Goal: Information Seeking & Learning: Learn about a topic

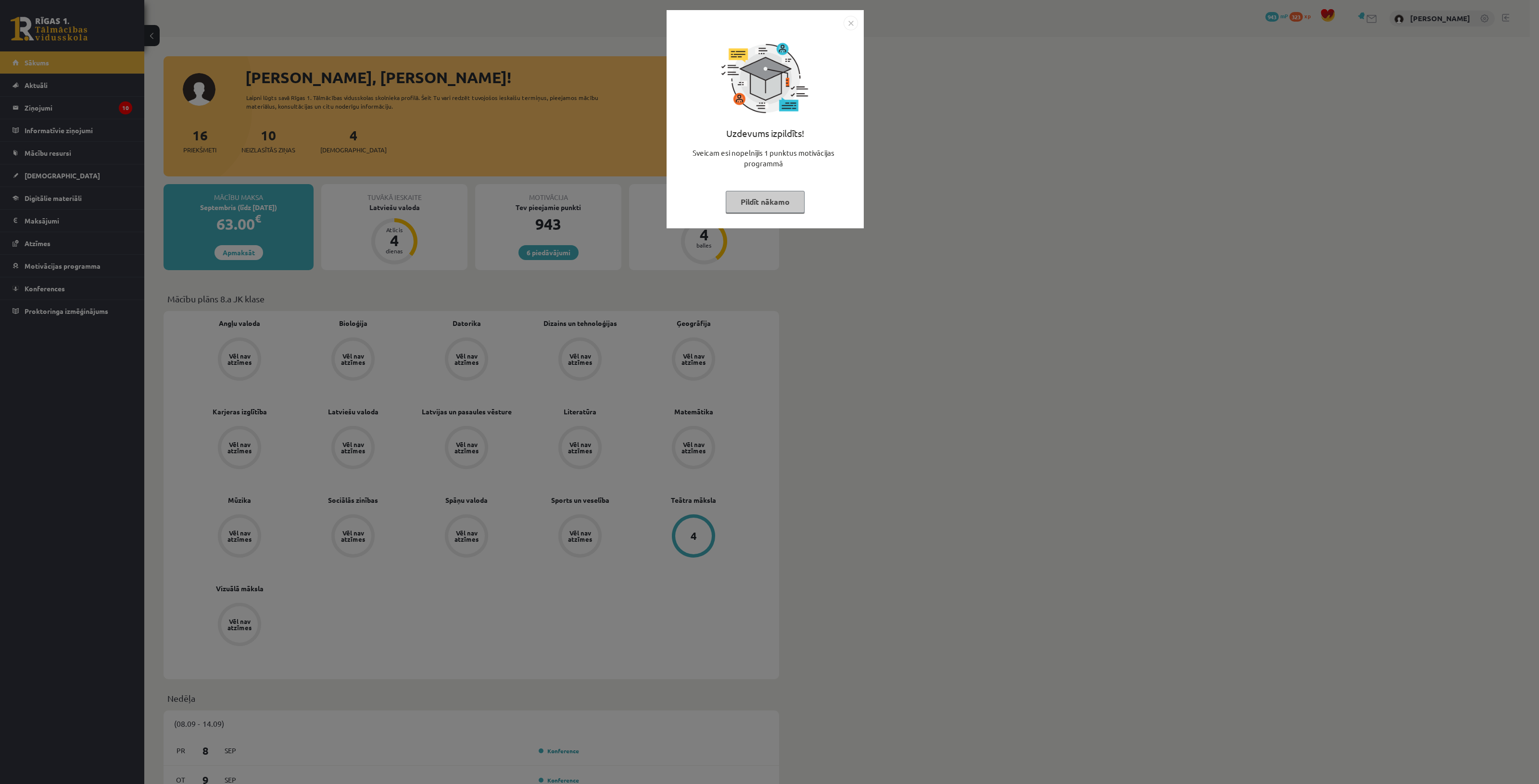
click at [848, 19] on img "Close" at bounding box center [851, 23] width 15 height 15
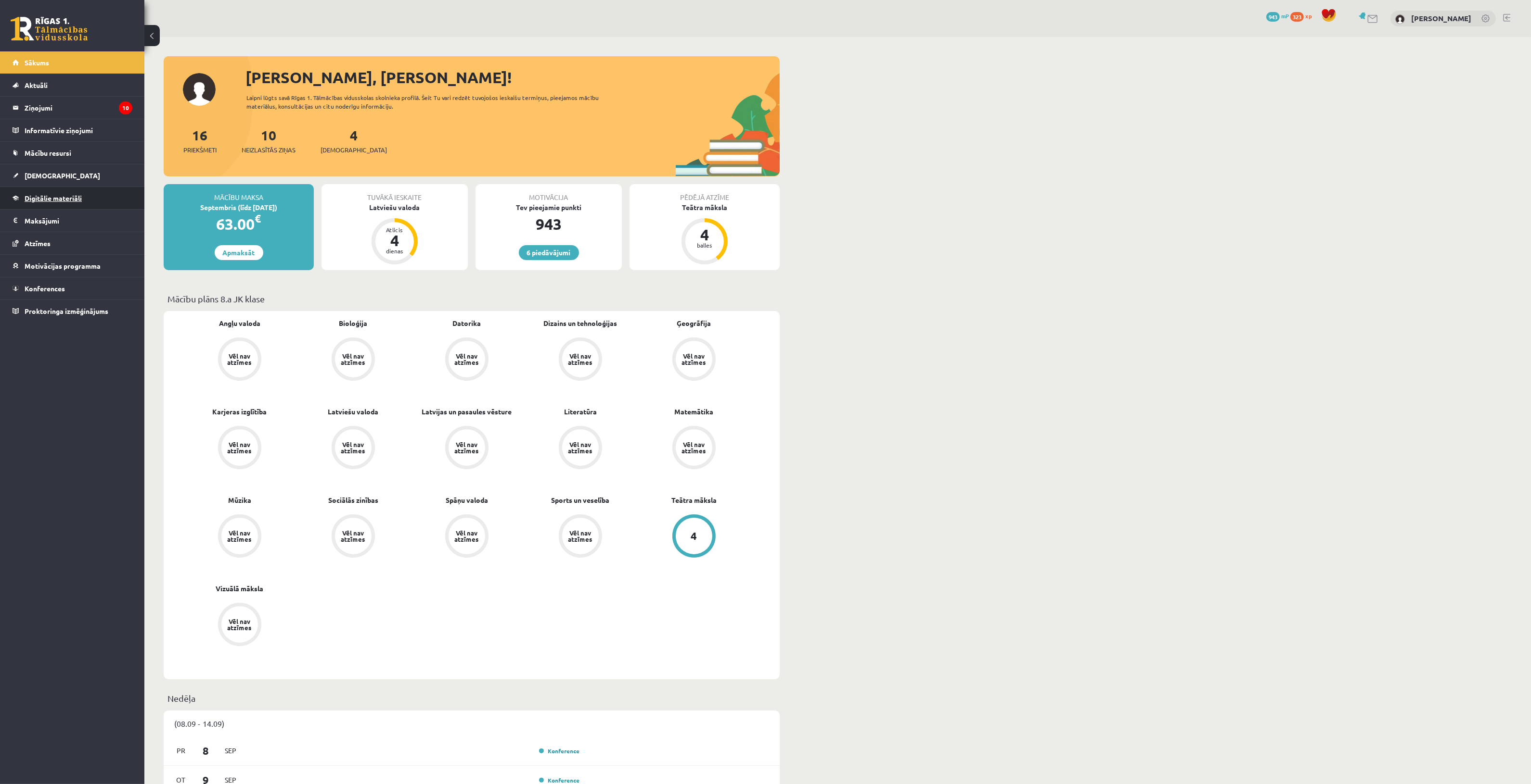
click at [76, 200] on span "Digitālie materiāli" at bounding box center [54, 198] width 57 height 8
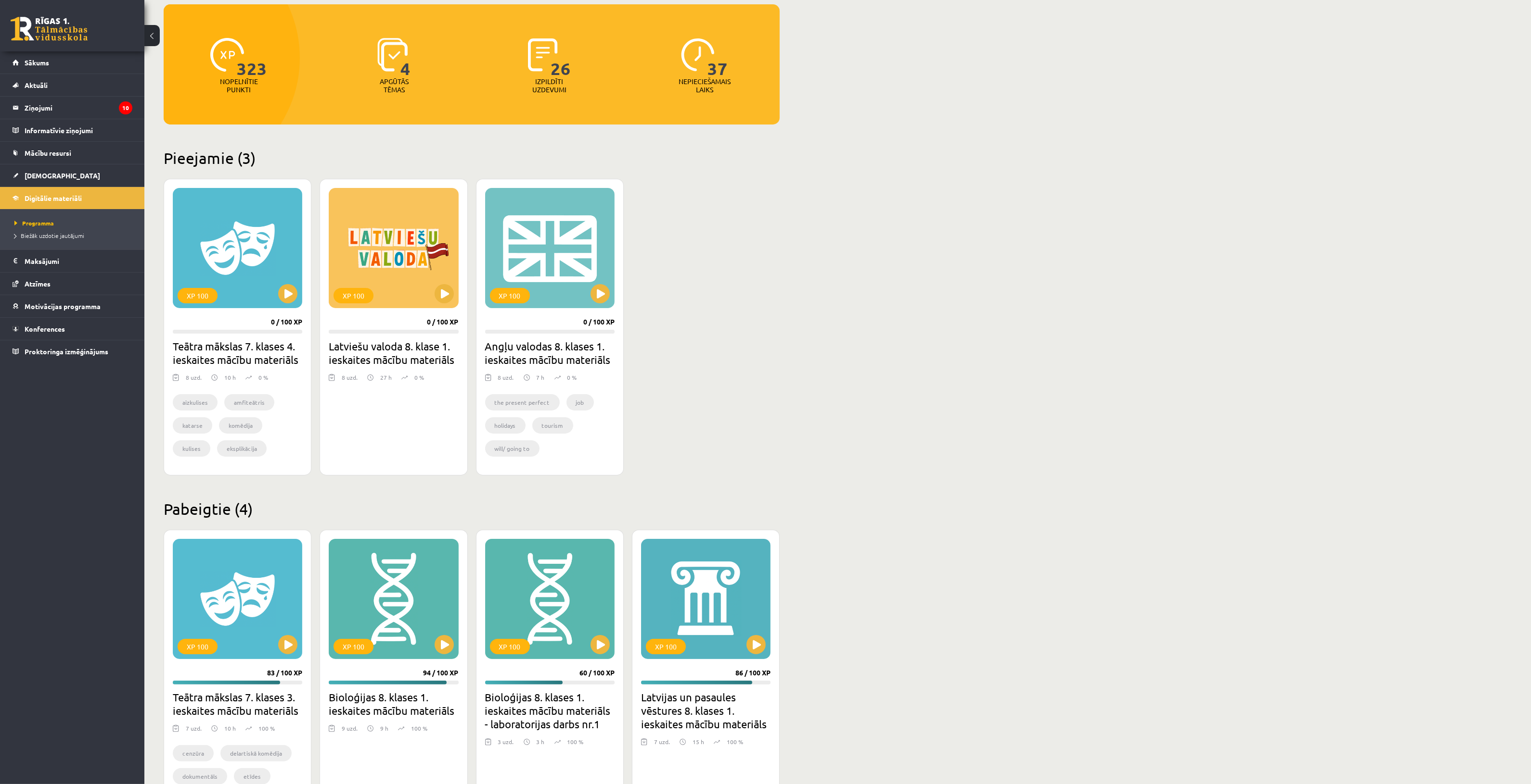
scroll to position [120, 0]
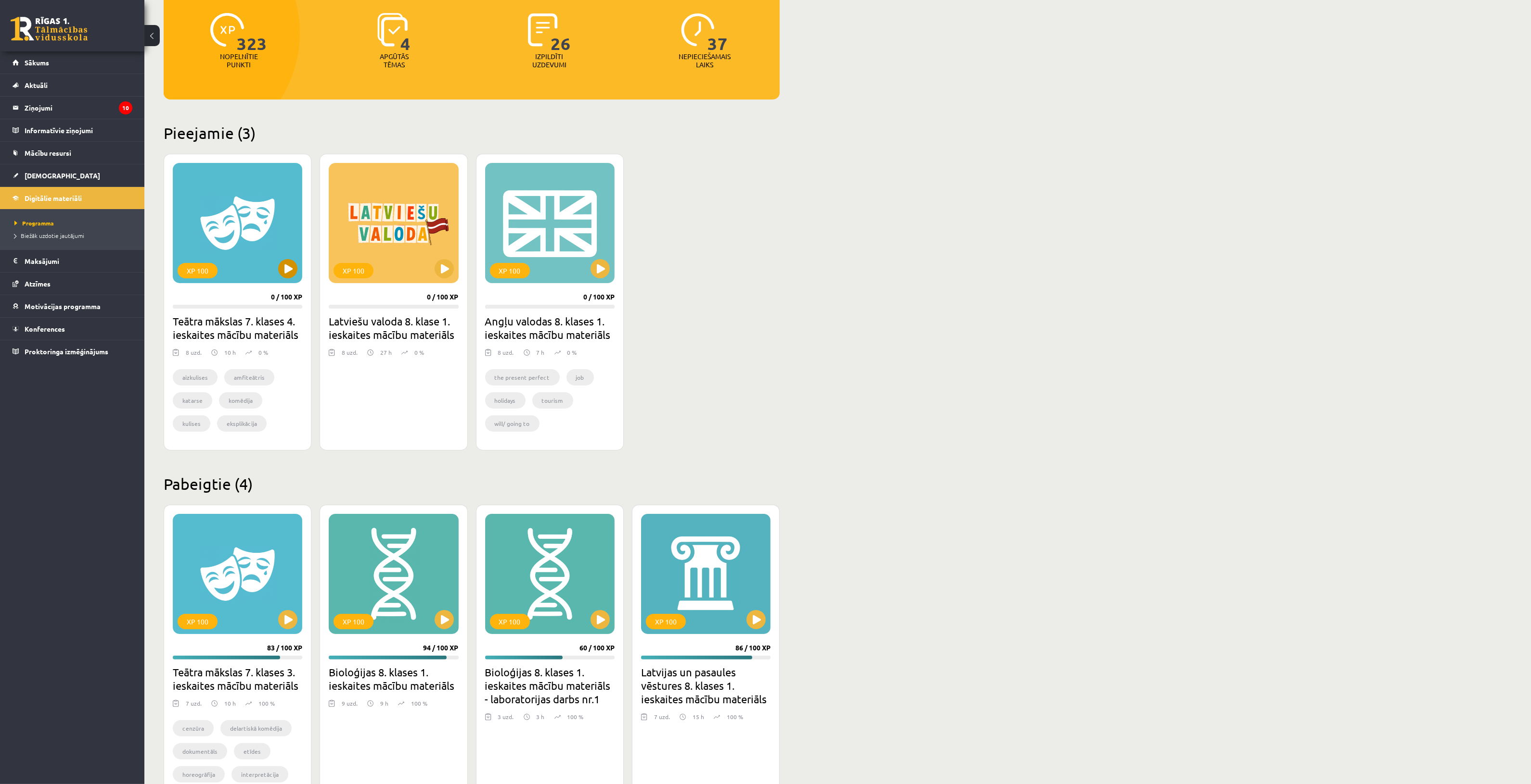
drag, startPoint x: 259, startPoint y: 227, endPoint x: 256, endPoint y: 215, distance: 12.4
click at [259, 225] on div "XP 100" at bounding box center [237, 223] width 129 height 120
click at [265, 217] on div "XP 100" at bounding box center [237, 223] width 129 height 120
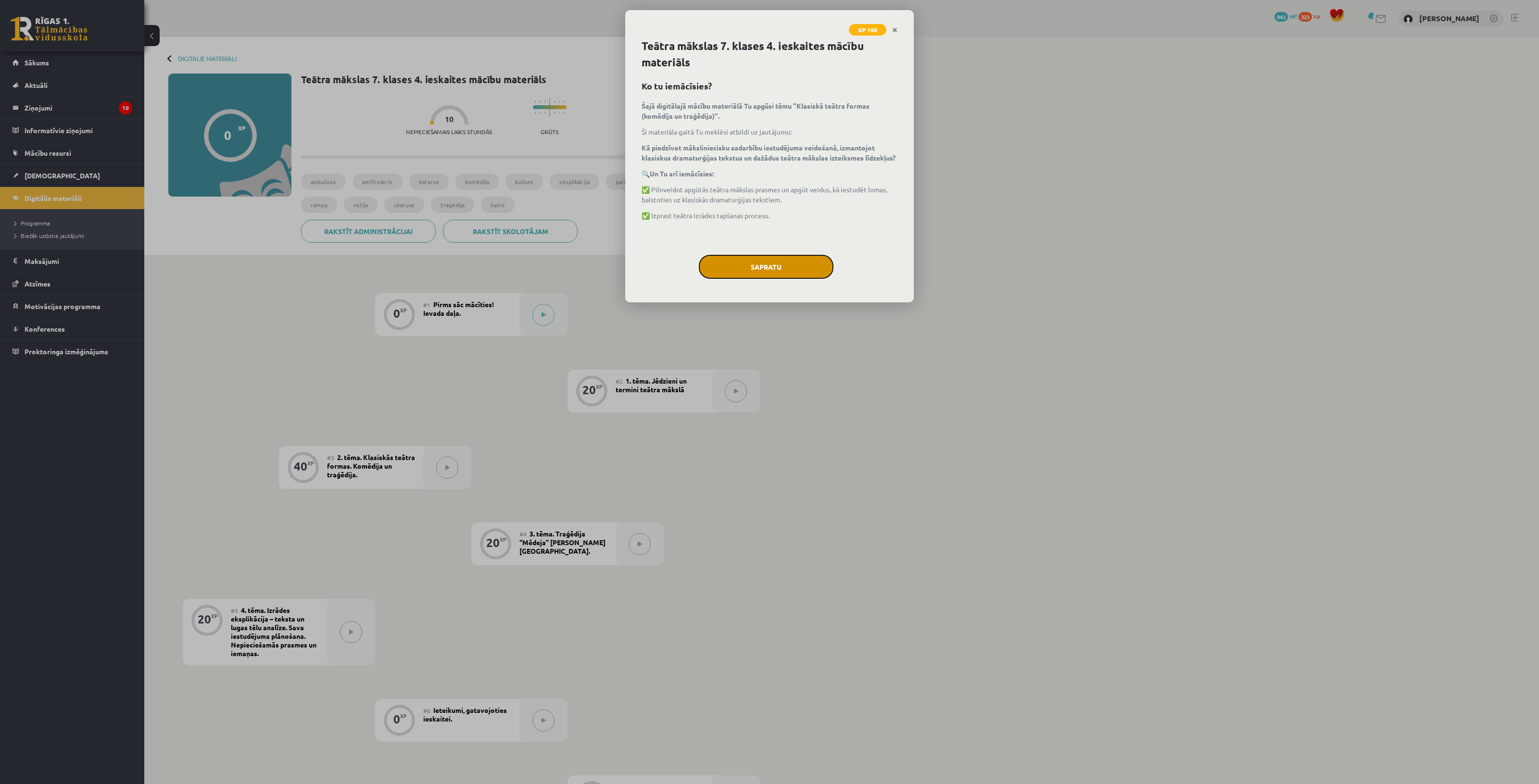
click at [780, 267] on button "Sapratu" at bounding box center [767, 267] width 135 height 24
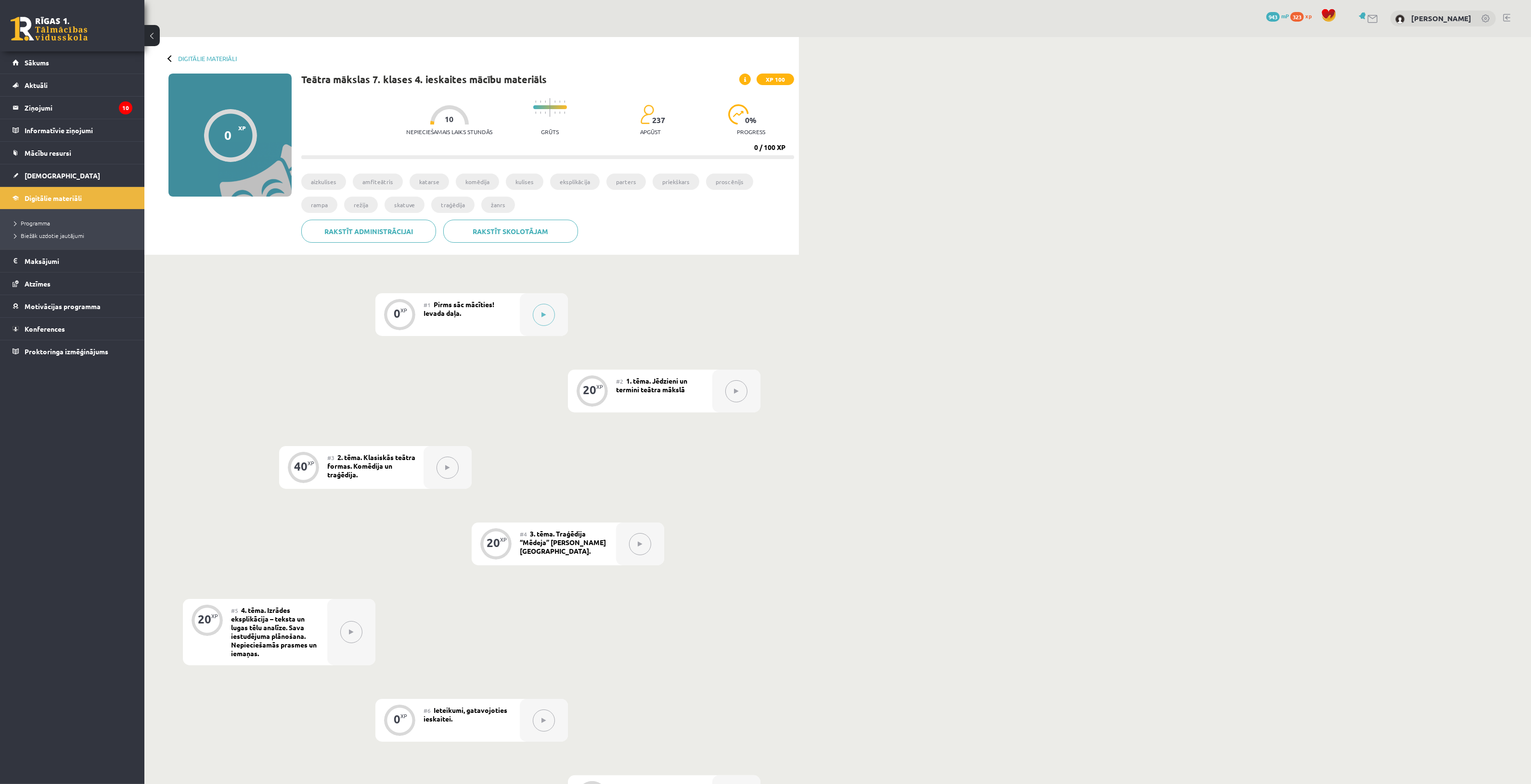
click at [720, 391] on div at bounding box center [736, 391] width 48 height 42
click at [543, 318] on icon at bounding box center [543, 315] width 5 height 6
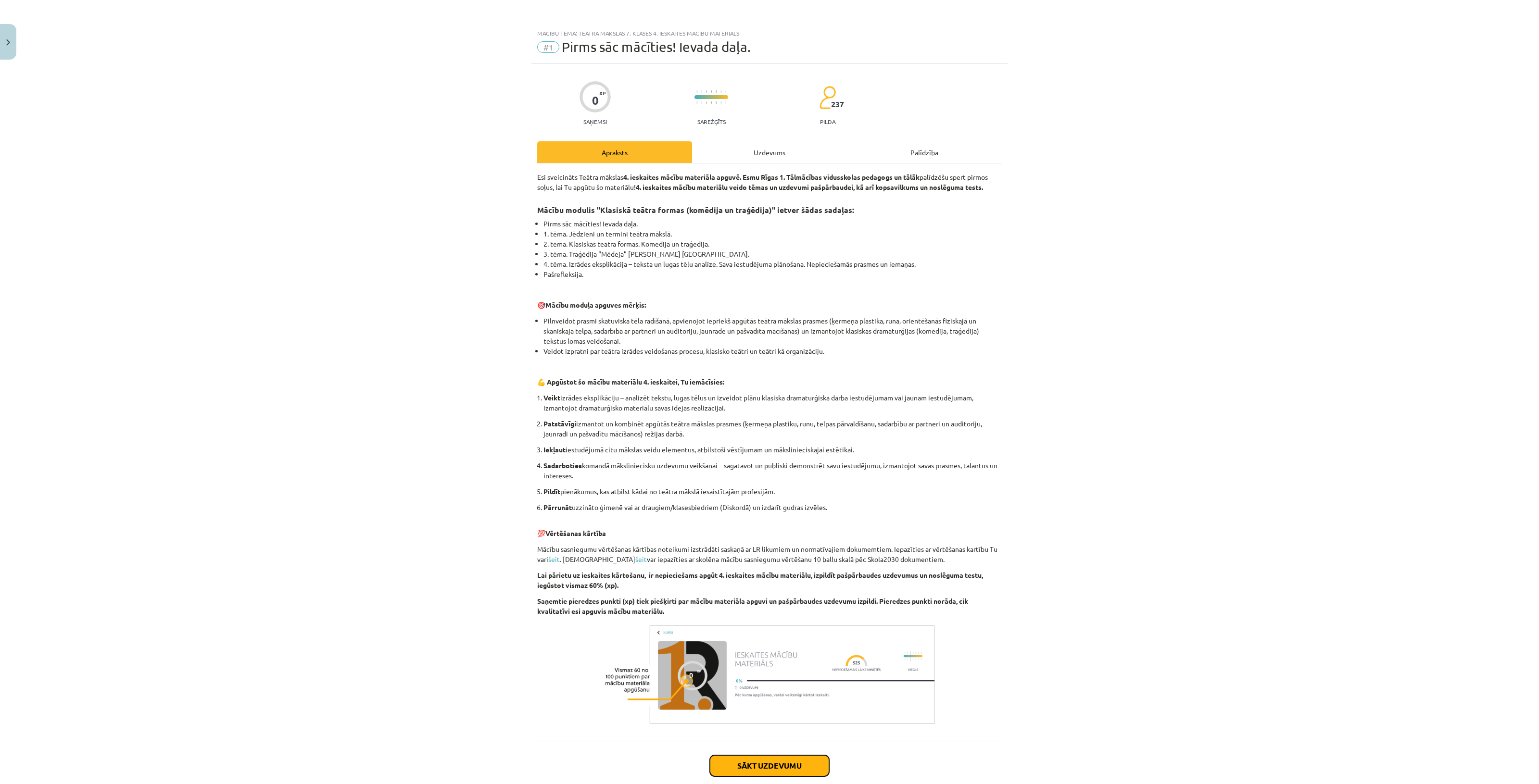
click at [757, 767] on button "Sākt uzdevumu" at bounding box center [770, 766] width 119 height 21
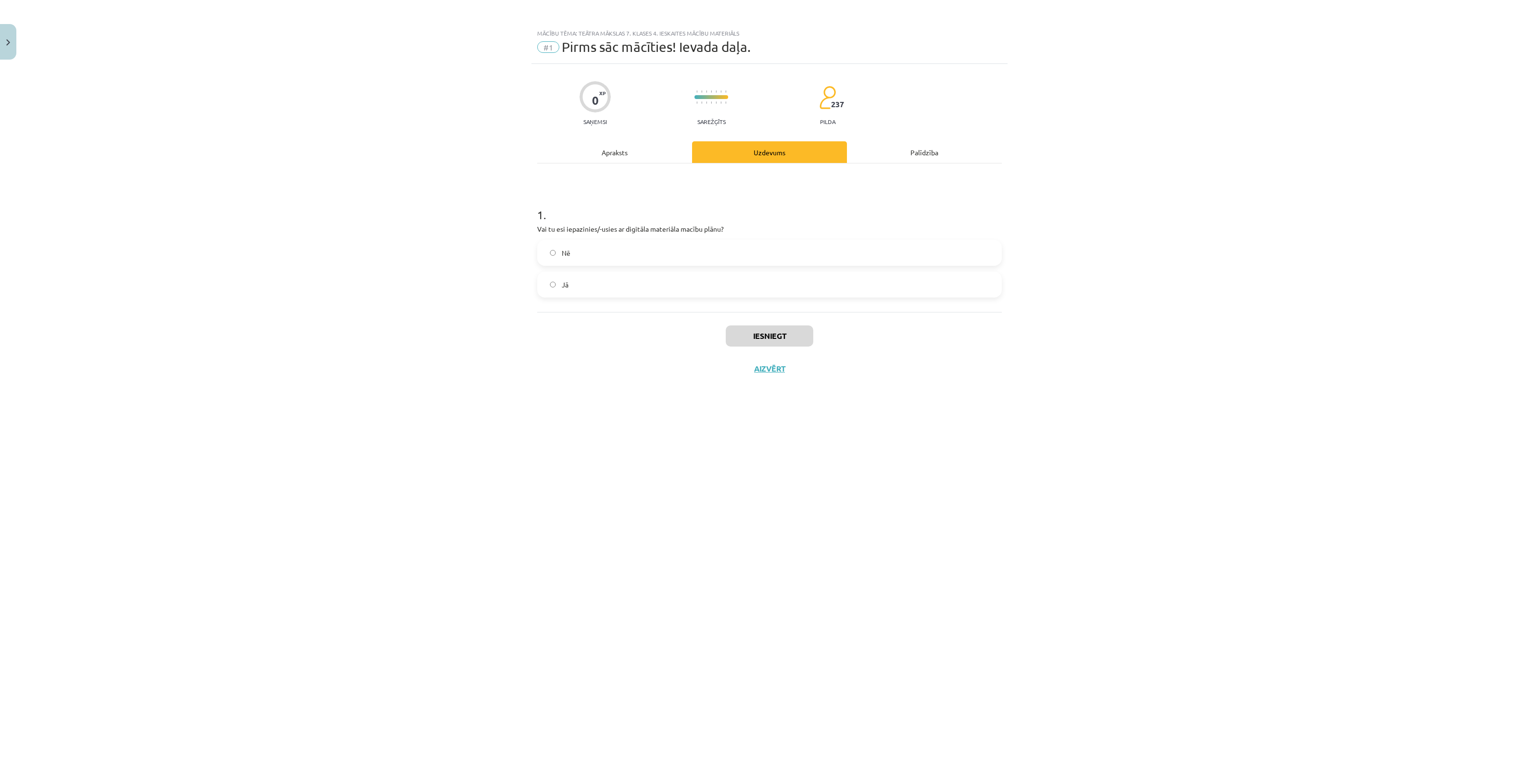
click at [616, 279] on label "Jā" at bounding box center [770, 284] width 463 height 24
click at [763, 332] on button "Iesniegt" at bounding box center [770, 336] width 88 height 21
click at [805, 380] on button "Nākamā nodarbība" at bounding box center [770, 375] width 94 height 22
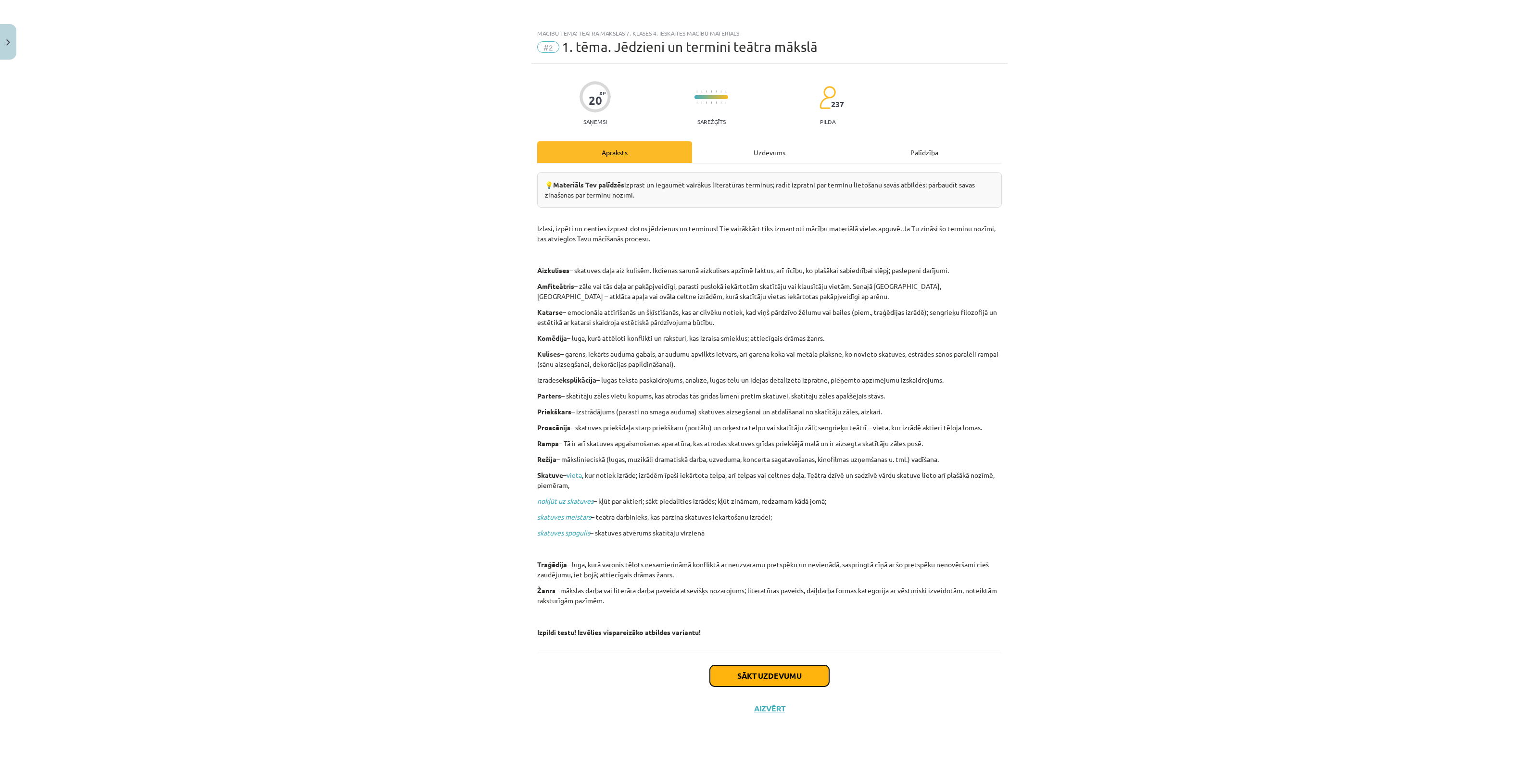
click at [777, 677] on button "Sākt uzdevumu" at bounding box center [770, 676] width 119 height 21
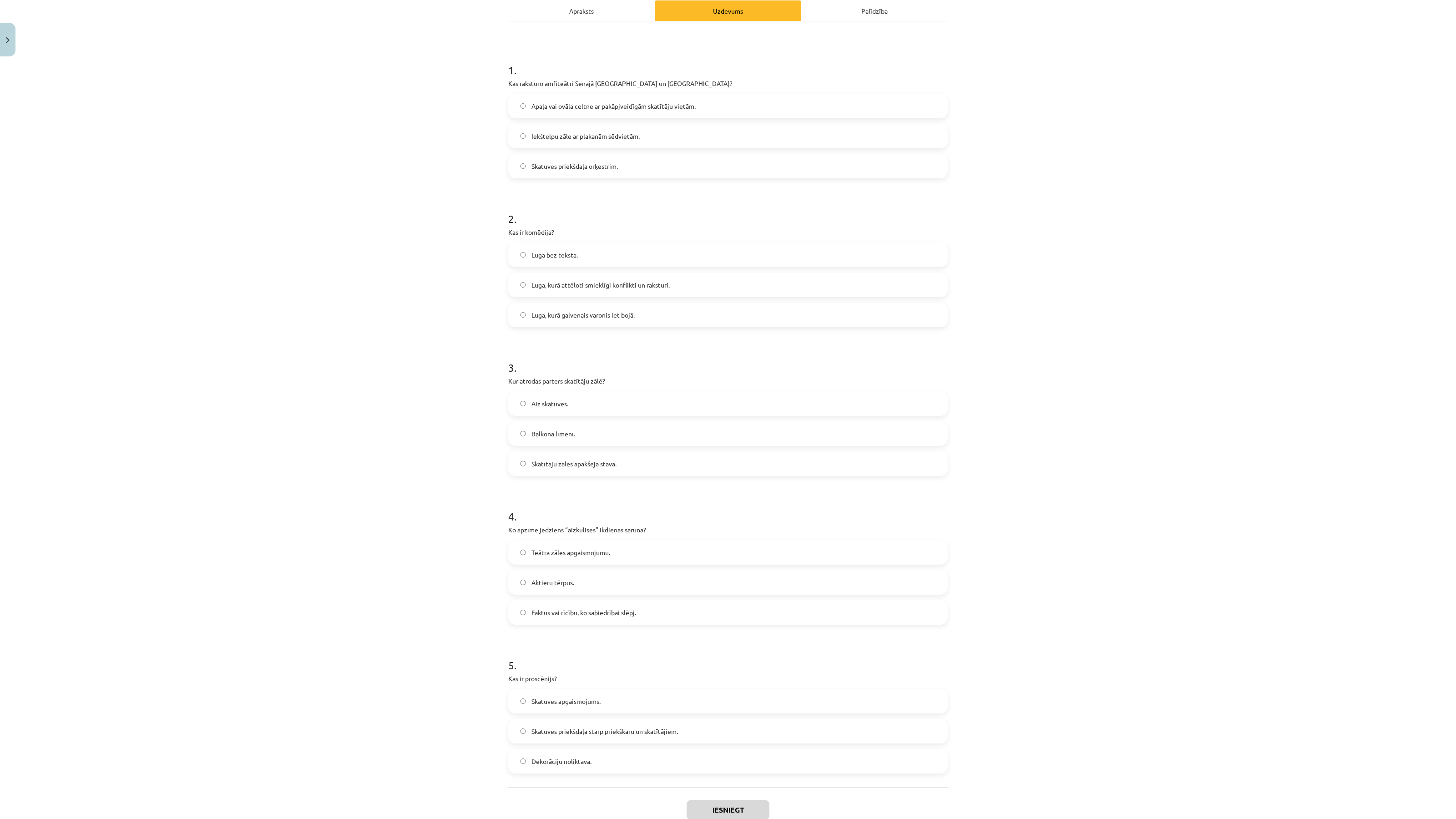
scroll to position [136, 0]
click at [626, 109] on label "Apaļa vai ovāla celtne ar pakāpjveidīgām skatītāju vietām." at bounding box center [728, 103] width 438 height 23
click at [622, 281] on span "Luga, kurā attēloti smieklīgi konflikti un raksturi." at bounding box center [600, 281] width 138 height 10
click at [579, 399] on label "Aiz skatuves." at bounding box center [728, 400] width 438 height 23
click at [615, 601] on label "Faktus vai rīcību, ko sabiedrībai slēpj." at bounding box center [728, 609] width 438 height 23
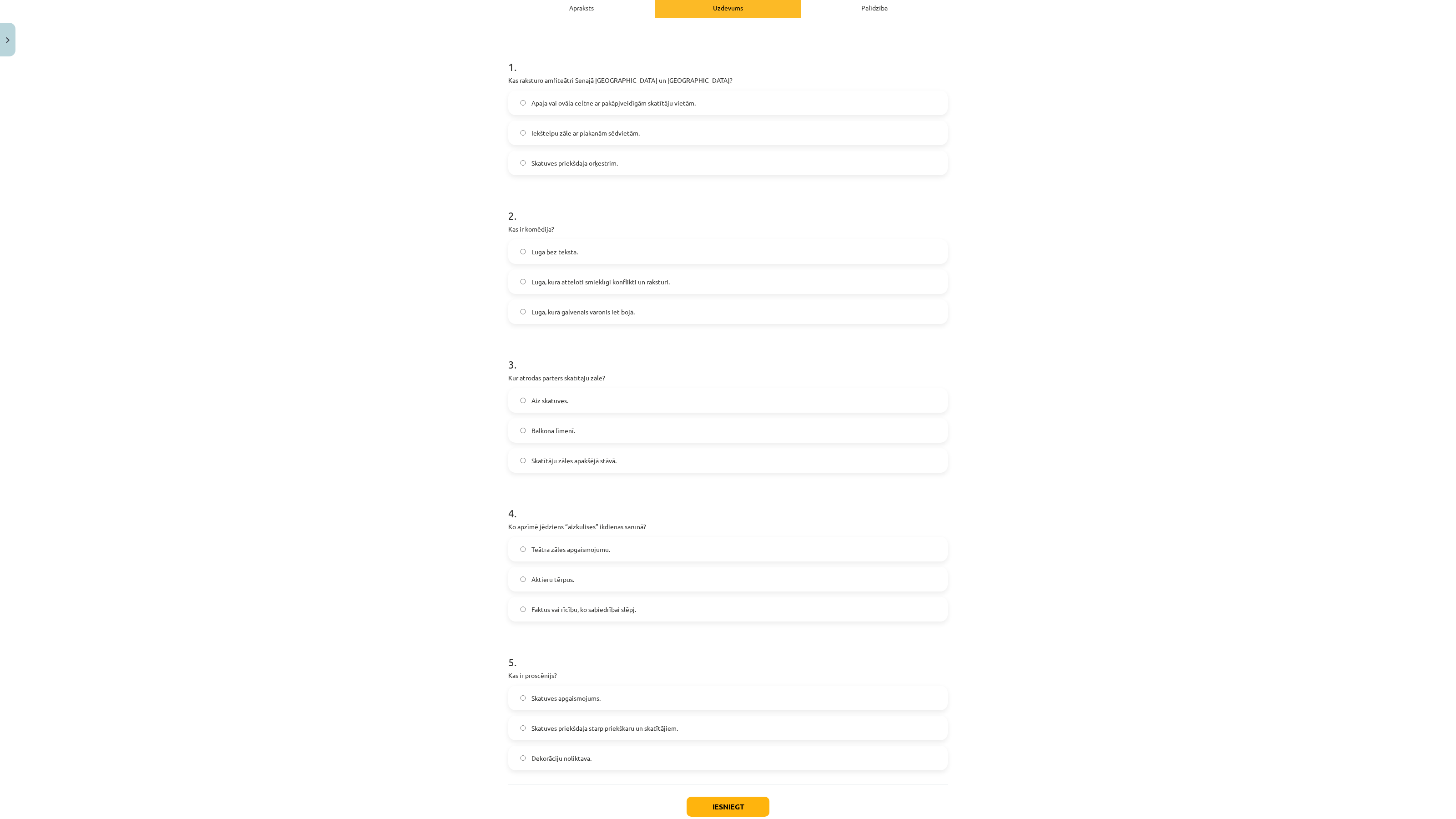
click at [618, 727] on span "Skatuves priekšdaļa starp priekškaru un skatītājiem." at bounding box center [605, 728] width 147 height 10
click at [731, 742] on button "Iesniegt" at bounding box center [728, 807] width 83 height 20
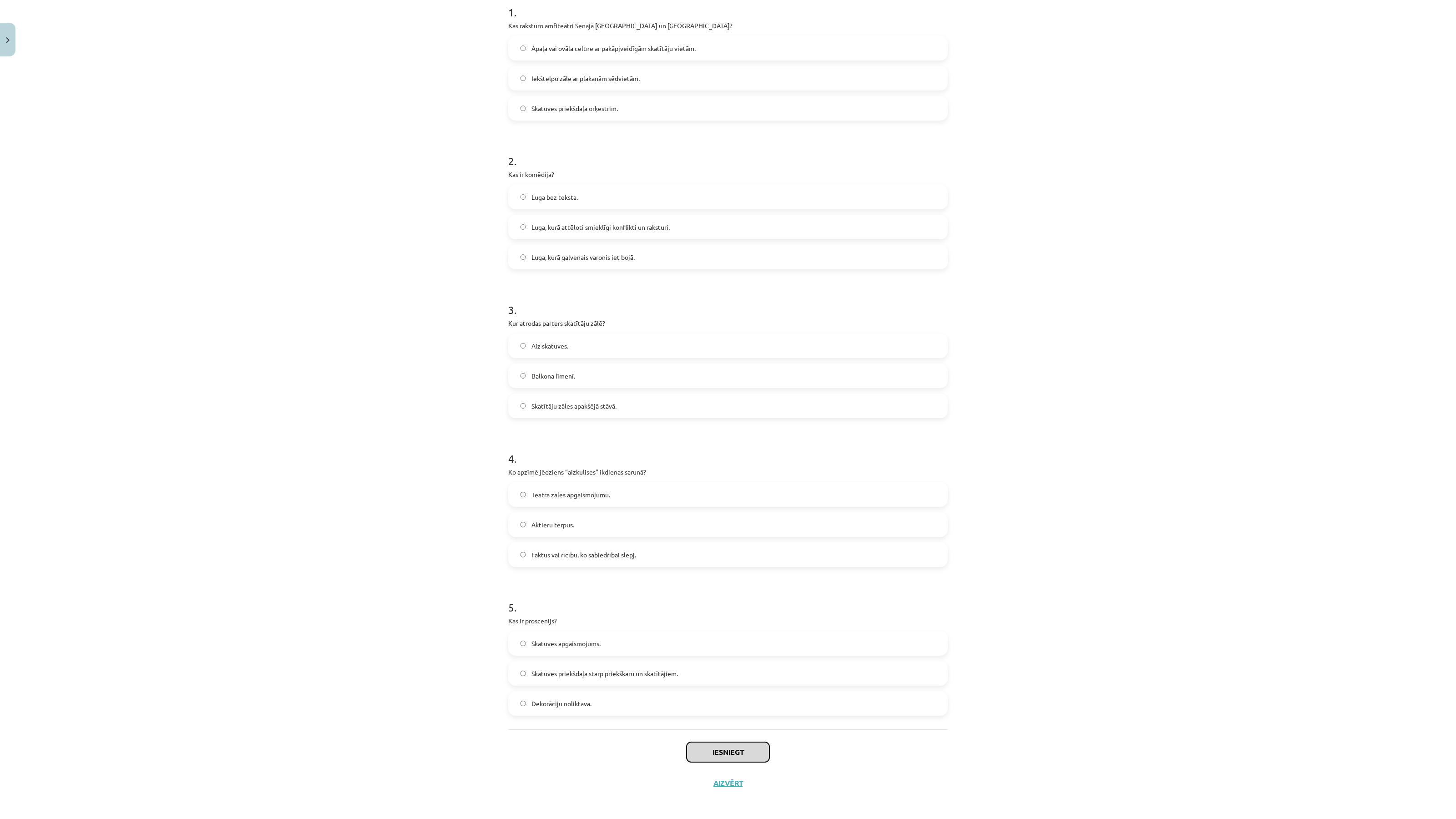
scroll to position [193, 0]
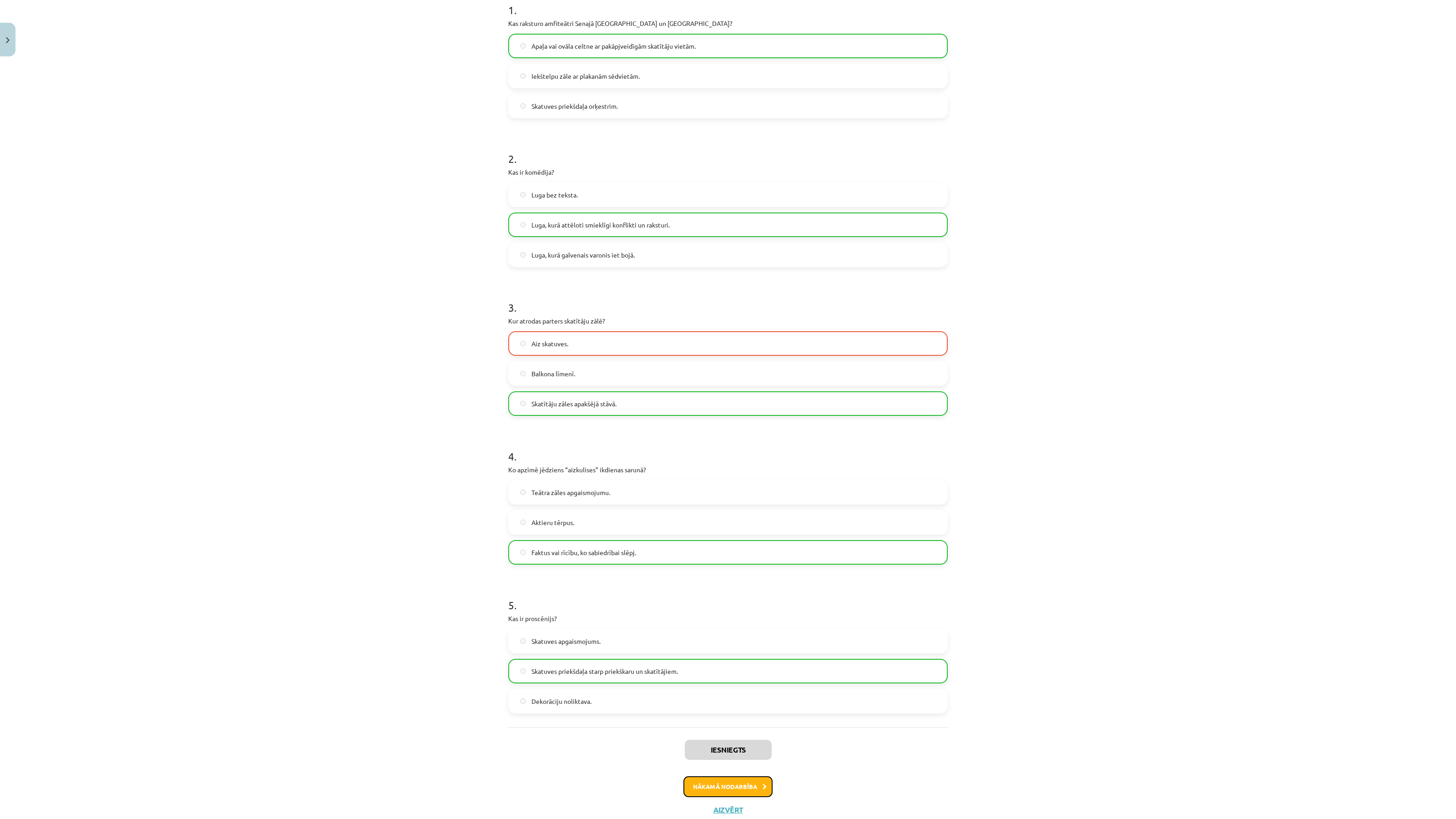
click at [740, 742] on button "Nākamā nodarbība" at bounding box center [728, 787] width 89 height 21
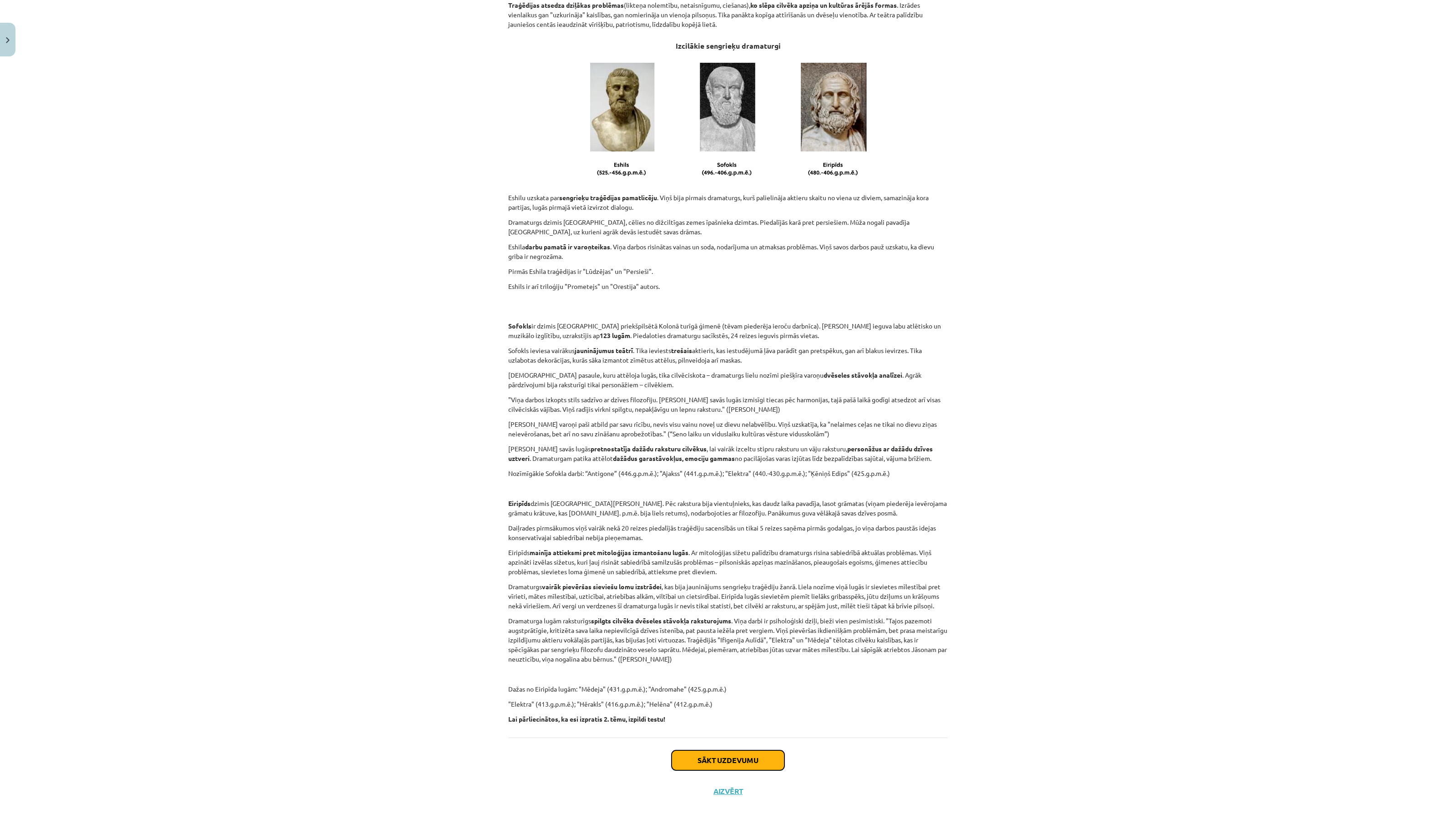
click at [752, 742] on button "Sākt uzdevumu" at bounding box center [728, 760] width 113 height 20
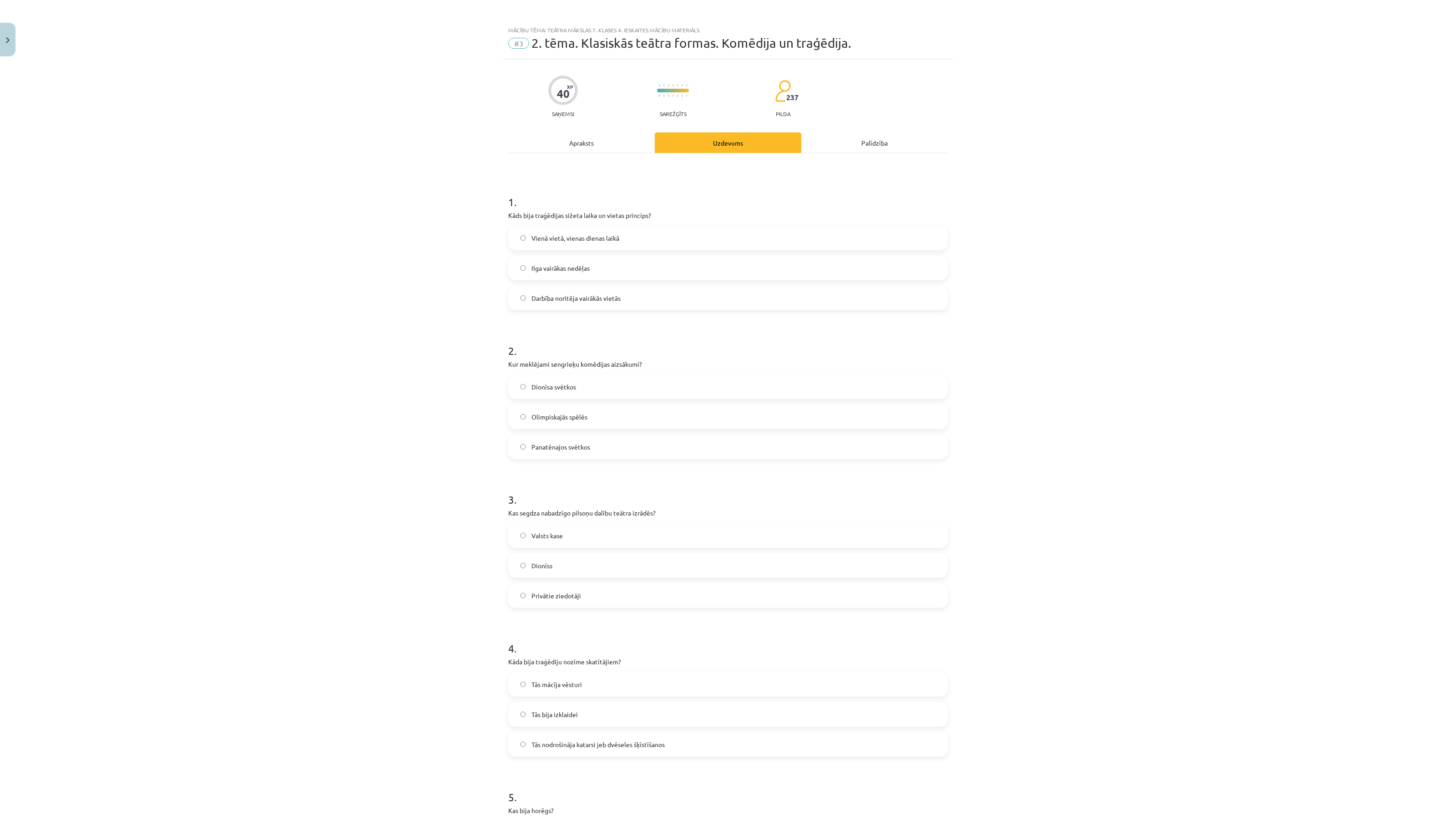
scroll to position [0, 0]
click at [572, 239] on span "Vienā vietā, vienas dienas laikā" at bounding box center [575, 239] width 88 height 10
click at [577, 385] on label "Dionīsa svētkos" at bounding box center [728, 388] width 438 height 23
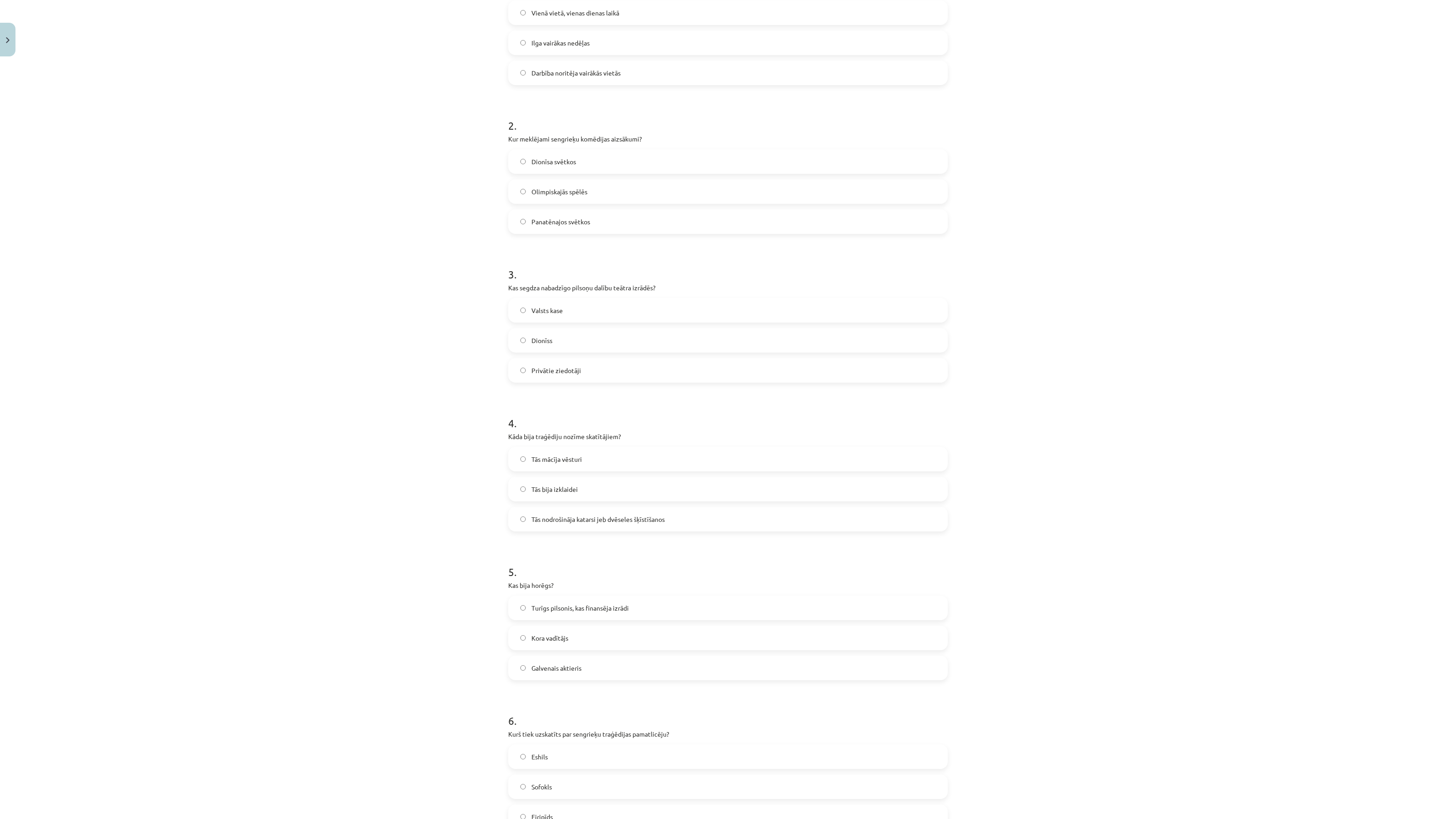
scroll to position [227, 0]
click at [557, 303] on label "Valsts kase" at bounding box center [728, 309] width 438 height 23
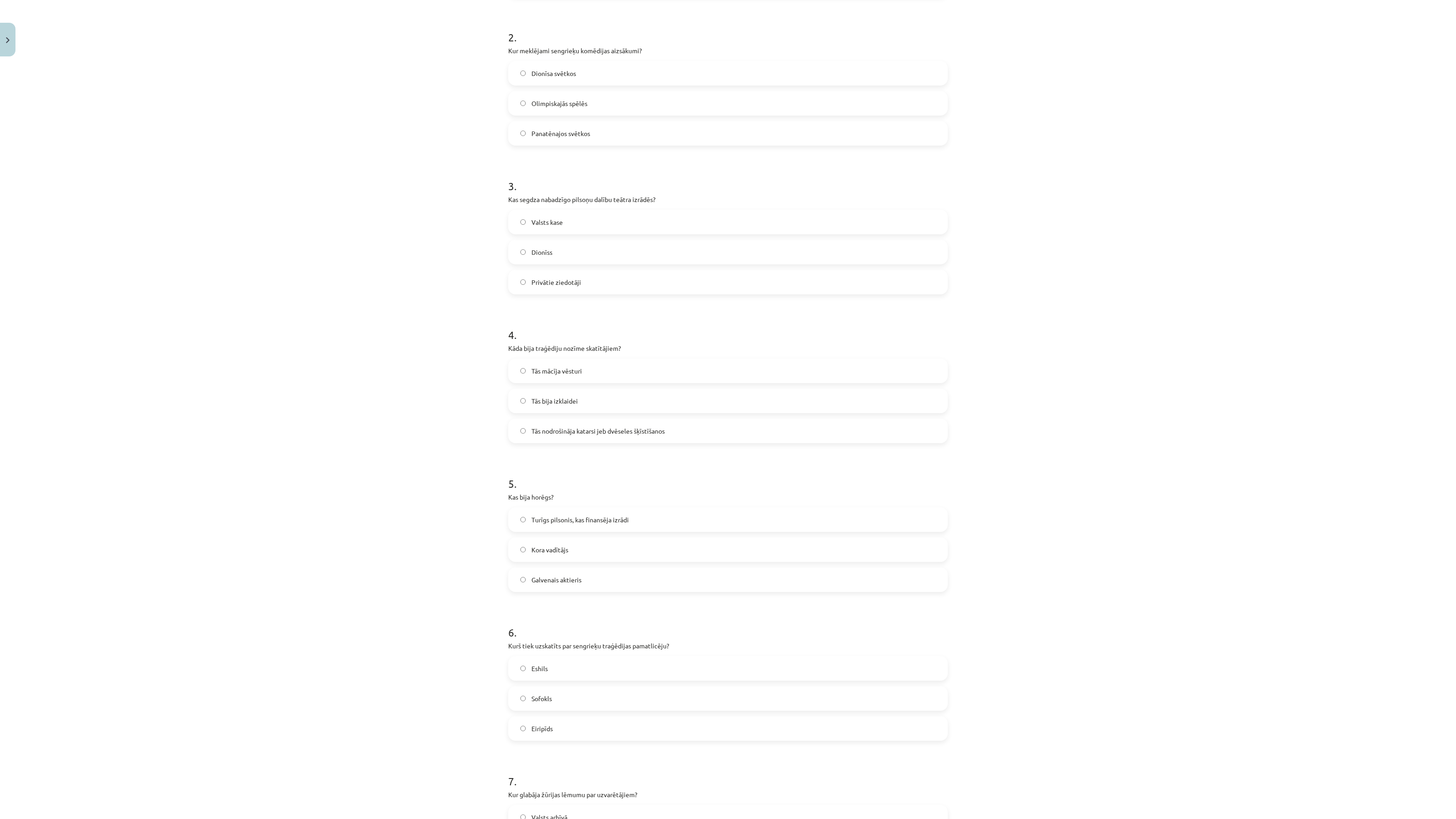
scroll to position [342, 0]
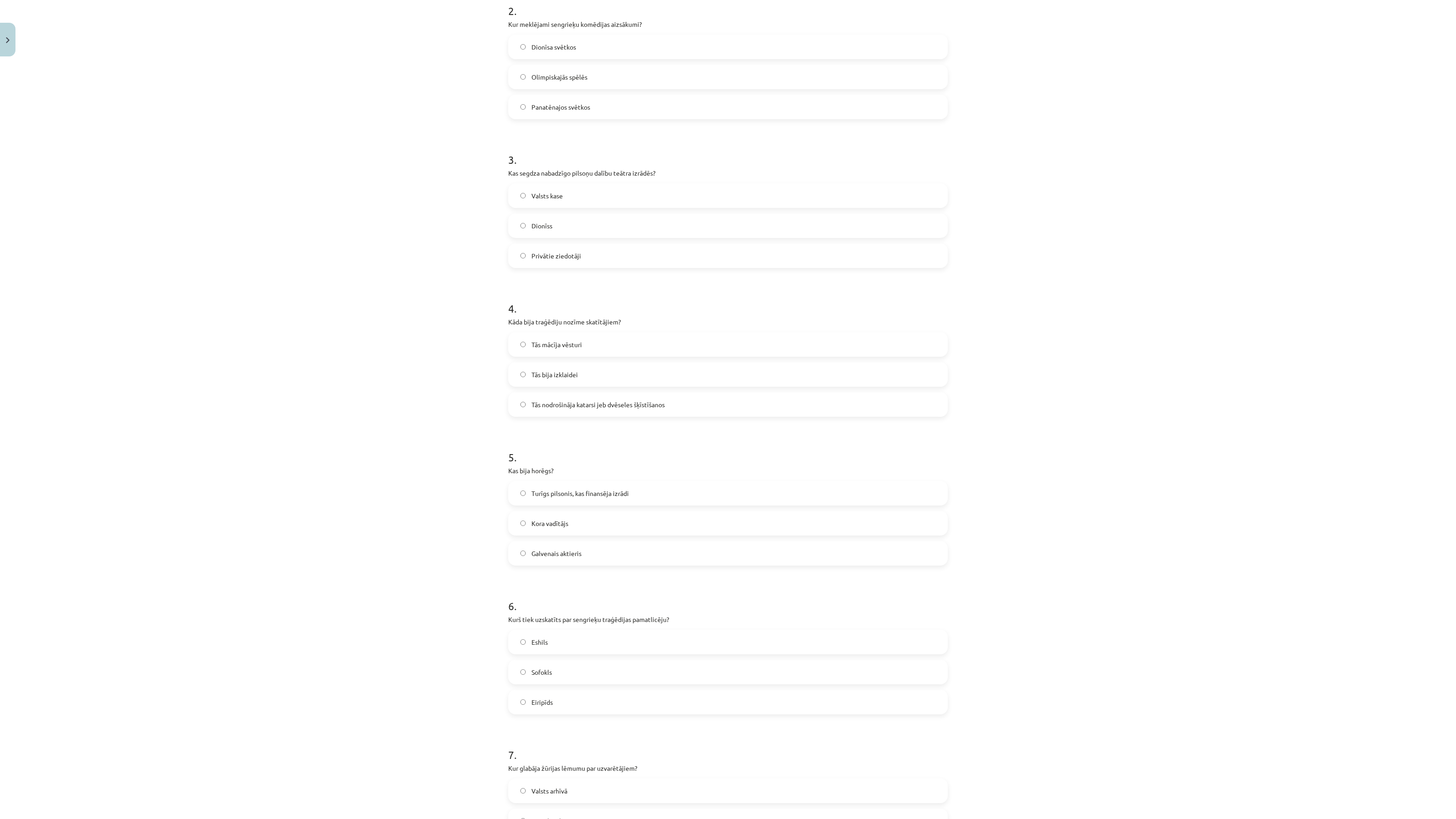
click at [580, 407] on span "Tās nodrošināja katarsi jeb dvēseles šķīstīšanos" at bounding box center [598, 405] width 134 height 10
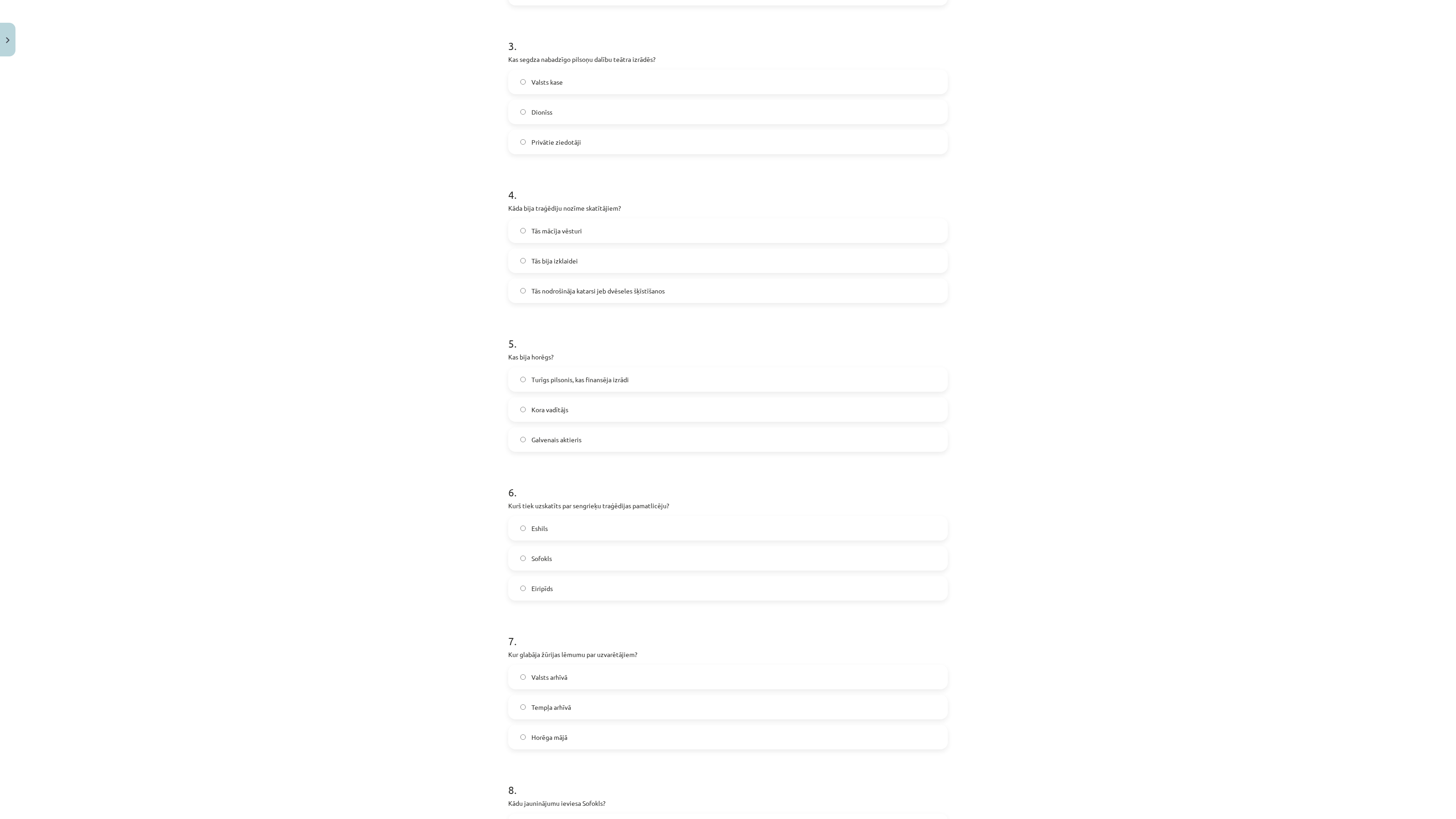
scroll to position [626, 0]
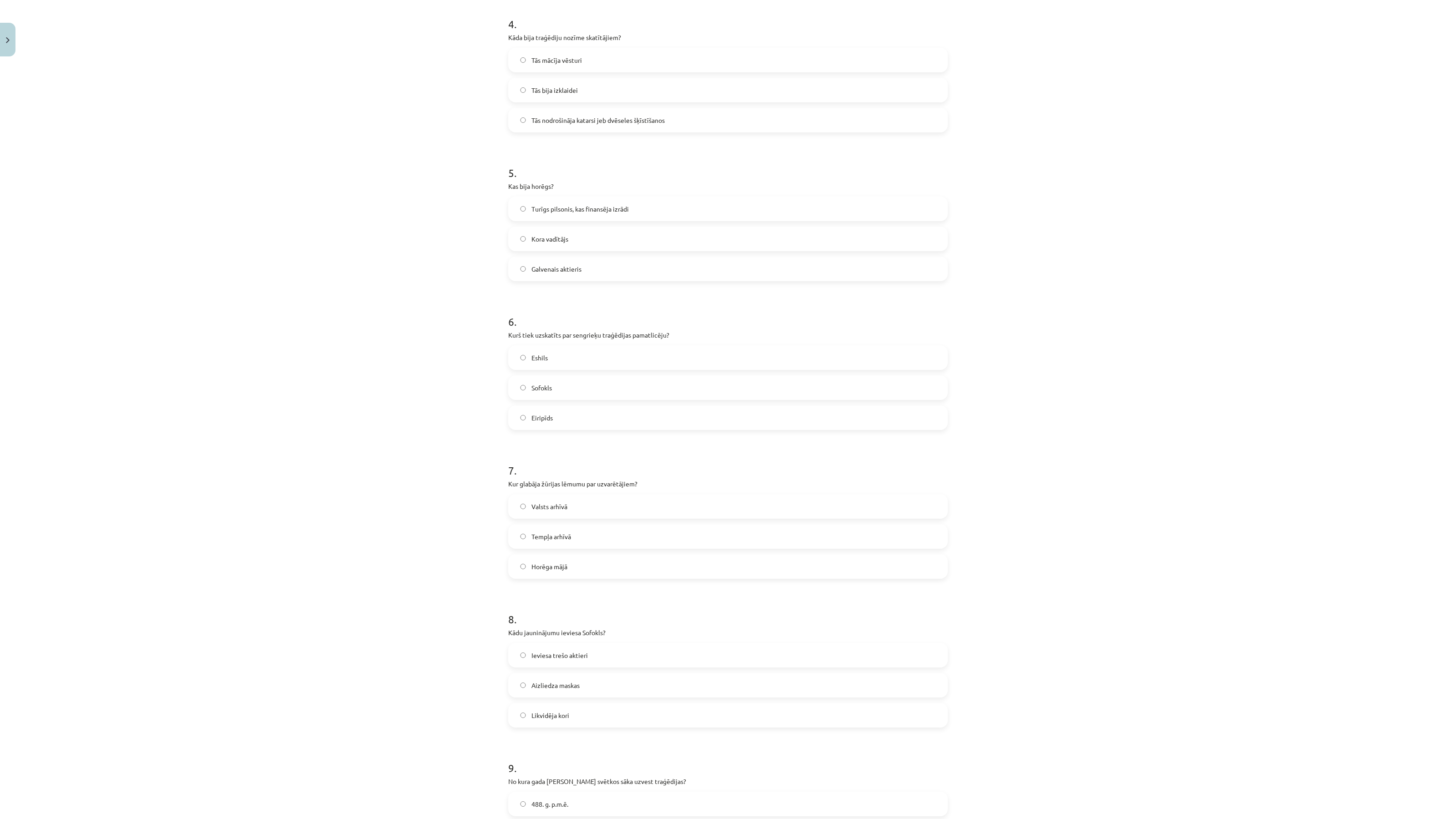
click at [585, 207] on span "Turīgs pilsonis, kas finansēja izrādi" at bounding box center [579, 209] width 97 height 10
click at [563, 354] on label "Eshils" at bounding box center [728, 357] width 438 height 23
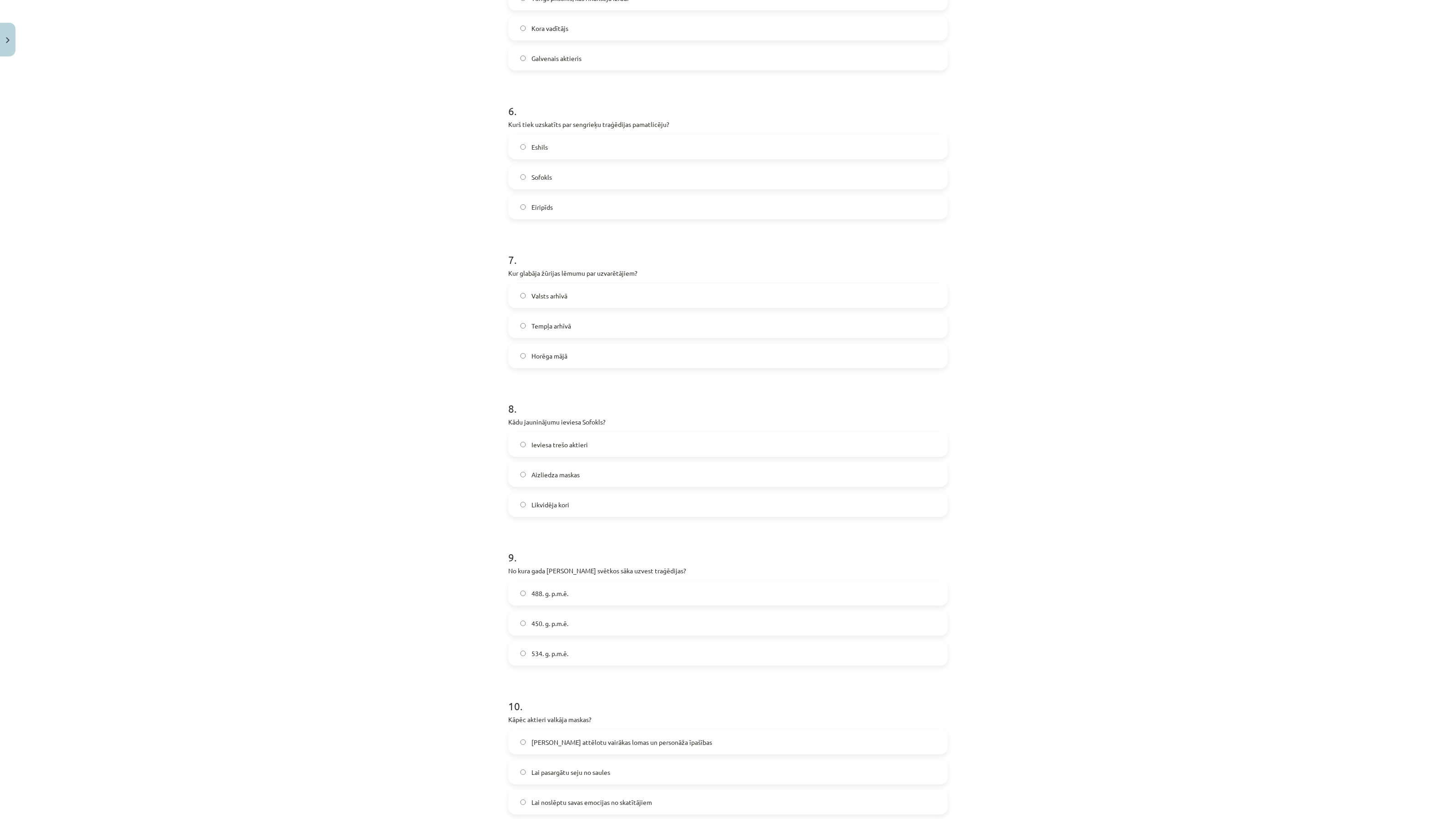
scroll to position [911, 0]
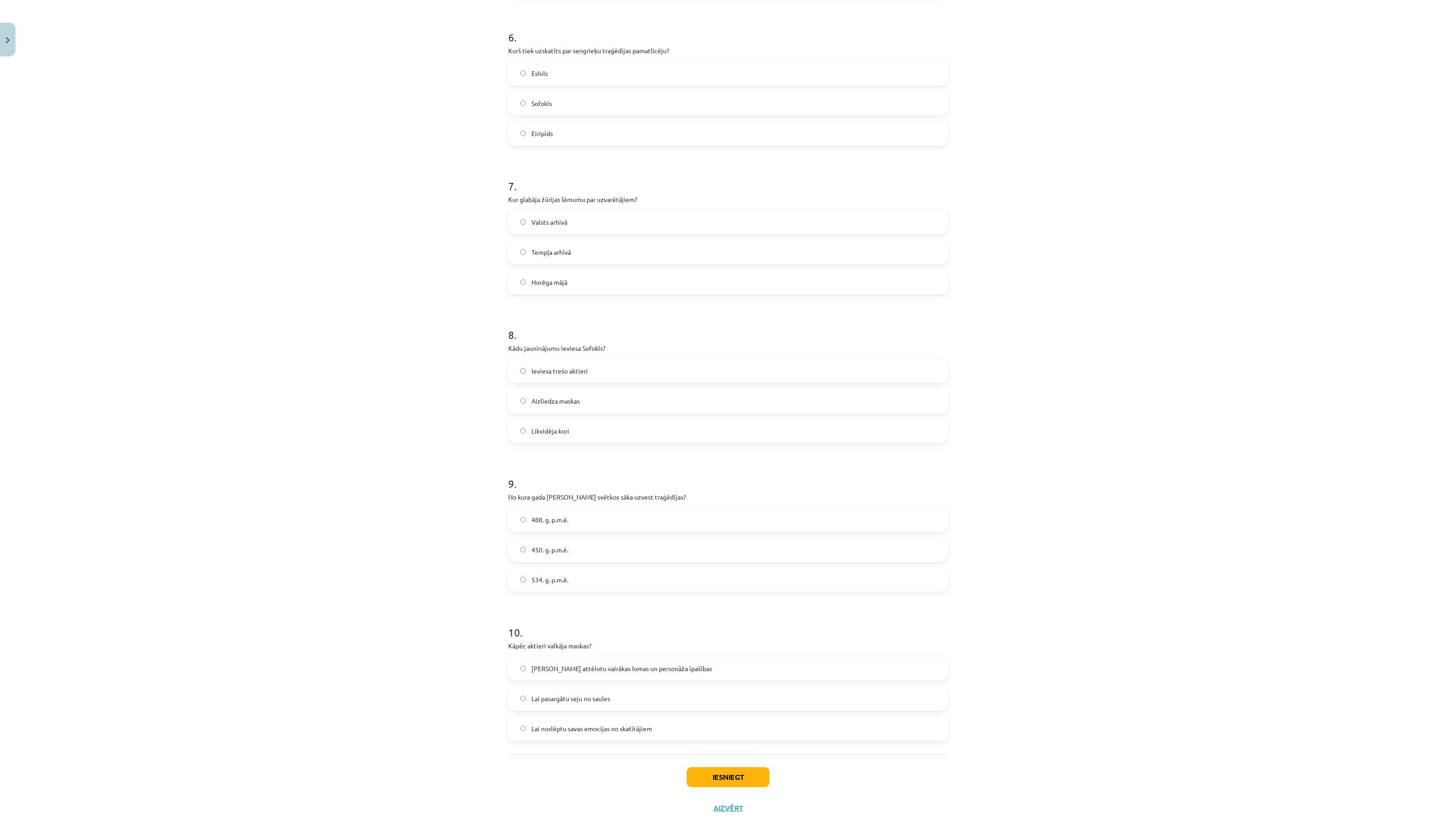
click at [561, 251] on span "Tempļa arhīvā" at bounding box center [551, 252] width 39 height 10
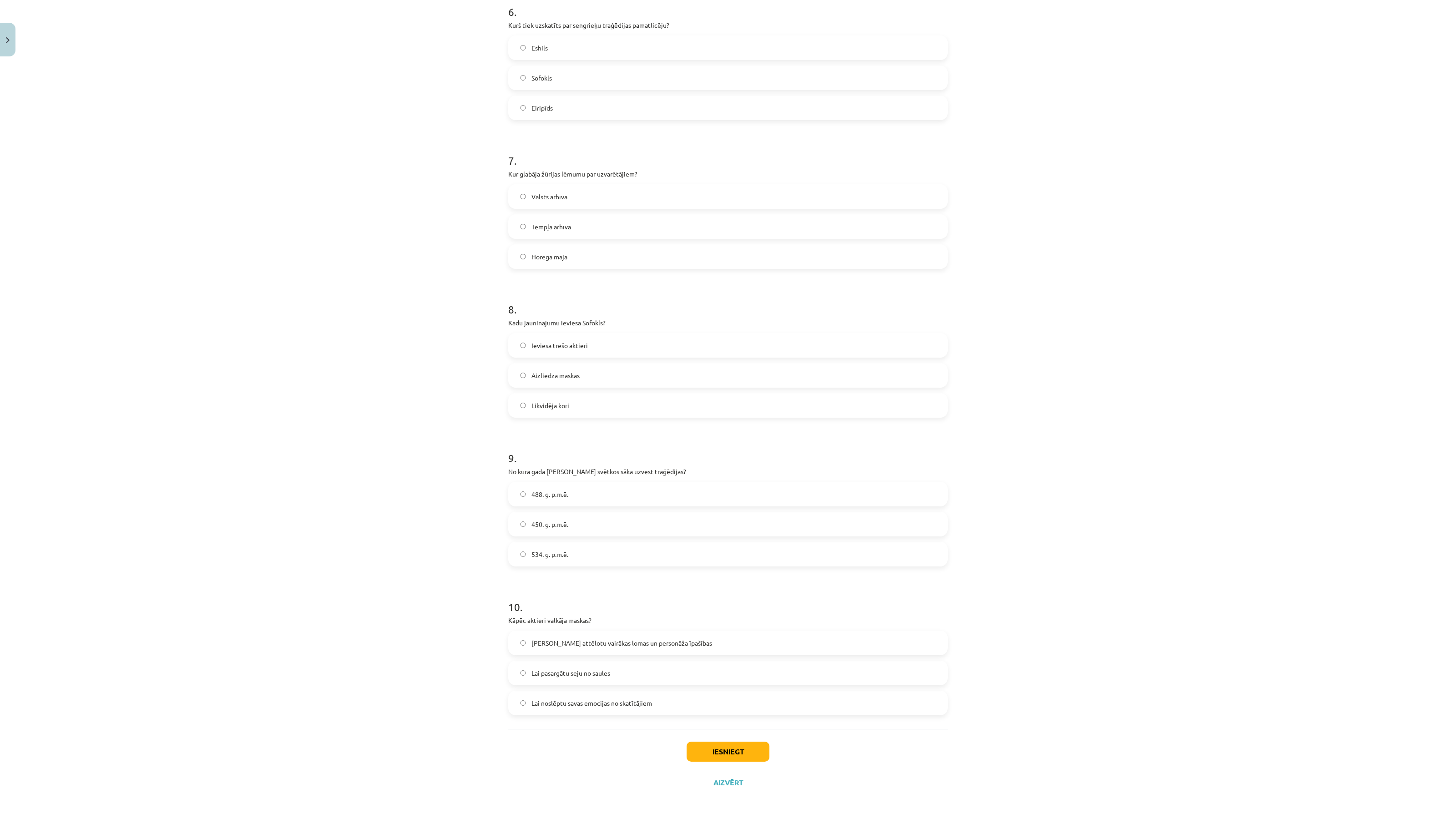
scroll to position [938, 0]
click at [593, 342] on label "Ieviesa trešo aktieri" at bounding box center [728, 344] width 438 height 23
click at [555, 559] on label "534. g. p.m.ē." at bounding box center [728, 552] width 438 height 23
click at [577, 637] on span "Lai attēlotu vairākas lomas un personāža īpašības" at bounding box center [621, 642] width 181 height 10
click at [710, 742] on button "Iesniegt" at bounding box center [728, 750] width 83 height 20
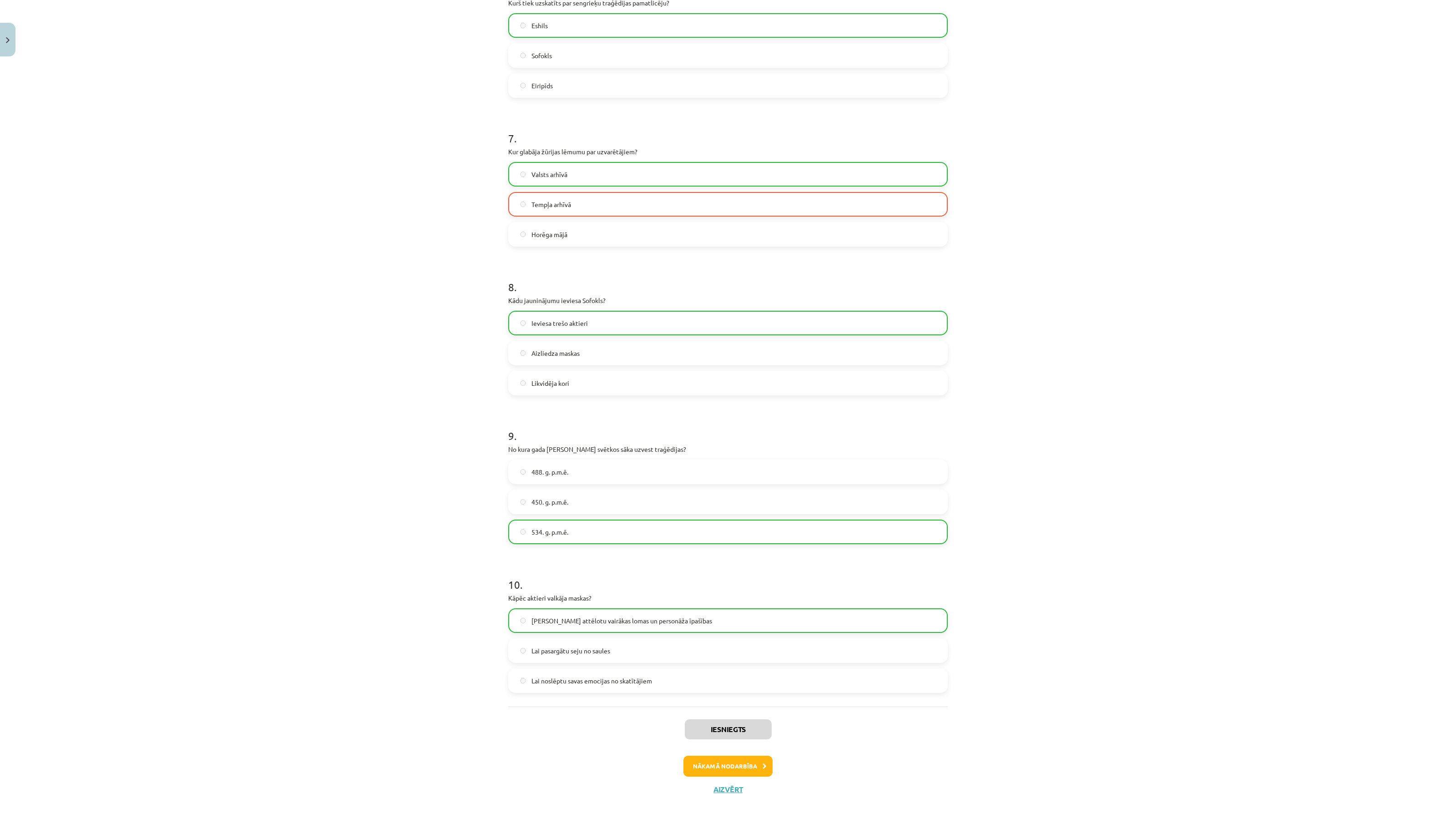
scroll to position [967, 0]
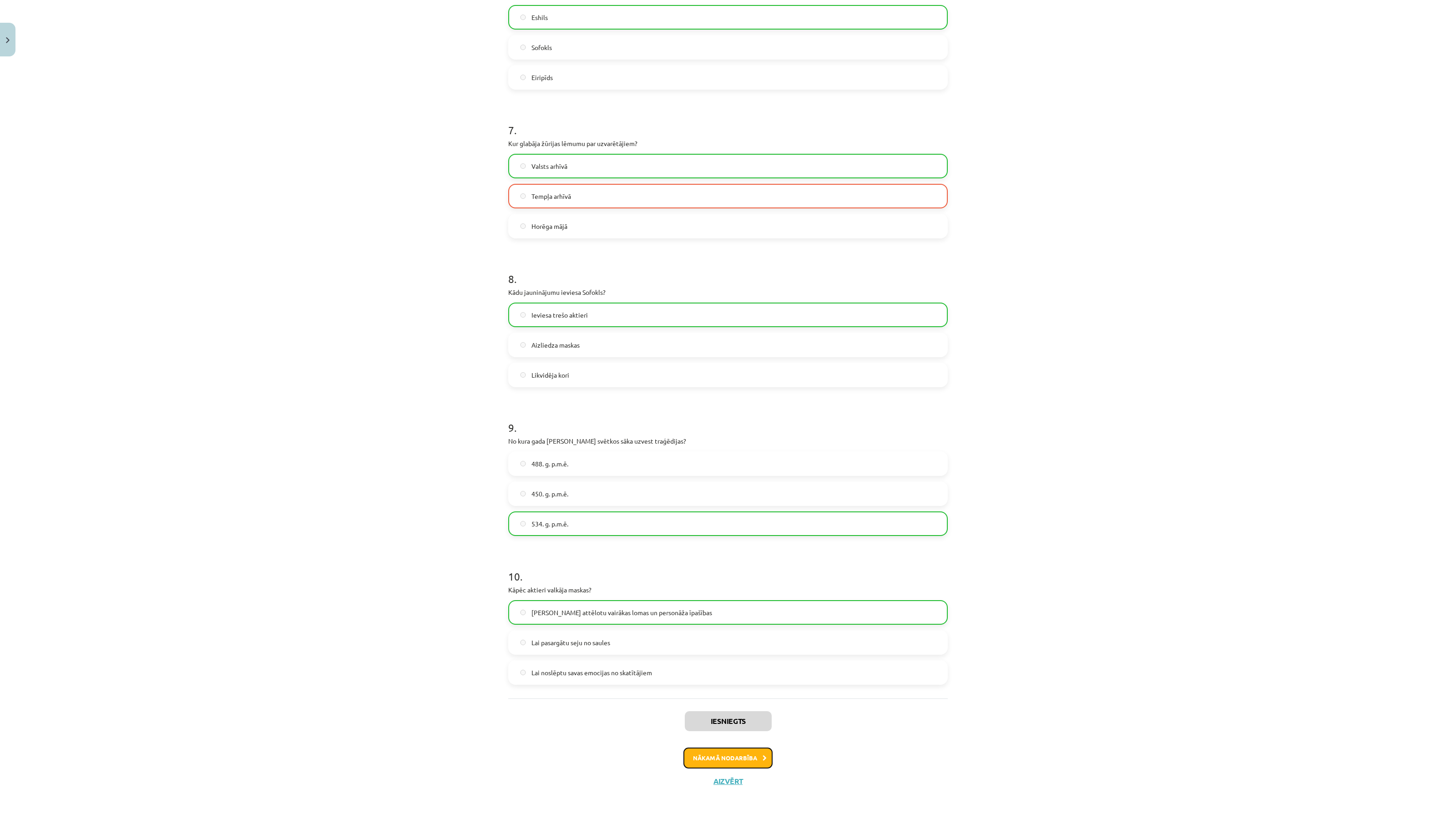
click at [742, 742] on button "Nākamā nodarbība" at bounding box center [728, 759] width 89 height 21
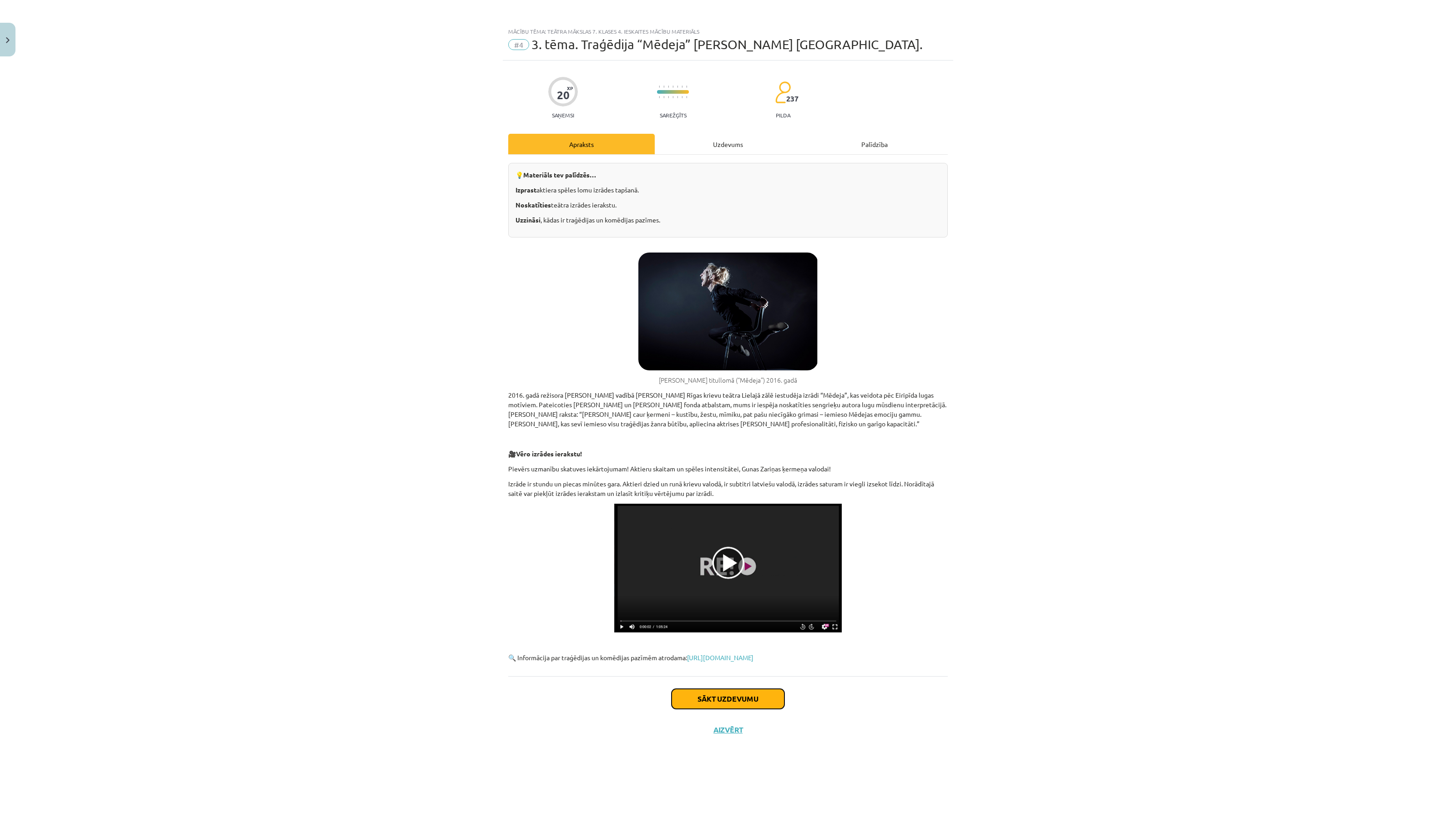
click at [711, 699] on button "Sākt uzdevumu" at bounding box center [728, 698] width 113 height 20
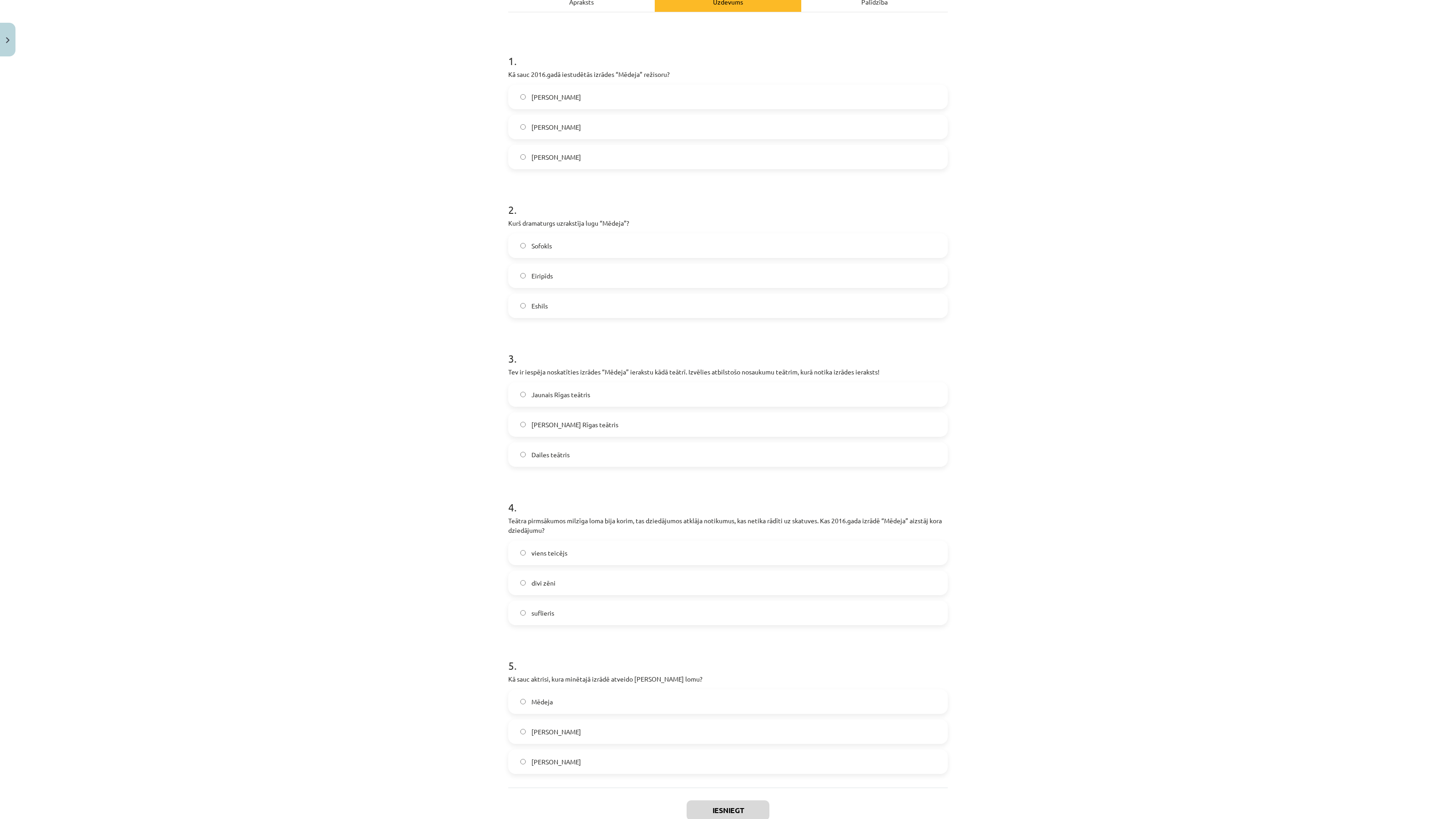
scroll to position [146, 0]
click at [765, 151] on label "Vladislavs Nastavševs" at bounding box center [728, 153] width 438 height 23
click at [608, 274] on label "Eiripīds" at bounding box center [728, 272] width 438 height 23
click at [607, 452] on label "Dailes teātris" at bounding box center [728, 451] width 438 height 23
click at [593, 536] on div "4 . Teātra pirmsākumos milzīga loma bija korim, tas dziedājumos atklāja notikum…" at bounding box center [728, 552] width 440 height 140
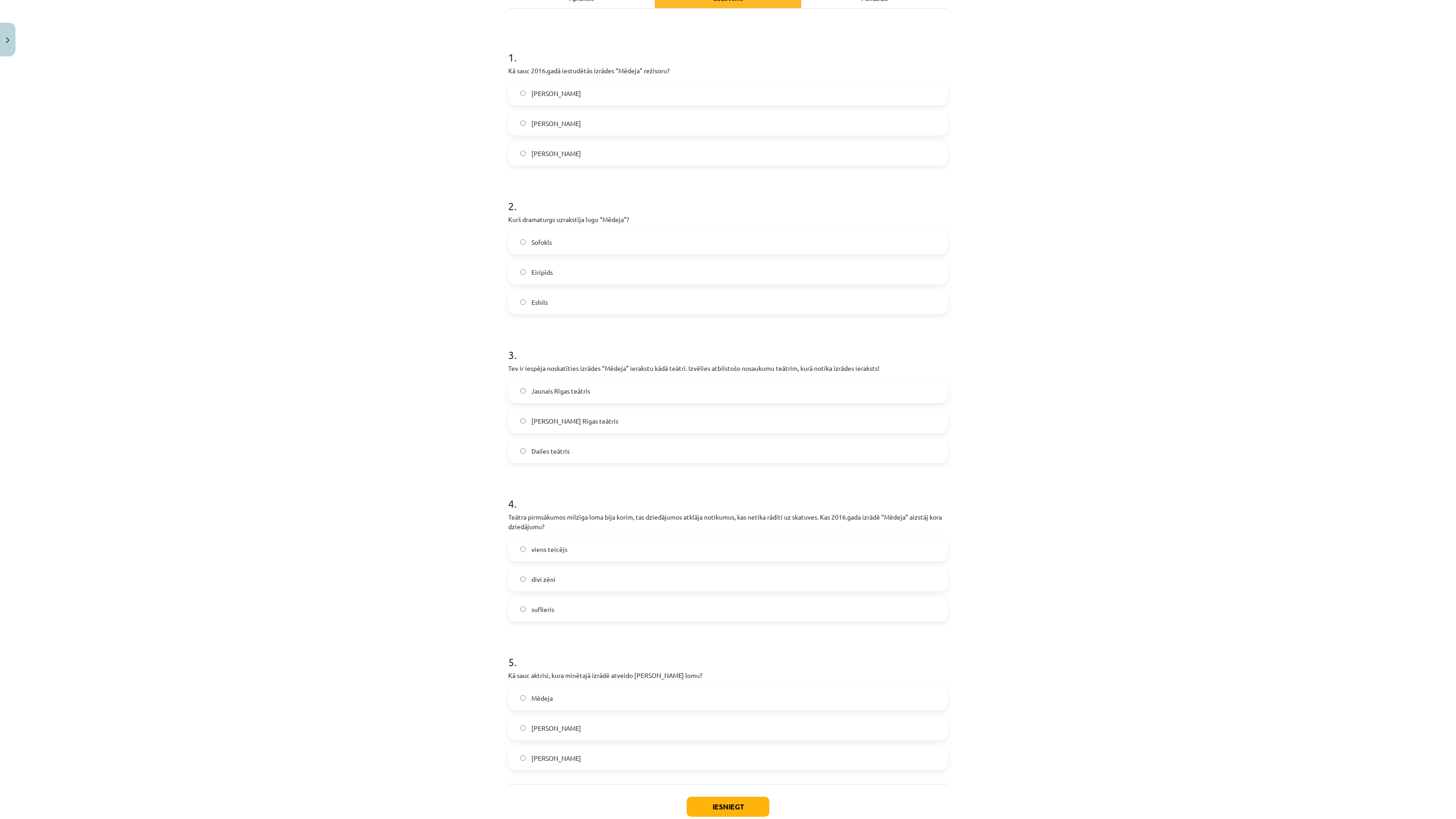
click at [581, 549] on label "viens teicējs" at bounding box center [728, 550] width 438 height 23
click at [570, 742] on label "Guna Zariņa" at bounding box center [728, 759] width 438 height 23
click at [741, 742] on button "Iesniegt" at bounding box center [728, 807] width 83 height 20
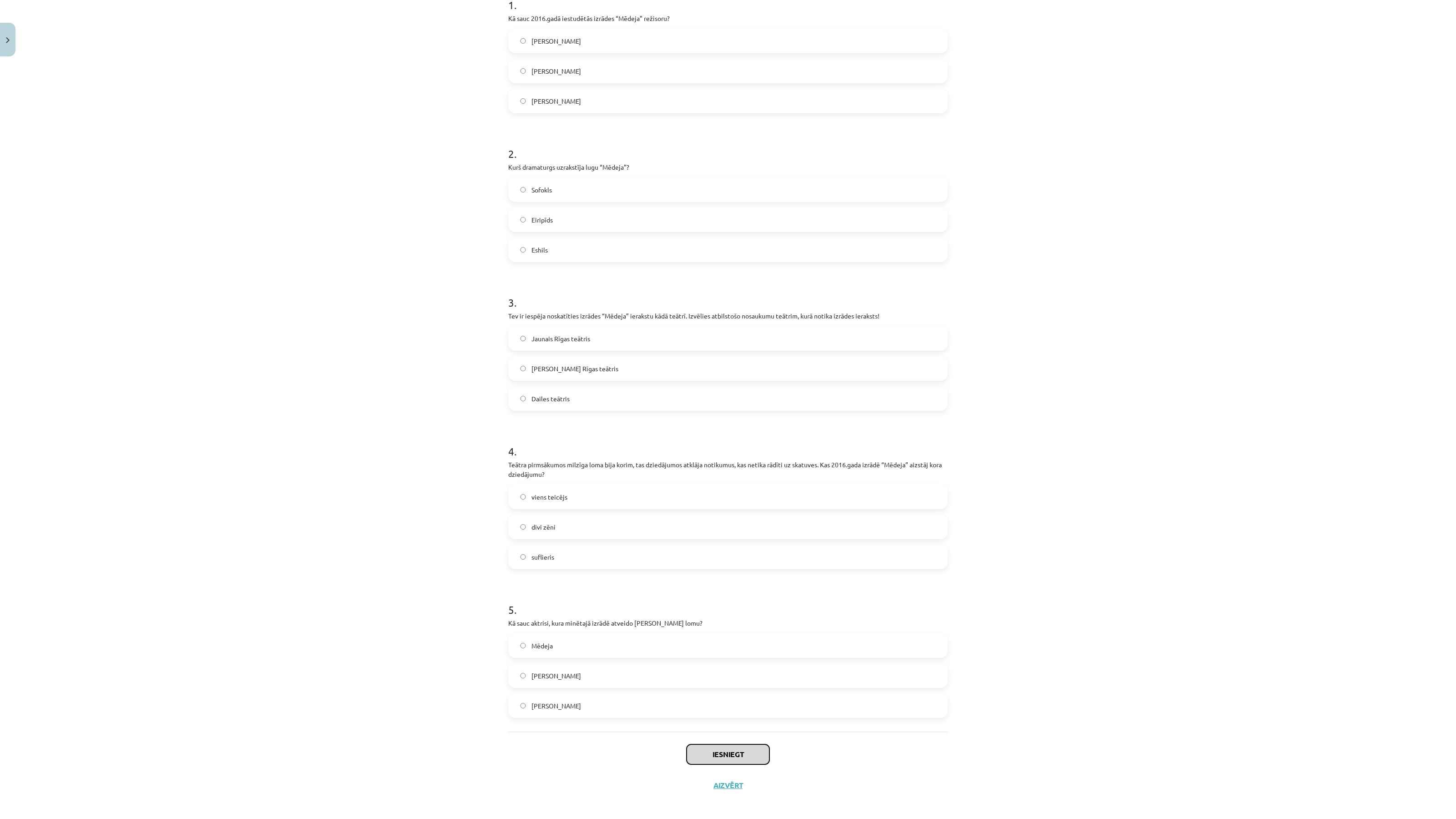
scroll to position [203, 0]
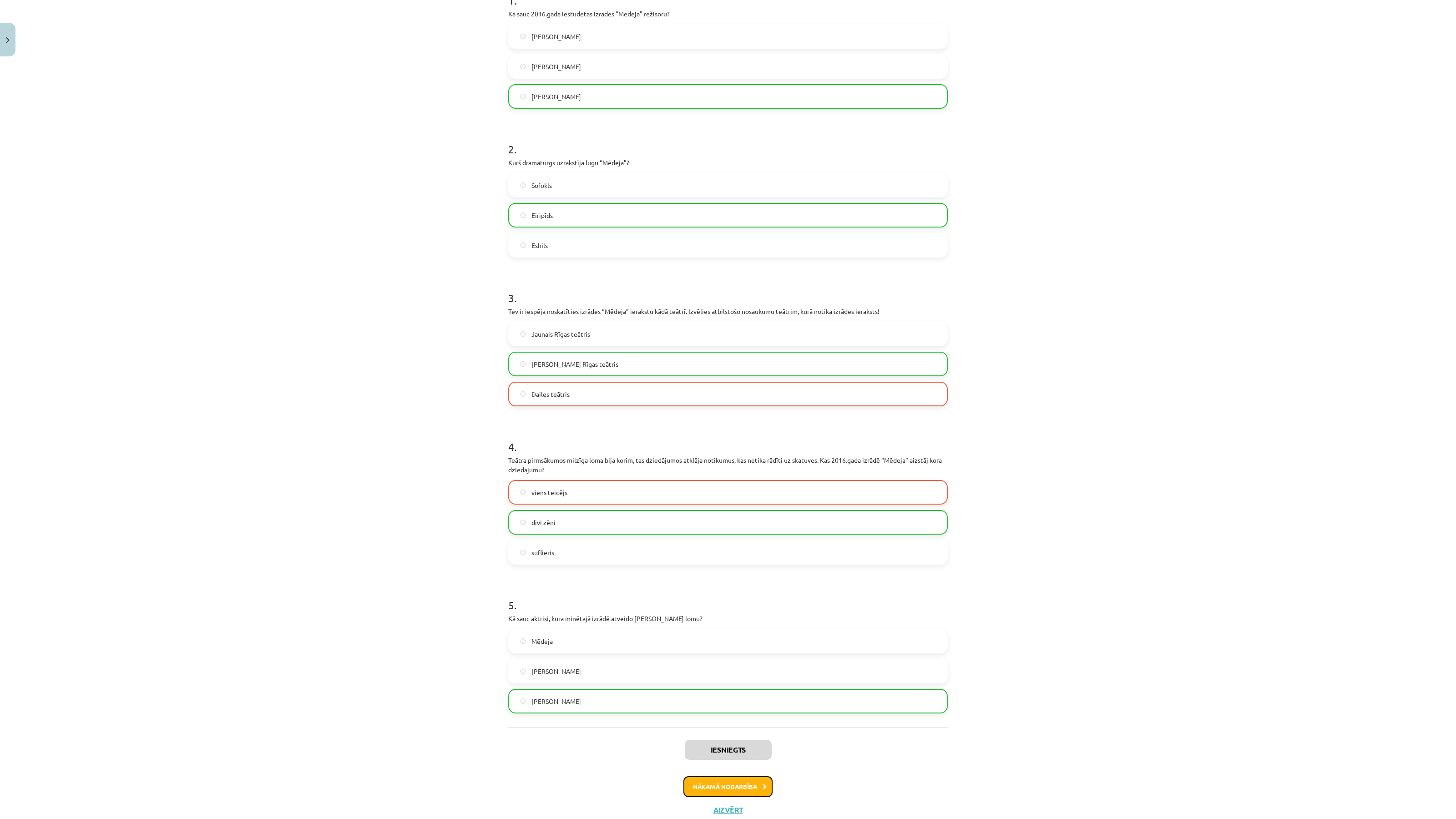
click at [750, 742] on button "Nākamā nodarbība" at bounding box center [728, 787] width 89 height 21
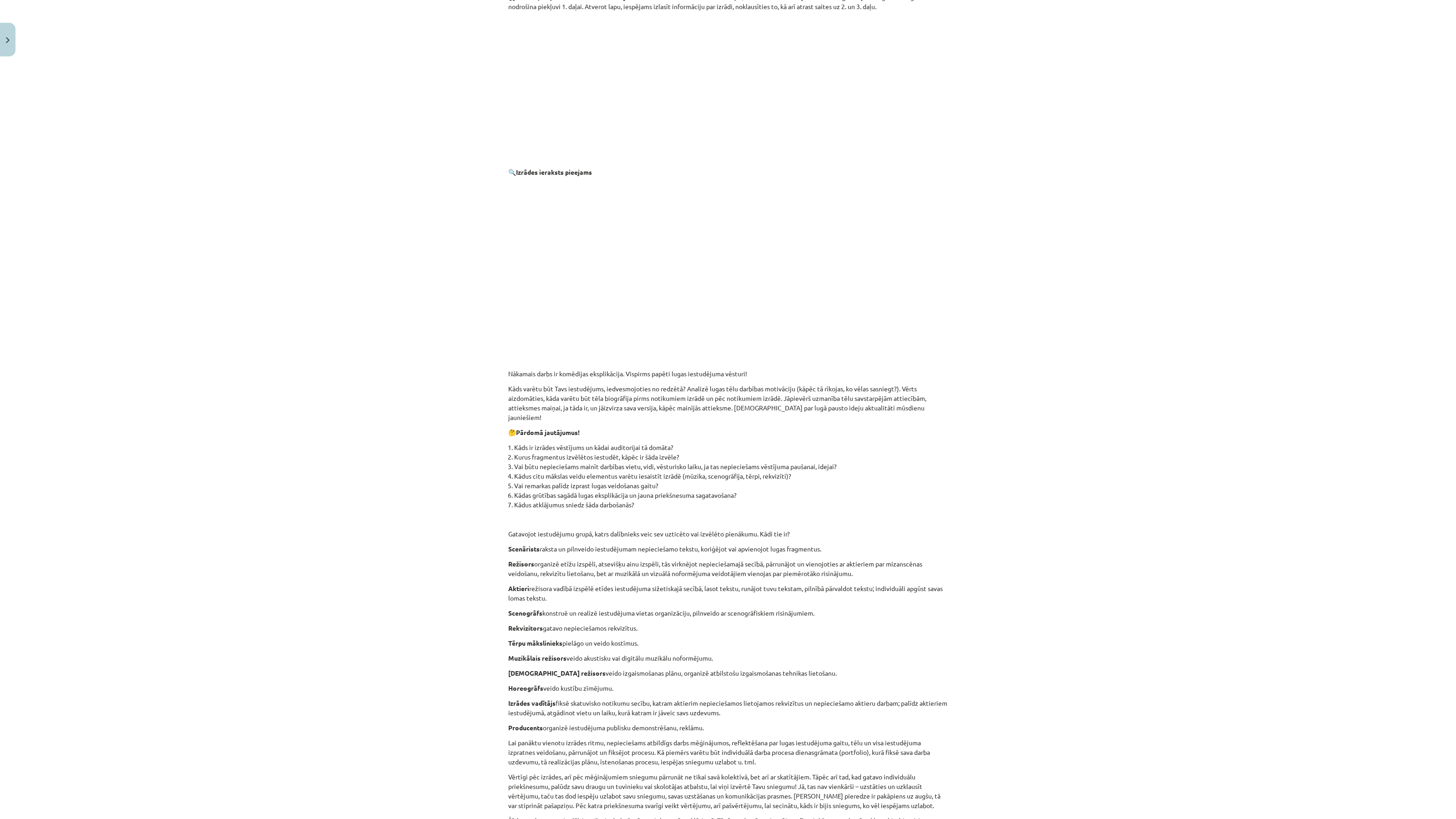
scroll to position [1045, 0]
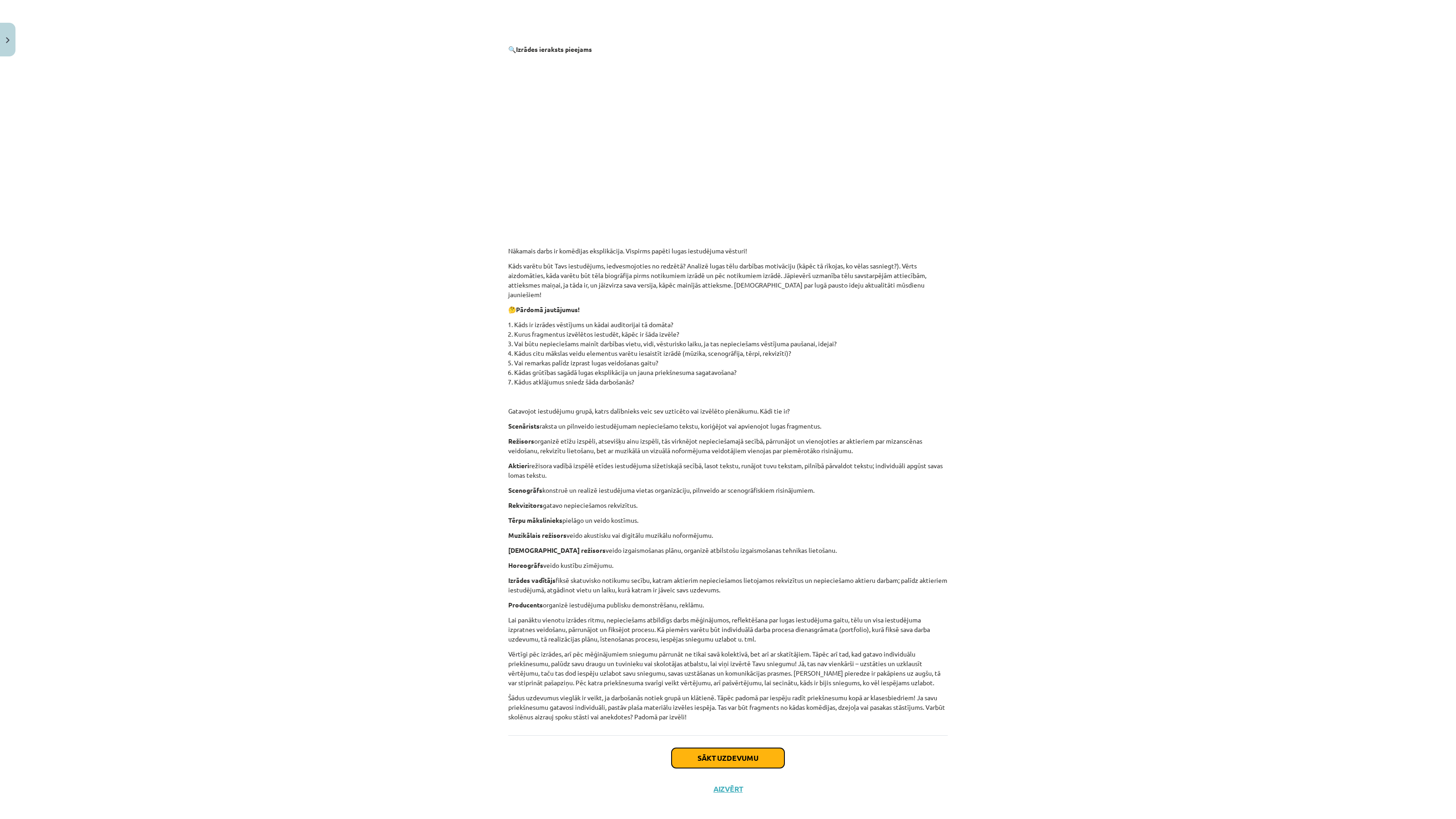
click at [733, 742] on button "Sākt uzdevumu" at bounding box center [728, 758] width 113 height 20
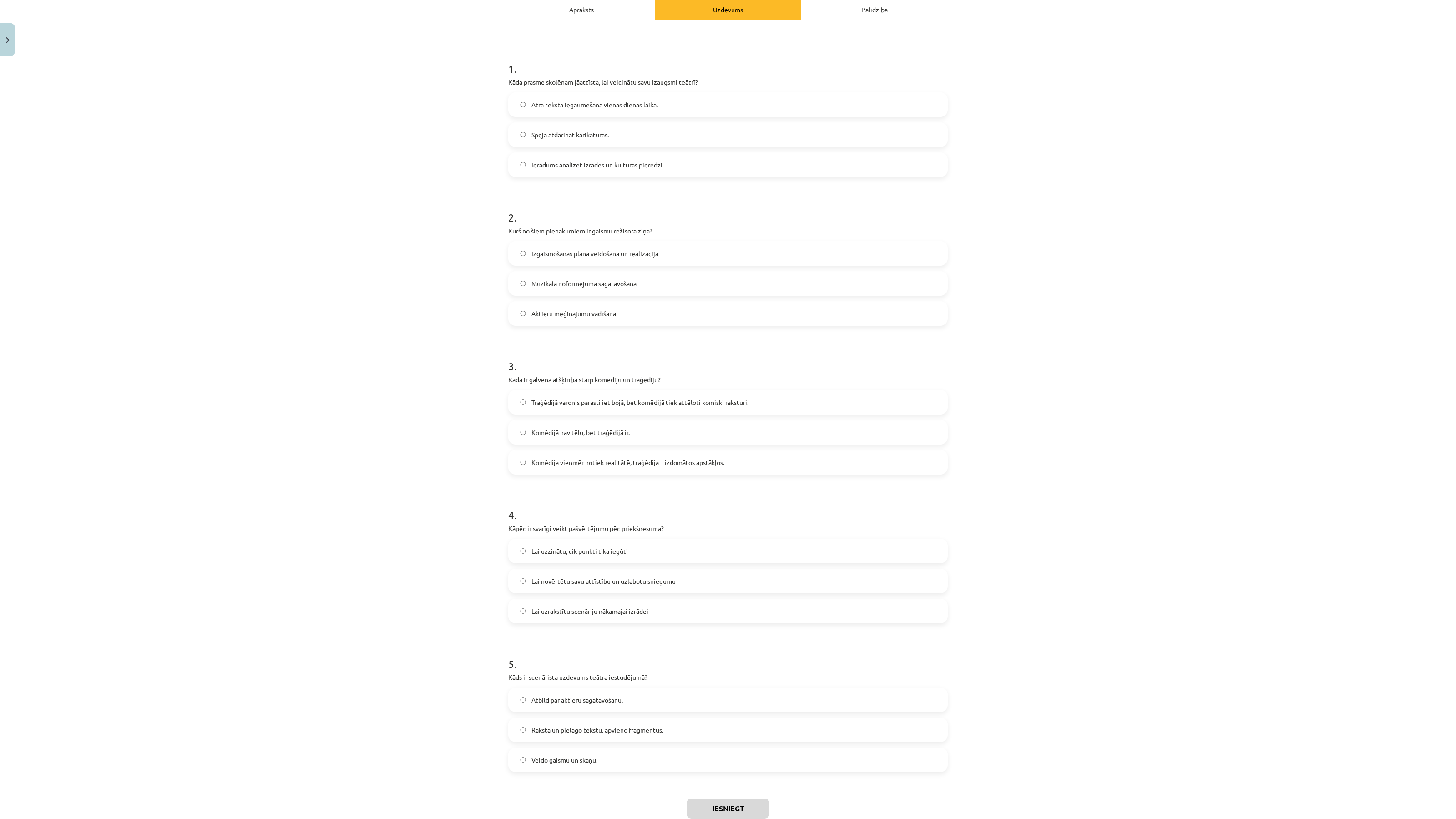
scroll to position [151, 0]
click at [648, 167] on span "Ieradums analizēt izrādes un kultūras pieredzi." at bounding box center [598, 163] width 133 height 10
click at [593, 313] on span "Aktieru mēģinājumu vadīšana" at bounding box center [573, 312] width 85 height 10
click at [589, 399] on span "Traģēdijā varonis parasti iet bojā, bet komēdijā tiek attēloti komiski raksturi." at bounding box center [640, 400] width 217 height 10
click at [614, 570] on label "Lai novērtētu savu attīstību un uzlabotu sniegumu" at bounding box center [728, 580] width 438 height 23
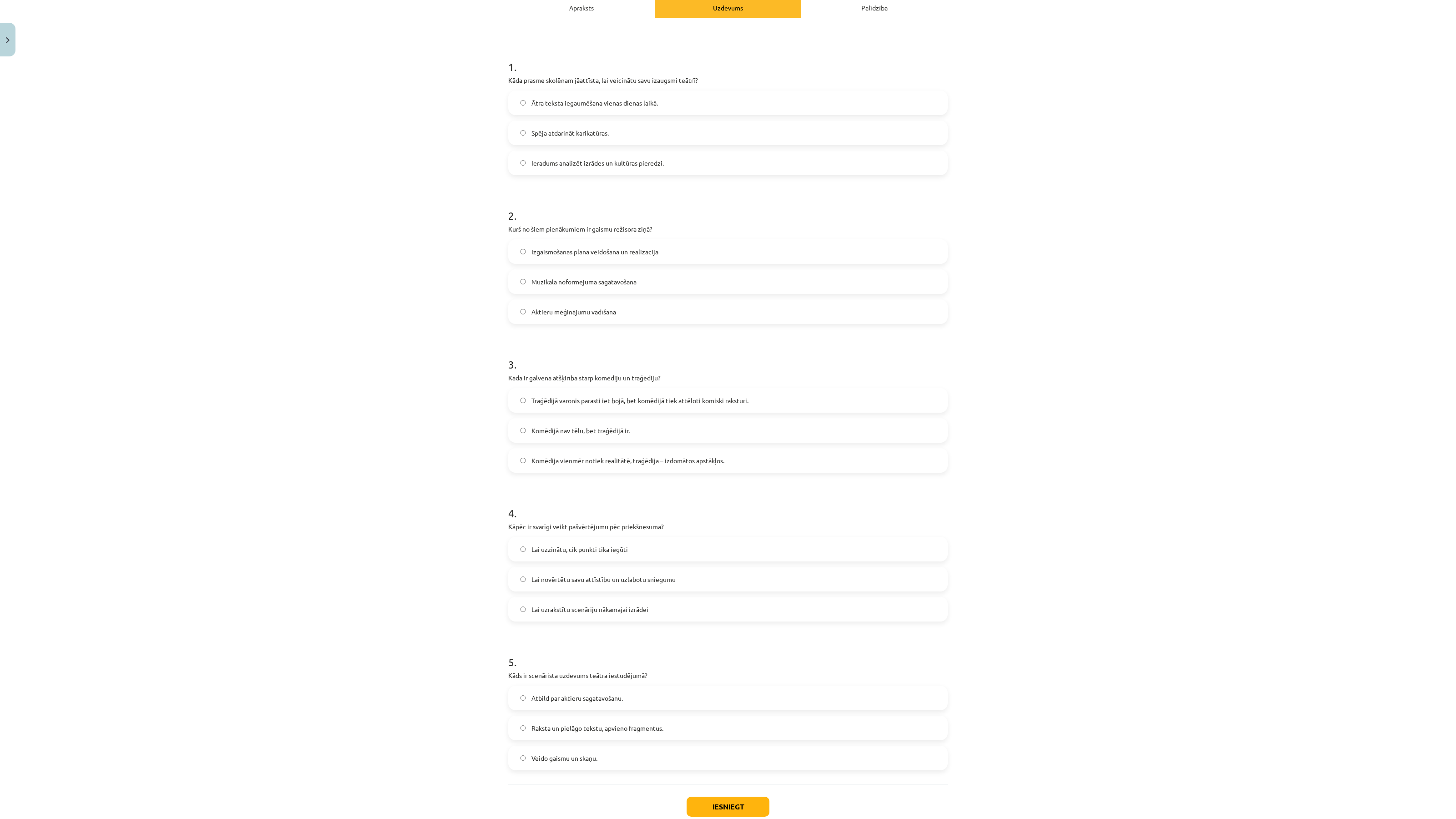
click at [600, 727] on span "Raksta un pielāgo tekstu, apvieno fragmentus." at bounding box center [597, 728] width 132 height 10
click at [723, 742] on button "Iesniegt" at bounding box center [728, 807] width 83 height 20
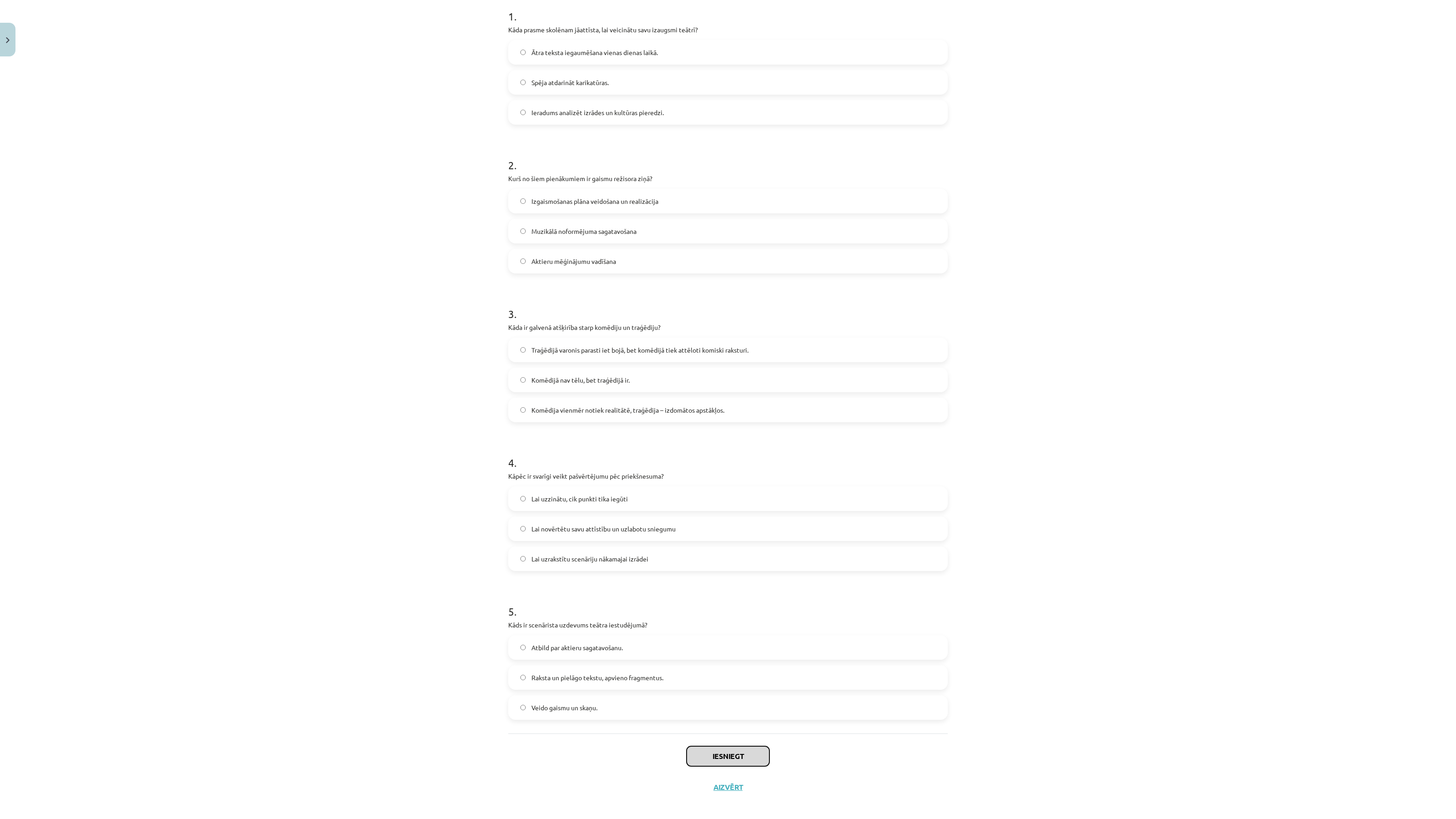
scroll to position [208, 0]
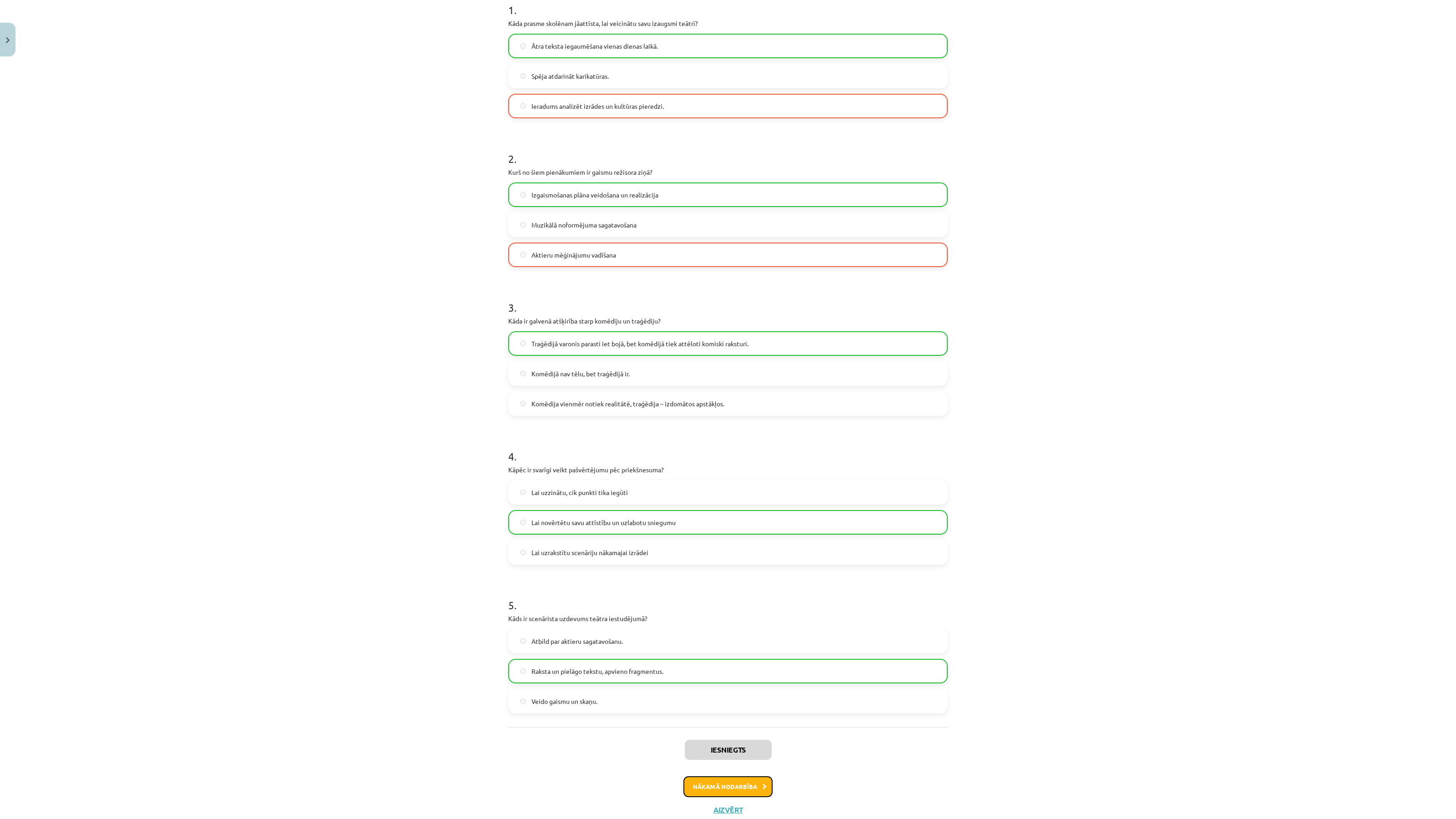
click at [725, 742] on button "Nākamā nodarbība" at bounding box center [728, 787] width 89 height 21
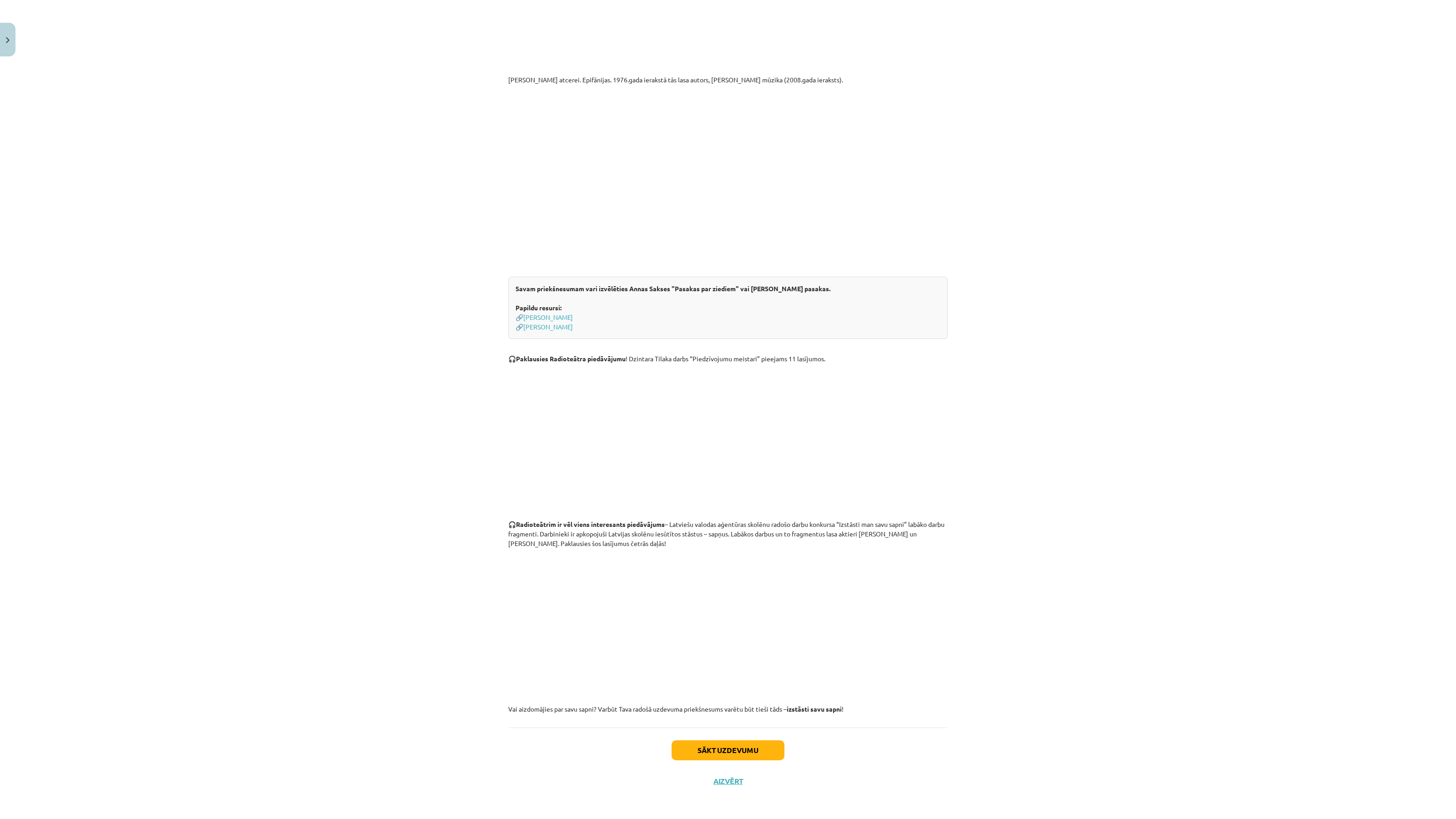
scroll to position [378, 0]
click at [768, 742] on button "Sākt uzdevumu" at bounding box center [728, 750] width 113 height 20
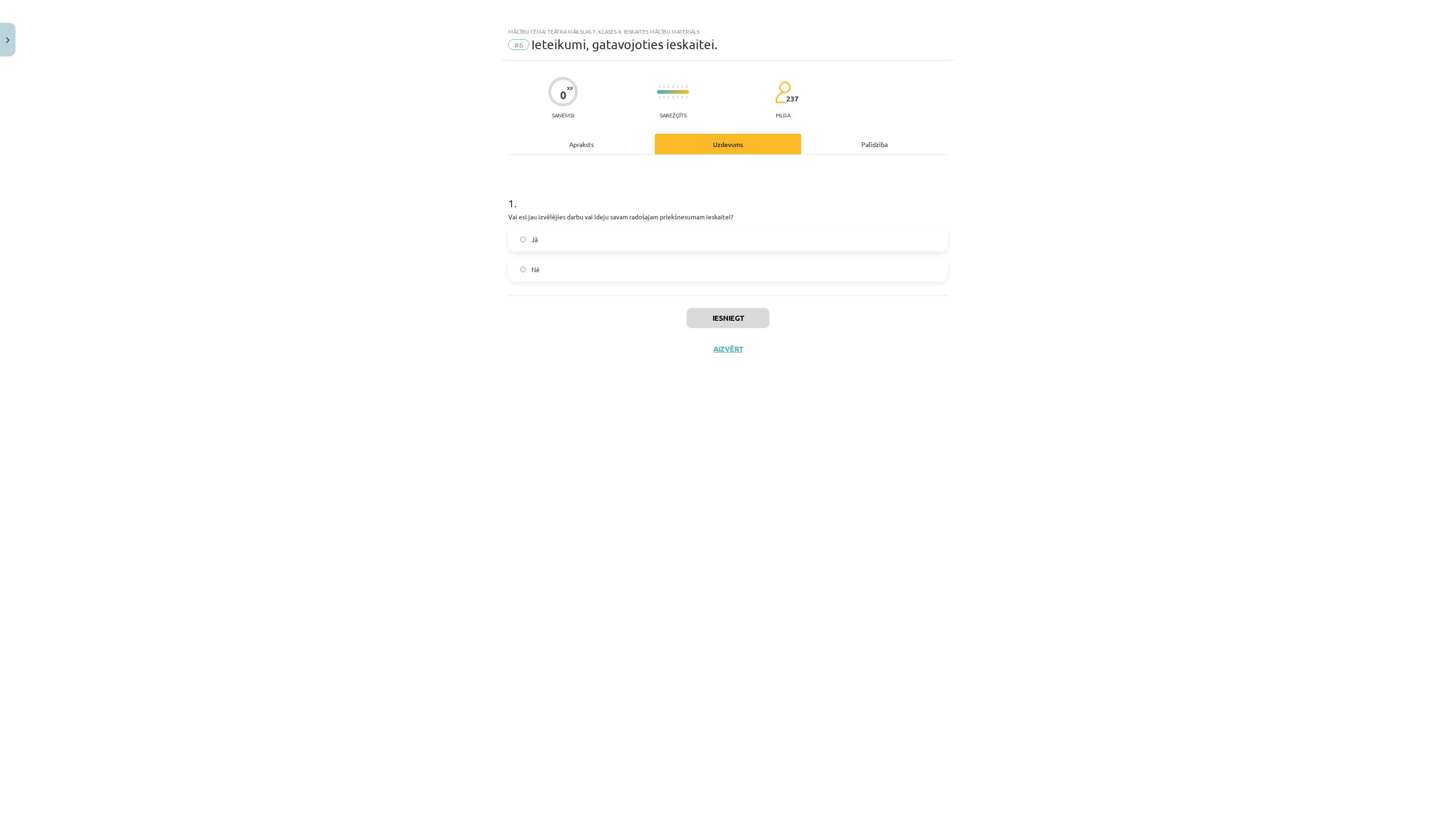
click at [549, 273] on label "Nē" at bounding box center [728, 269] width 438 height 23
click at [573, 239] on label "Jā" at bounding box center [728, 239] width 438 height 23
click at [714, 312] on button "Iesniegt" at bounding box center [728, 318] width 83 height 20
click at [721, 357] on button "Nākamā nodarbība" at bounding box center [728, 355] width 89 height 21
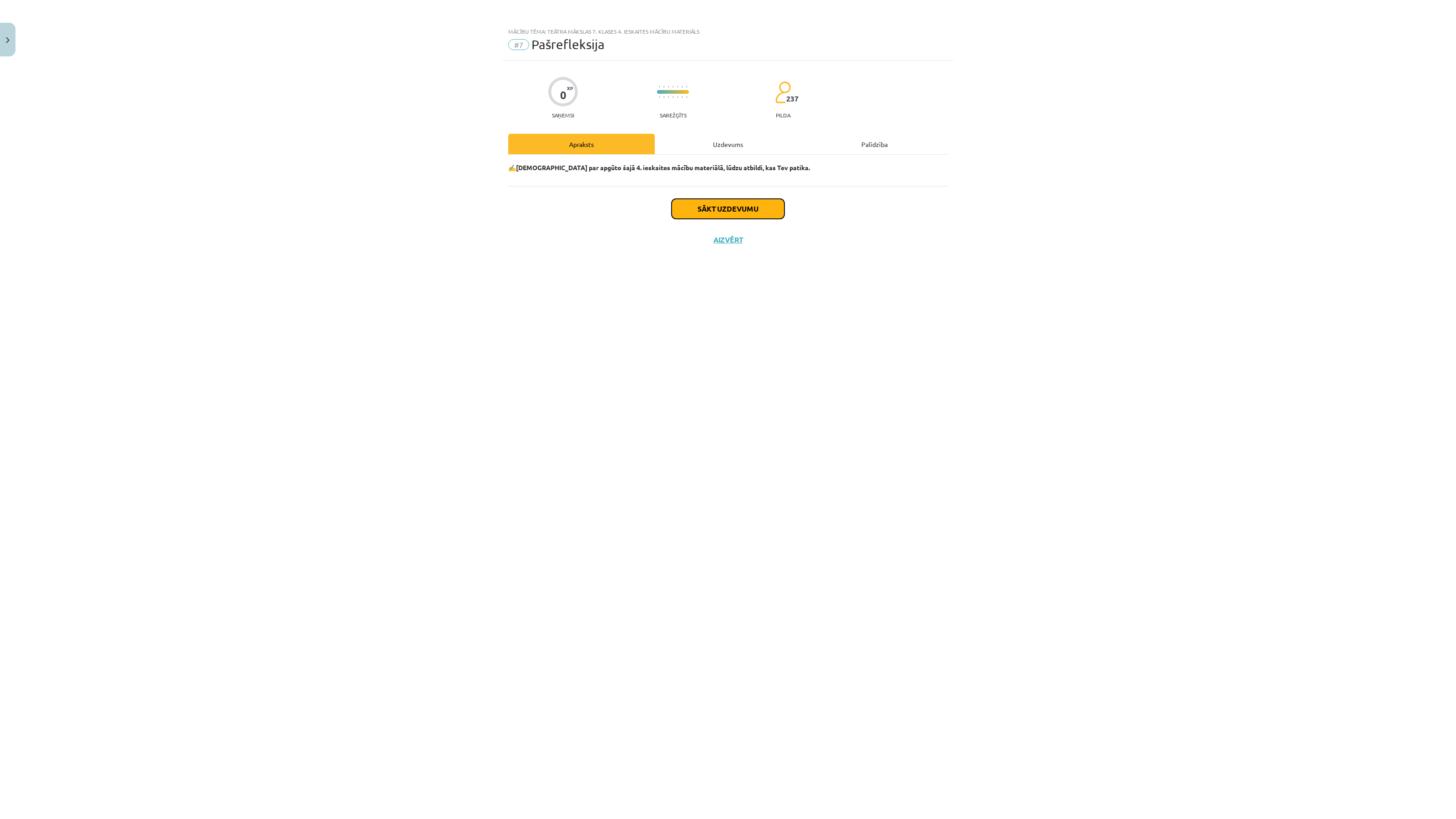
click at [727, 205] on button "Sākt uzdevumu" at bounding box center [728, 209] width 113 height 20
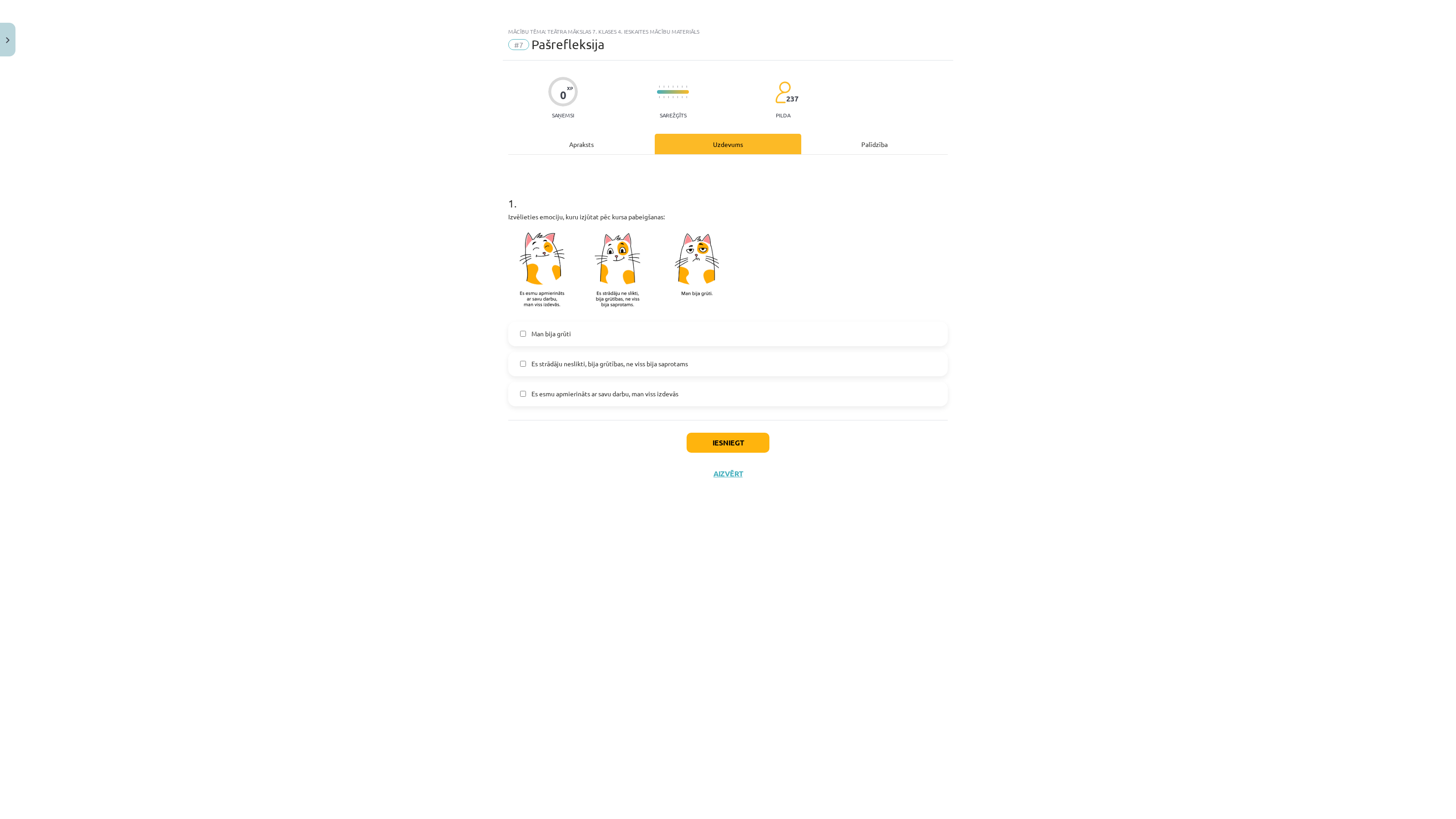
click at [594, 384] on label "Es esmu apmierināts ar savu darbu, man viss izdevās" at bounding box center [728, 394] width 438 height 23
click at [708, 444] on button "Iesniegt" at bounding box center [728, 442] width 83 height 20
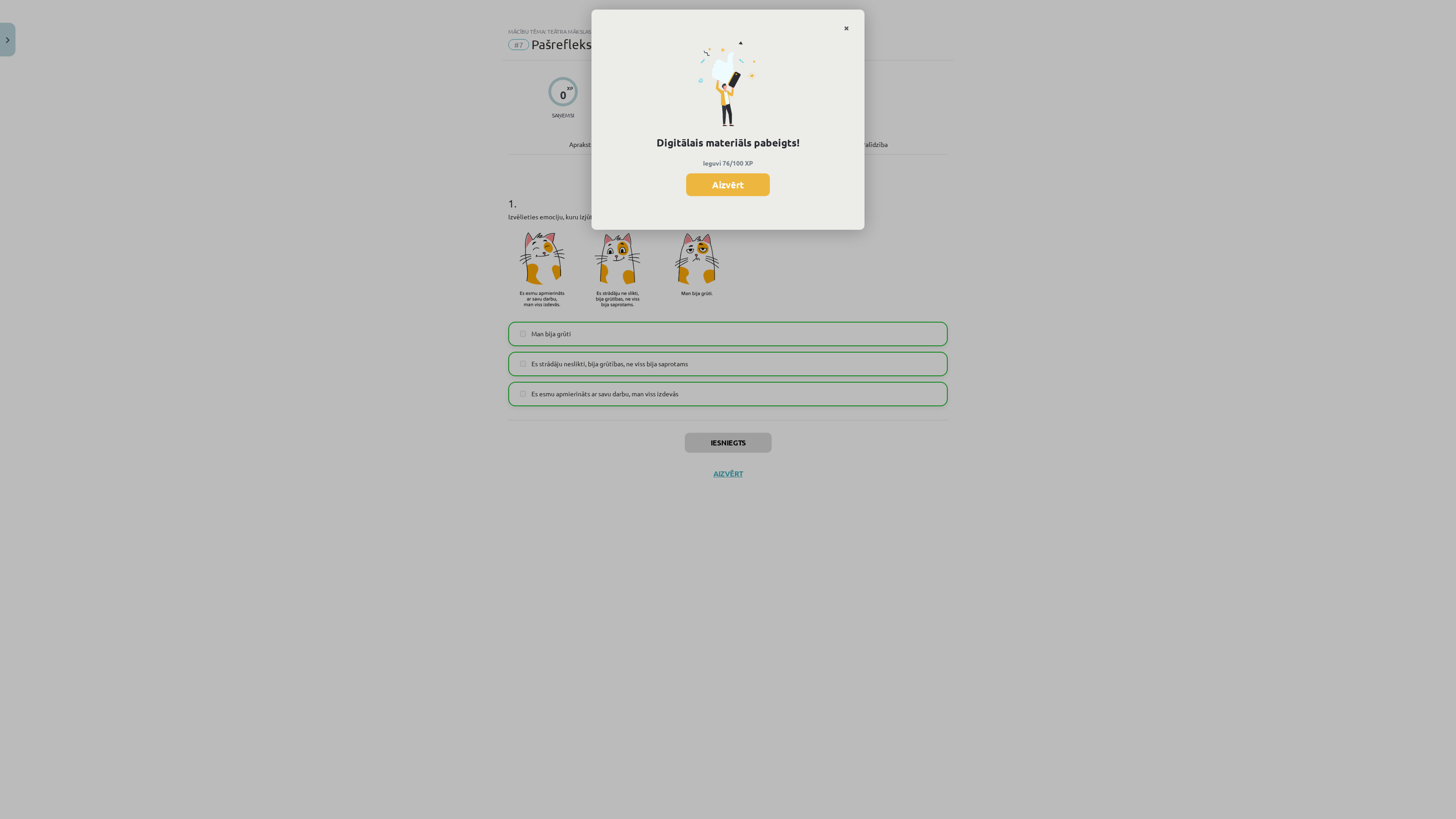
click at [848, 30] on icon "Close" at bounding box center [847, 28] width 5 height 6
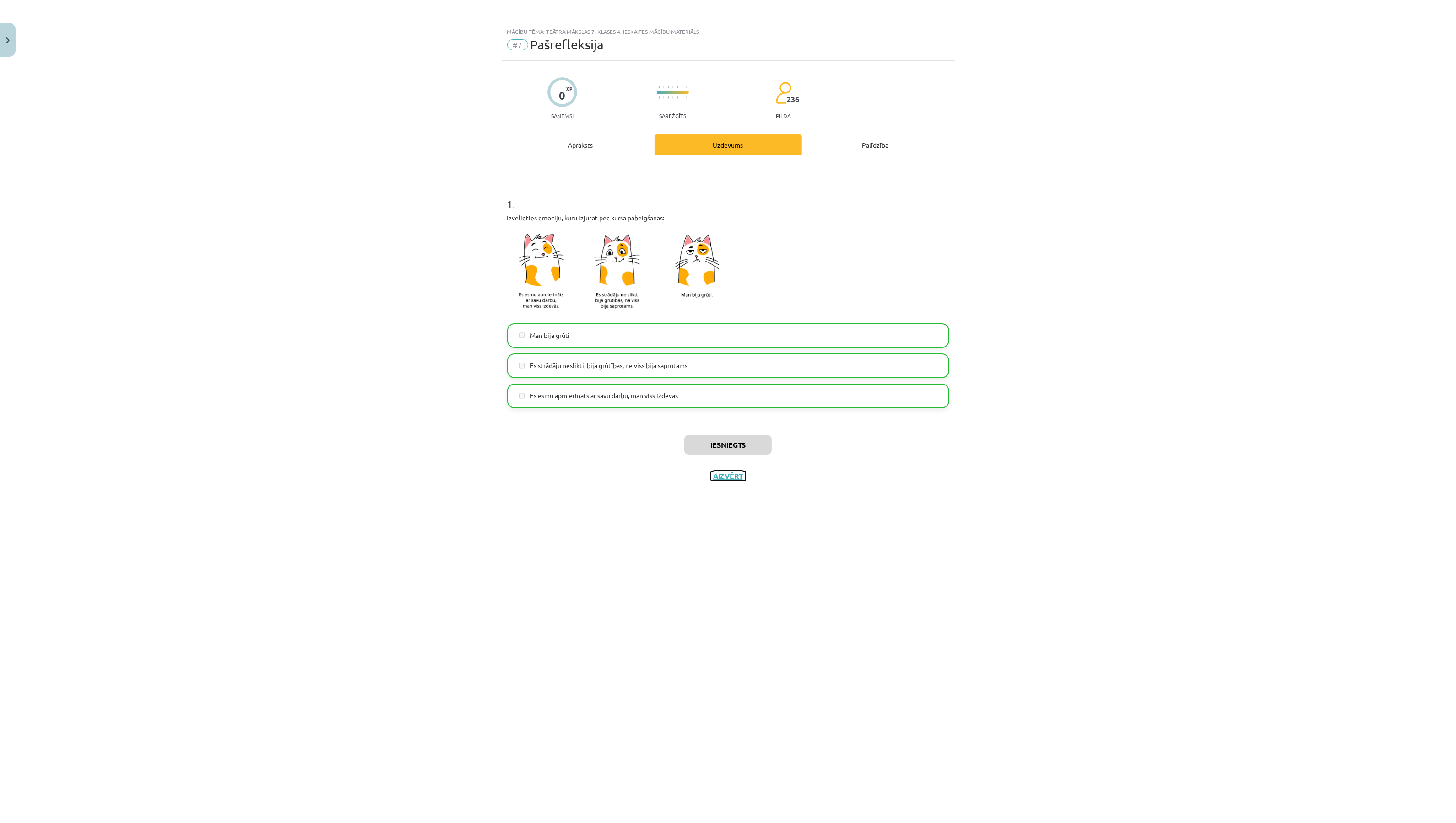
click at [721, 475] on button "Aizvērt" at bounding box center [728, 476] width 35 height 9
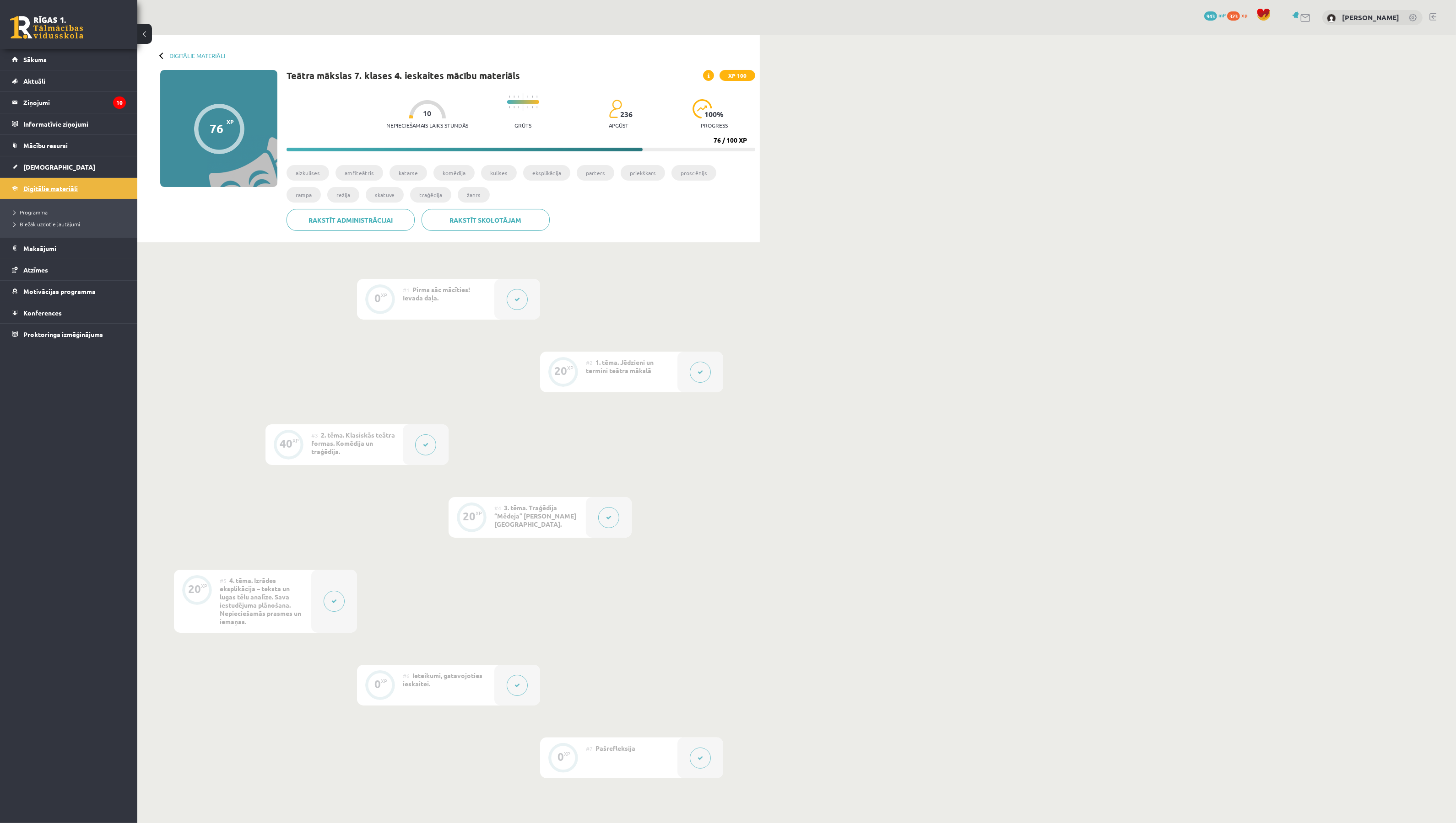
click at [65, 193] on link "Digitālie materiāli" at bounding box center [69, 189] width 114 height 21
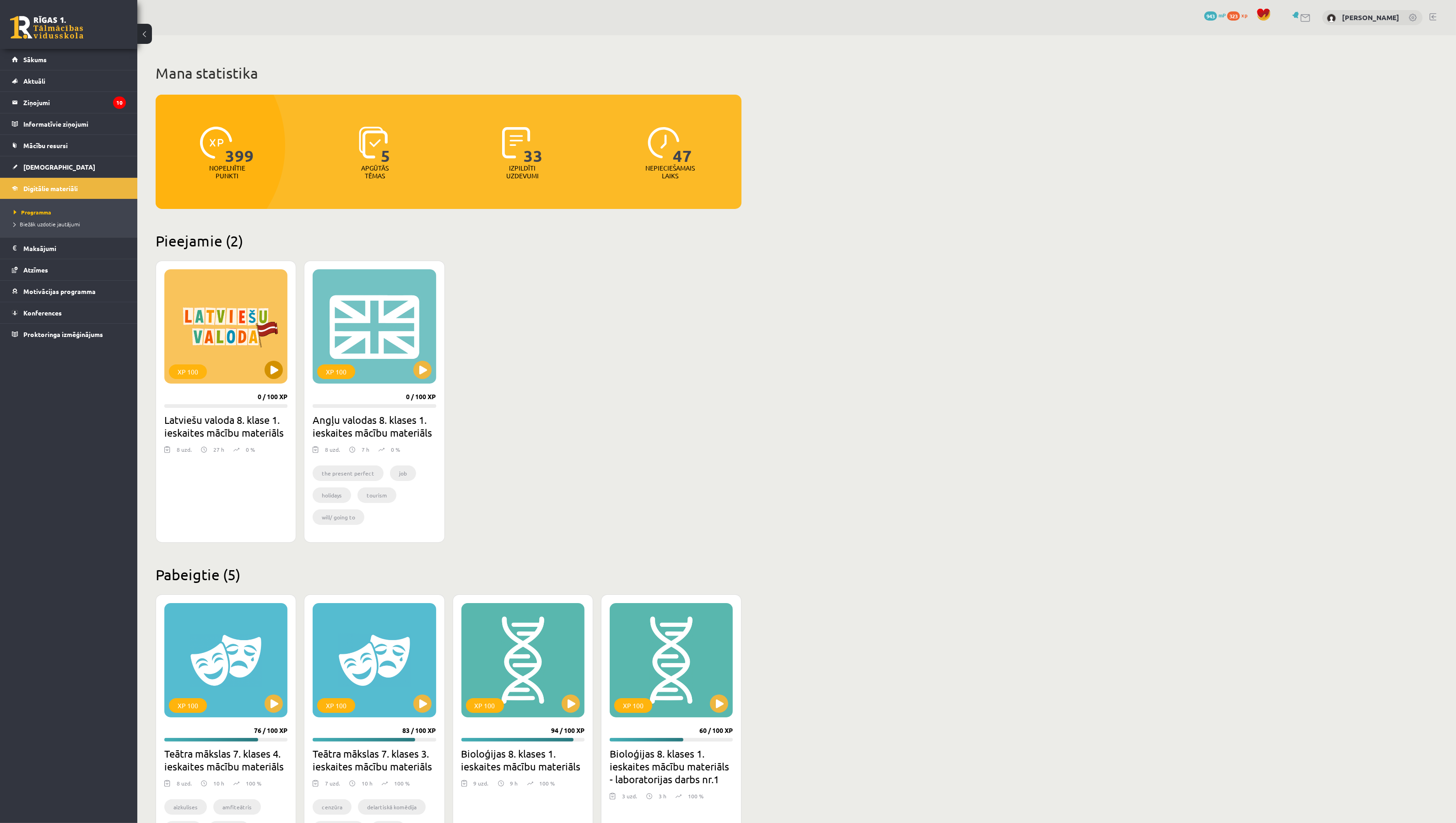
click at [270, 326] on div "XP 100" at bounding box center [226, 327] width 123 height 114
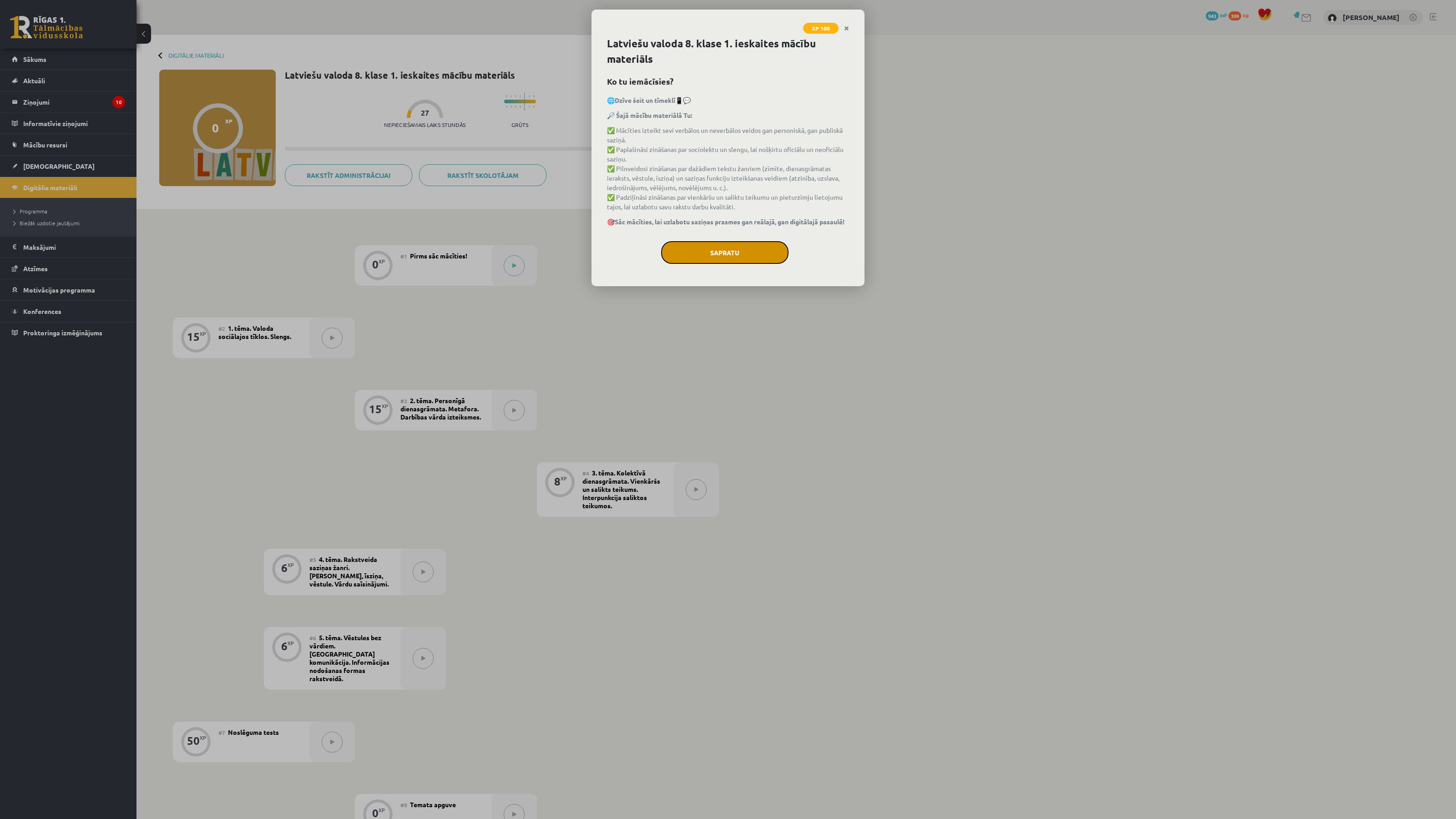
click at [719, 260] on button "Sapratu" at bounding box center [725, 253] width 128 height 23
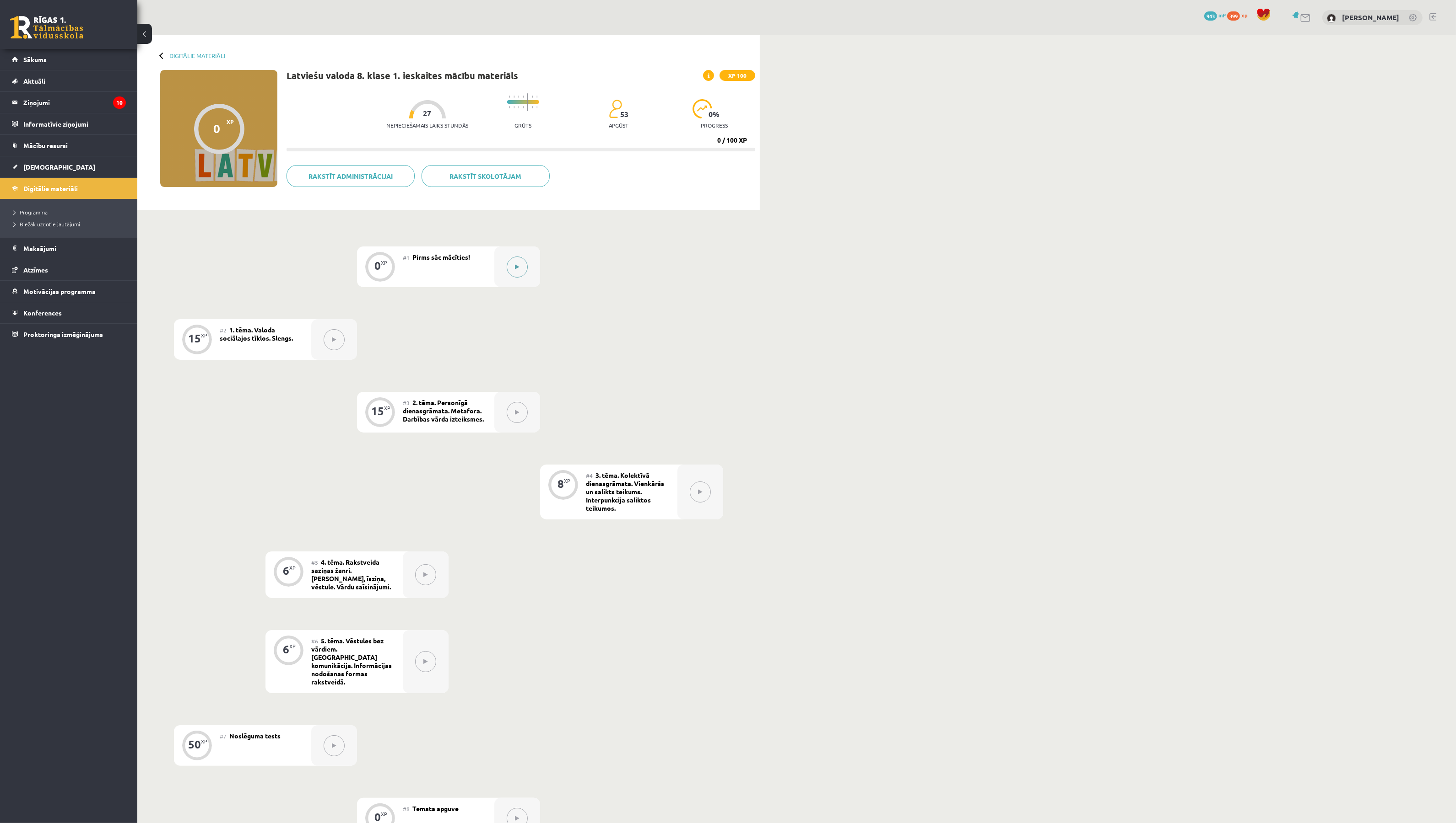
click at [516, 262] on button at bounding box center [518, 267] width 21 height 21
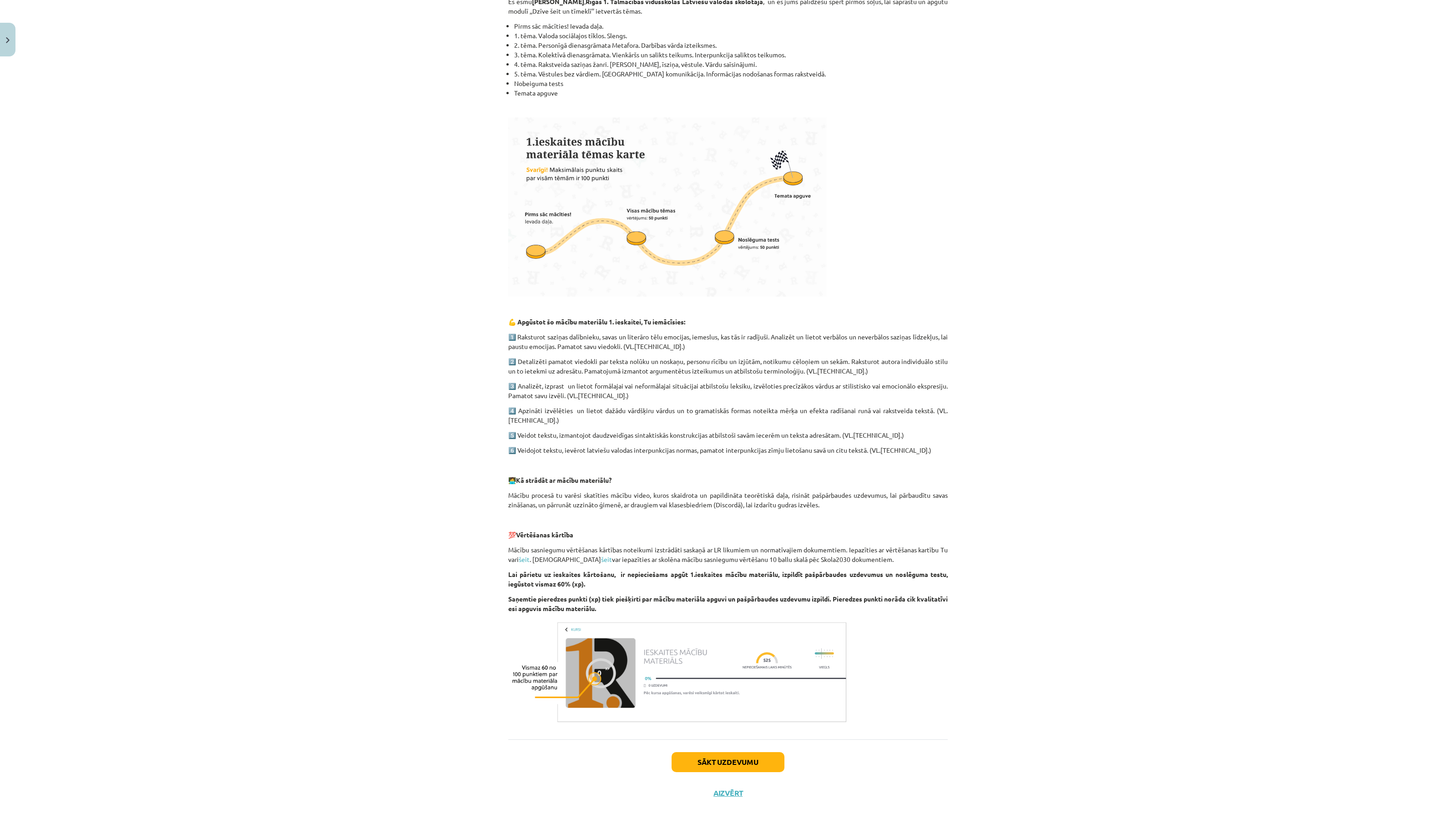
scroll to position [199, 0]
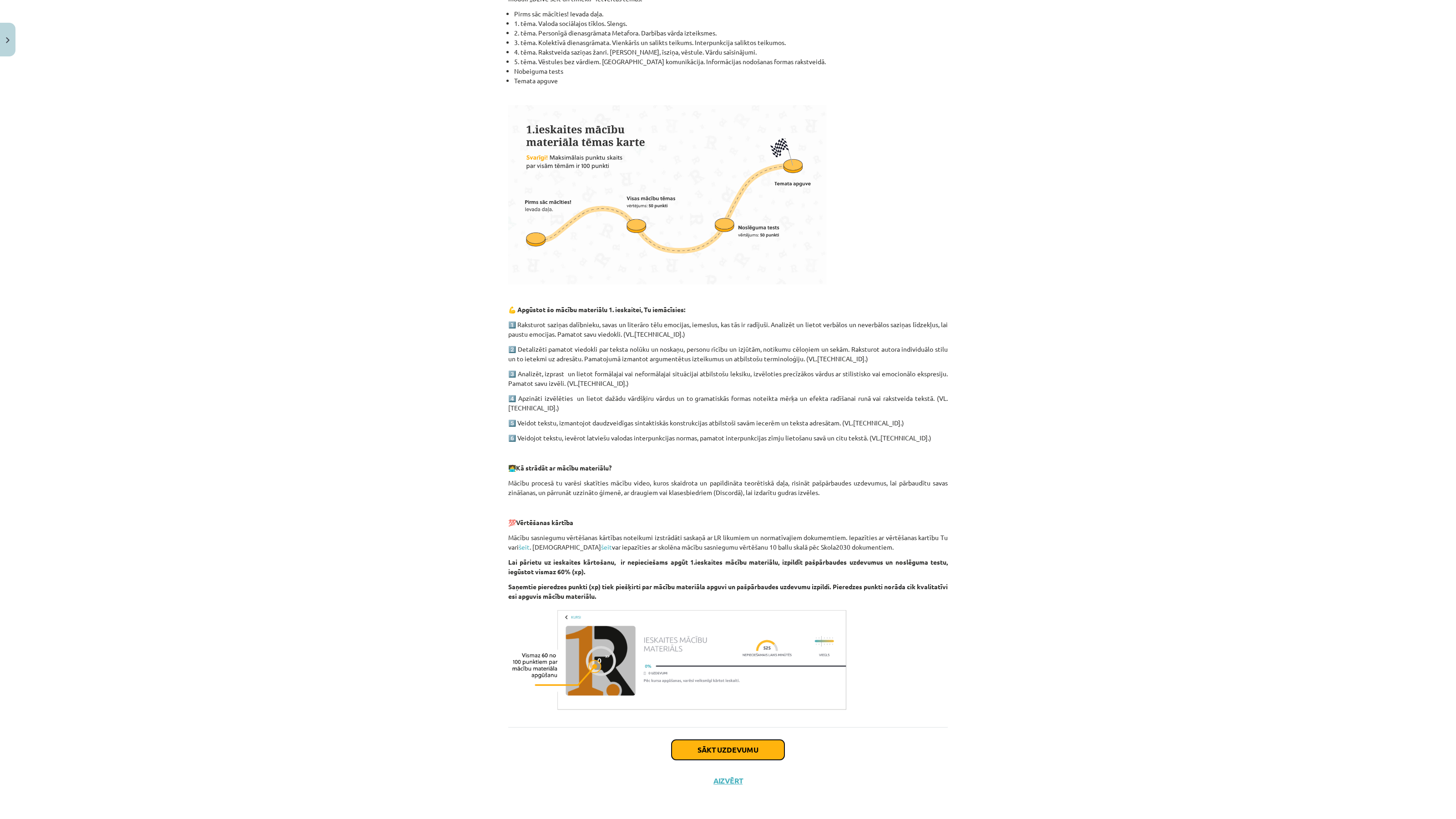
click at [734, 751] on button "Sākt uzdevumu" at bounding box center [728, 750] width 113 height 20
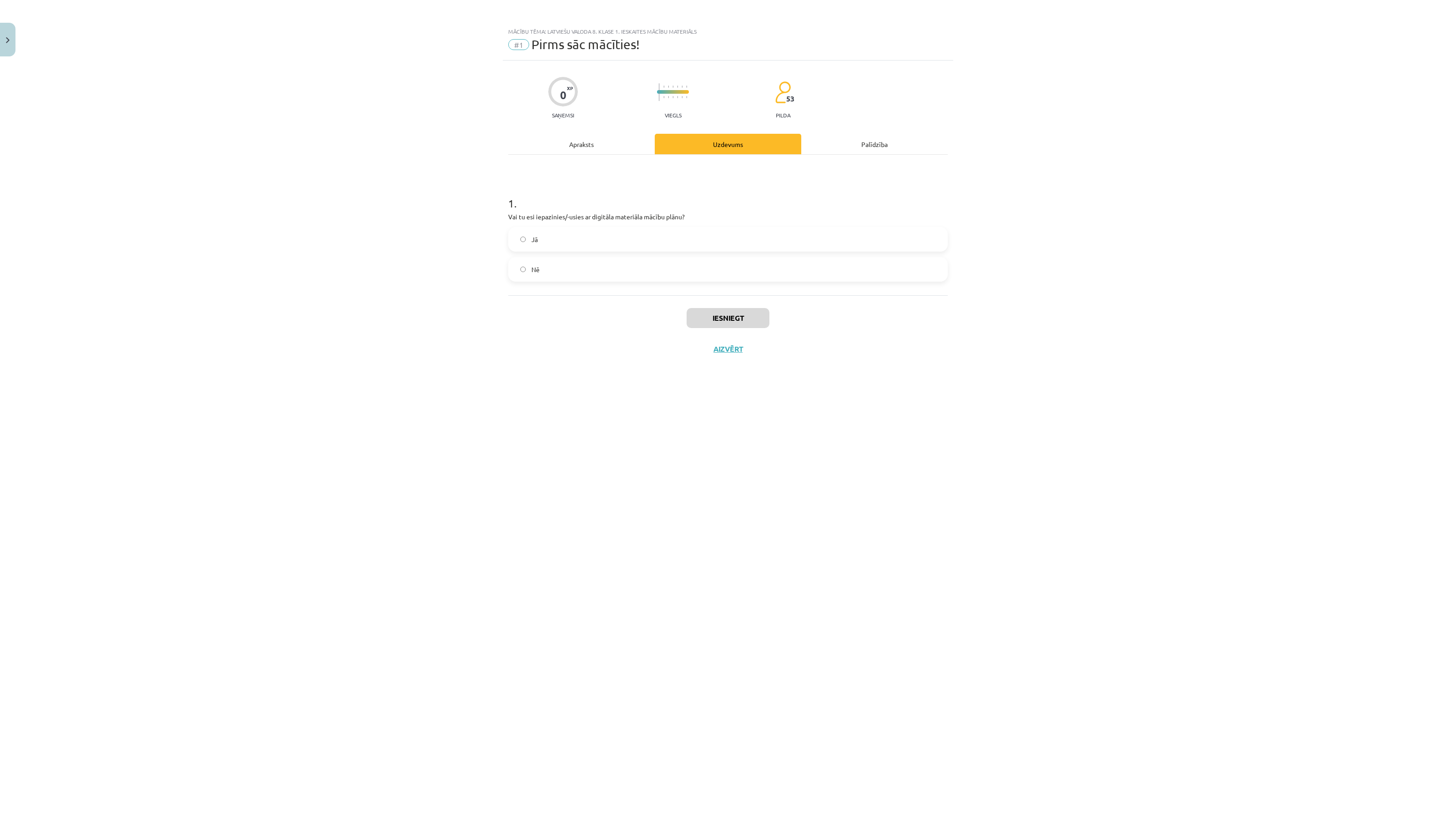
click at [593, 247] on label "Jā" at bounding box center [728, 239] width 438 height 23
click at [709, 323] on button "Iesniegt" at bounding box center [728, 318] width 83 height 20
click at [742, 357] on button "Nākamā nodarbība" at bounding box center [728, 355] width 89 height 21
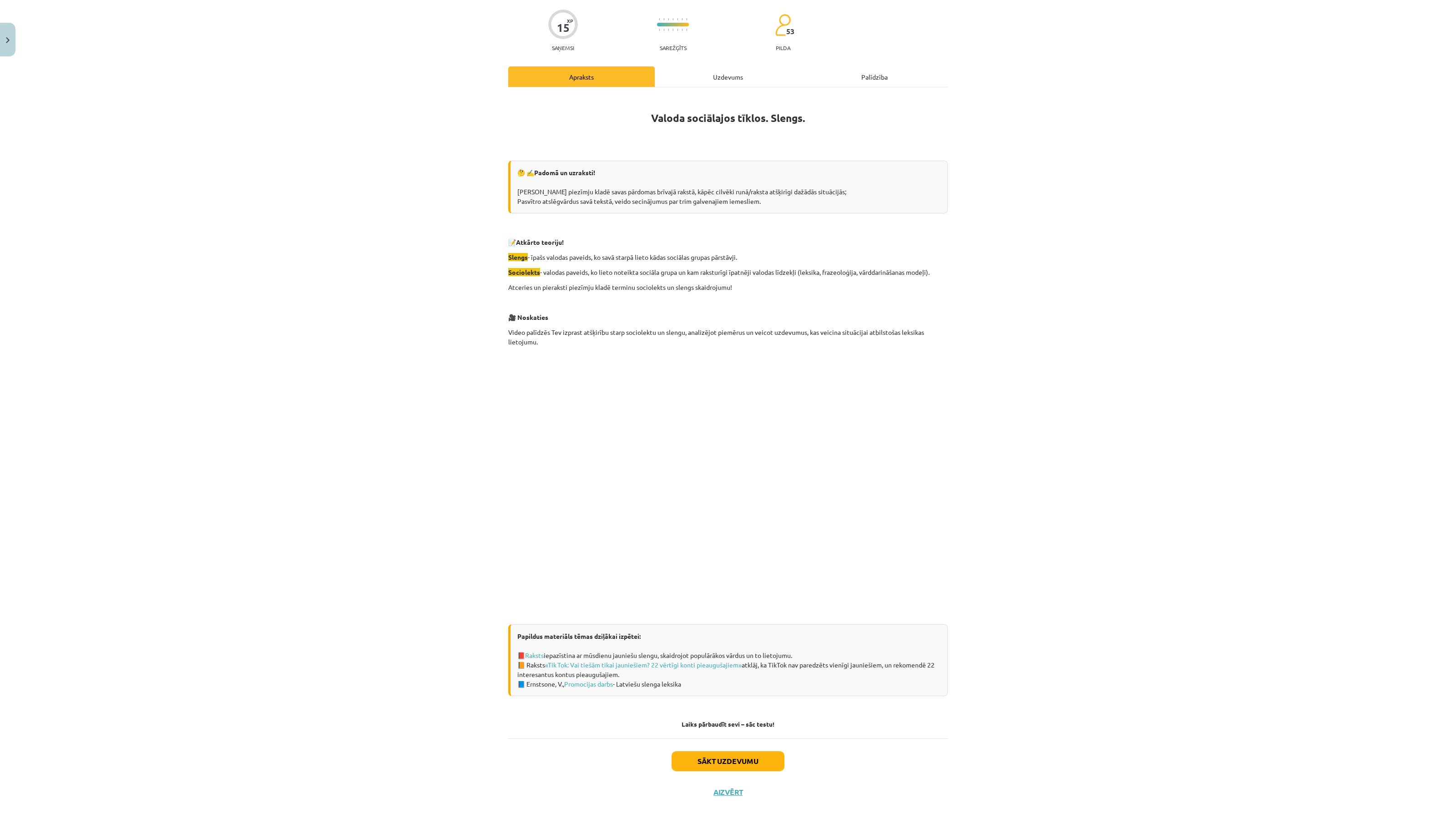
scroll to position [80, 0]
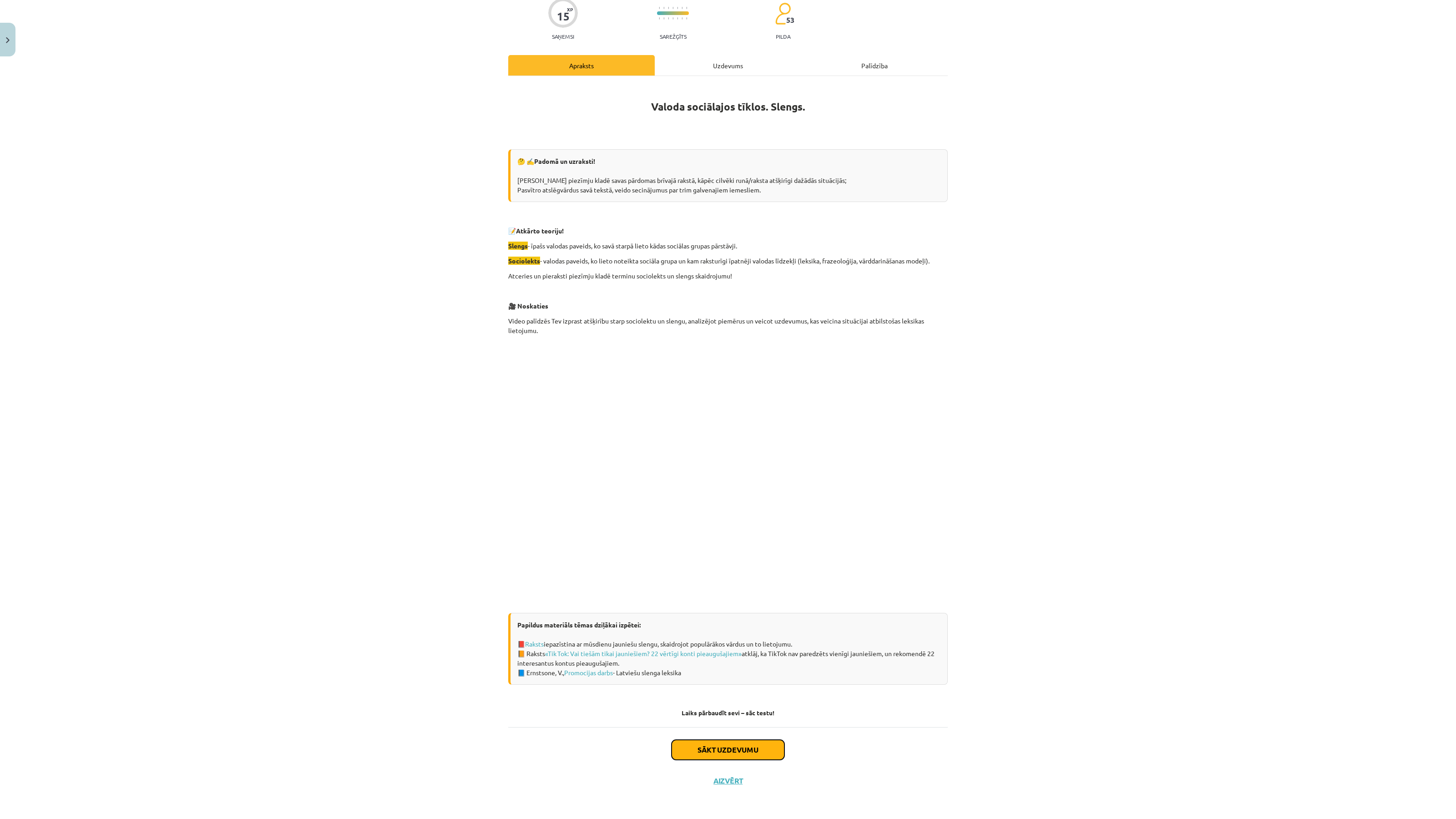
click at [727, 753] on button "Sākt uzdevumu" at bounding box center [728, 750] width 113 height 20
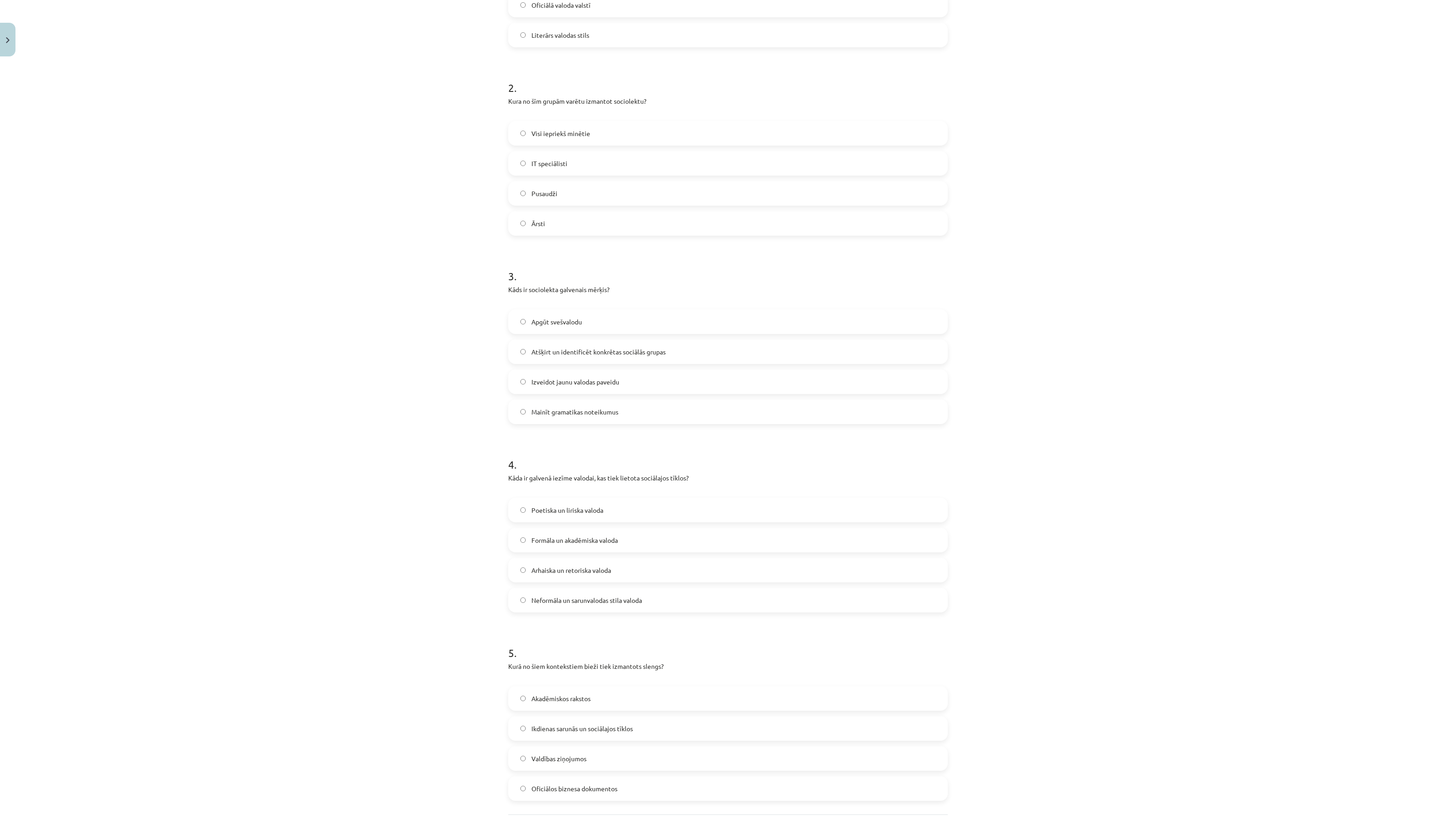
scroll to position [40, 0]
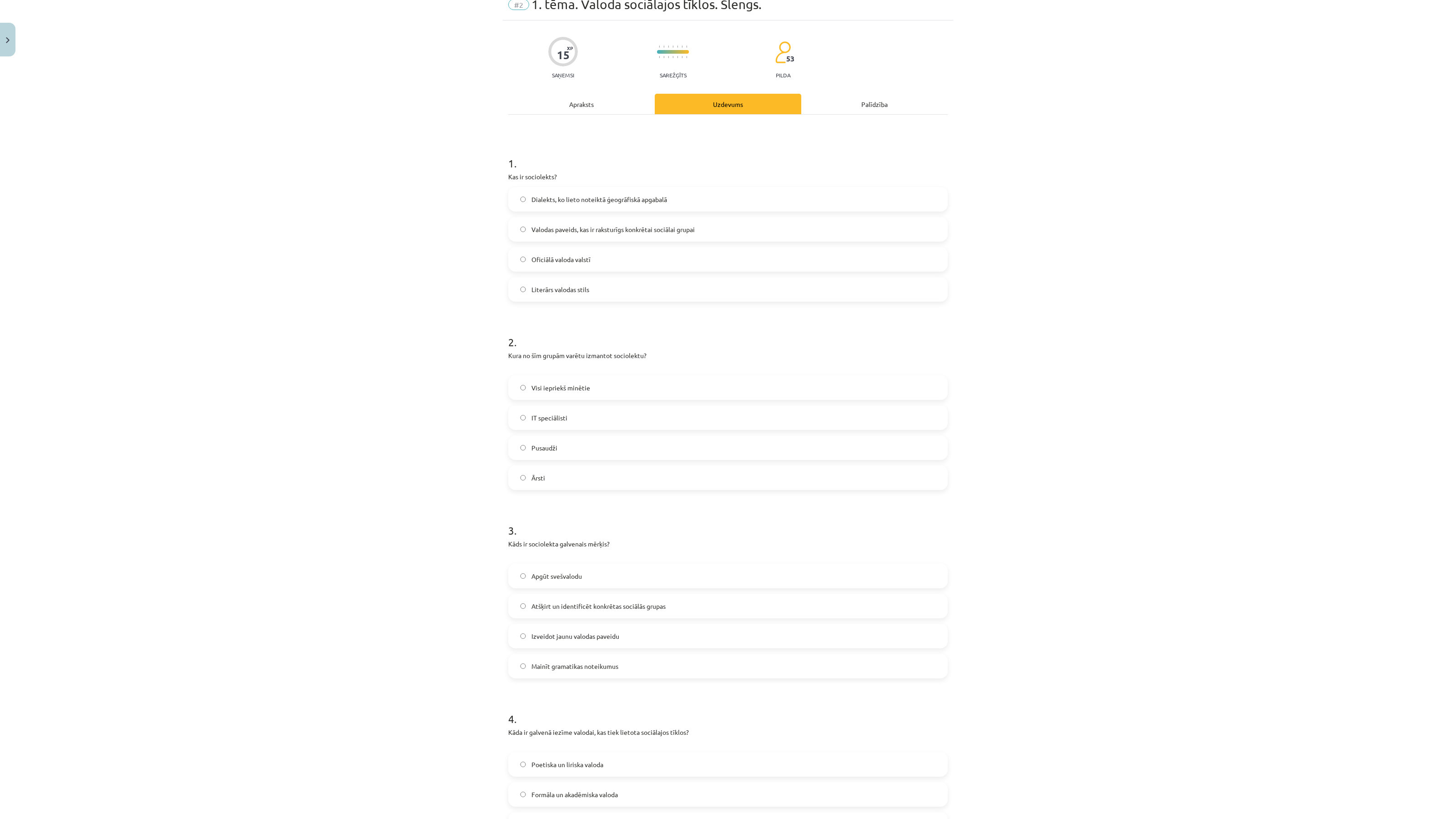
click at [620, 226] on span "Valodas paveids, kas ir raksturīgs konkrētai sociālai grupai" at bounding box center [613, 229] width 163 height 10
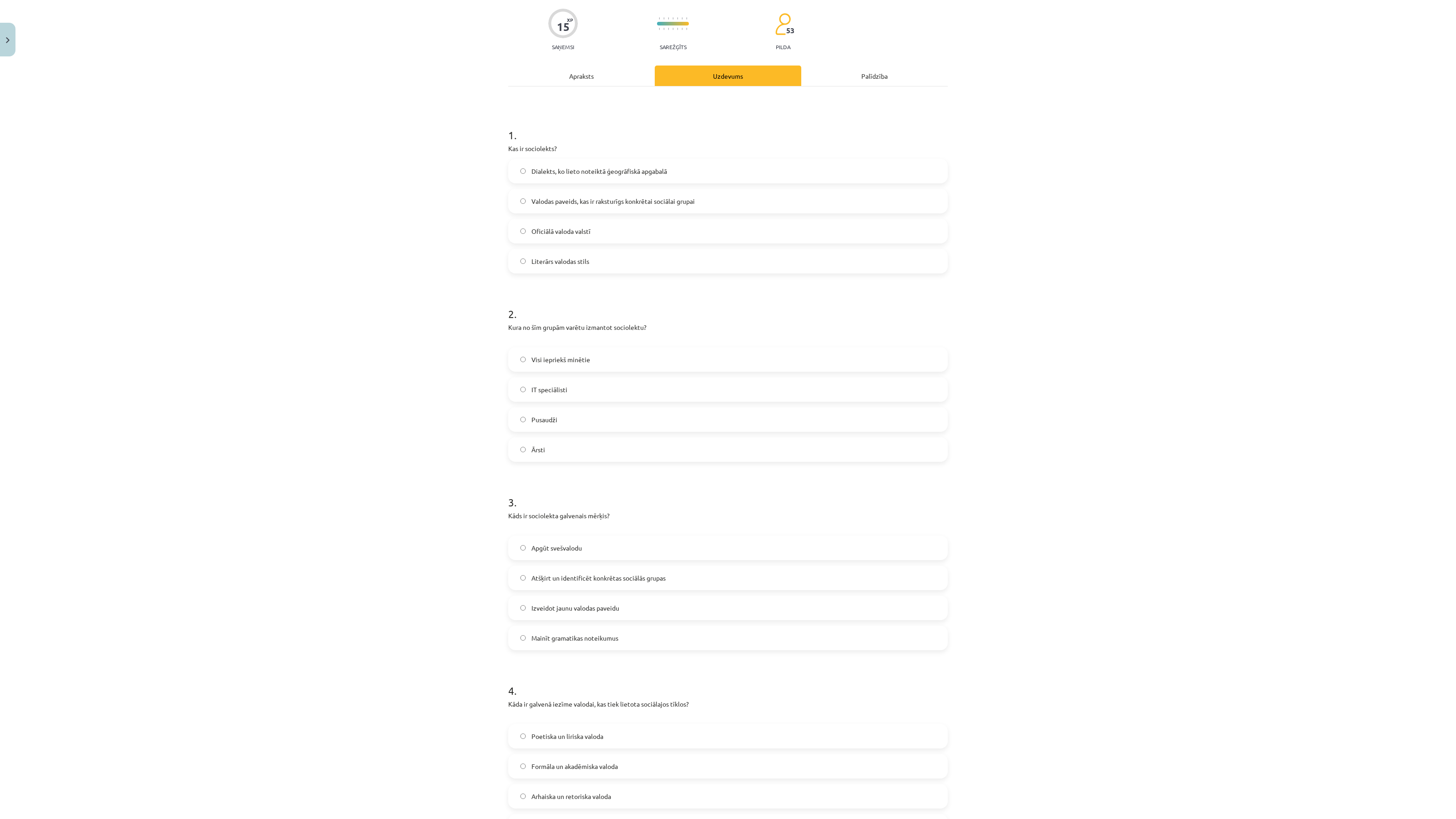
scroll to position [211, 0]
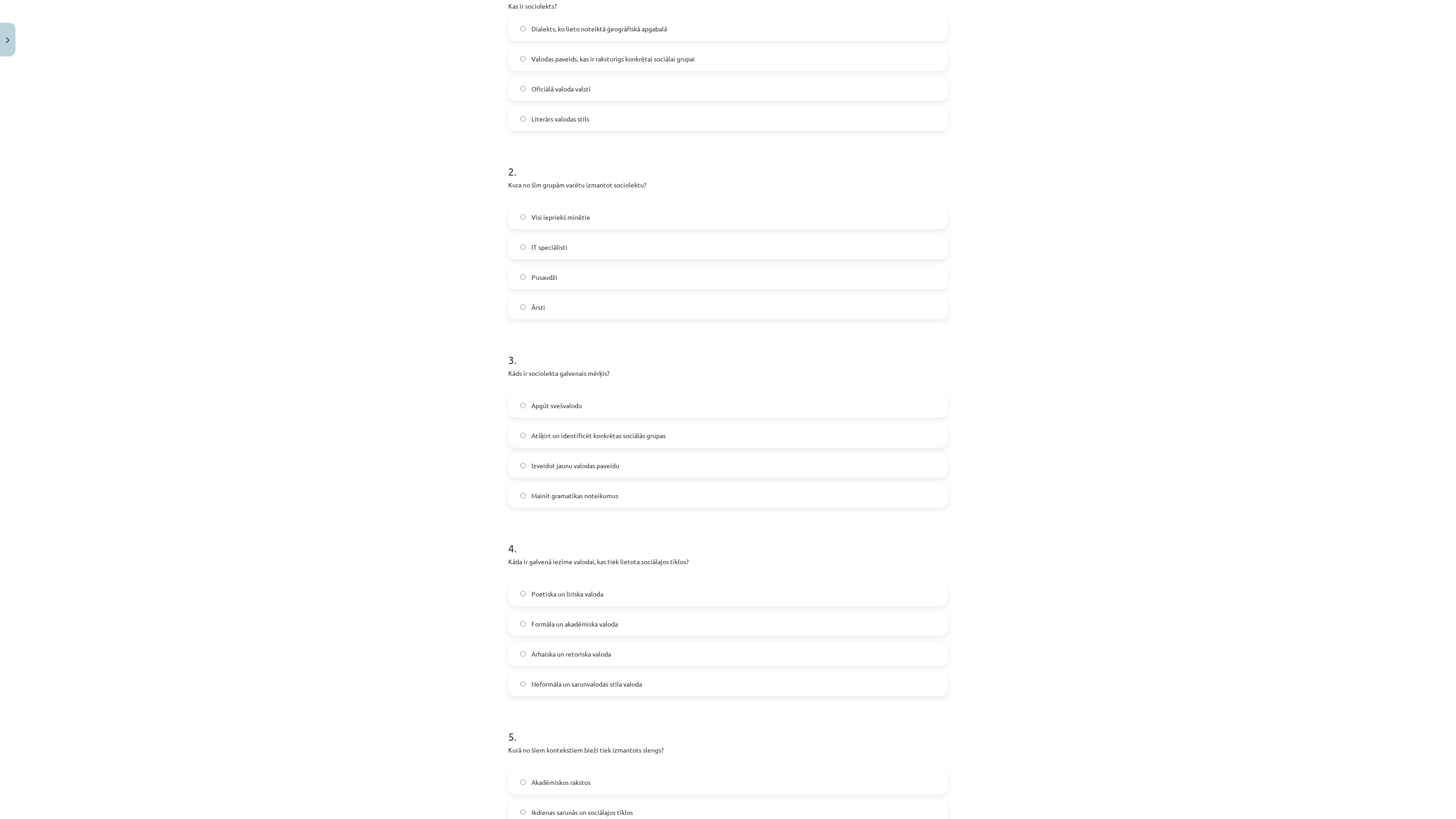
click at [599, 203] on div "2 . Kura no šīm grupām varētu izmantot sociolektu? Visi iepriekš minētie IT spe…" at bounding box center [728, 234] width 440 height 170
click at [599, 221] on label "Visi iepriekš minētie" at bounding box center [728, 217] width 438 height 23
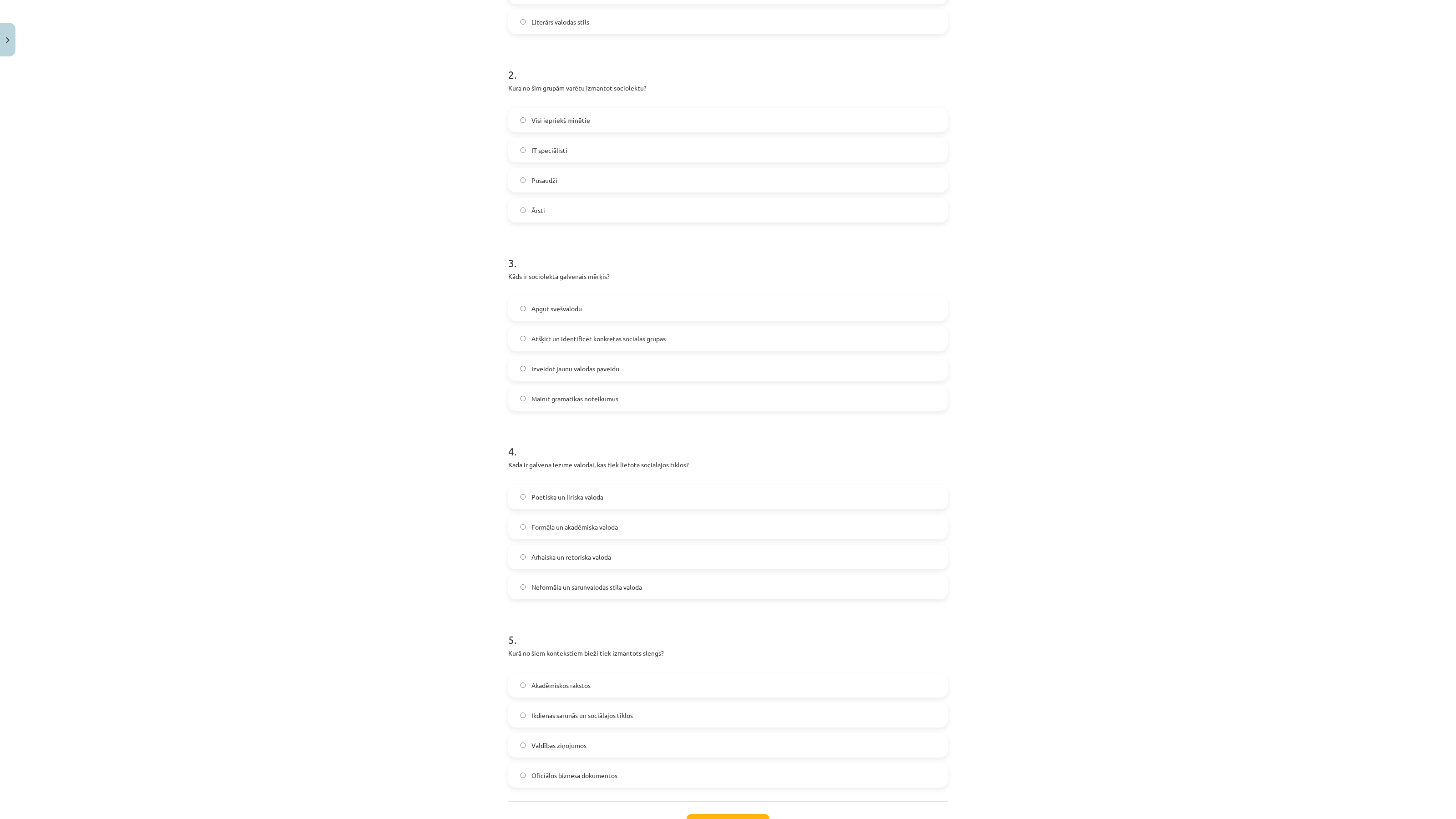
scroll to position [381, 0]
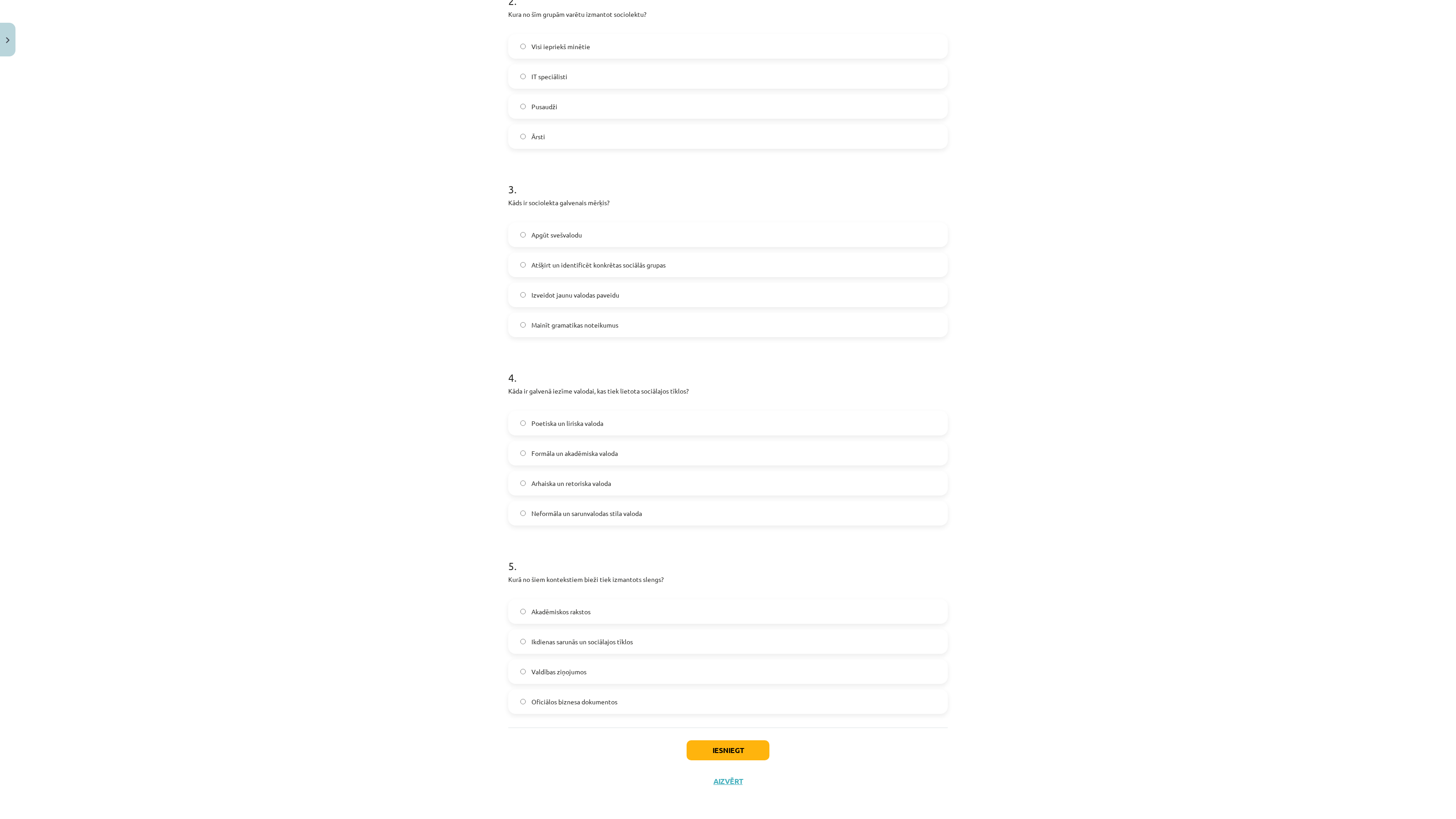
click at [598, 260] on span "Atšķirt un identificēt konkrētas sociālās grupas" at bounding box center [599, 265] width 135 height 10
click at [624, 512] on span "Neformāla un sarunvalodas stila valoda" at bounding box center [586, 513] width 111 height 10
click at [567, 643] on span "Ikdienas sarunās un sociālajos tīklos" at bounding box center [582, 642] width 101 height 10
click at [707, 749] on button "Iesniegt" at bounding box center [728, 750] width 83 height 20
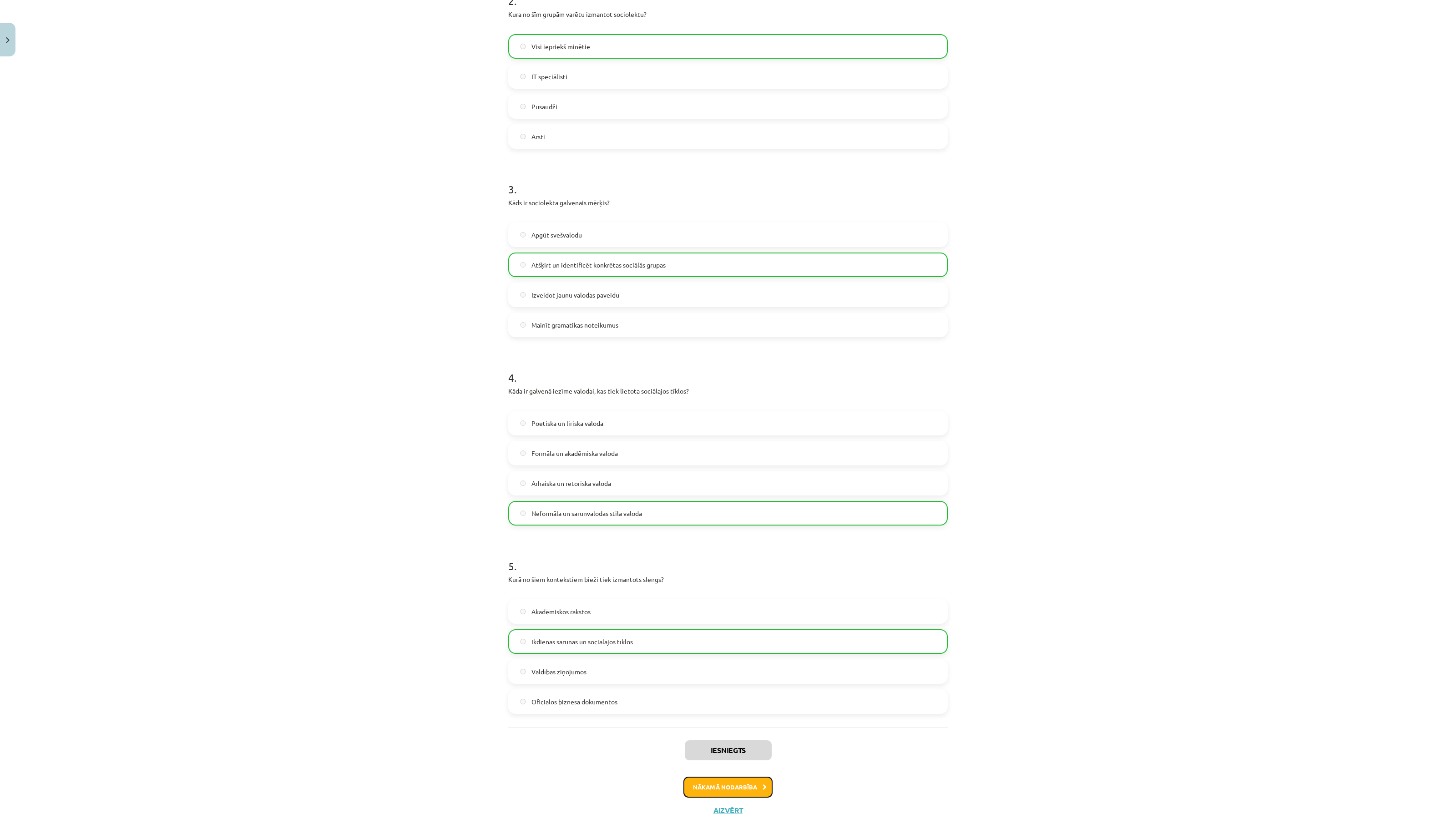
click at [706, 780] on button "Nākamā nodarbība" at bounding box center [728, 788] width 89 height 21
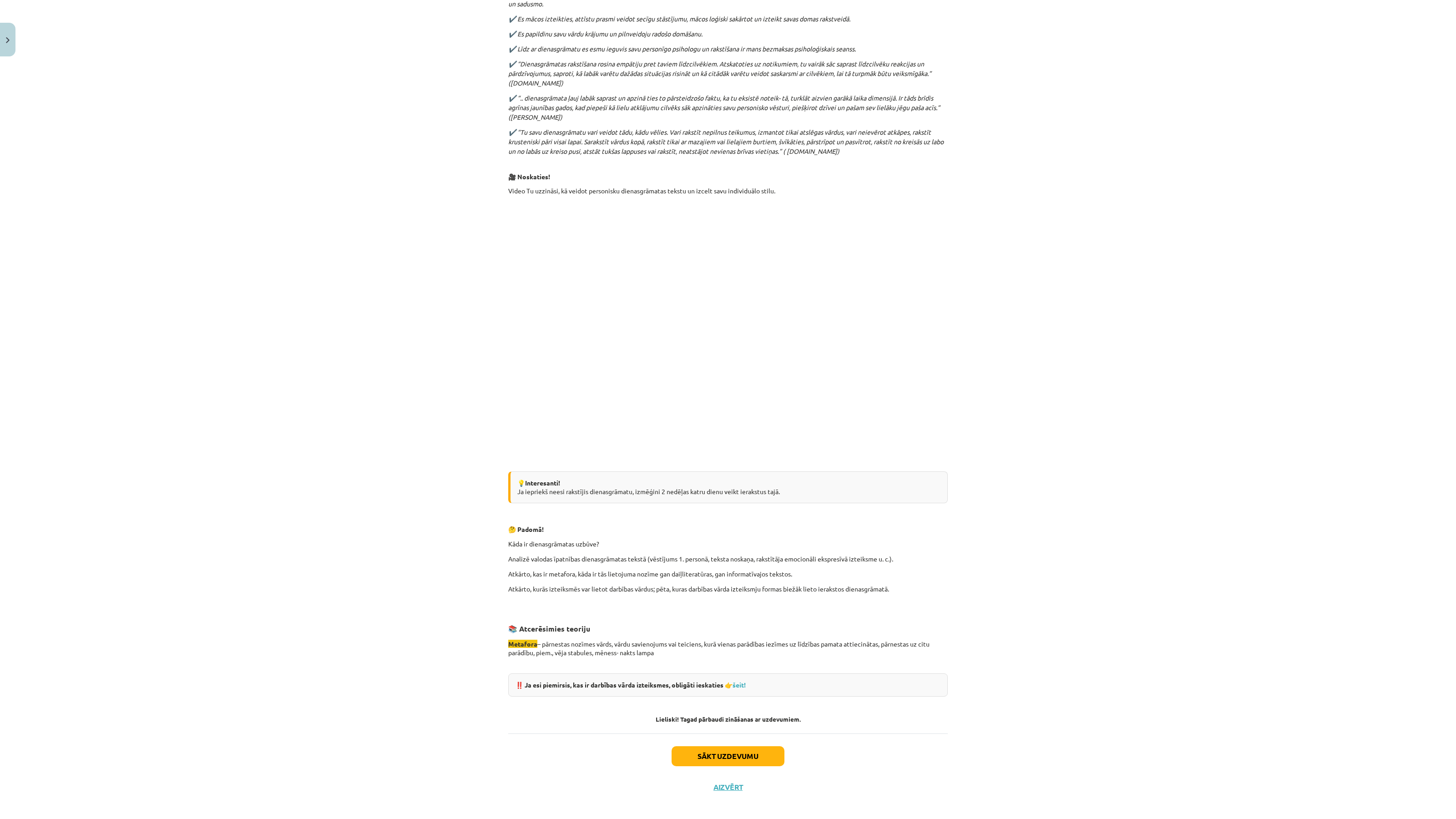
scroll to position [374, 0]
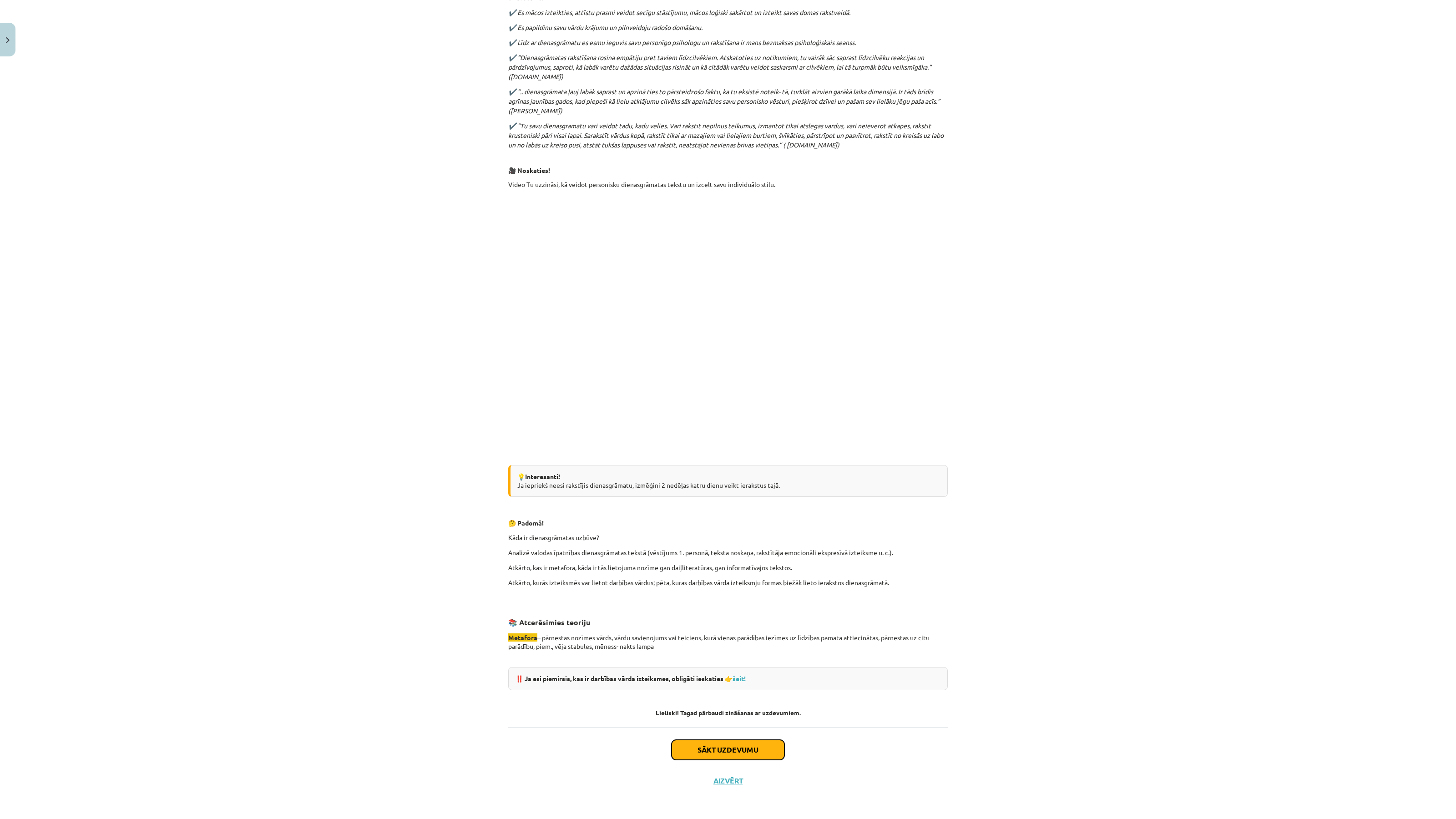
click at [746, 748] on button "Sākt uzdevumu" at bounding box center [728, 750] width 113 height 20
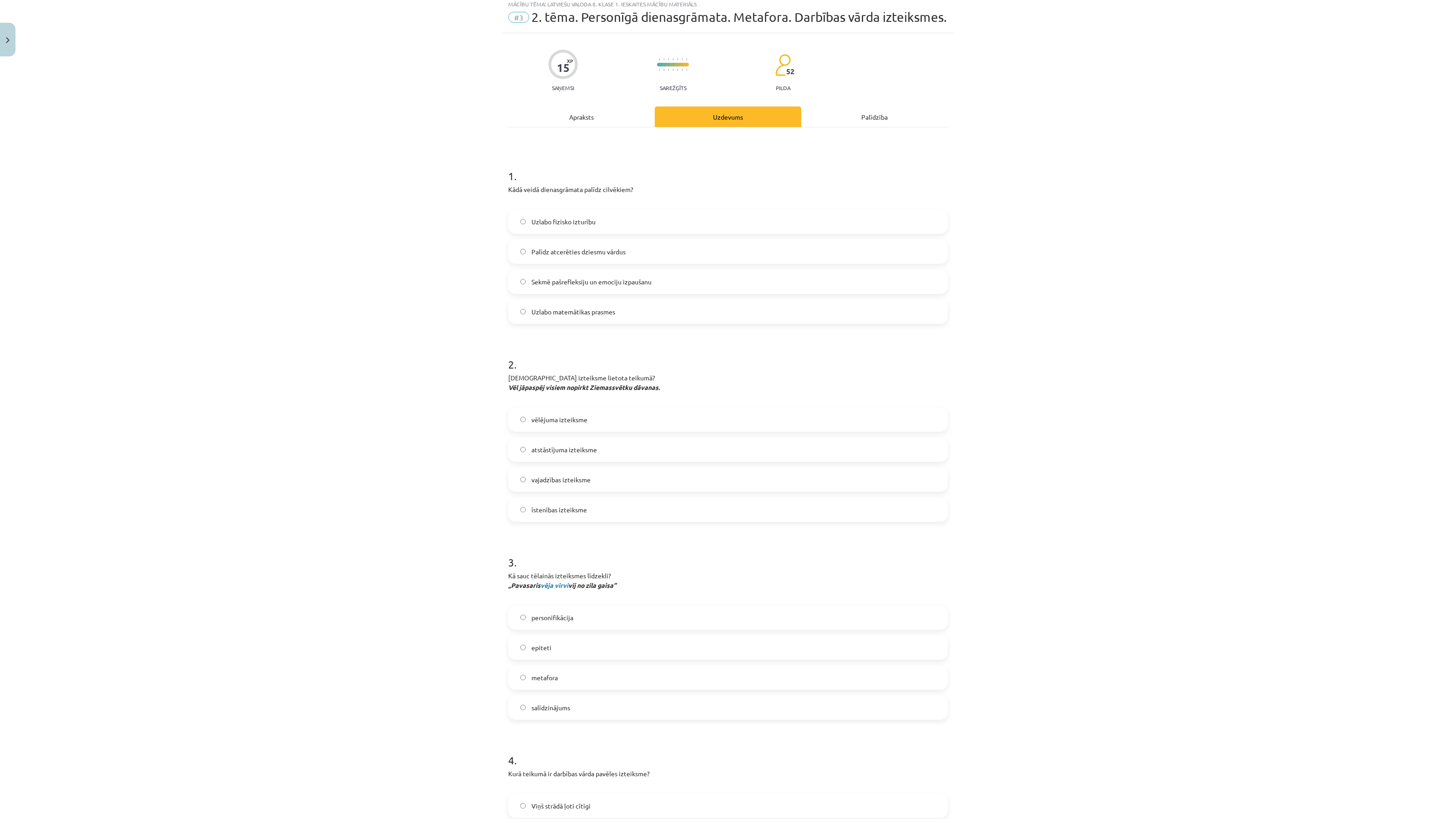
scroll to position [12, 0]
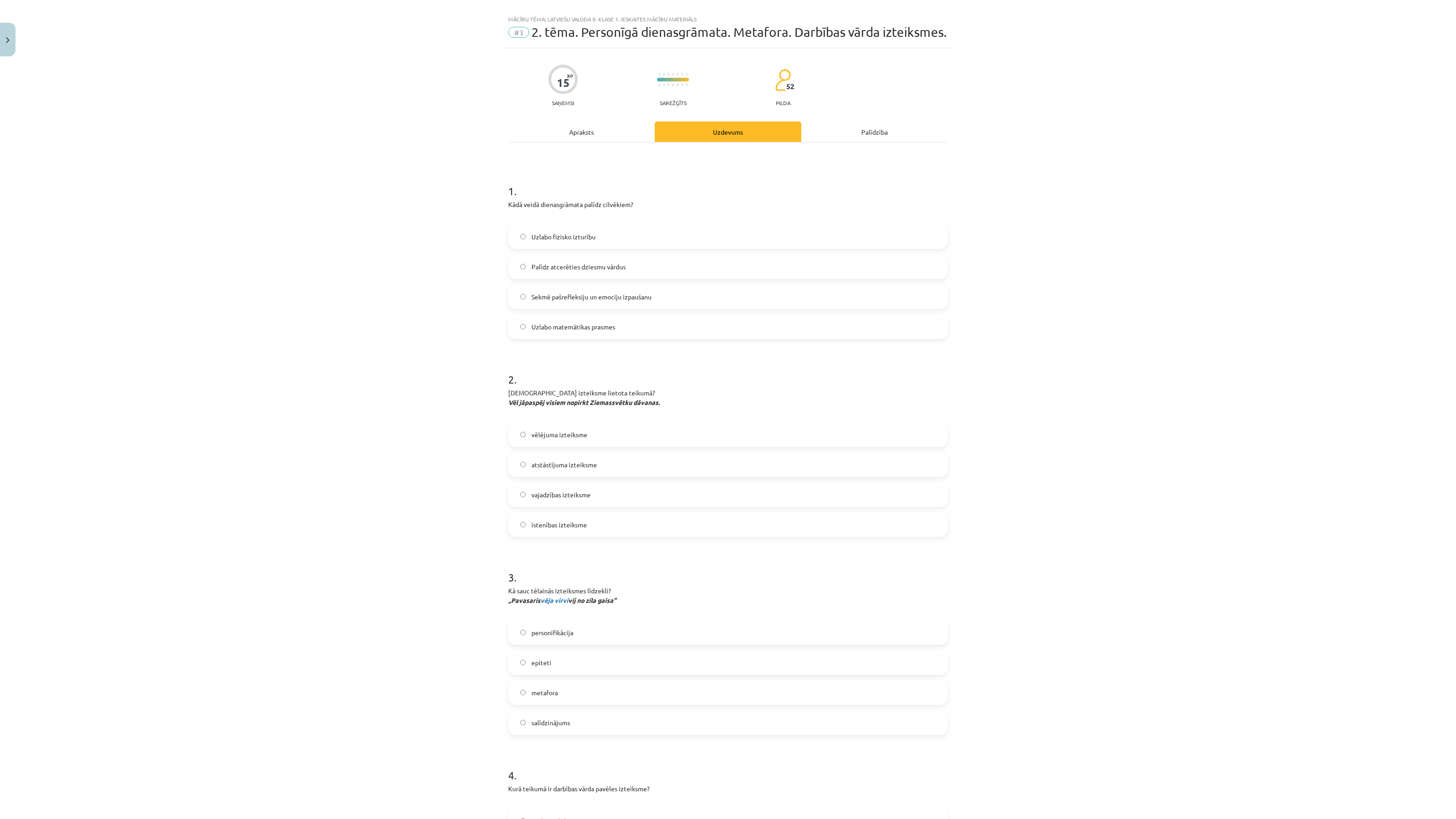
click at [586, 292] on span "Sekmē pašrefleksiju un emociju izpaušanu" at bounding box center [591, 296] width 120 height 10
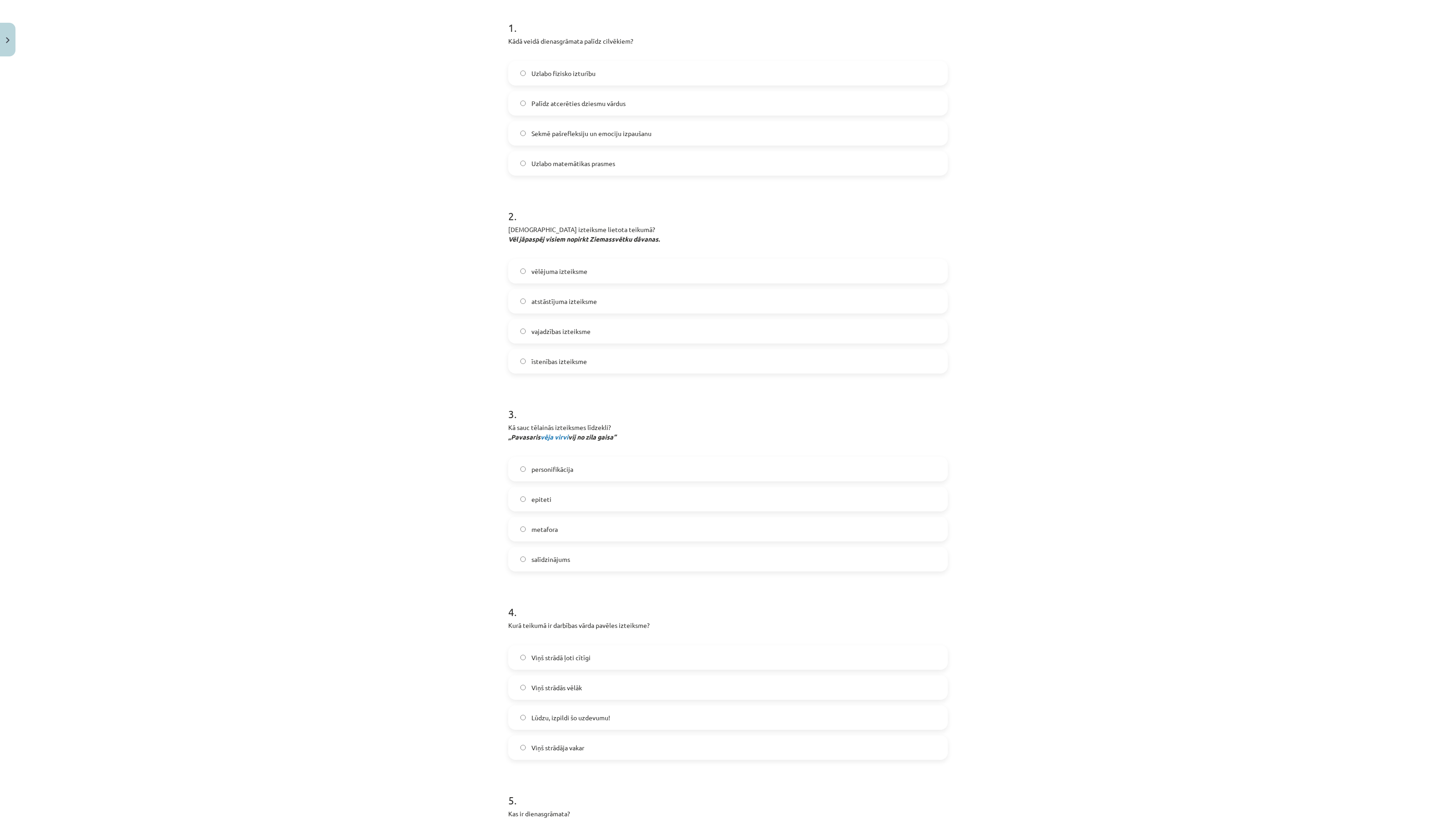
scroll to position [183, 0]
click at [603, 317] on label "vajadzības izteiksme" at bounding box center [728, 324] width 438 height 23
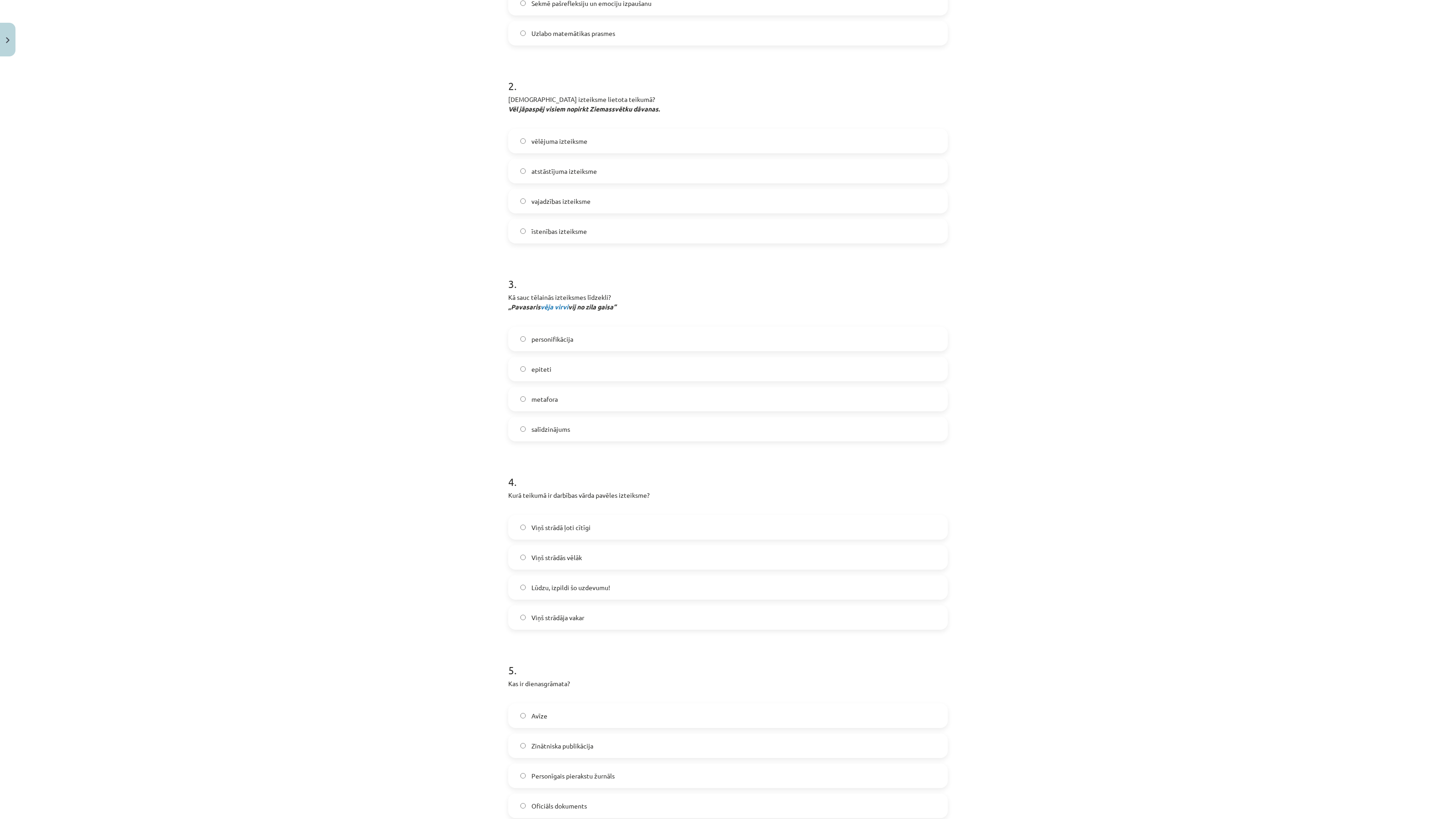
scroll to position [411, 0]
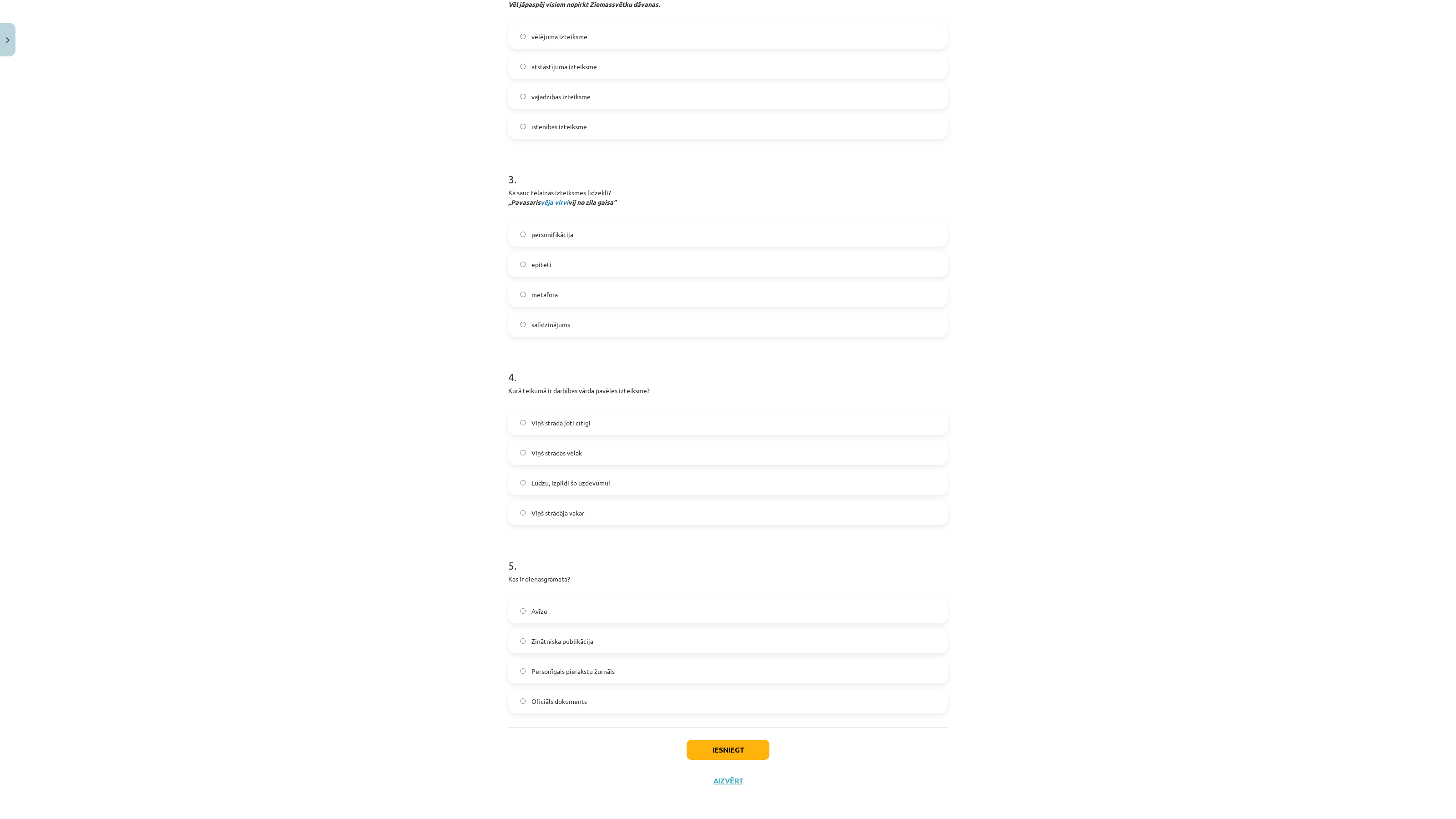
click at [581, 236] on label "personifikācija" at bounding box center [728, 234] width 438 height 23
click at [579, 478] on span "Lūdzu, izpildi šo uzdevumu!" at bounding box center [571, 482] width 79 height 10
click at [610, 667] on span "Personīgais pierakstu žurnāls" at bounding box center [572, 671] width 83 height 10
click at [736, 744] on button "Iesniegt" at bounding box center [728, 750] width 83 height 20
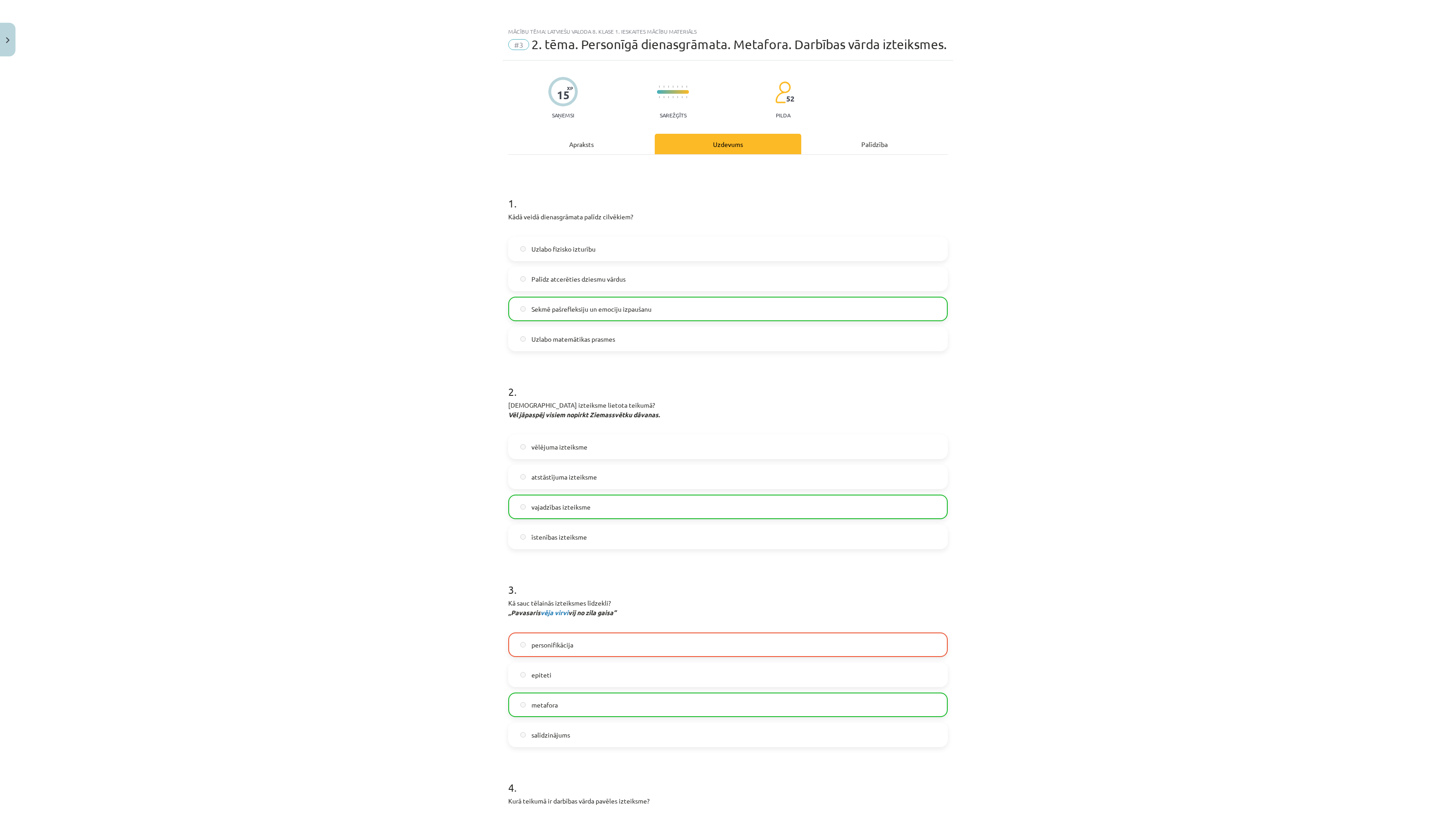
scroll to position [399, 0]
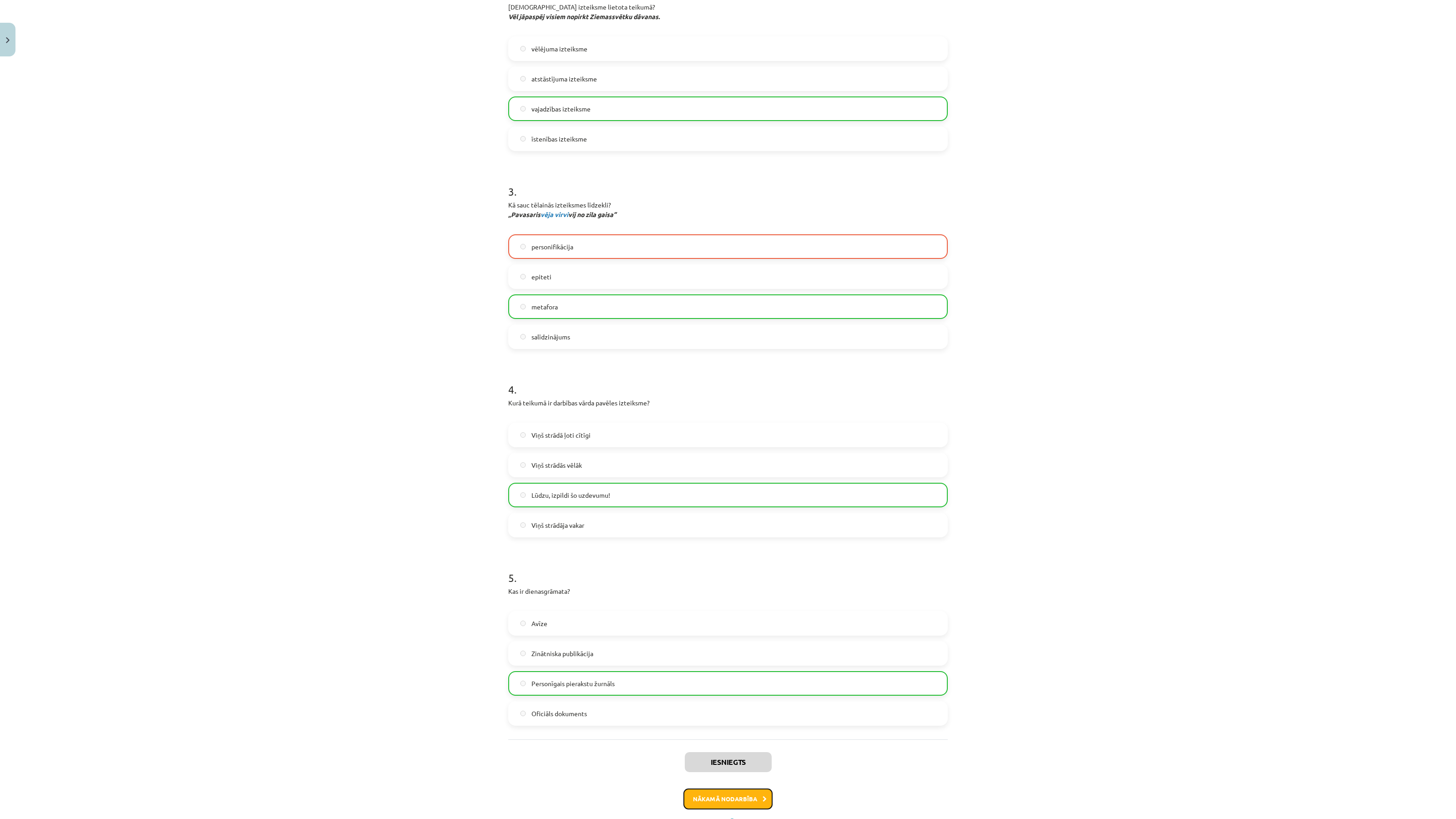
click at [733, 795] on button "Nākamā nodarbība" at bounding box center [728, 800] width 89 height 21
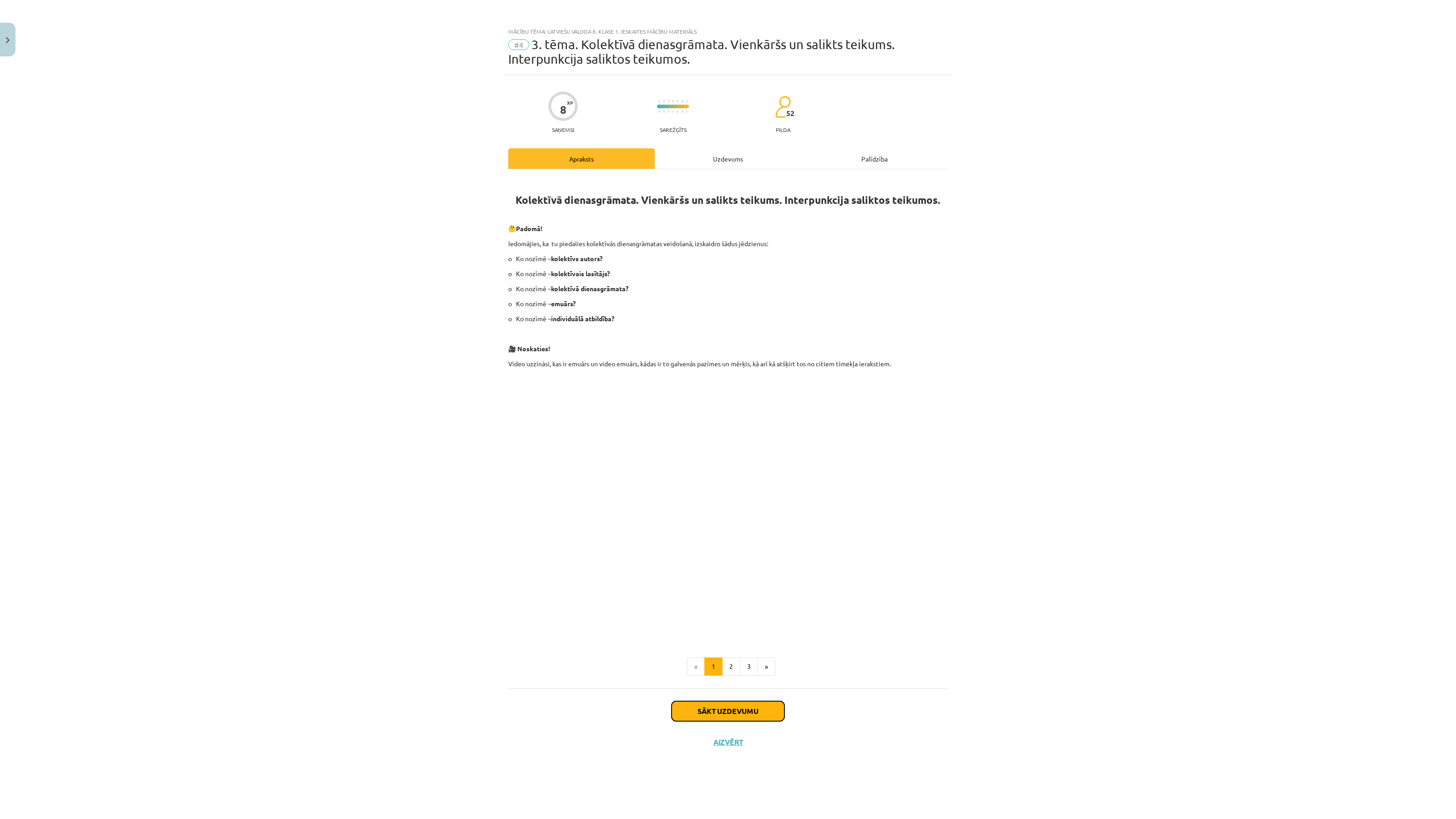
click at [738, 711] on button "Sākt uzdevumu" at bounding box center [728, 711] width 113 height 20
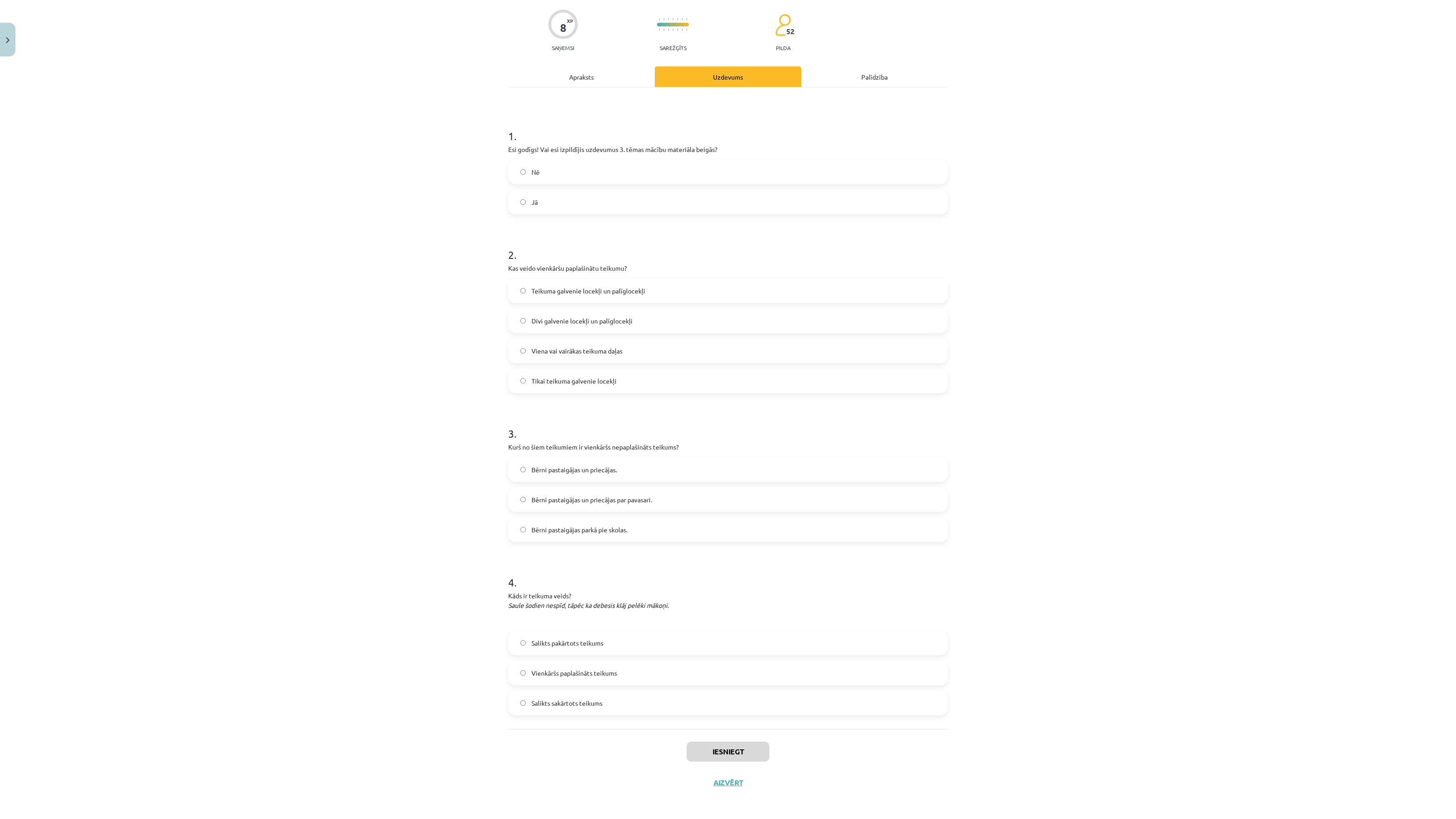
scroll to position [83, 0]
click at [600, 197] on label "Jā" at bounding box center [728, 201] width 438 height 23
click at [579, 289] on span "Teikuma galvenie locekļi un palīglocekļi" at bounding box center [588, 289] width 114 height 10
click at [640, 465] on label "Bērni pastaigājas un priecājas." at bounding box center [728, 468] width 438 height 23
click at [600, 637] on label "Salikts pakārtots teikums" at bounding box center [728, 642] width 438 height 23
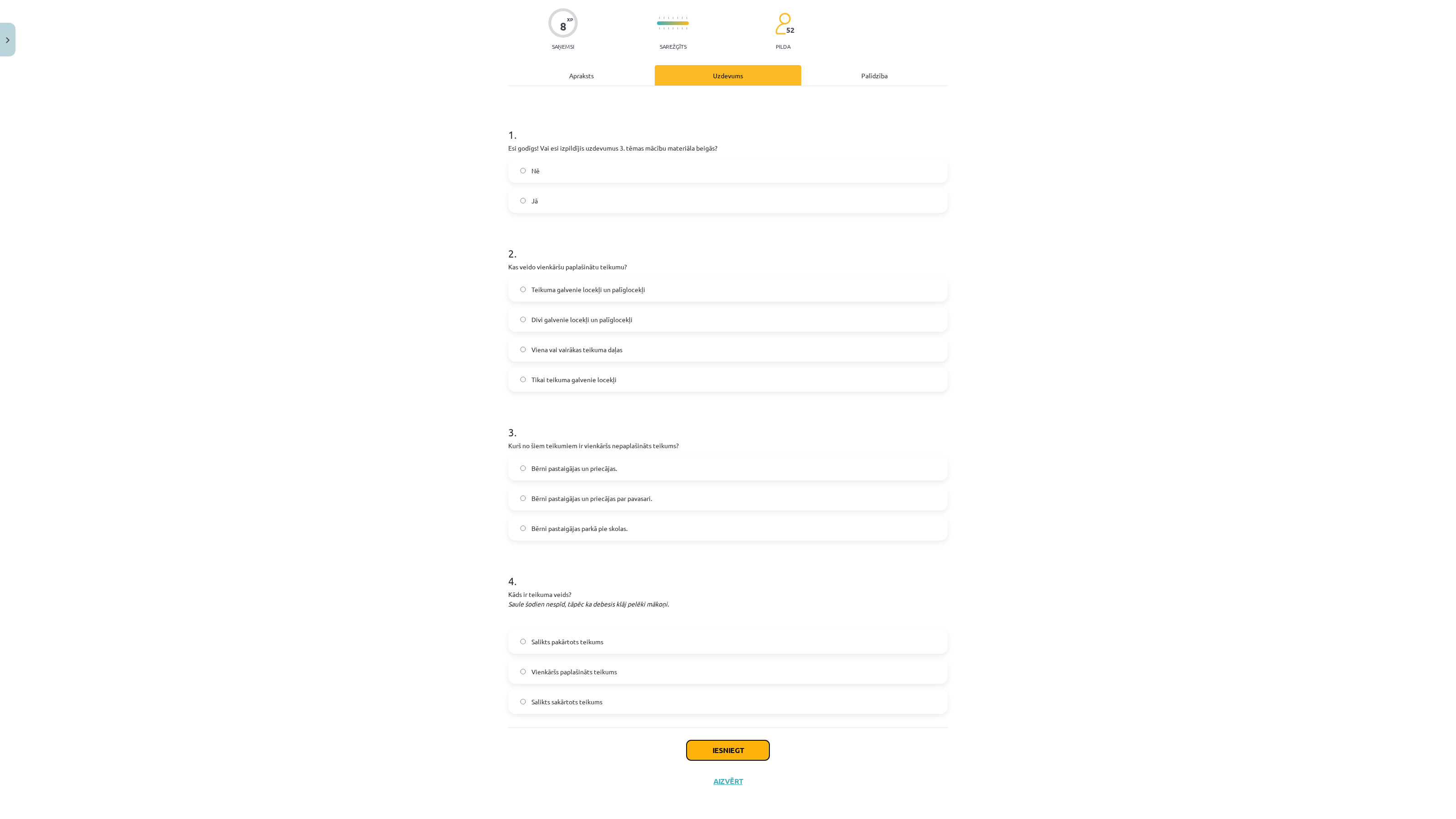
click at [735, 755] on button "Iesniegt" at bounding box center [728, 750] width 83 height 20
drag, startPoint x: 735, startPoint y: 754, endPoint x: 1092, endPoint y: 628, distance: 378.6
click at [1092, 628] on div "Mācību tēma: Latviešu valoda 8. klase 1. ieskaites mācību materiāls #4 3. tēma.…" at bounding box center [728, 409] width 1456 height 819
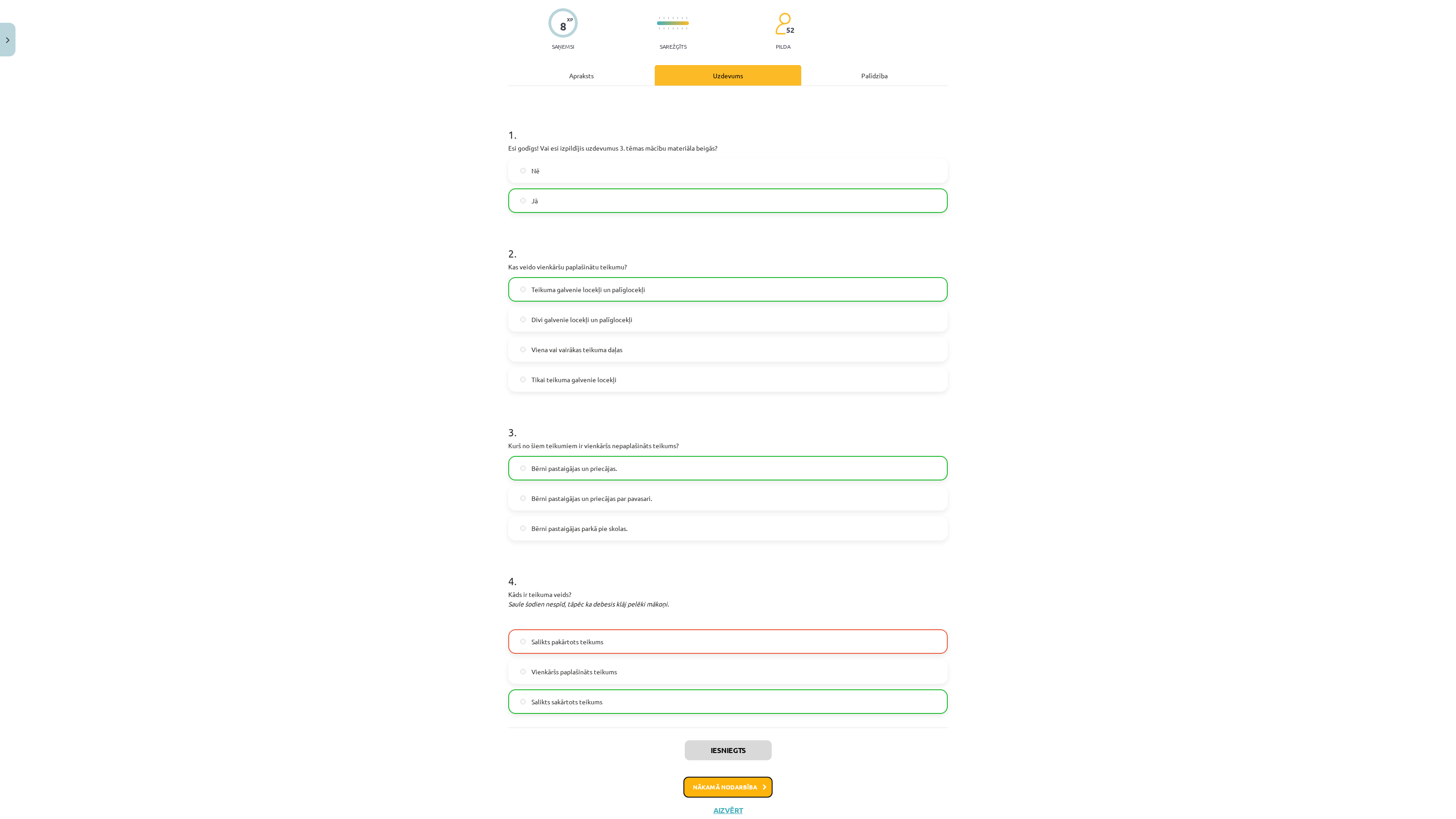
click at [761, 779] on button "Nākamā nodarbība" at bounding box center [728, 788] width 89 height 21
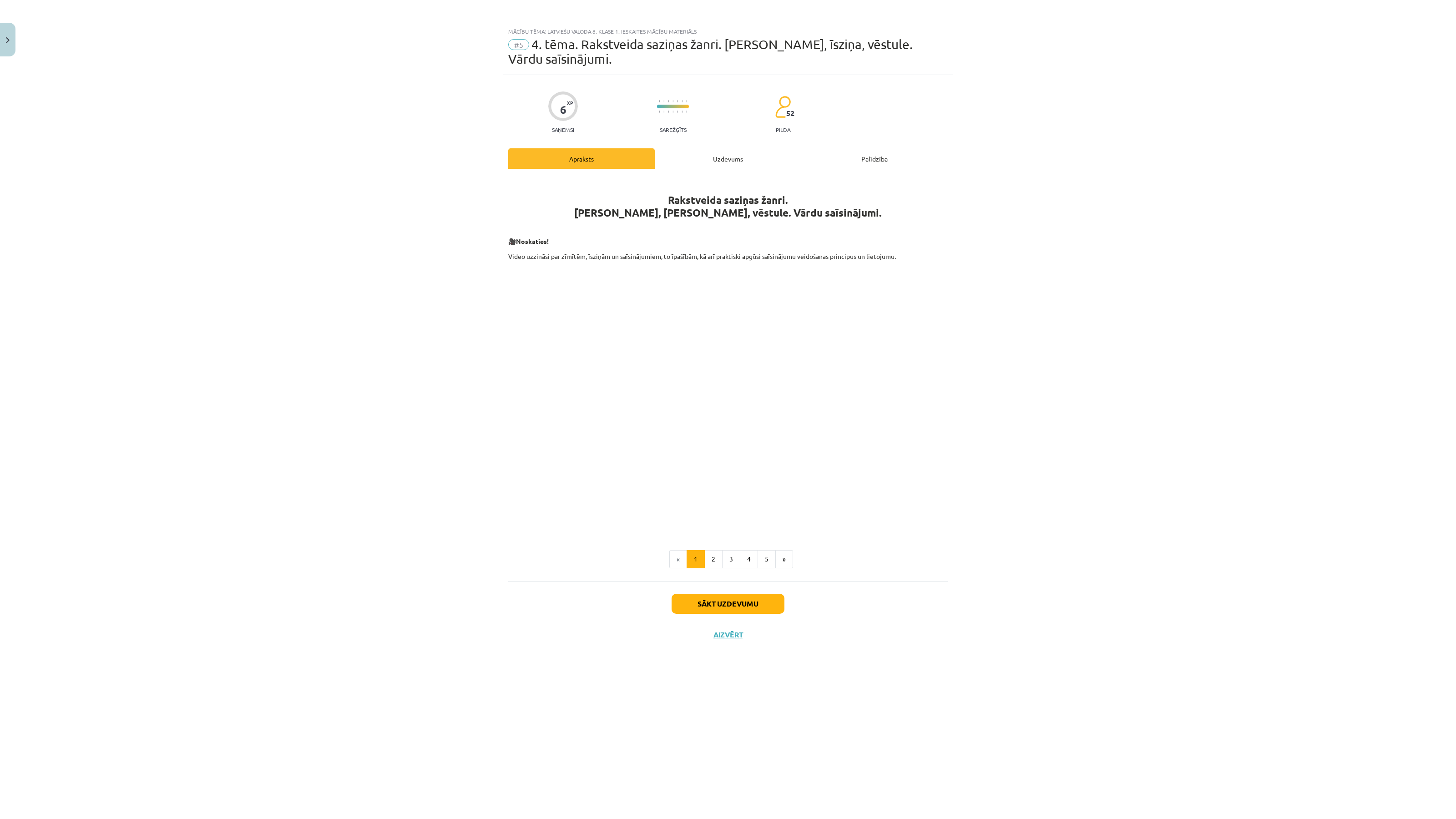
scroll to position [0, 0]
click at [769, 607] on button "Sākt uzdevumu" at bounding box center [728, 604] width 113 height 20
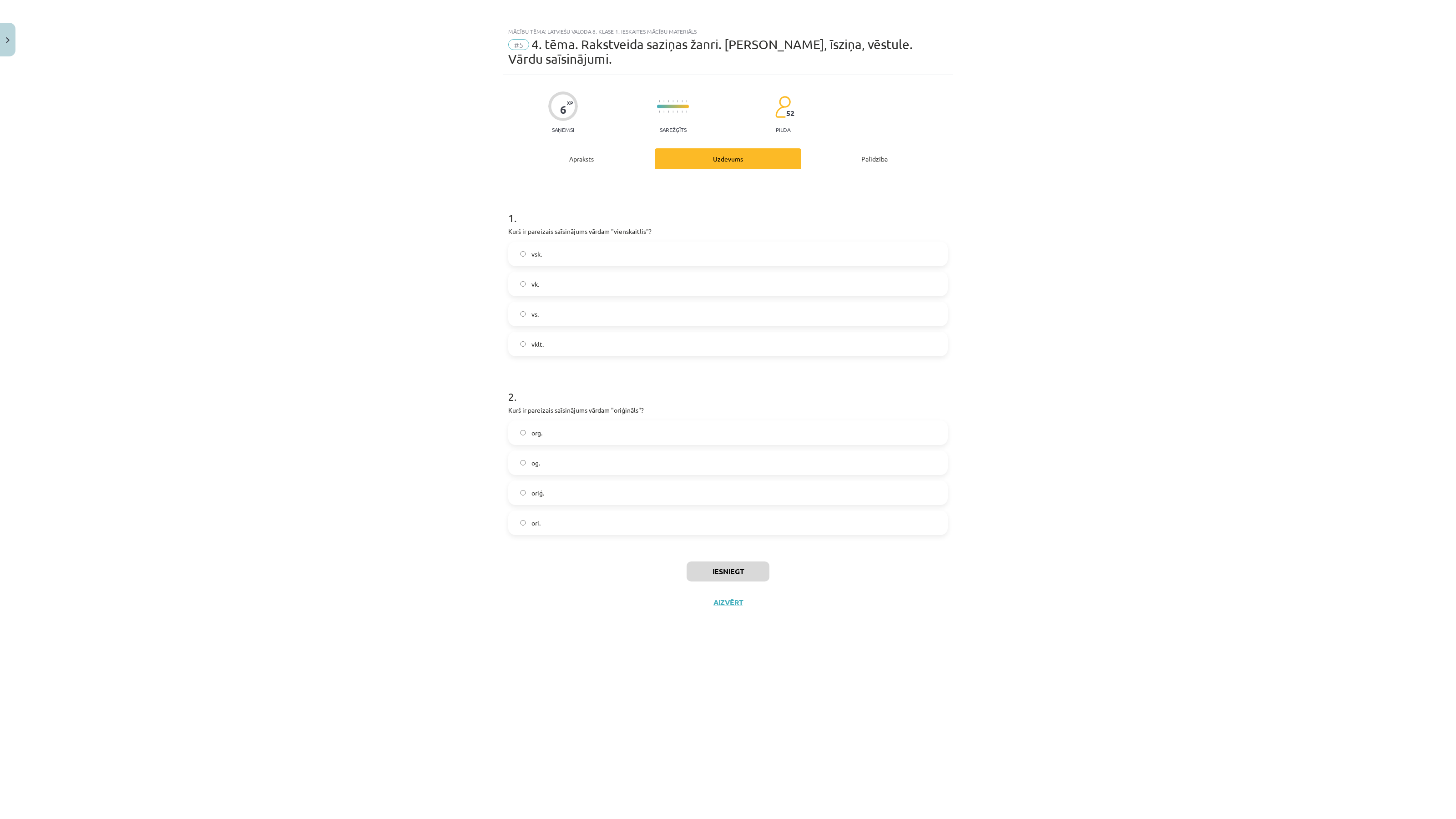
click at [567, 257] on label "vsk." at bounding box center [728, 254] width 438 height 23
click at [587, 492] on label "oriģ." at bounding box center [728, 493] width 438 height 23
click at [704, 562] on button "Iesniegt" at bounding box center [728, 572] width 83 height 20
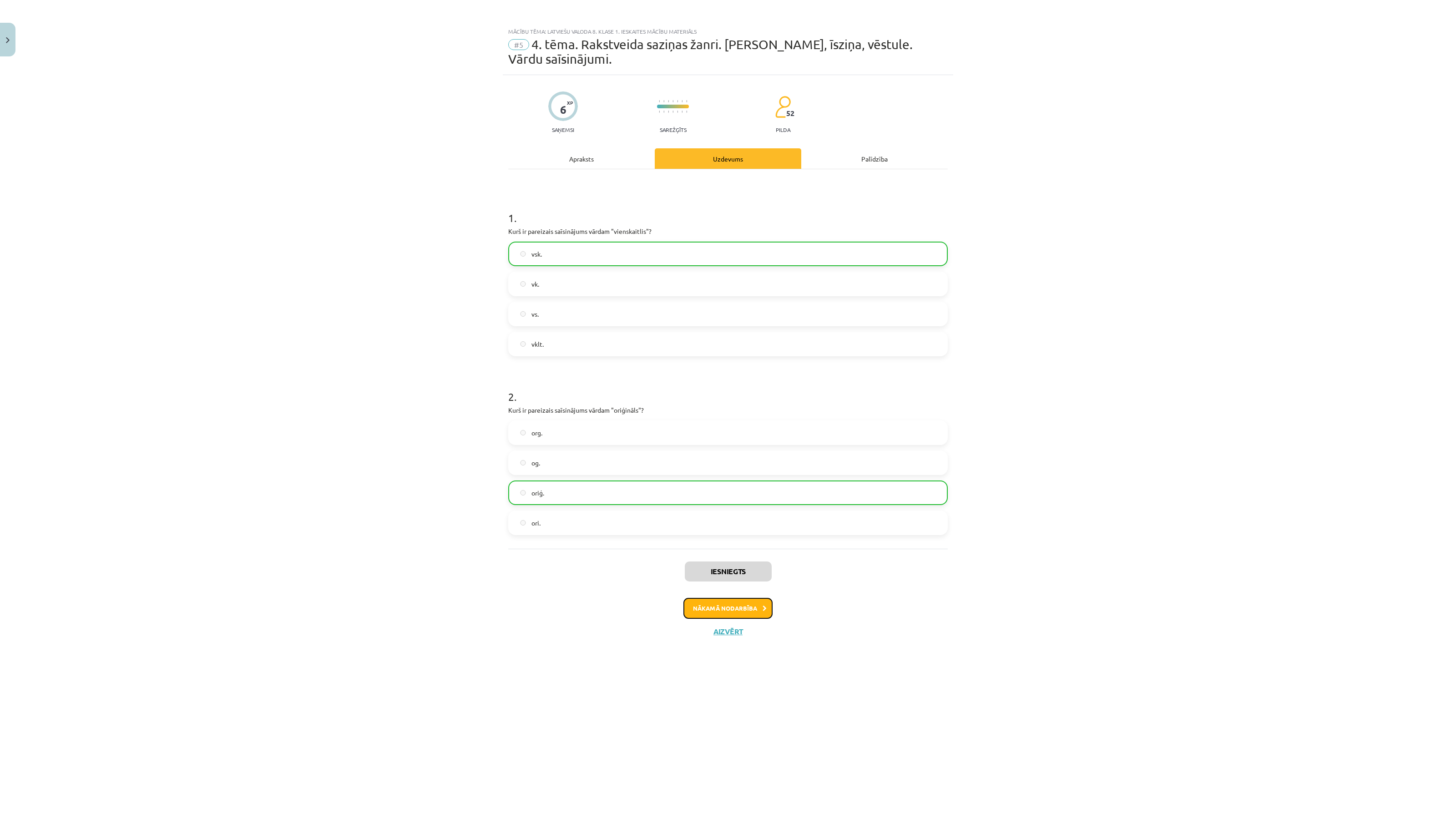
click at [738, 612] on button "Nākamā nodarbība" at bounding box center [728, 608] width 89 height 21
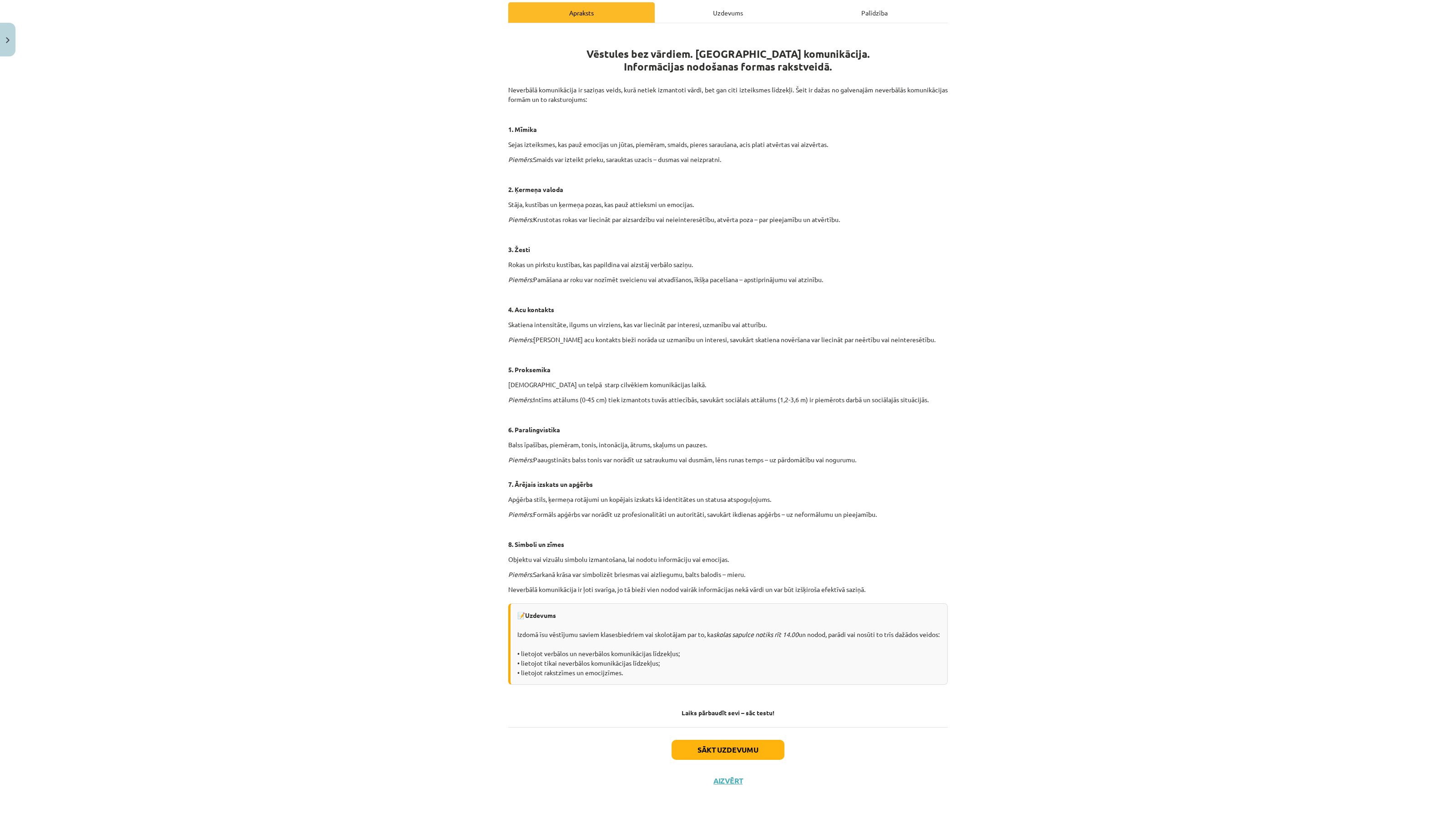
scroll to position [156, 0]
click at [765, 755] on button "Sākt uzdevumu" at bounding box center [728, 750] width 113 height 20
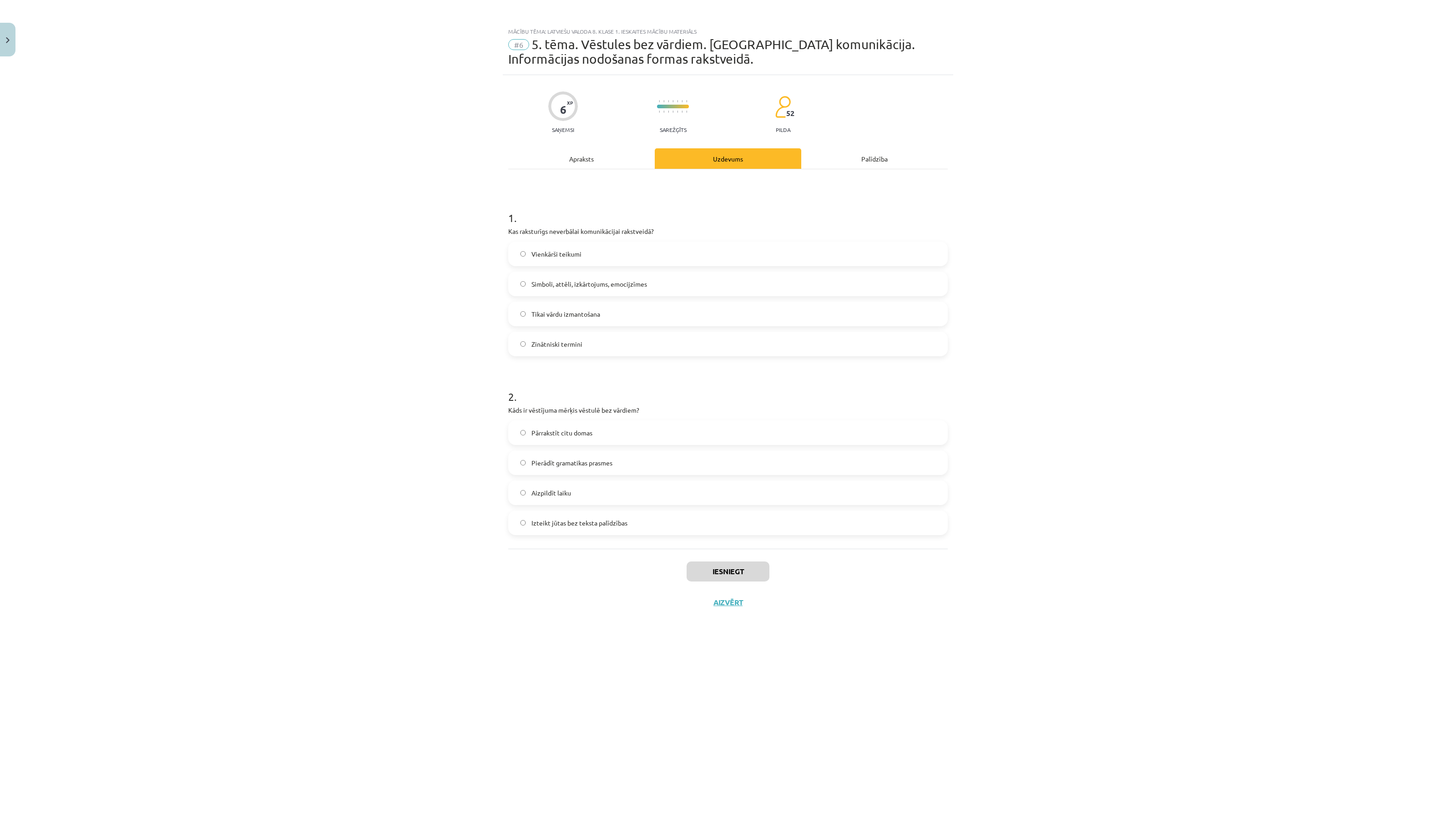
scroll to position [0, 0]
click at [601, 278] on label "Simboli, attēli, izkārtojums, emocijzīmes" at bounding box center [728, 284] width 438 height 23
click at [603, 518] on span "Izteikt jūtas bez teksta palīdzības" at bounding box center [579, 523] width 96 height 10
click at [713, 573] on button "Iesniegt" at bounding box center [728, 572] width 83 height 20
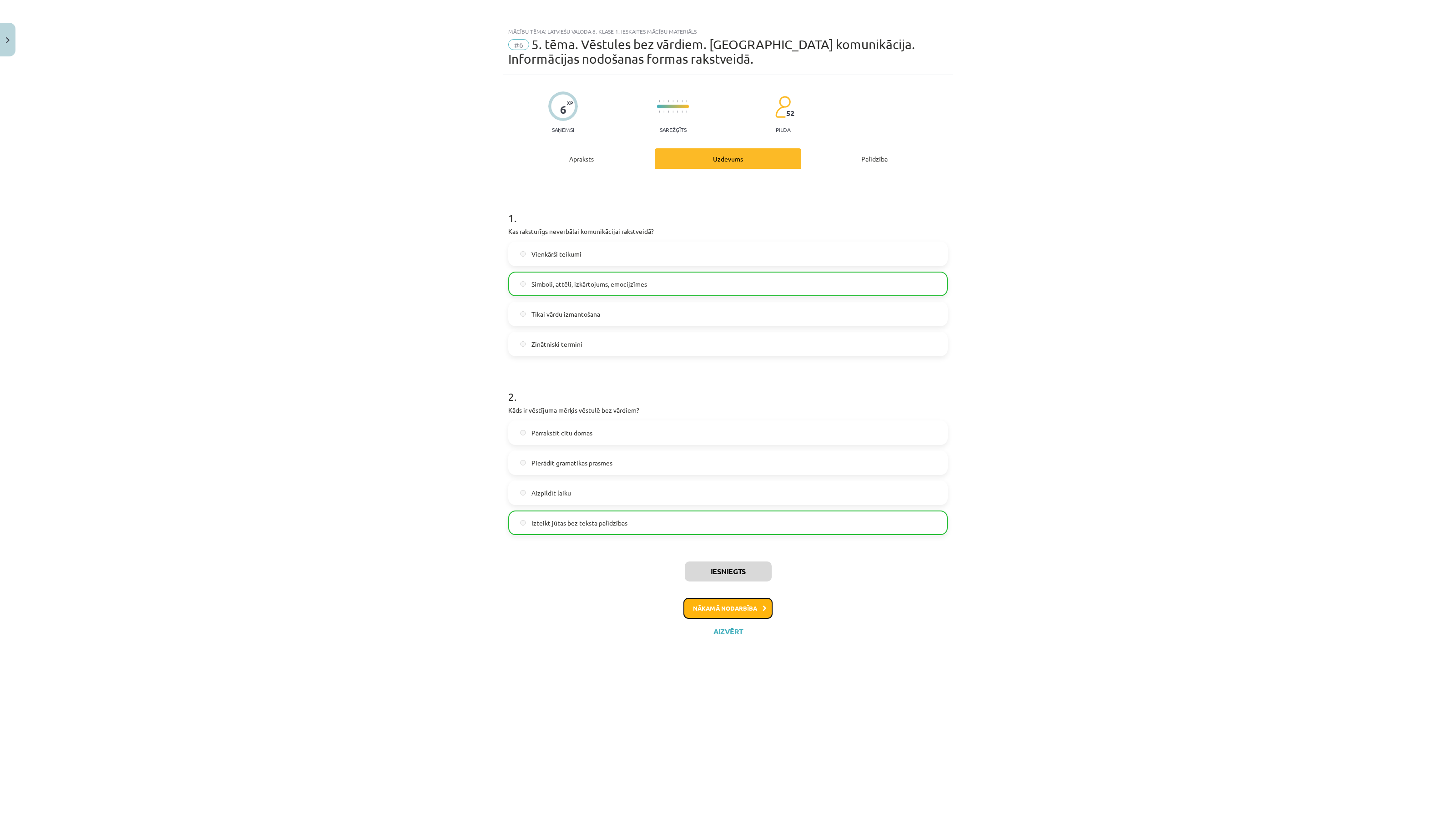
click at [718, 606] on button "Nākamā nodarbība" at bounding box center [728, 608] width 89 height 21
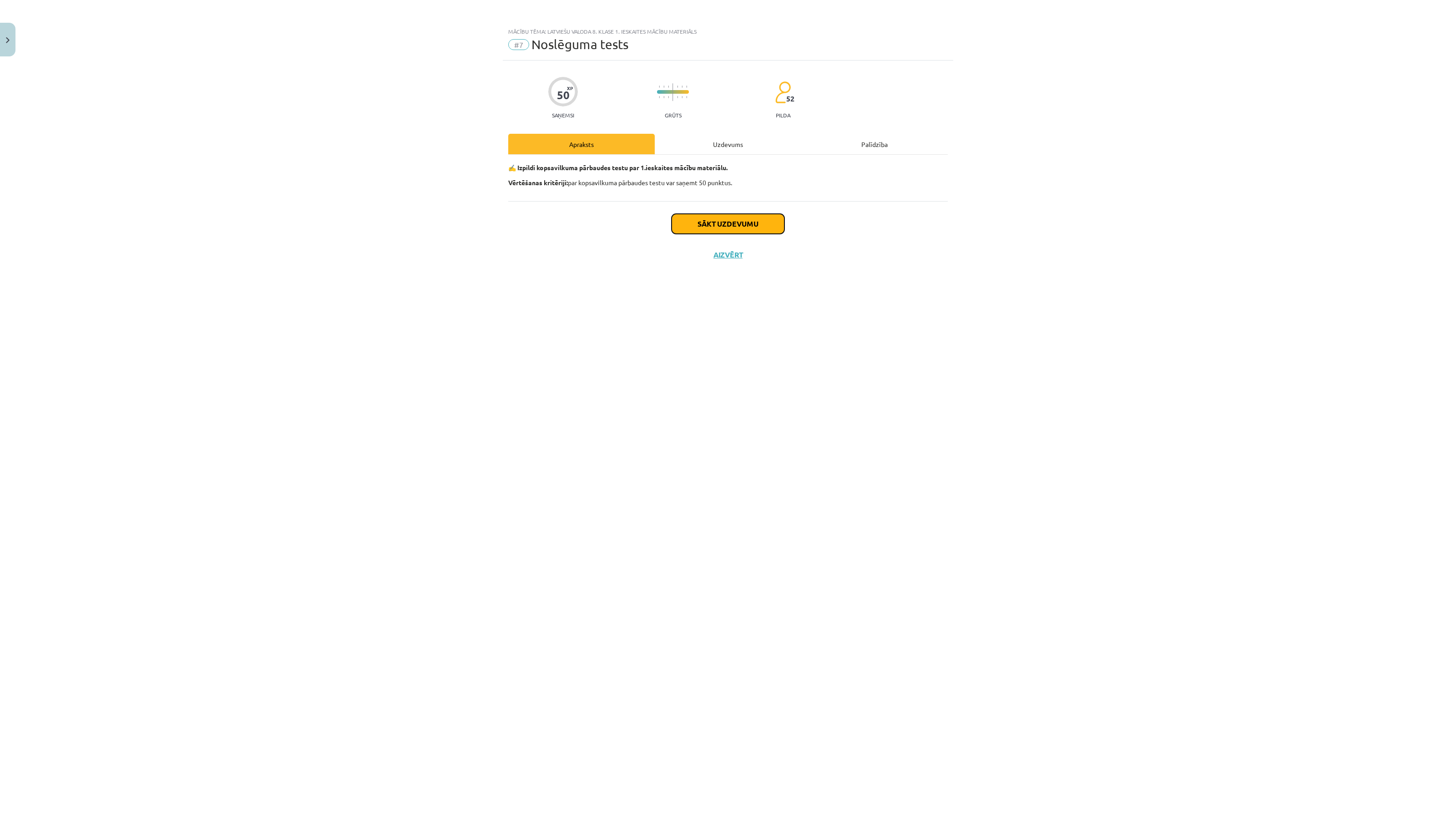
click at [702, 223] on button "Sākt uzdevumu" at bounding box center [728, 224] width 113 height 20
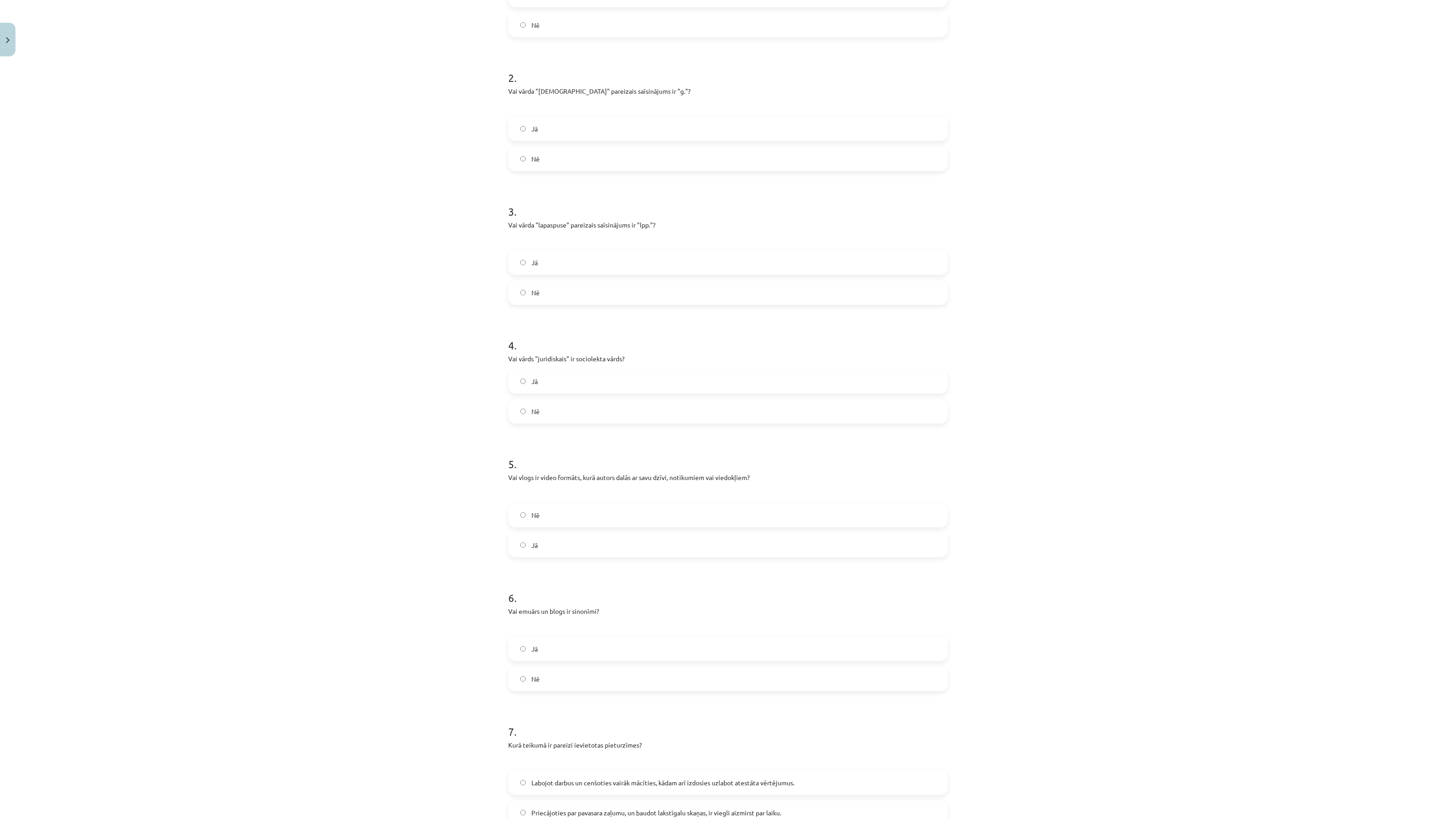
scroll to position [3, 0]
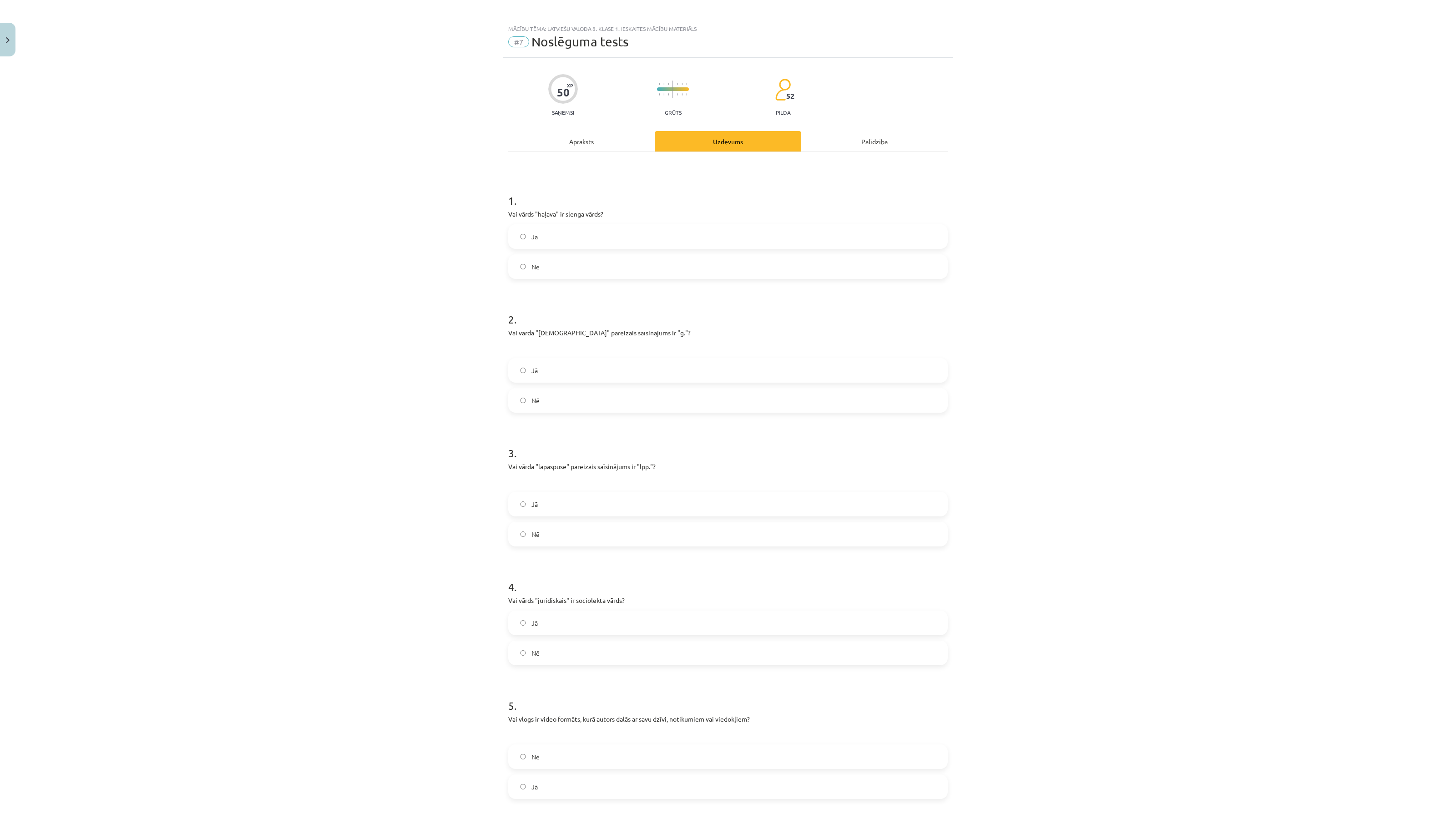
click at [624, 227] on label "Jā" at bounding box center [728, 237] width 438 height 23
click at [572, 367] on label "Jā" at bounding box center [728, 371] width 438 height 23
click at [572, 495] on label "Jā" at bounding box center [728, 504] width 438 height 23
click at [538, 647] on label "Nē" at bounding box center [728, 653] width 438 height 23
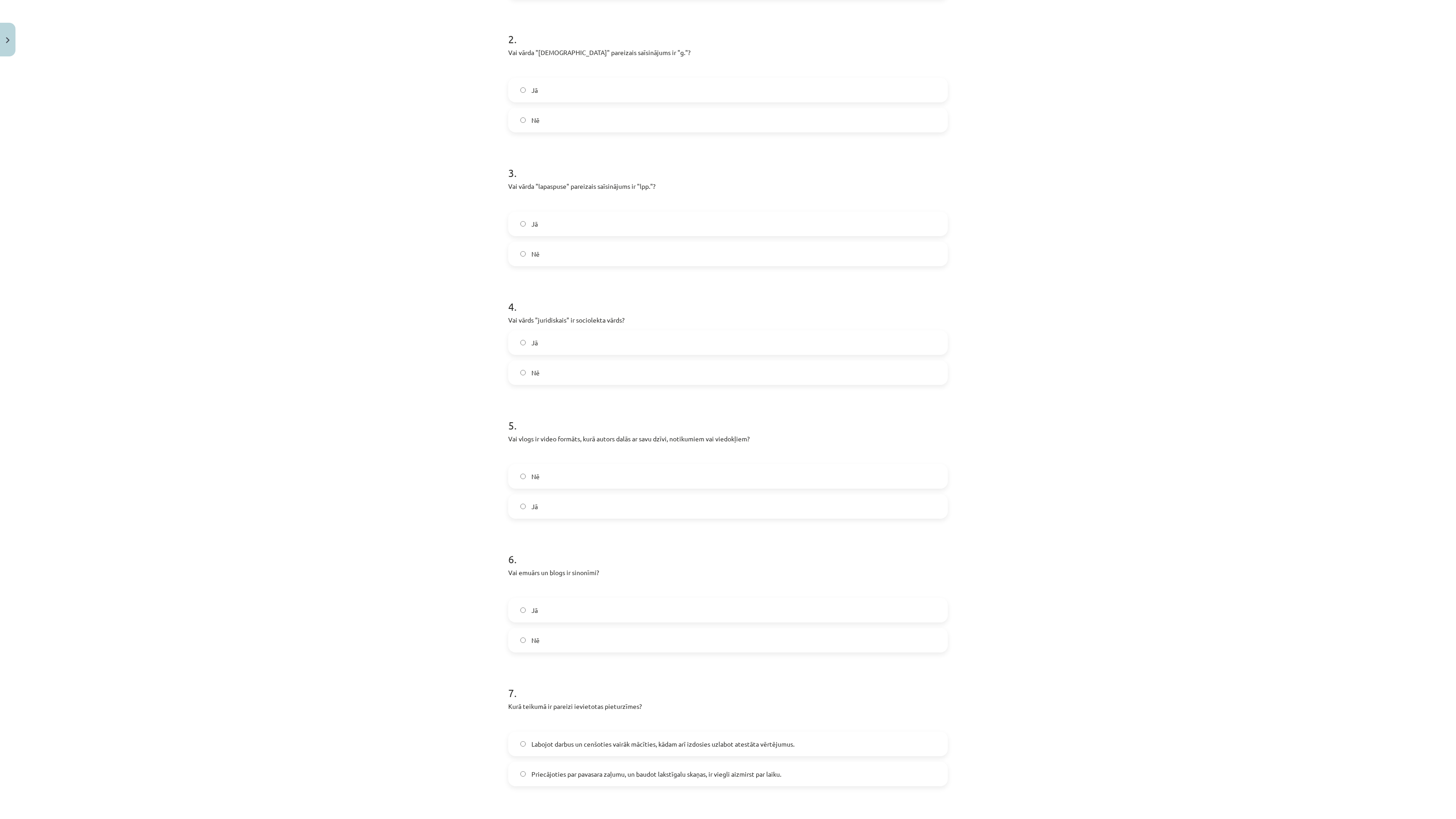
scroll to position [288, 0]
click at [545, 497] on label "Jā" at bounding box center [728, 503] width 438 height 23
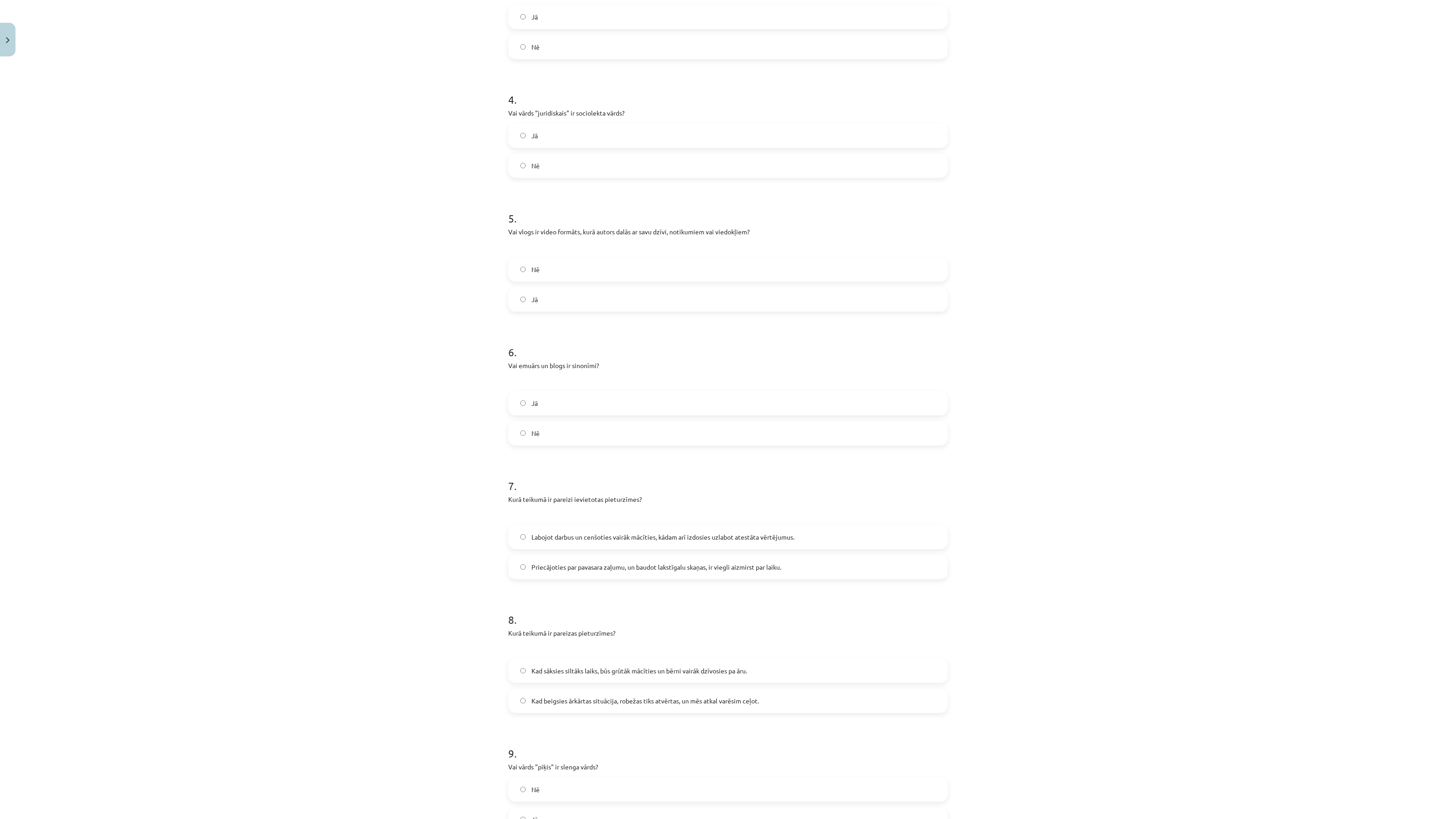
scroll to position [572, 0]
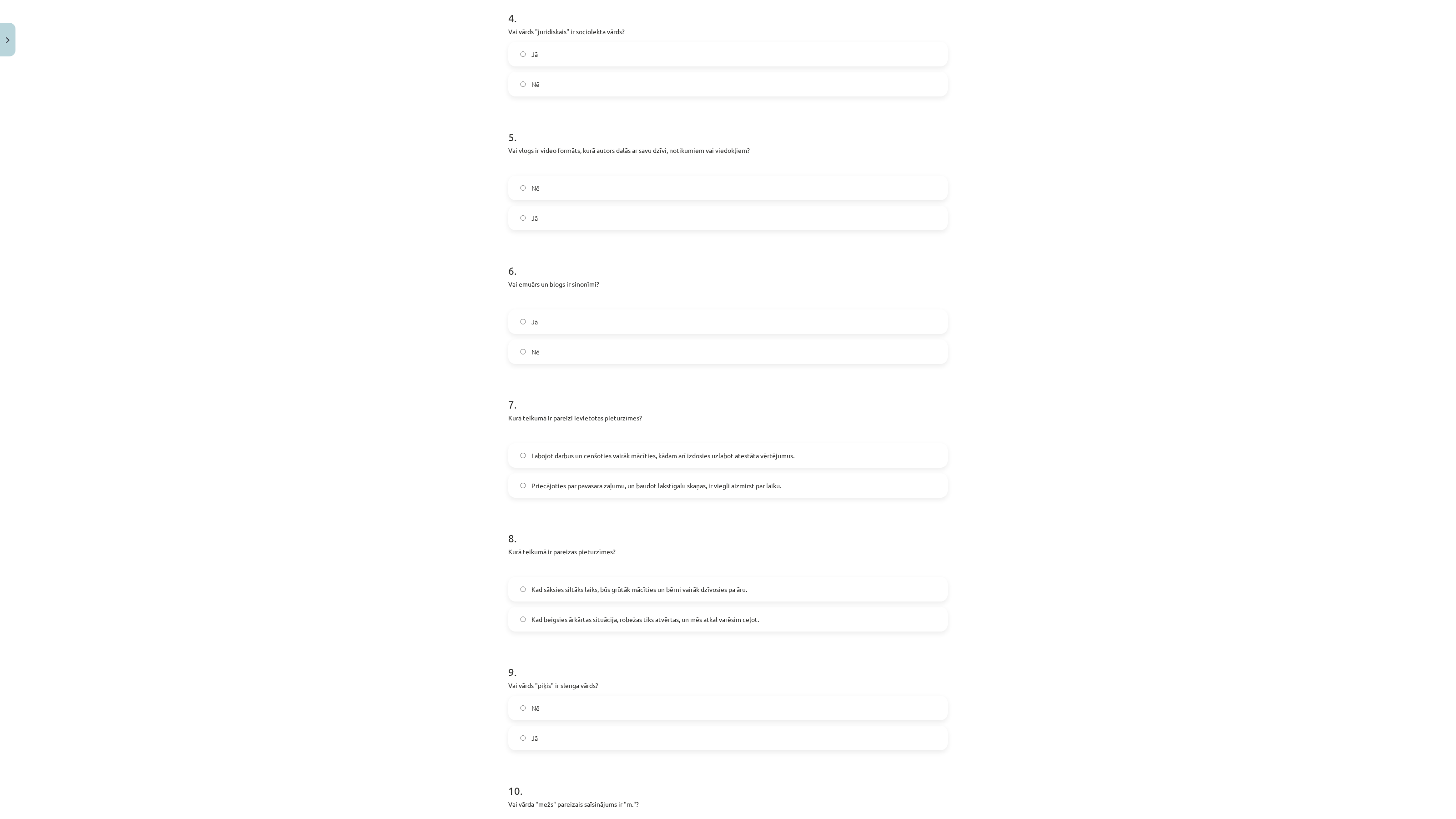
click at [569, 316] on label "Jā" at bounding box center [728, 322] width 438 height 23
click at [574, 481] on span "Priecājoties par pavasara zaļumu, un baudot lakstīgalu skaņas, ir viegli aizmir…" at bounding box center [656, 485] width 250 height 10
click at [600, 586] on span "Kad sāksies siltāks laiks, būs grūtāk mācīties un bērni vairāk dzīvosies pa āru." at bounding box center [639, 589] width 216 height 10
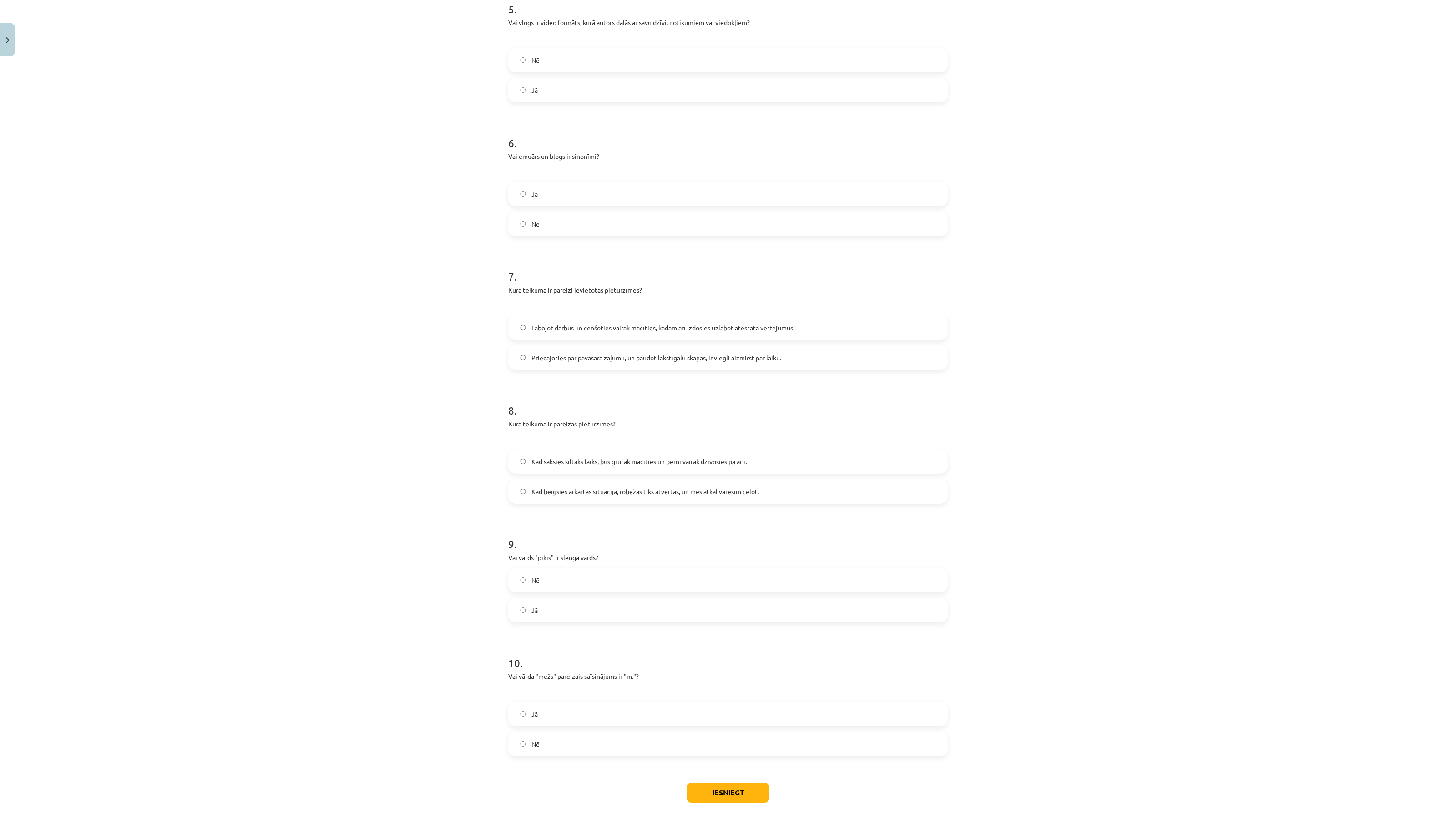
scroll to position [742, 0]
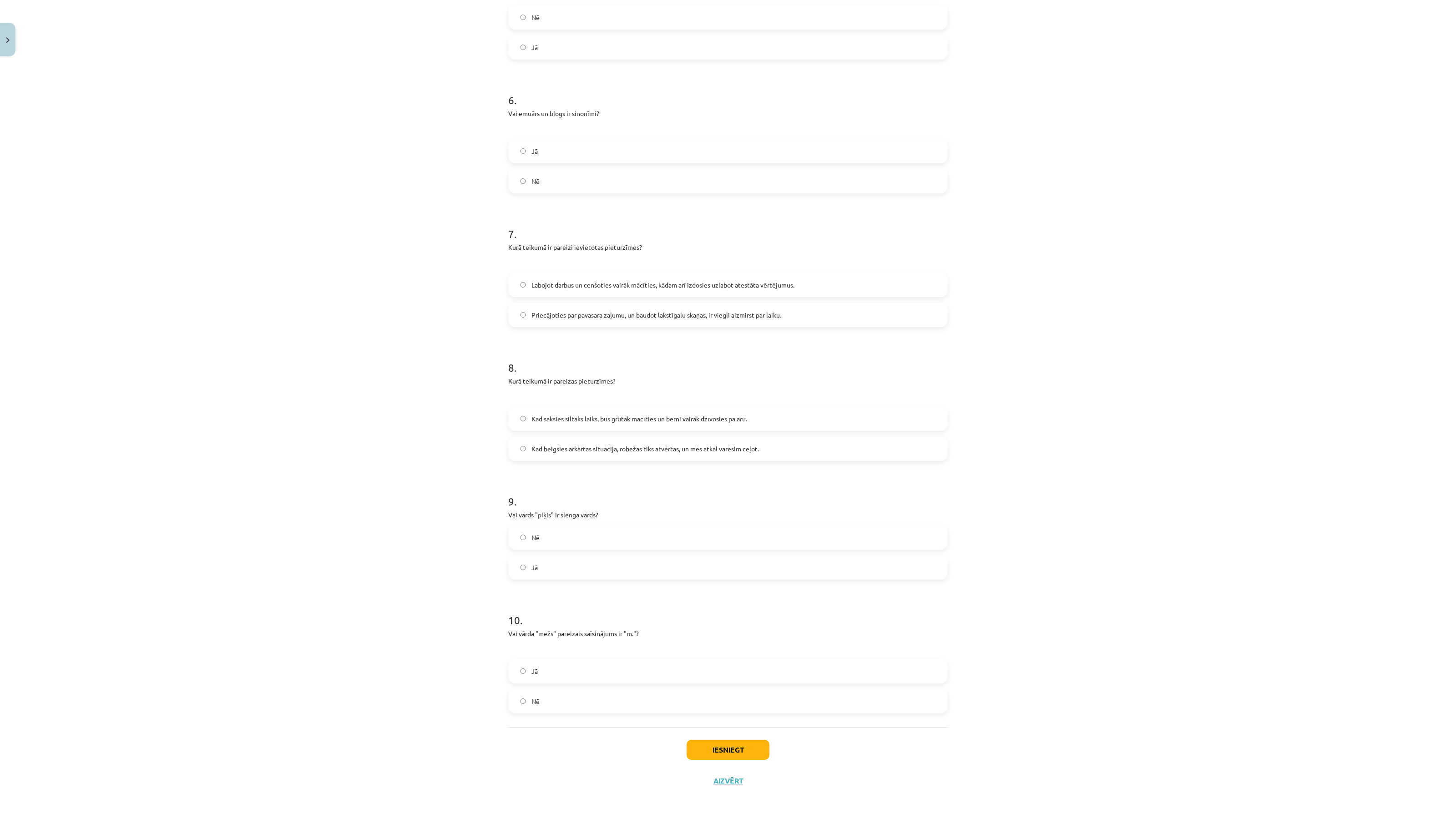
click at [549, 566] on label "Jā" at bounding box center [728, 567] width 438 height 23
click at [524, 665] on label "Jā" at bounding box center [728, 671] width 438 height 23
click at [700, 746] on button "Iesniegt" at bounding box center [728, 750] width 83 height 20
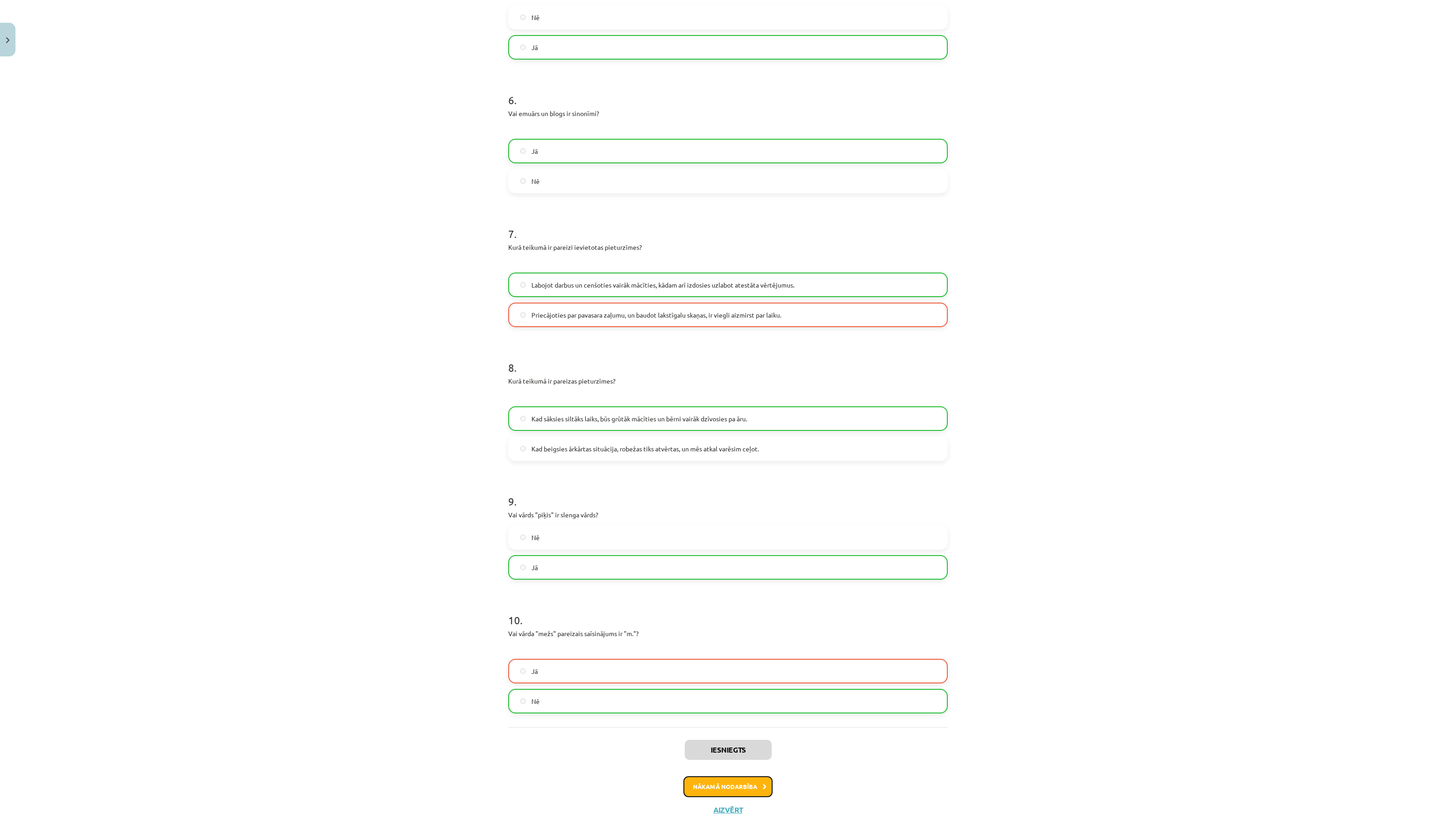
click at [738, 783] on button "Nākamā nodarbība" at bounding box center [728, 787] width 89 height 21
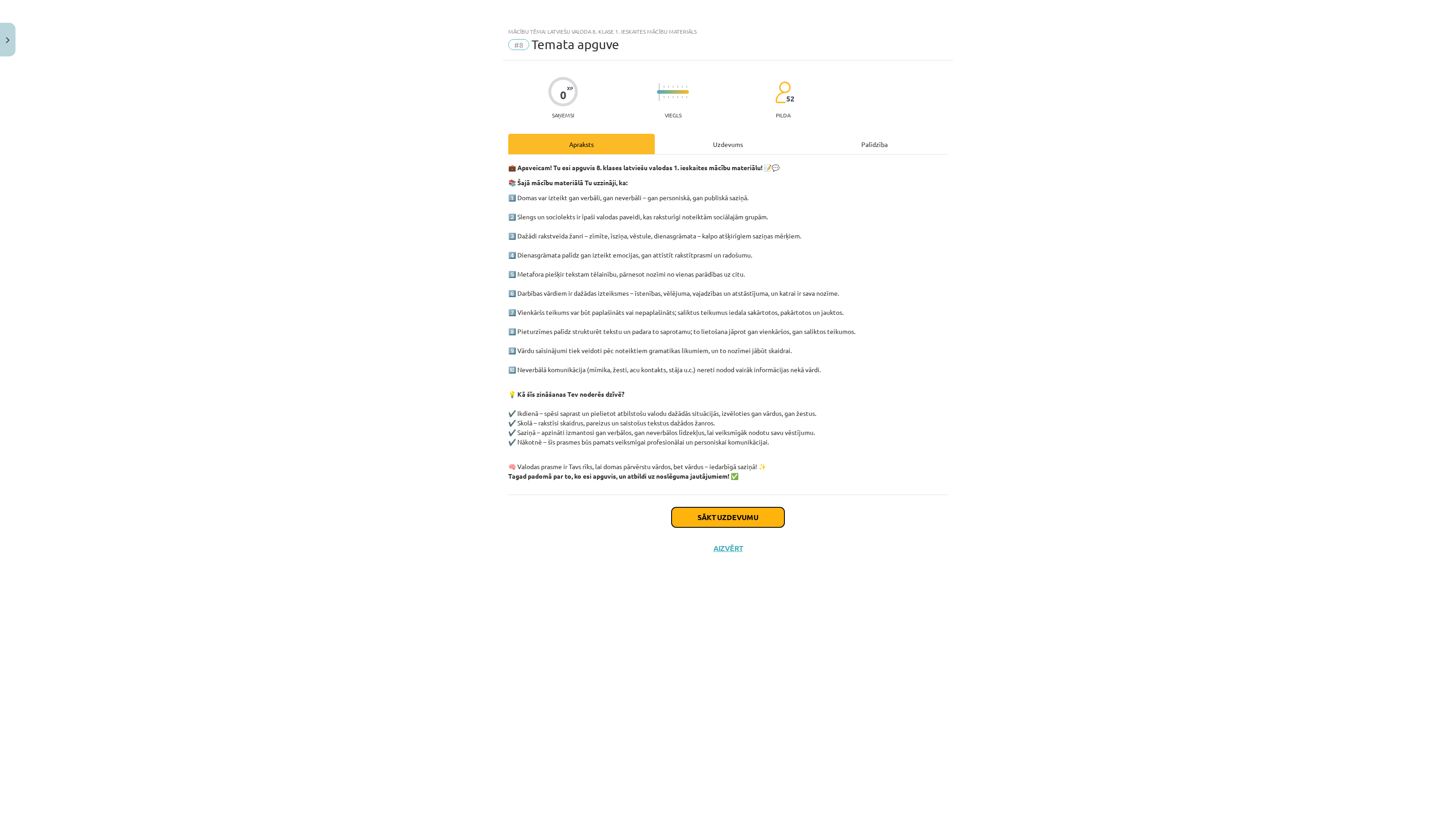
click at [756, 524] on button "Sākt uzdevumu" at bounding box center [728, 517] width 113 height 20
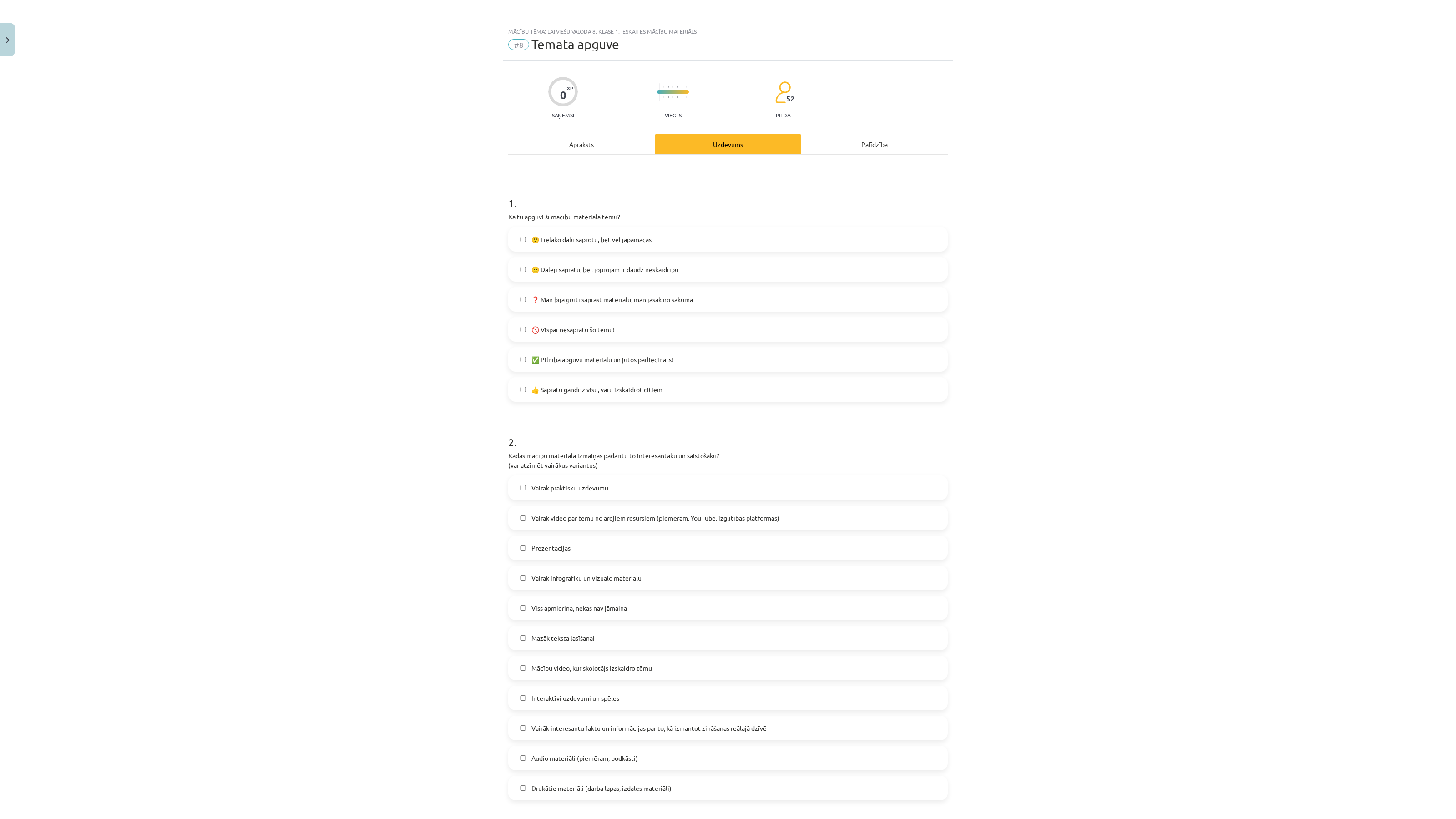
click at [572, 356] on span "✅ Pilnībā apguvu materiālu un jūtos pārliecināts!" at bounding box center [602, 359] width 142 height 10
click at [563, 379] on label "👍 Sapratu gandrīz visu, varu izskaidrot citiem" at bounding box center [728, 390] width 438 height 23
click at [560, 357] on span "✅ Pilnībā apguvu materiālu un jūtos pārliecināts!" at bounding box center [602, 359] width 142 height 10
click at [595, 394] on span "👍 Sapratu gandrīz visu, varu izskaidrot citiem" at bounding box center [597, 390] width 131 height 10
click at [572, 231] on label "🙂 Lielāko daļu saprotu, bet vēl jāpamācās" at bounding box center [728, 239] width 438 height 23
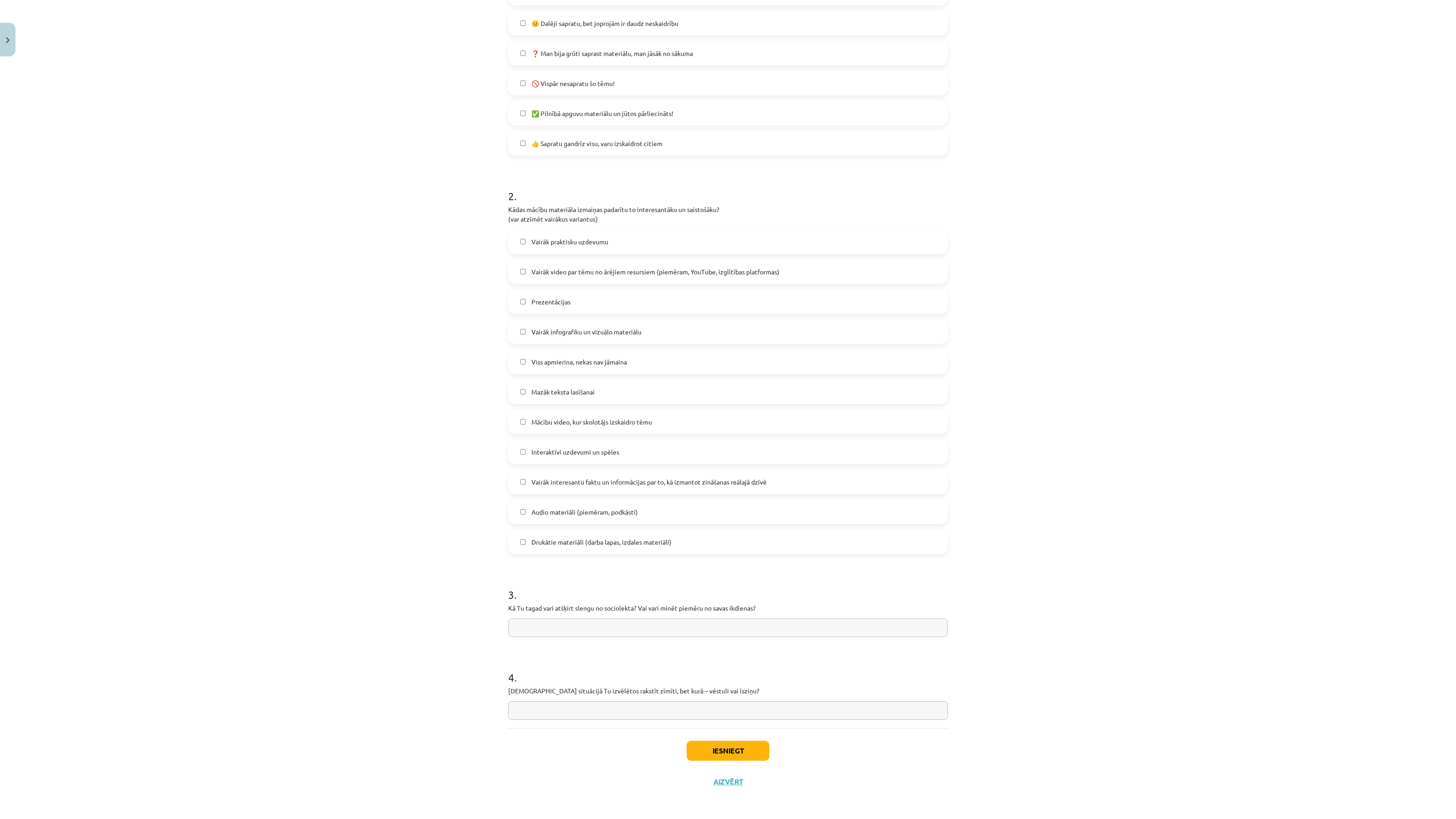
scroll to position [246, 0]
click at [709, 749] on button "Iesniegt" at bounding box center [728, 750] width 83 height 20
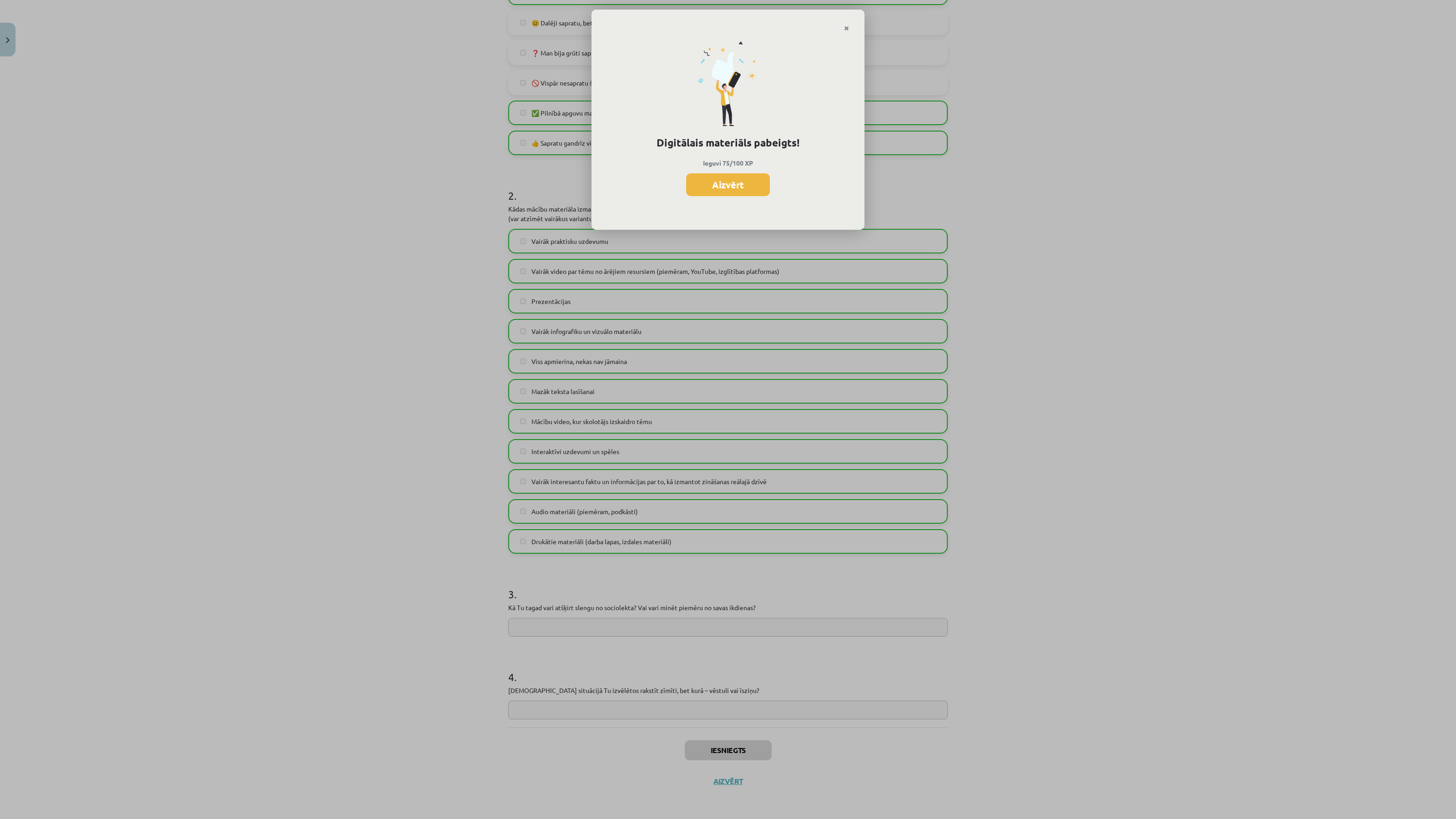
click at [847, 32] on div "Digitālais materiāls pabeigts! Ieguvi 75/100 XP Aizvērt" at bounding box center [728, 130] width 273 height 198
click at [848, 23] on link "Close" at bounding box center [847, 28] width 16 height 17
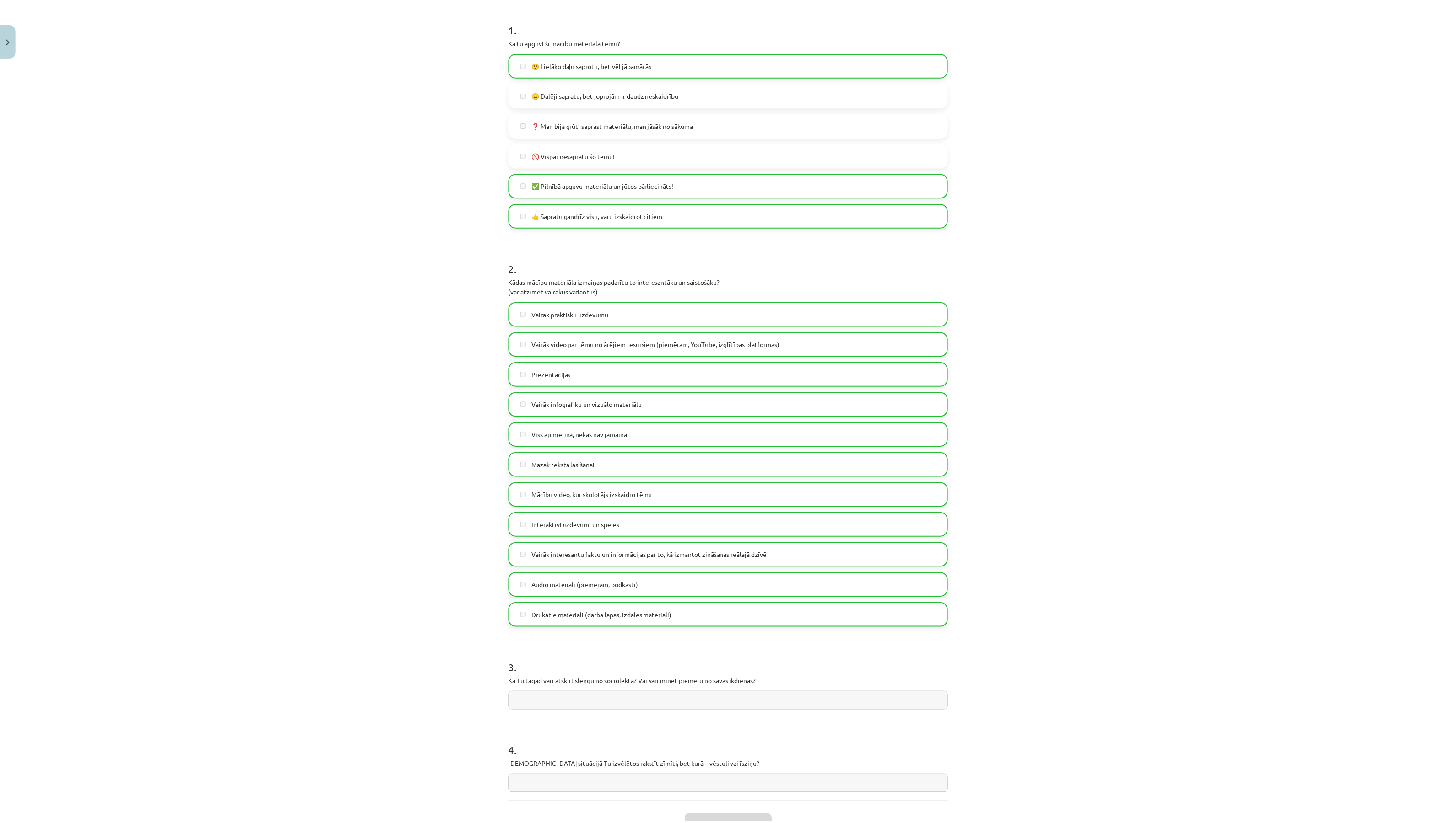
scroll to position [0, 0]
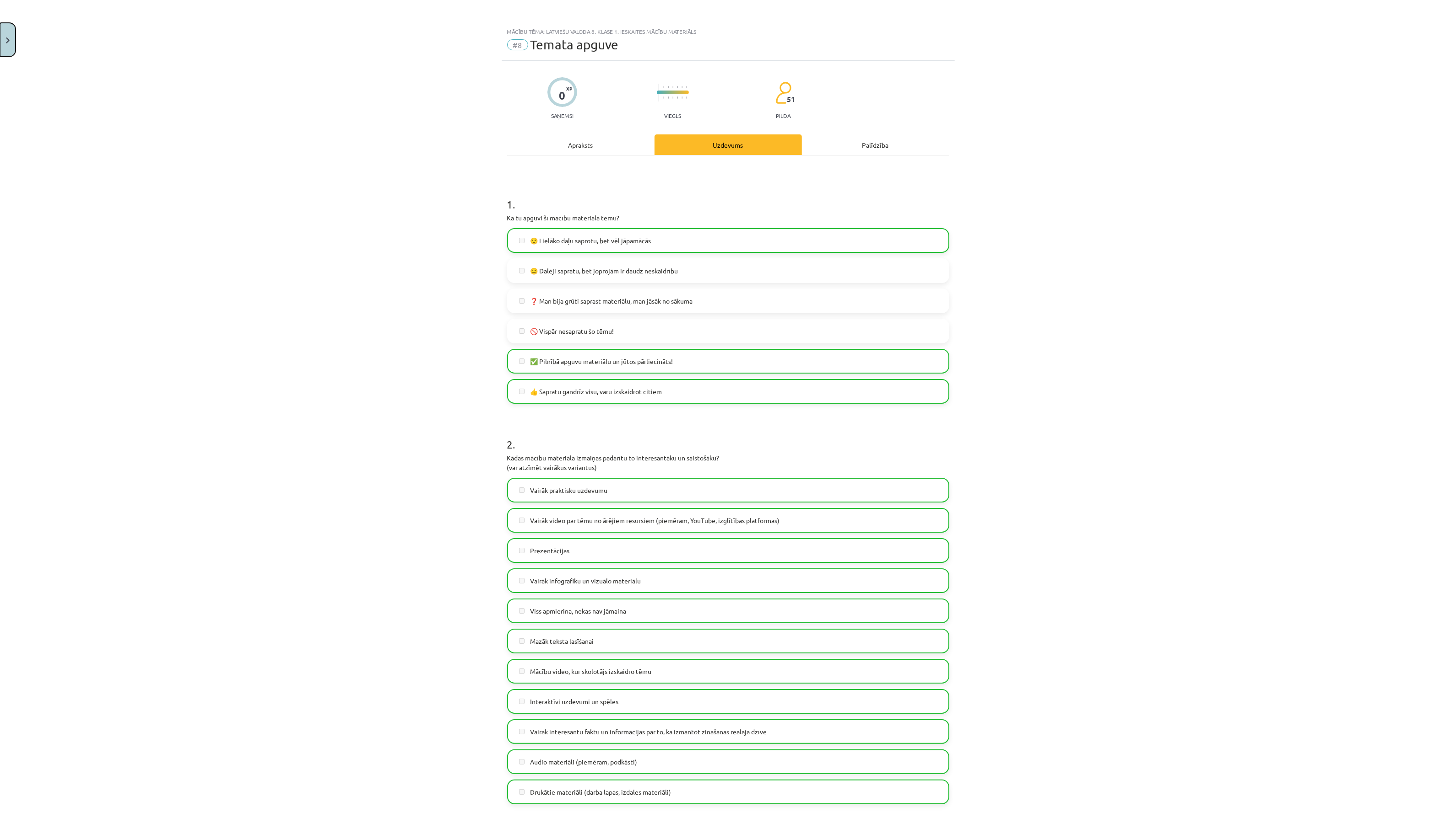
click at [10, 42] on button "Close" at bounding box center [8, 40] width 16 height 34
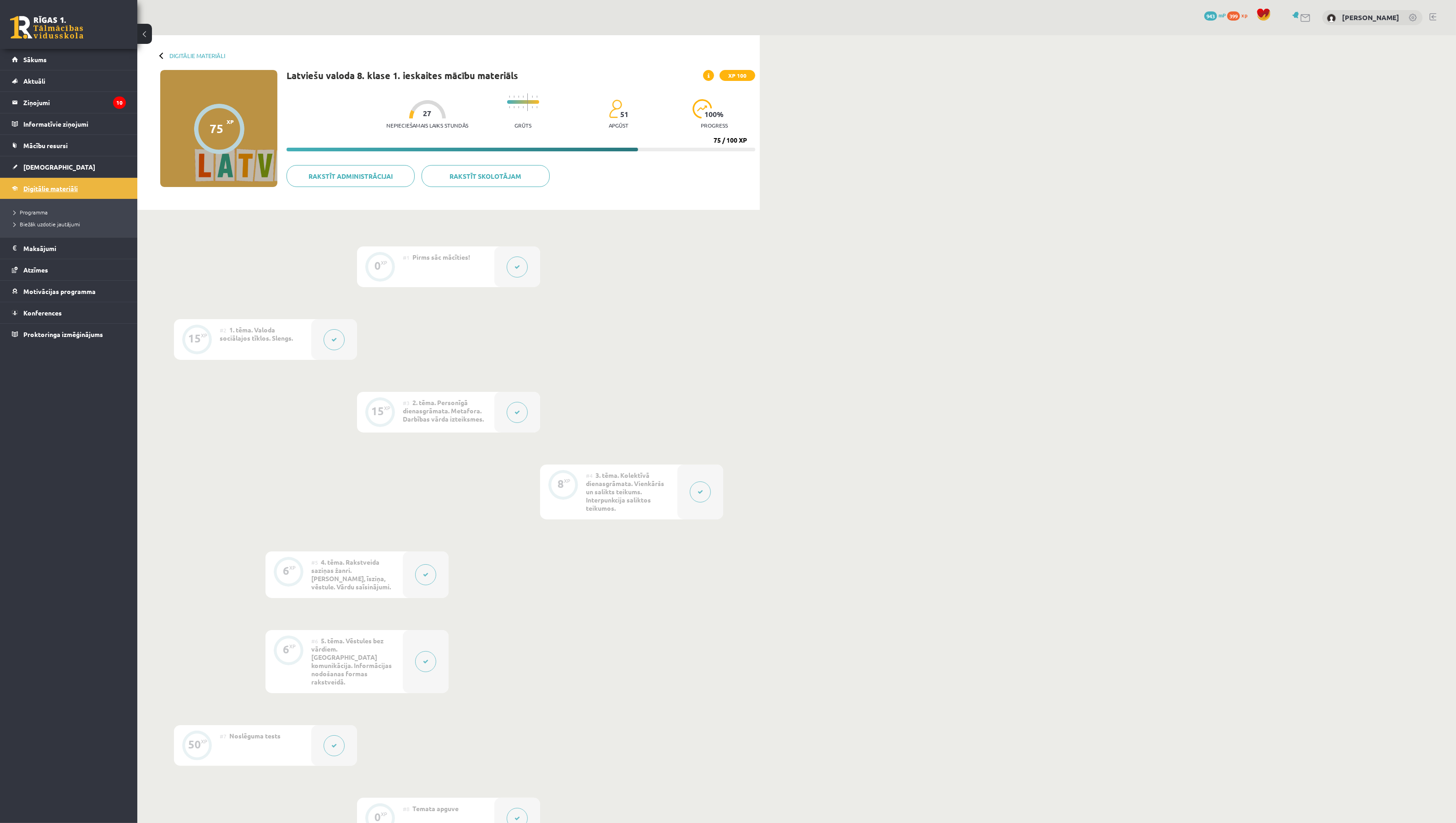
click at [65, 190] on span "Digitālie materiāli" at bounding box center [51, 188] width 54 height 8
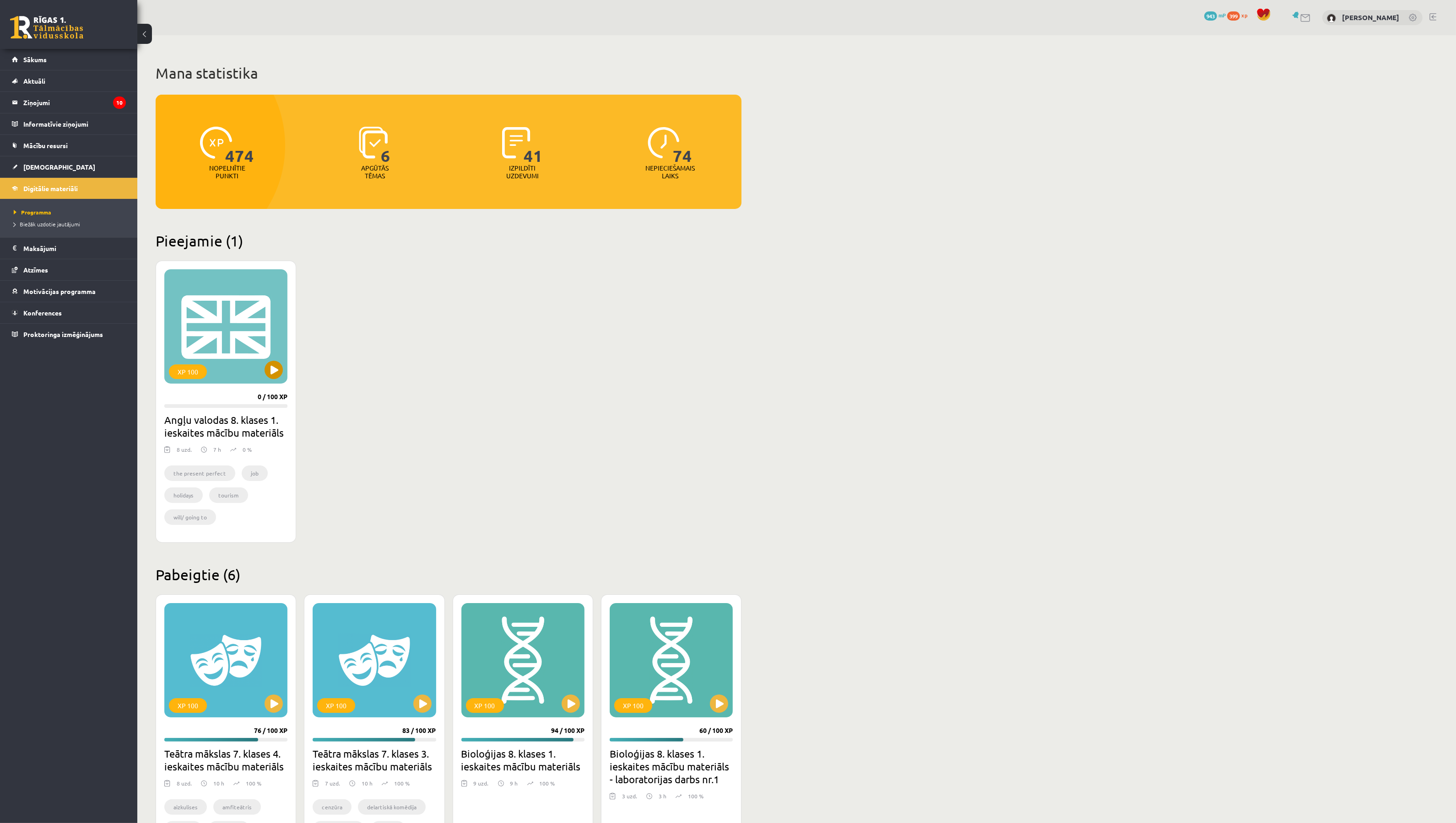
click at [226, 342] on div "XP 100" at bounding box center [226, 327] width 123 height 114
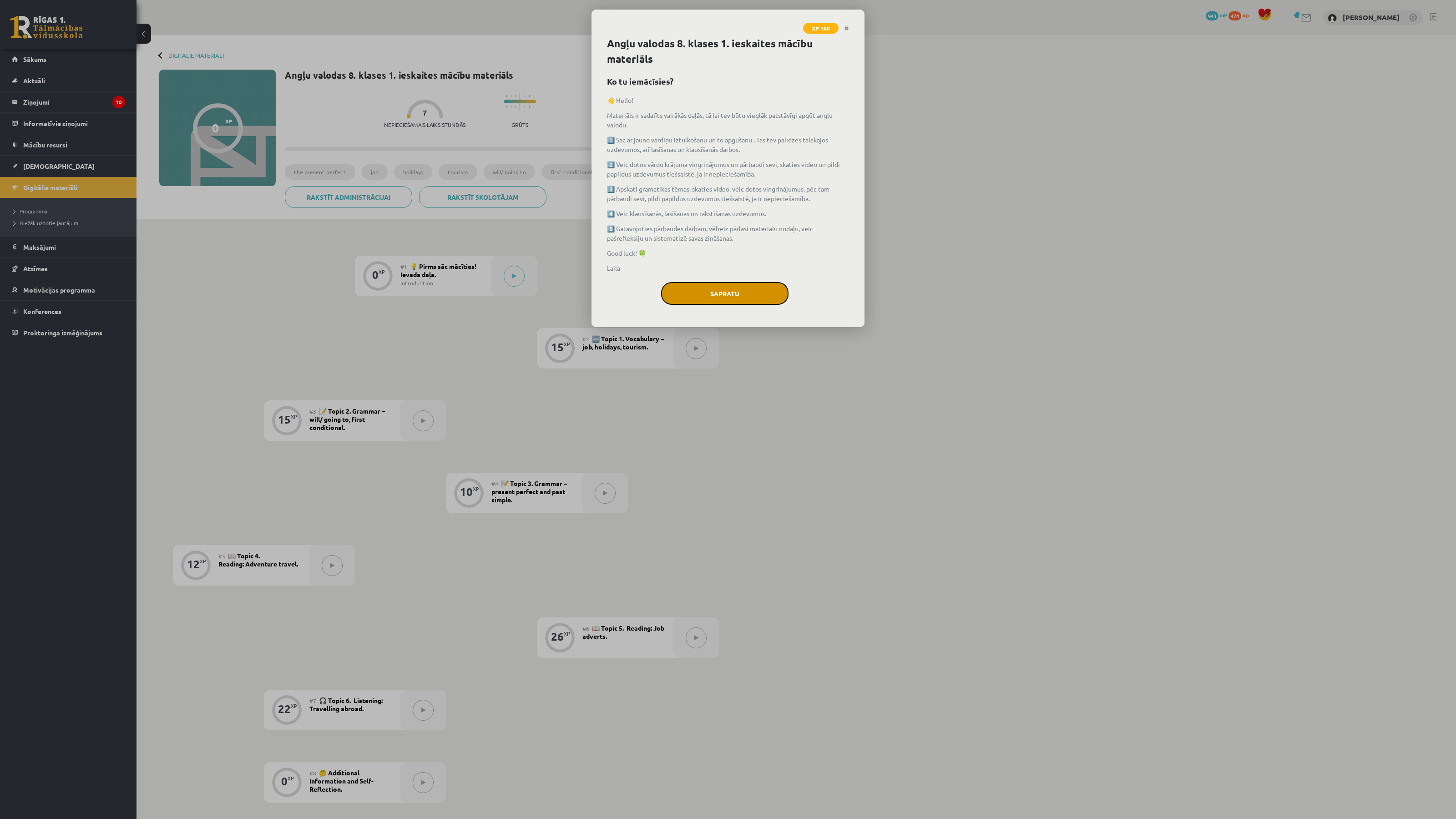
click at [733, 295] on button "Sapratu" at bounding box center [725, 294] width 128 height 23
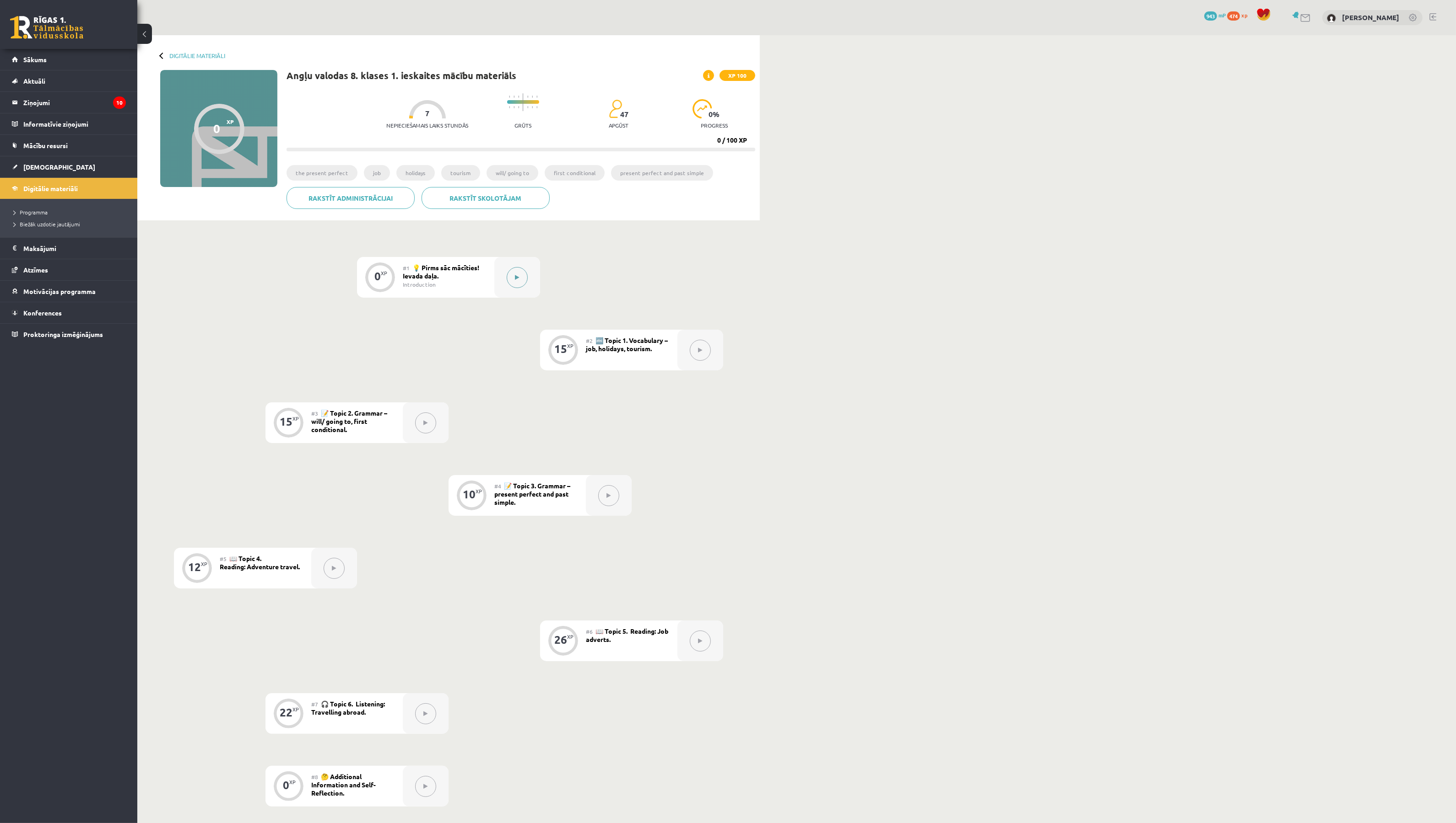
click at [518, 276] on icon at bounding box center [517, 278] width 4 height 5
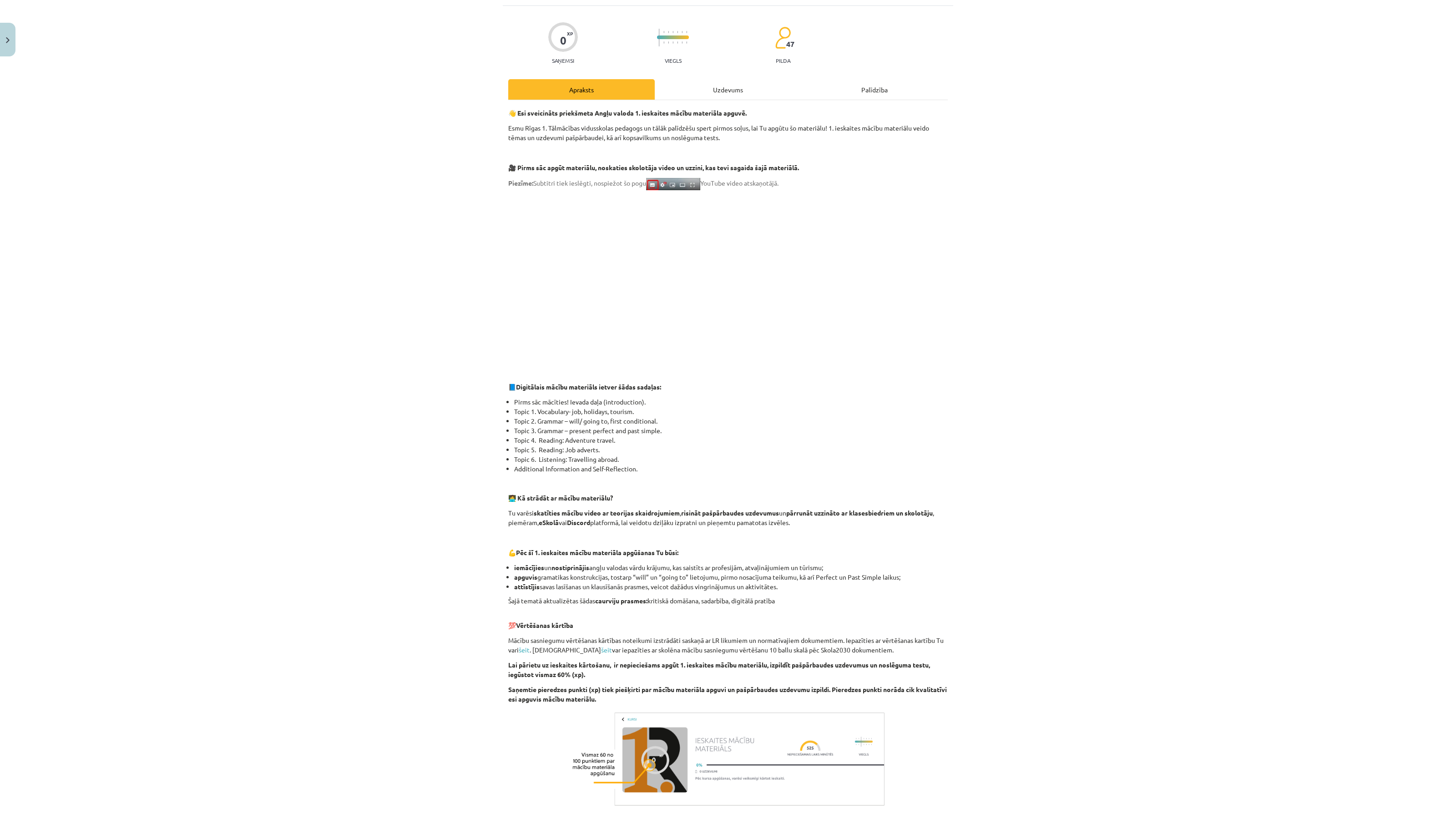
scroll to position [150, 0]
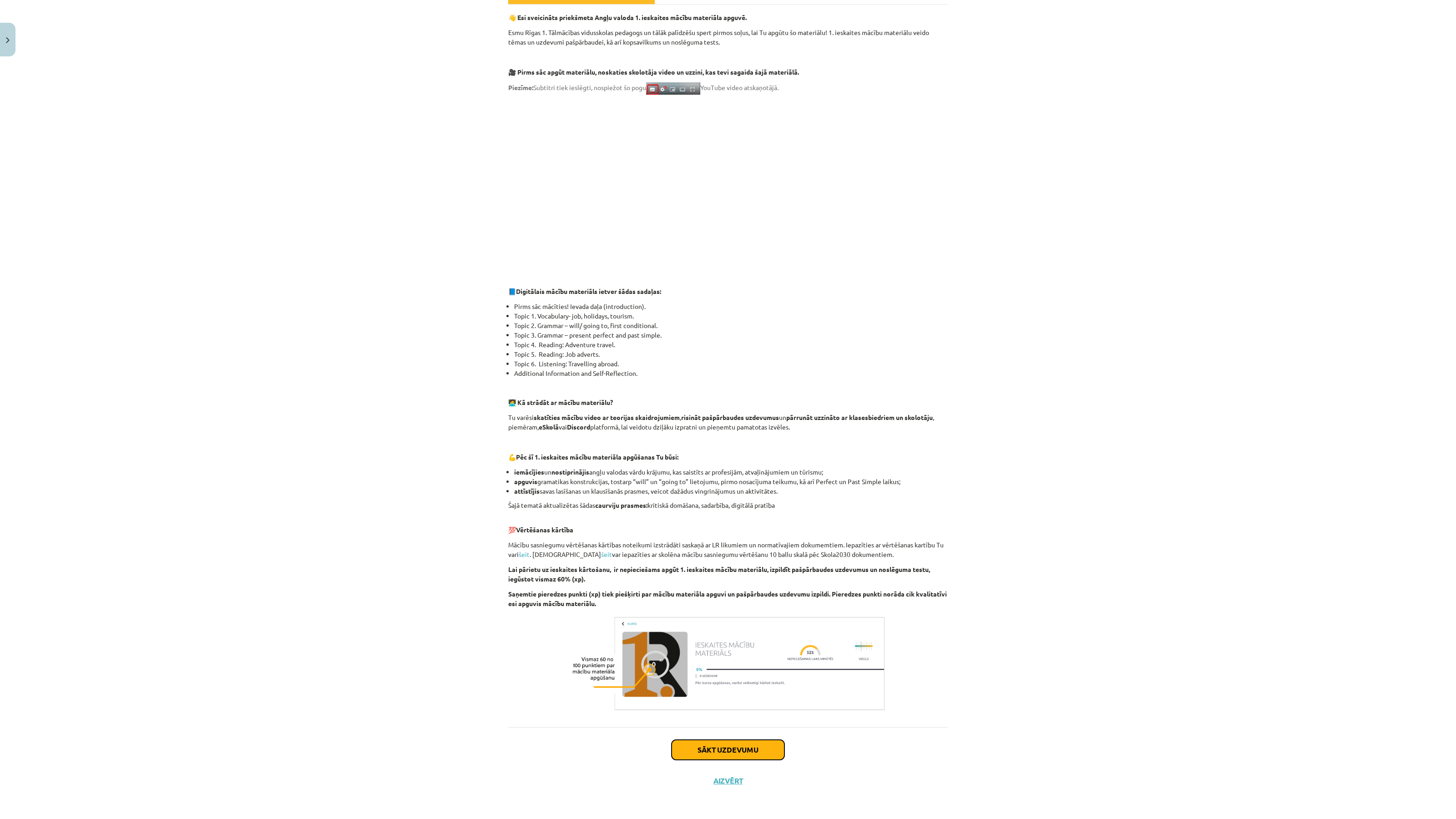
click at [710, 750] on button "Sākt uzdevumu" at bounding box center [728, 750] width 113 height 20
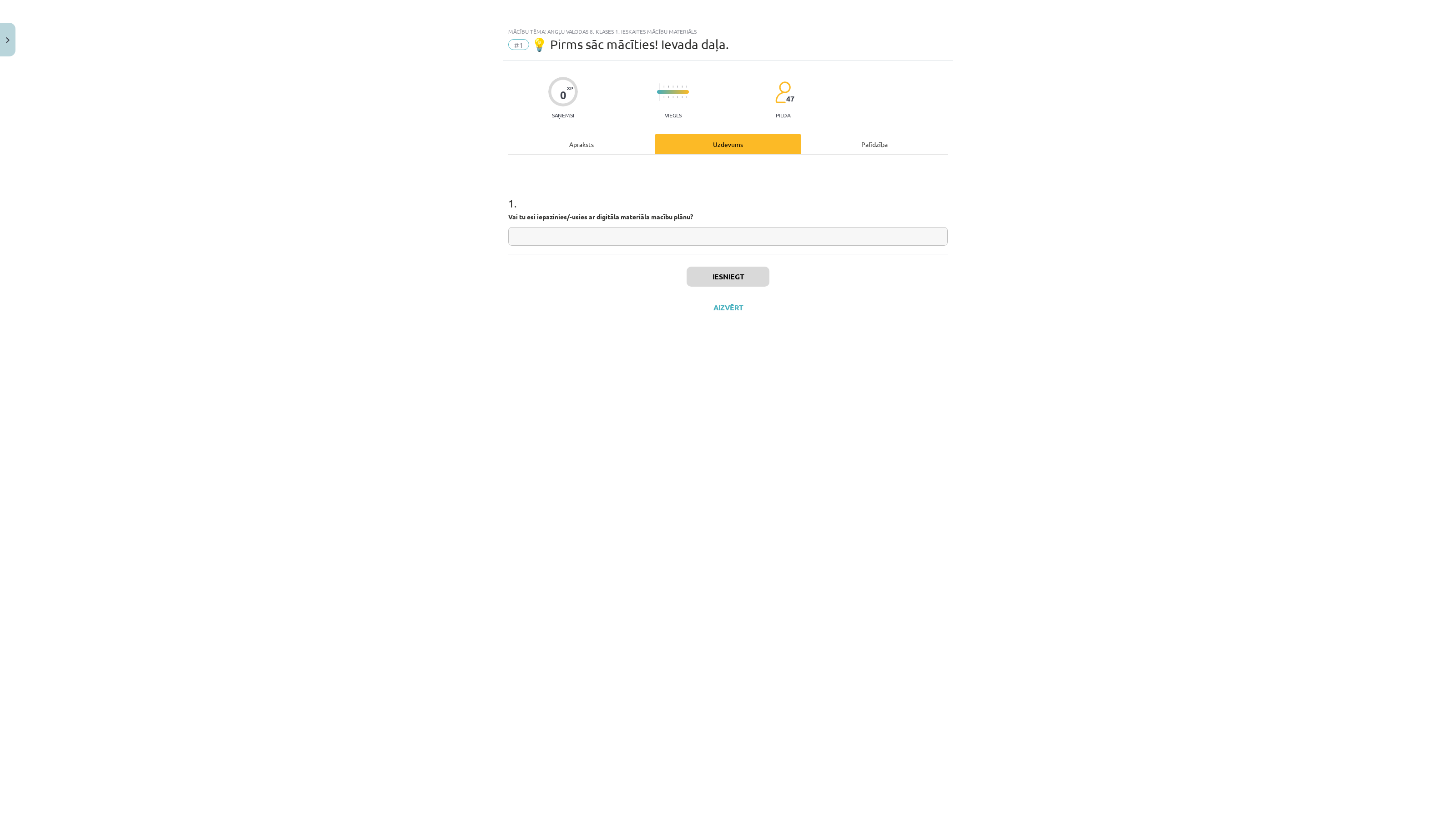
click at [715, 230] on input "text" at bounding box center [728, 236] width 440 height 18
type input "**"
click at [725, 269] on button "Iesniegt" at bounding box center [728, 276] width 83 height 20
click at [726, 319] on button "Nākamā nodarbība" at bounding box center [728, 314] width 89 height 21
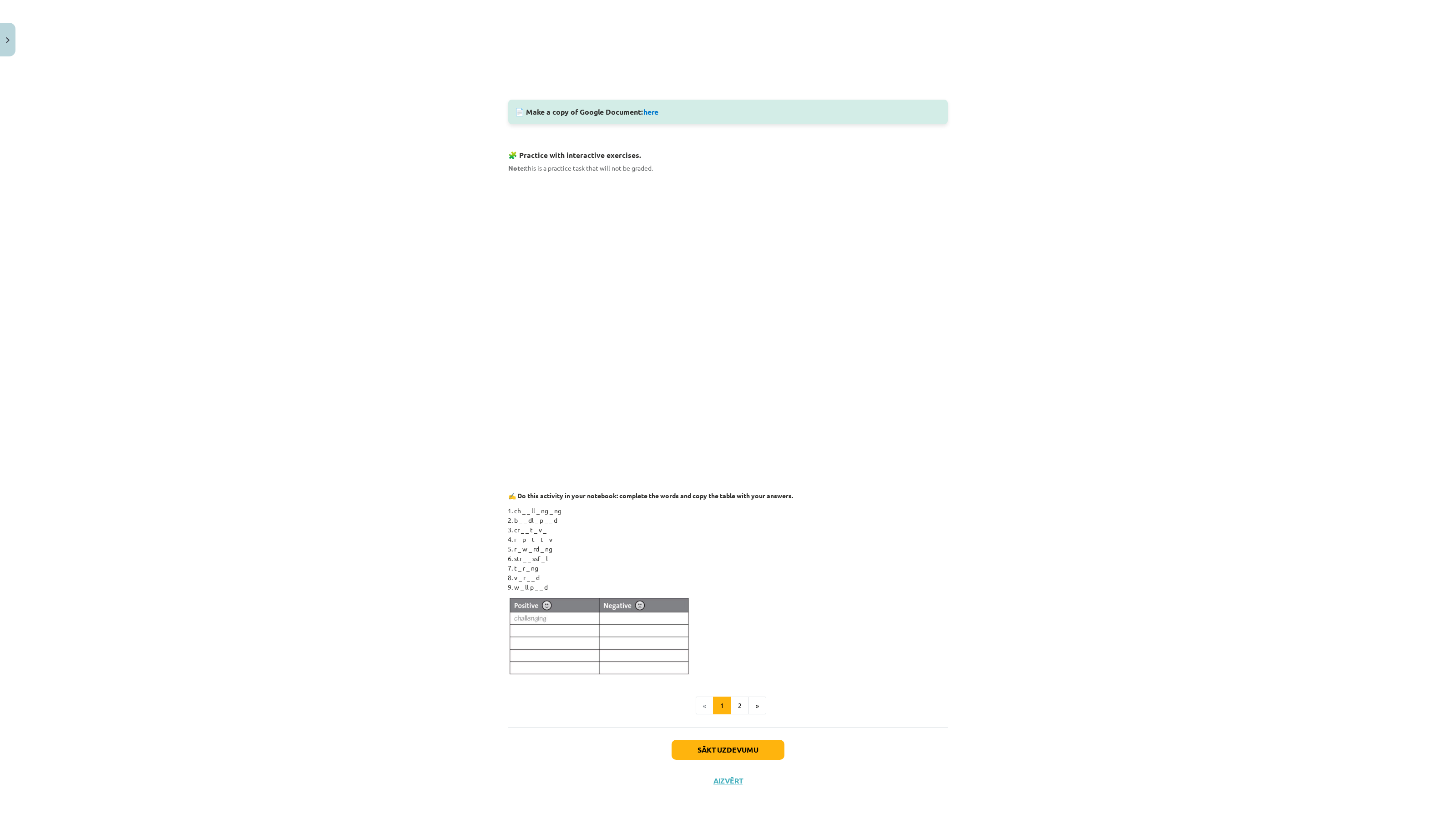
scroll to position [361, 0]
click at [722, 746] on button "Sākt uzdevumu" at bounding box center [728, 750] width 113 height 20
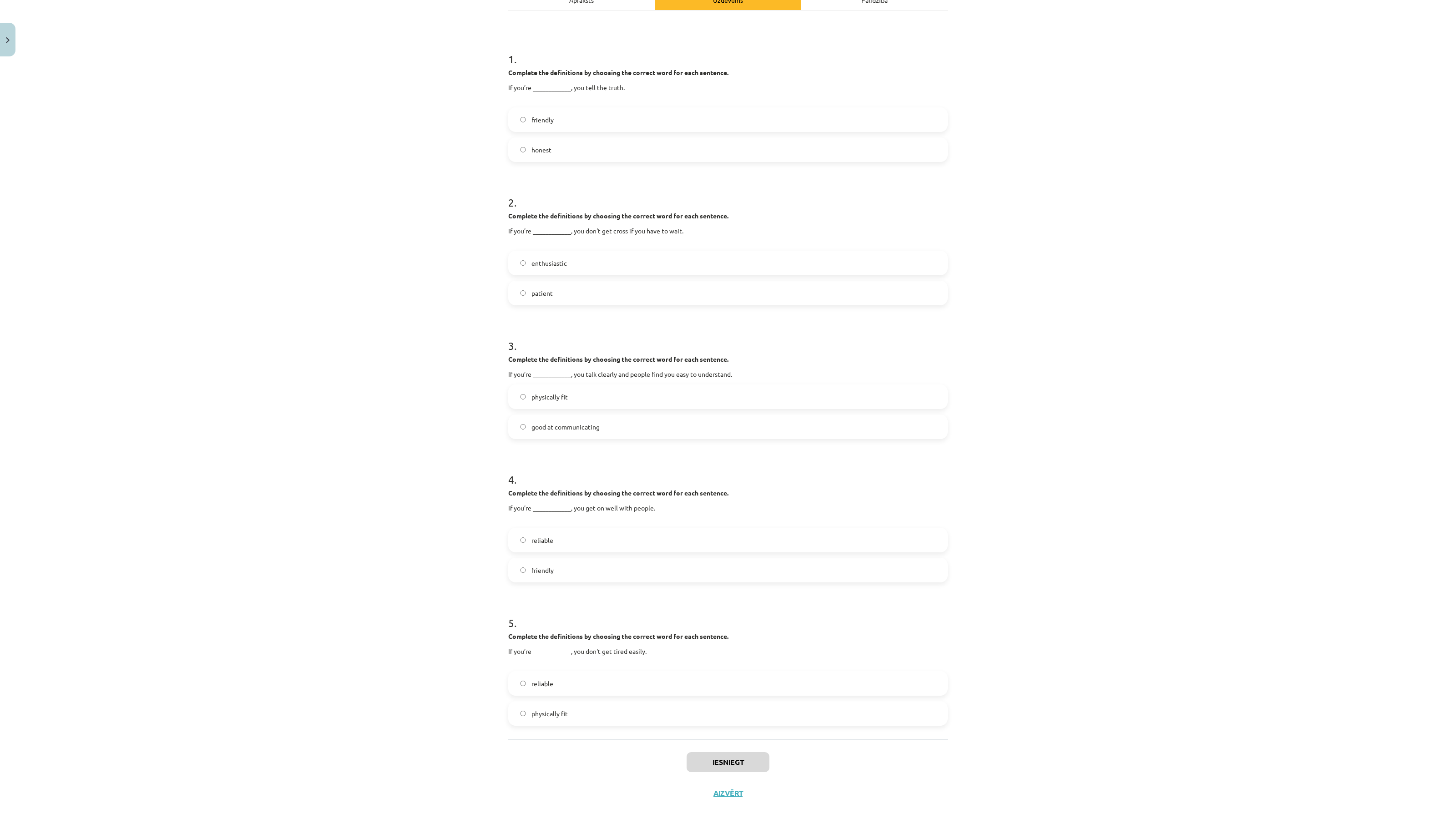
scroll to position [156, 0]
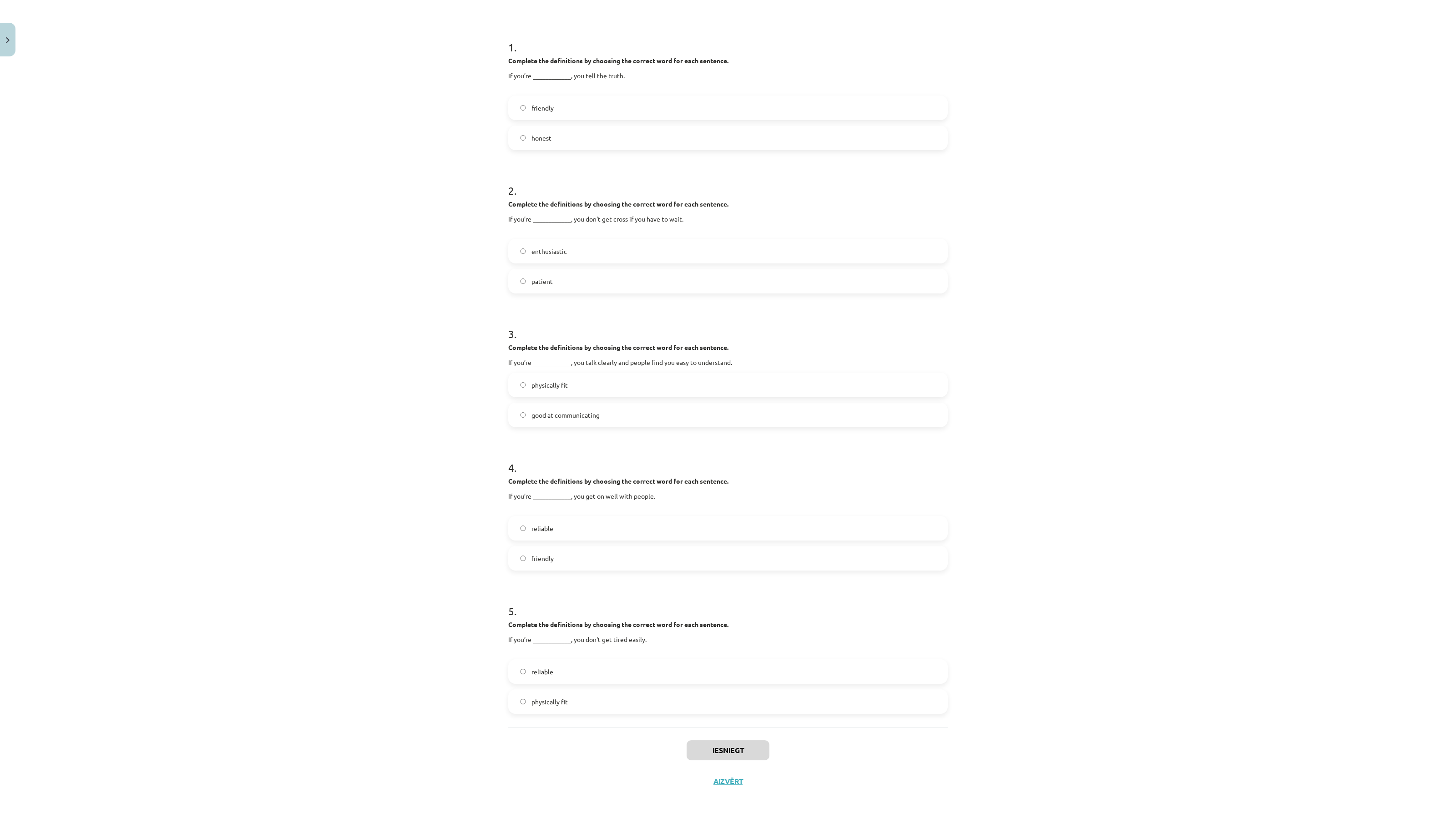
click at [558, 135] on label "honest" at bounding box center [728, 138] width 438 height 23
click at [539, 272] on label "patient" at bounding box center [728, 281] width 438 height 23
click at [569, 418] on span "good at communicating" at bounding box center [565, 415] width 68 height 10
click at [585, 553] on label "friendly" at bounding box center [728, 559] width 438 height 23
click at [604, 691] on label "physically fit" at bounding box center [728, 702] width 438 height 23
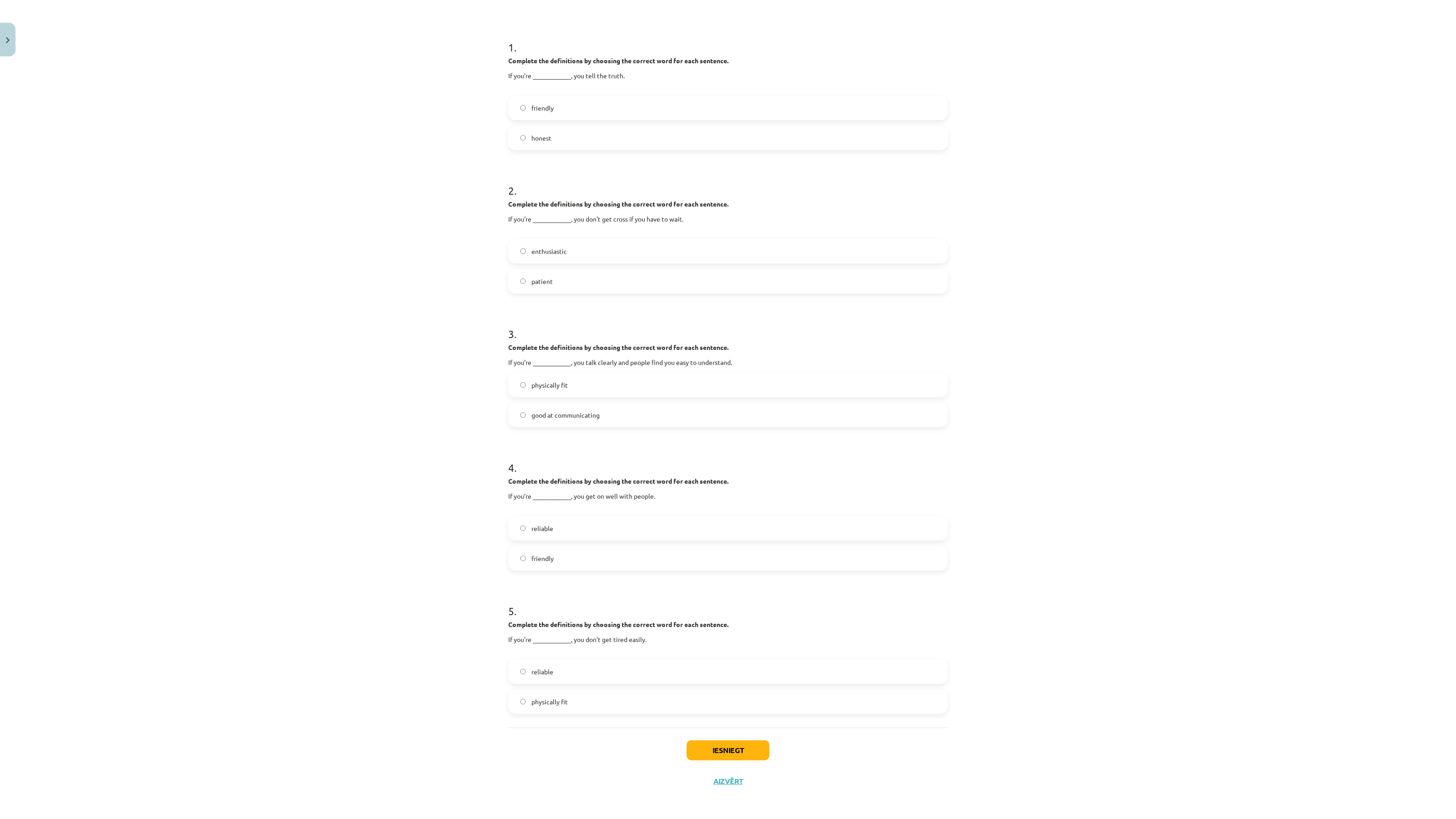
click at [724, 764] on div "Iesniegt Aizvērt" at bounding box center [728, 760] width 440 height 64
click at [718, 742] on button "Iesniegt" at bounding box center [728, 750] width 83 height 20
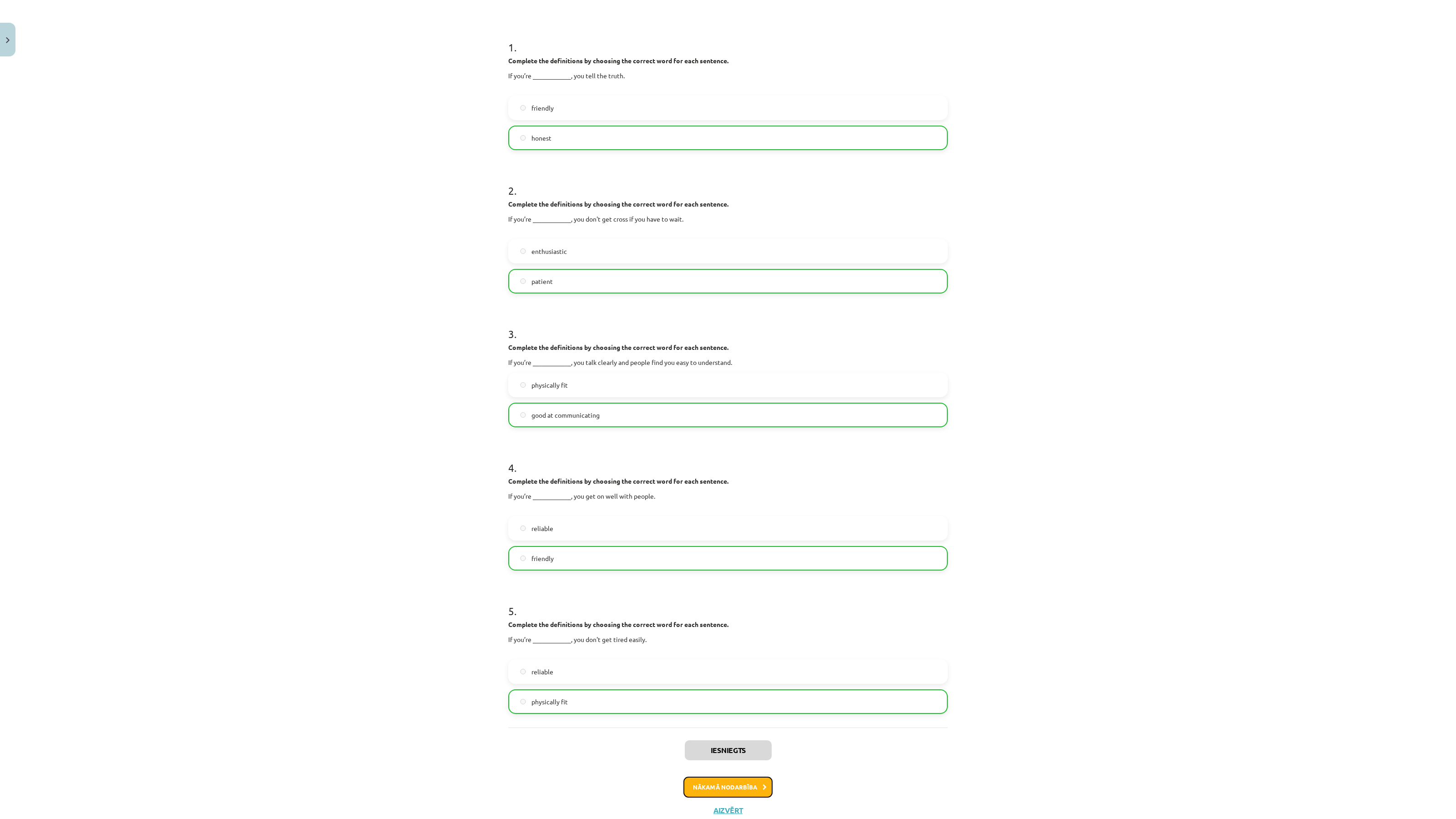
click at [718, 784] on button "Nākamā nodarbība" at bounding box center [728, 788] width 89 height 21
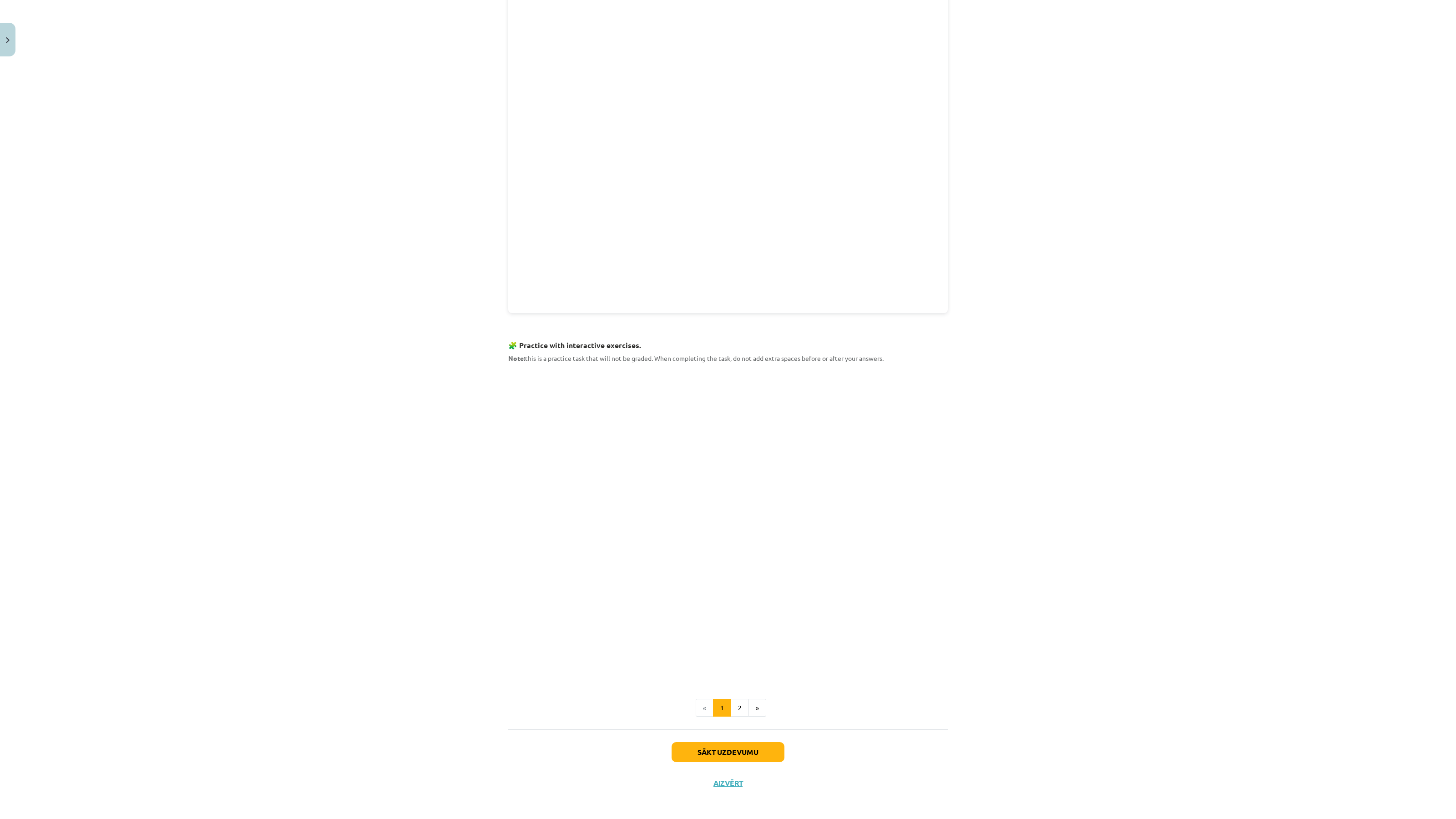
scroll to position [640, 0]
click at [731, 750] on button "Sākt uzdevumu" at bounding box center [728, 750] width 113 height 20
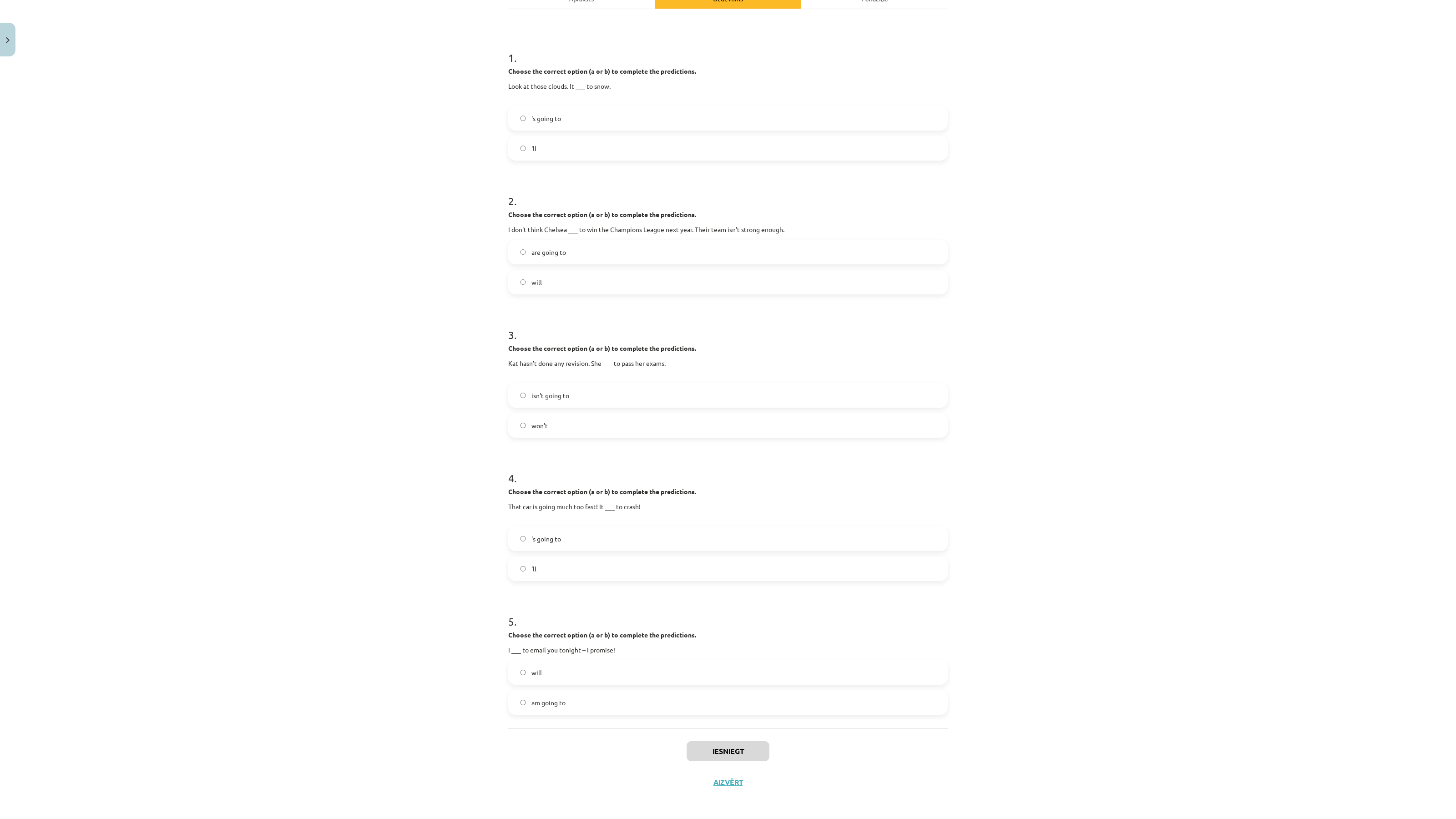
scroll to position [147, 0]
click at [631, 114] on label "'s going to" at bounding box center [728, 117] width 438 height 23
click at [572, 274] on label "will" at bounding box center [728, 281] width 438 height 23
click at [574, 385] on label "isn’t going to" at bounding box center [728, 394] width 438 height 23
click at [576, 522] on div "4 . Choose the correct option (a or b) to complete the predictions. That car is…" at bounding box center [728, 517] width 440 height 125
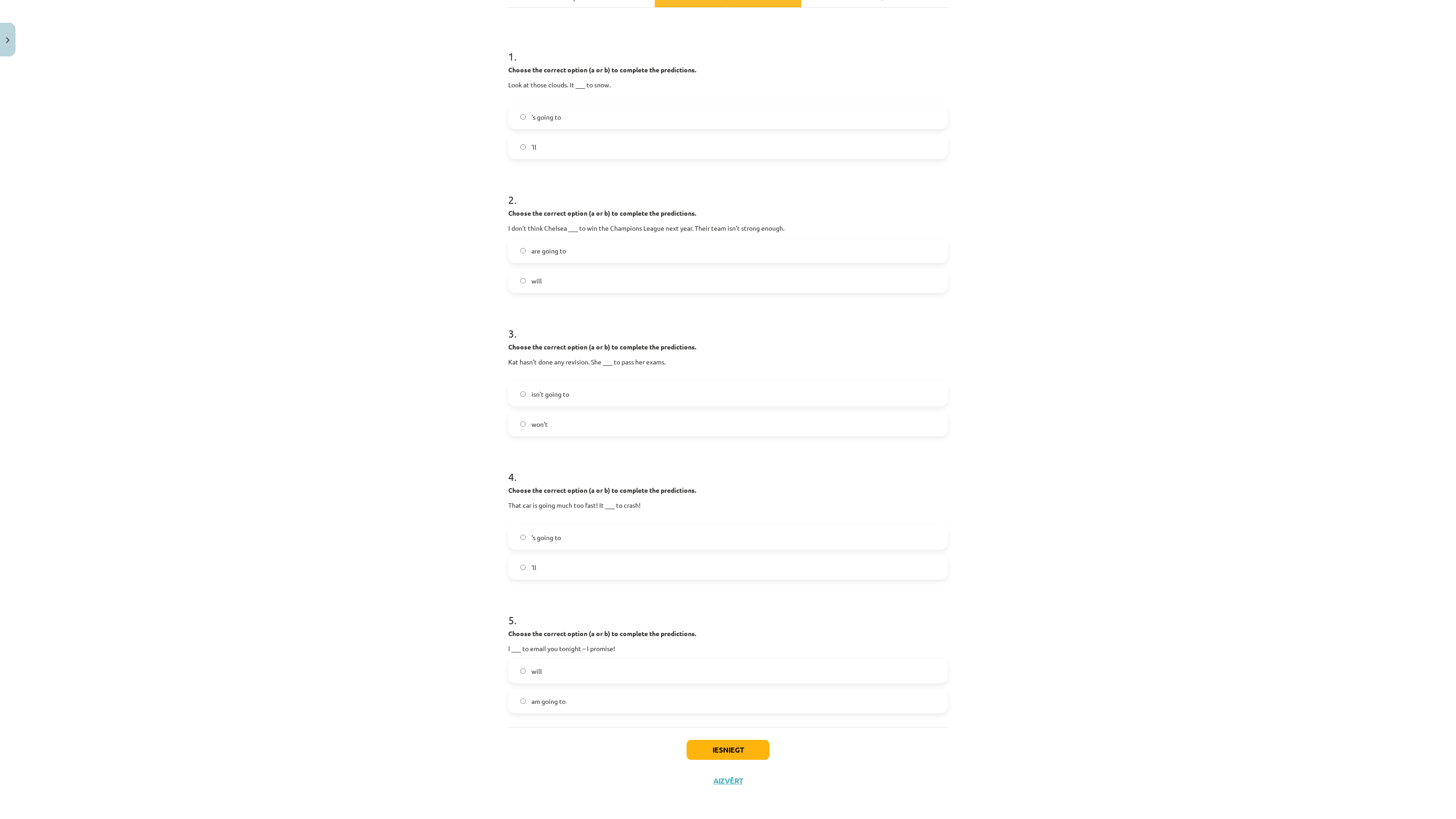
click at [565, 539] on label "'s going to" at bounding box center [728, 538] width 438 height 23
click at [565, 670] on label "will" at bounding box center [728, 671] width 438 height 23
click at [706, 750] on button "Iesniegt" at bounding box center [728, 750] width 83 height 20
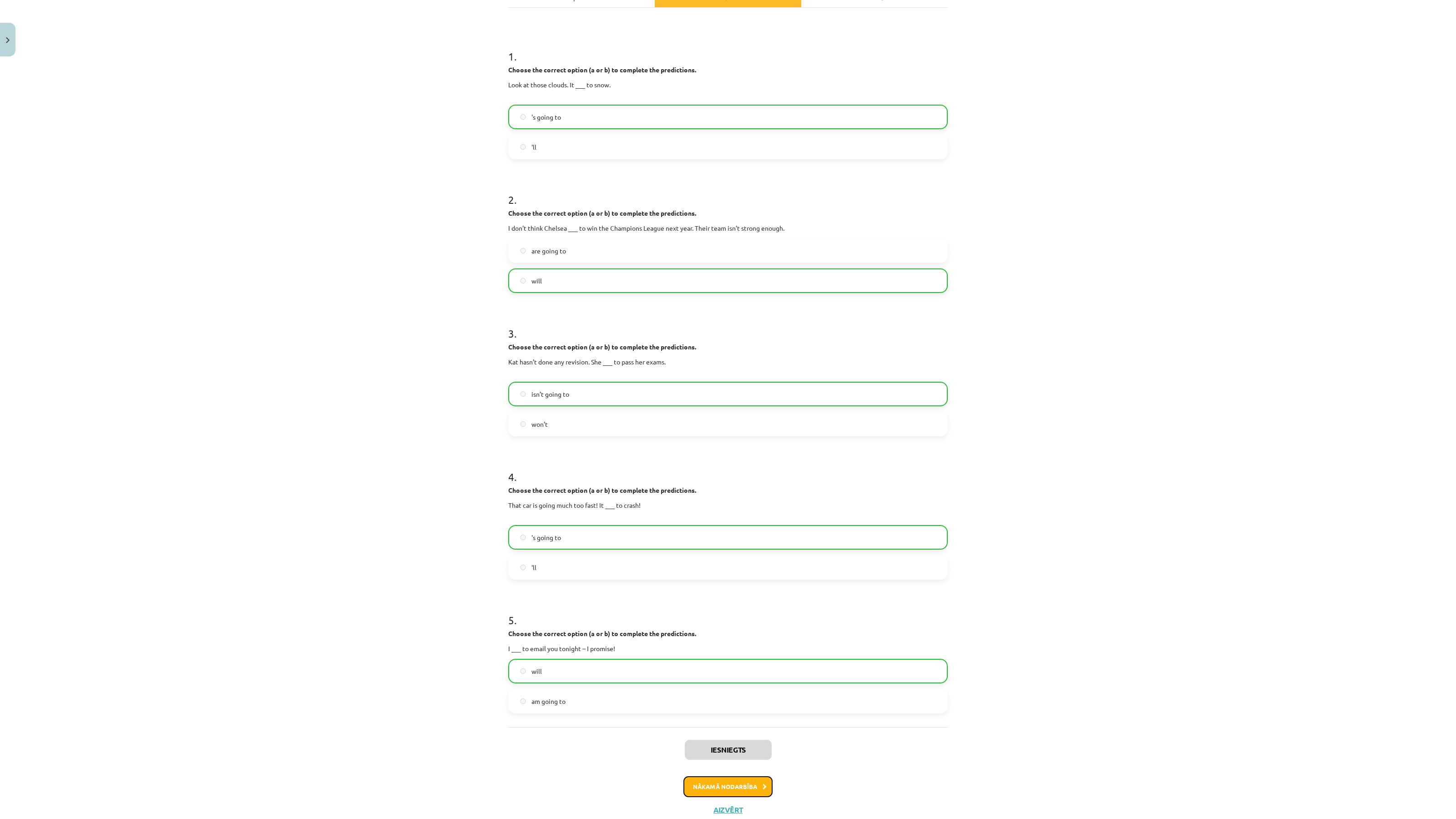
click at [708, 781] on button "Nākamā nodarbība" at bounding box center [728, 787] width 89 height 21
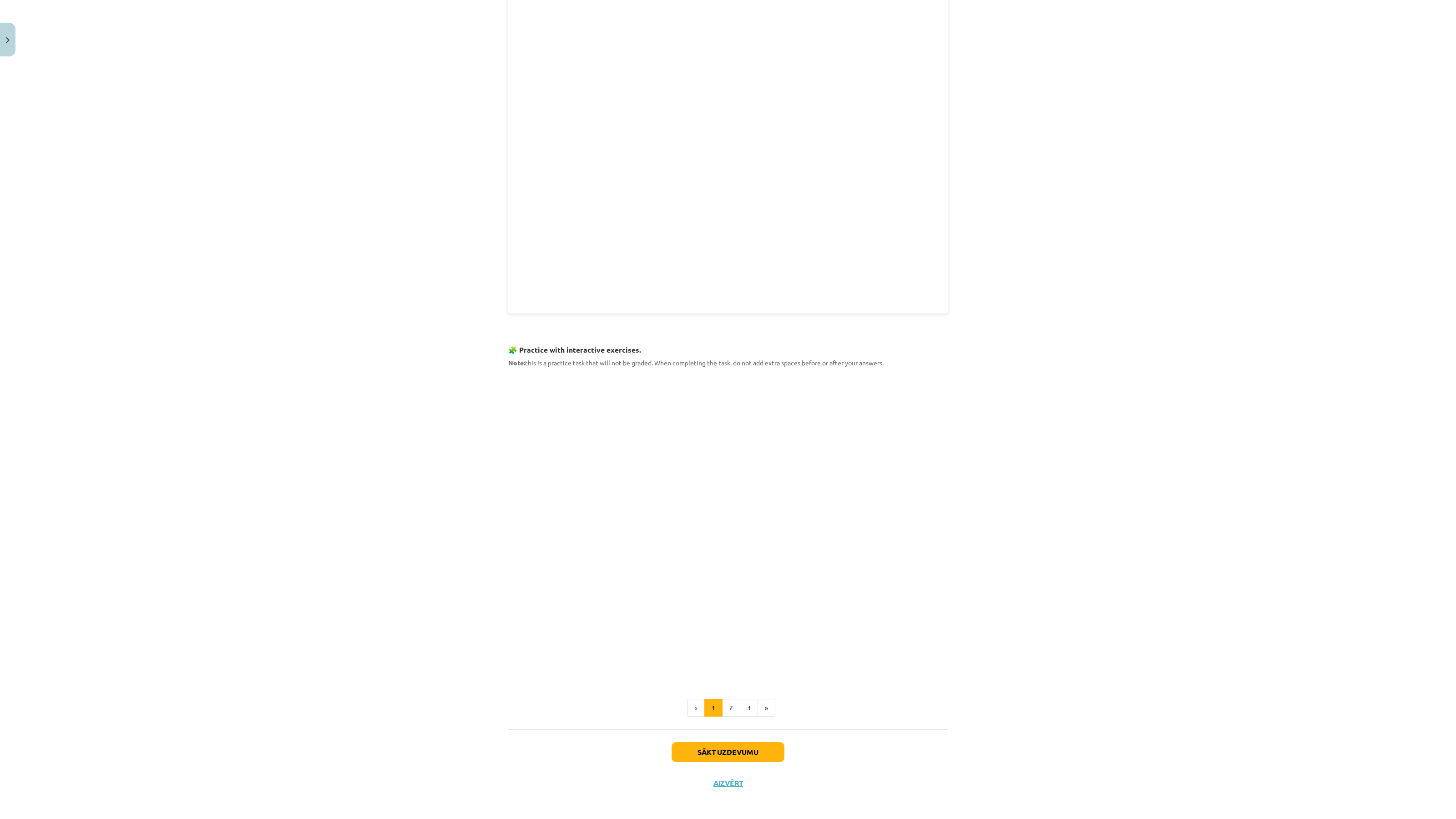
scroll to position [581, 0]
click at [718, 747] on button "Sākt uzdevumu" at bounding box center [728, 750] width 113 height 20
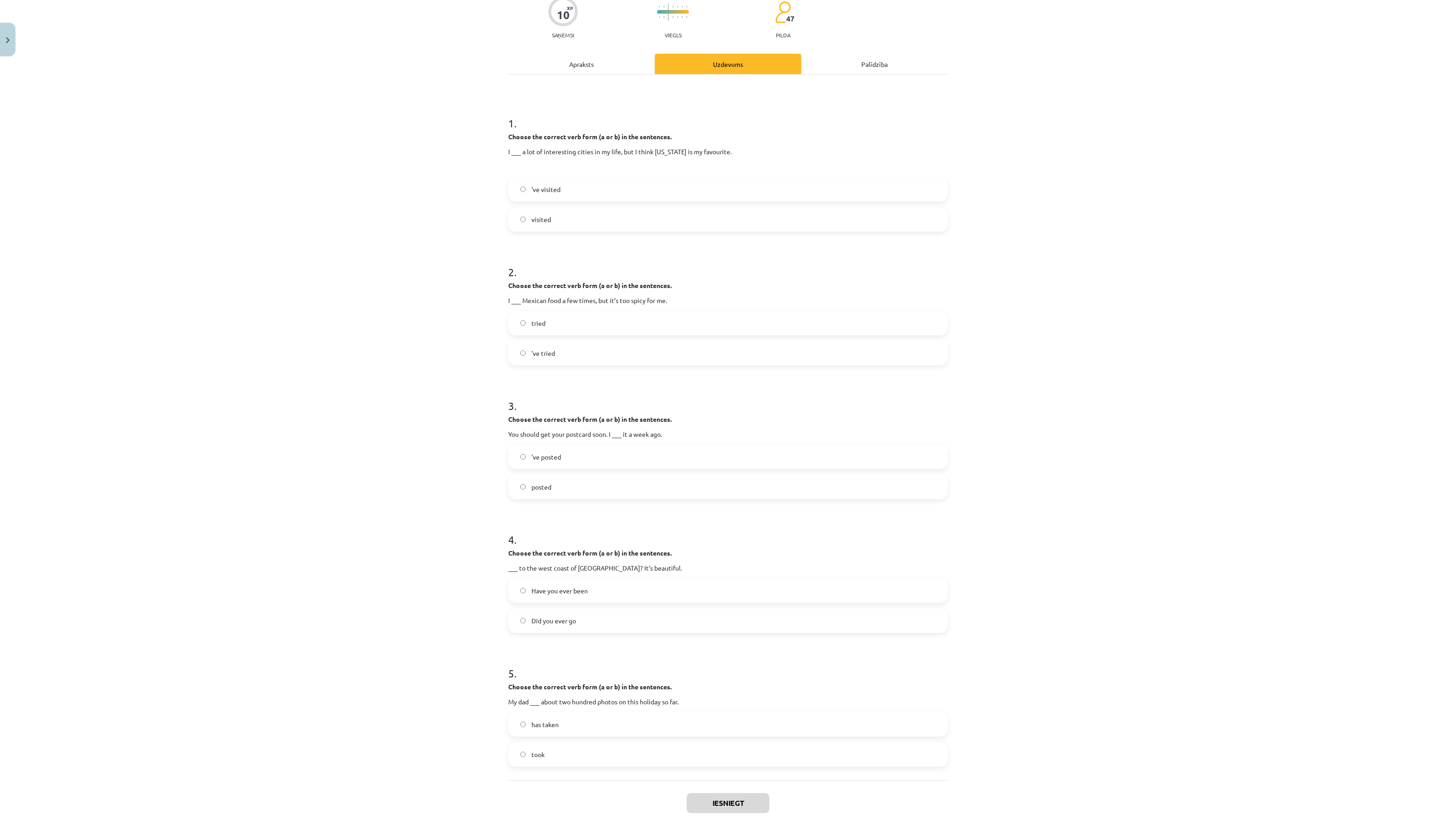
scroll to position [76, 0]
click at [743, 182] on label "'ve visited" at bounding box center [728, 193] width 438 height 23
click at [581, 357] on label "'ve tried" at bounding box center [728, 357] width 438 height 23
click at [566, 491] on label "posted" at bounding box center [728, 490] width 438 height 23
click at [571, 590] on span "Have you ever been" at bounding box center [559, 594] width 57 height 10
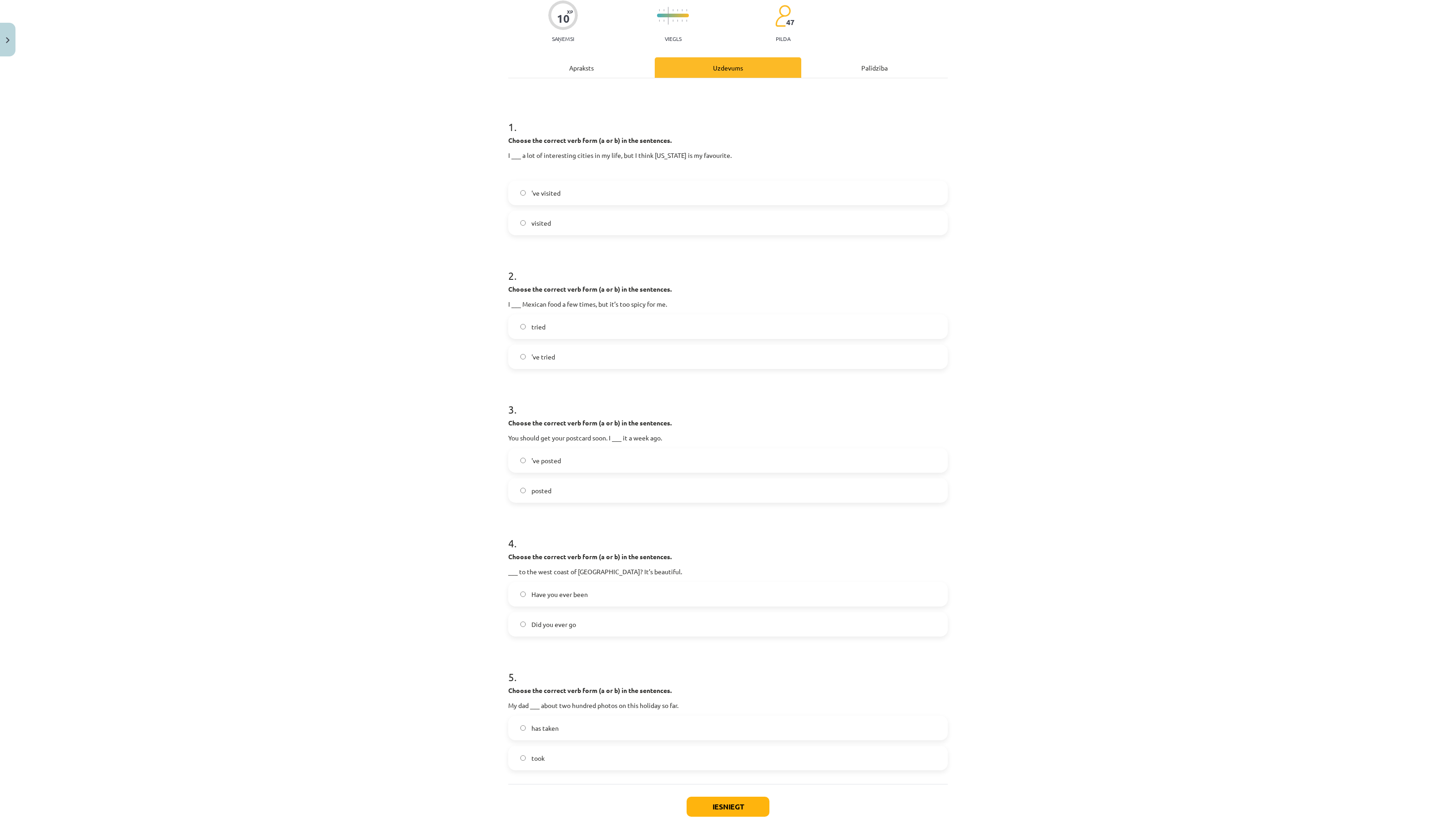
click at [554, 729] on label "has taken" at bounding box center [728, 728] width 438 height 23
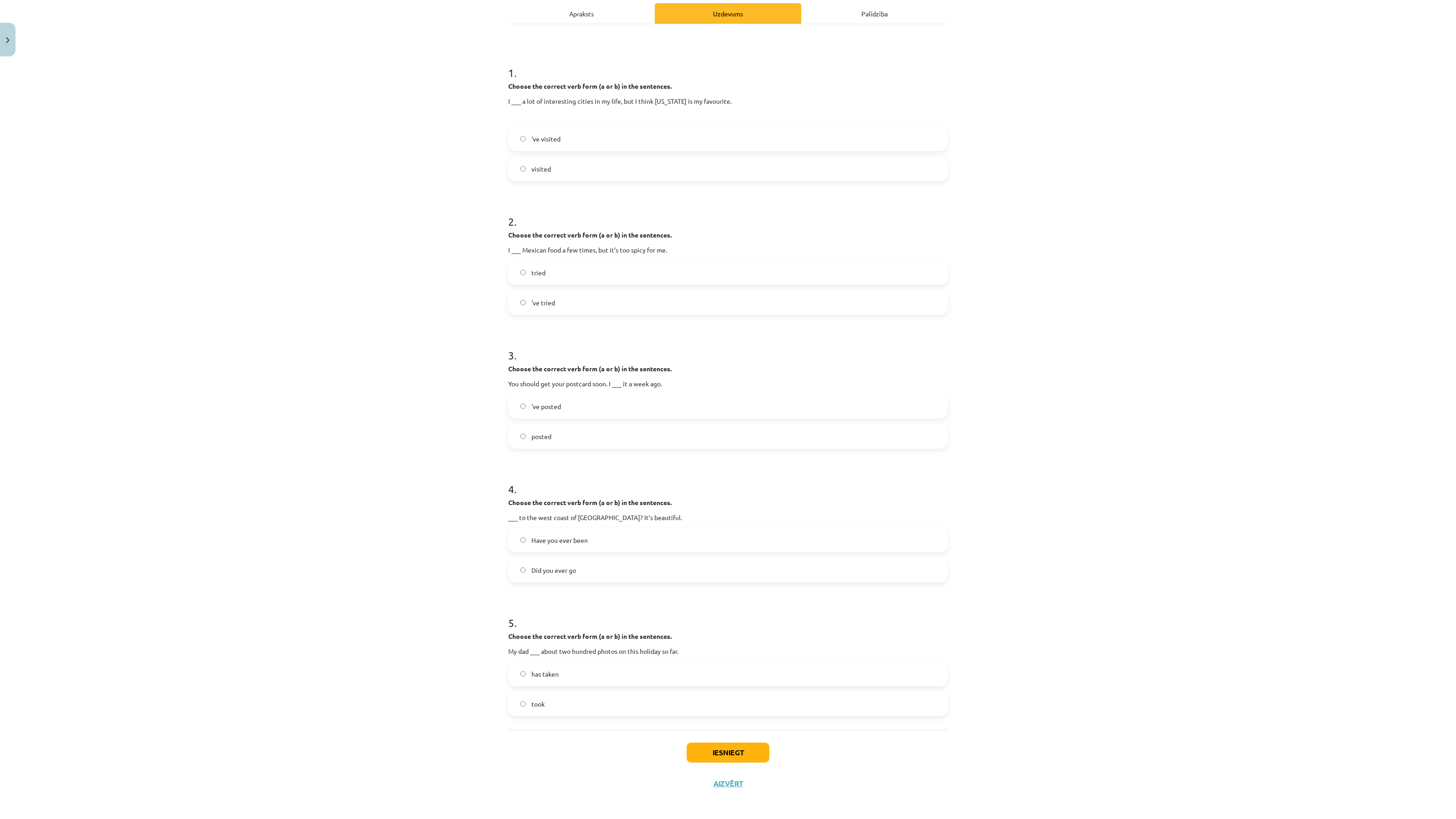
scroll to position [134, 0]
click at [703, 749] on button "Iesniegt" at bounding box center [728, 750] width 83 height 20
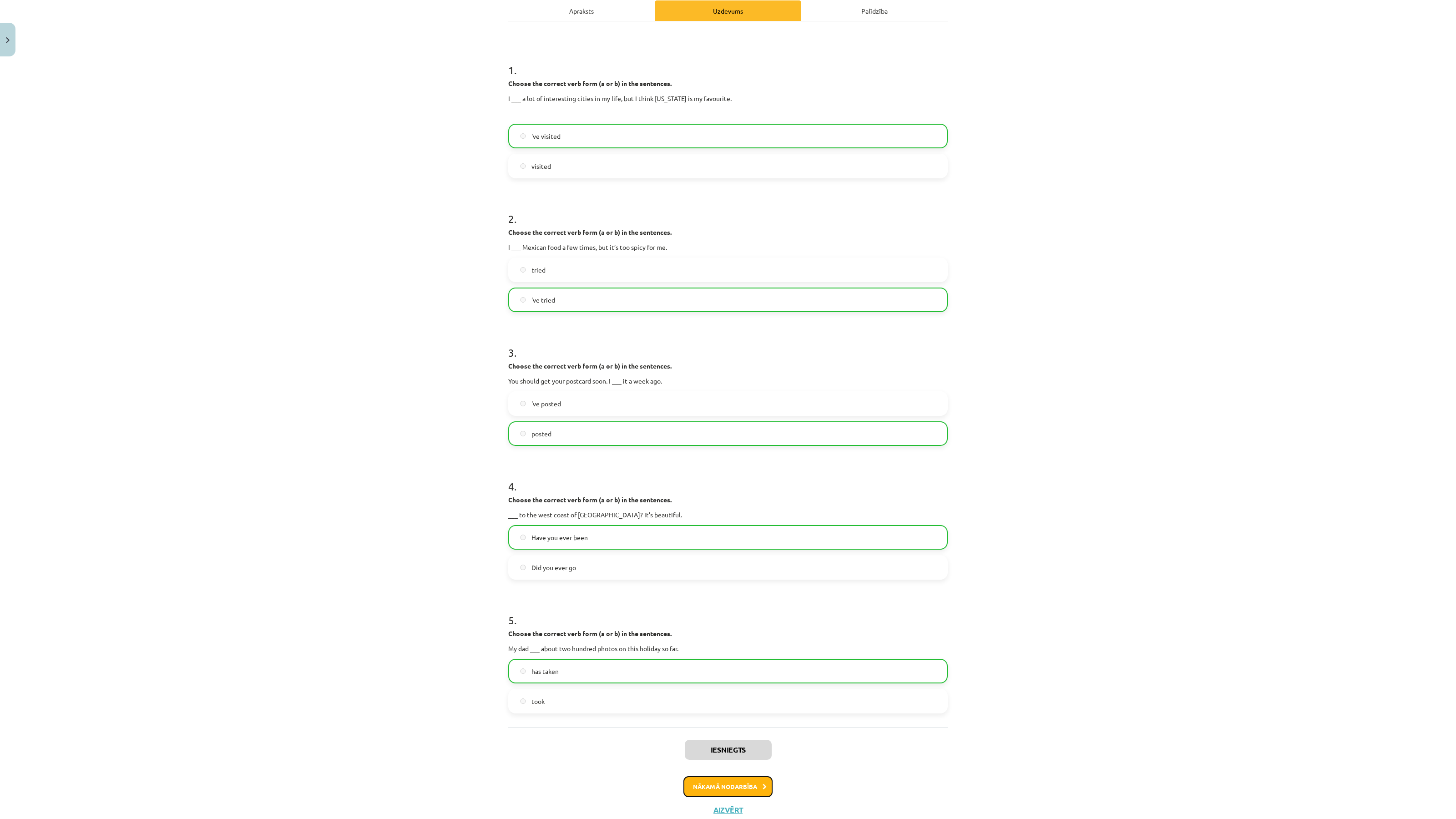
click at [707, 788] on button "Nākamā nodarbība" at bounding box center [728, 787] width 89 height 21
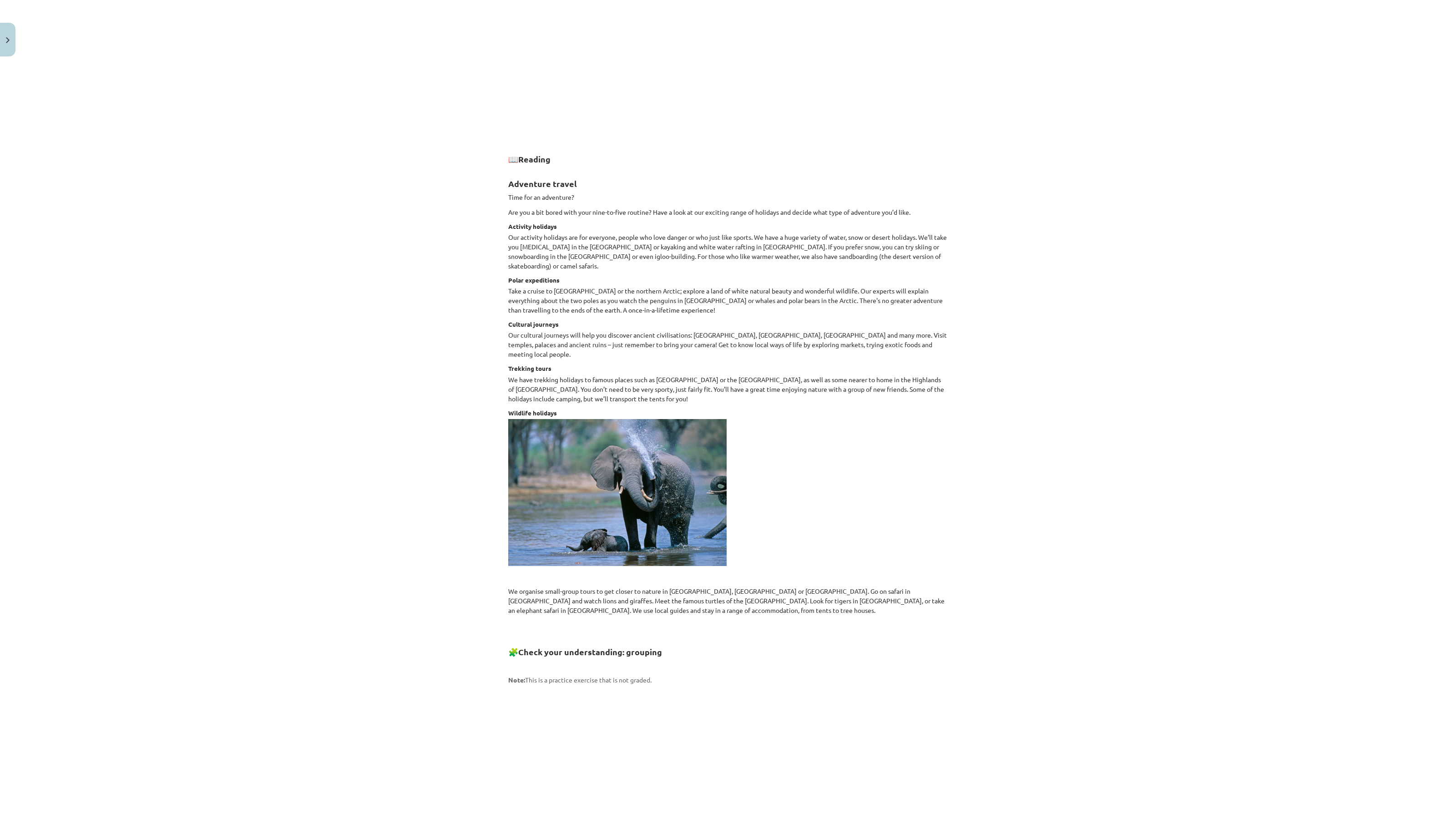
scroll to position [797, 0]
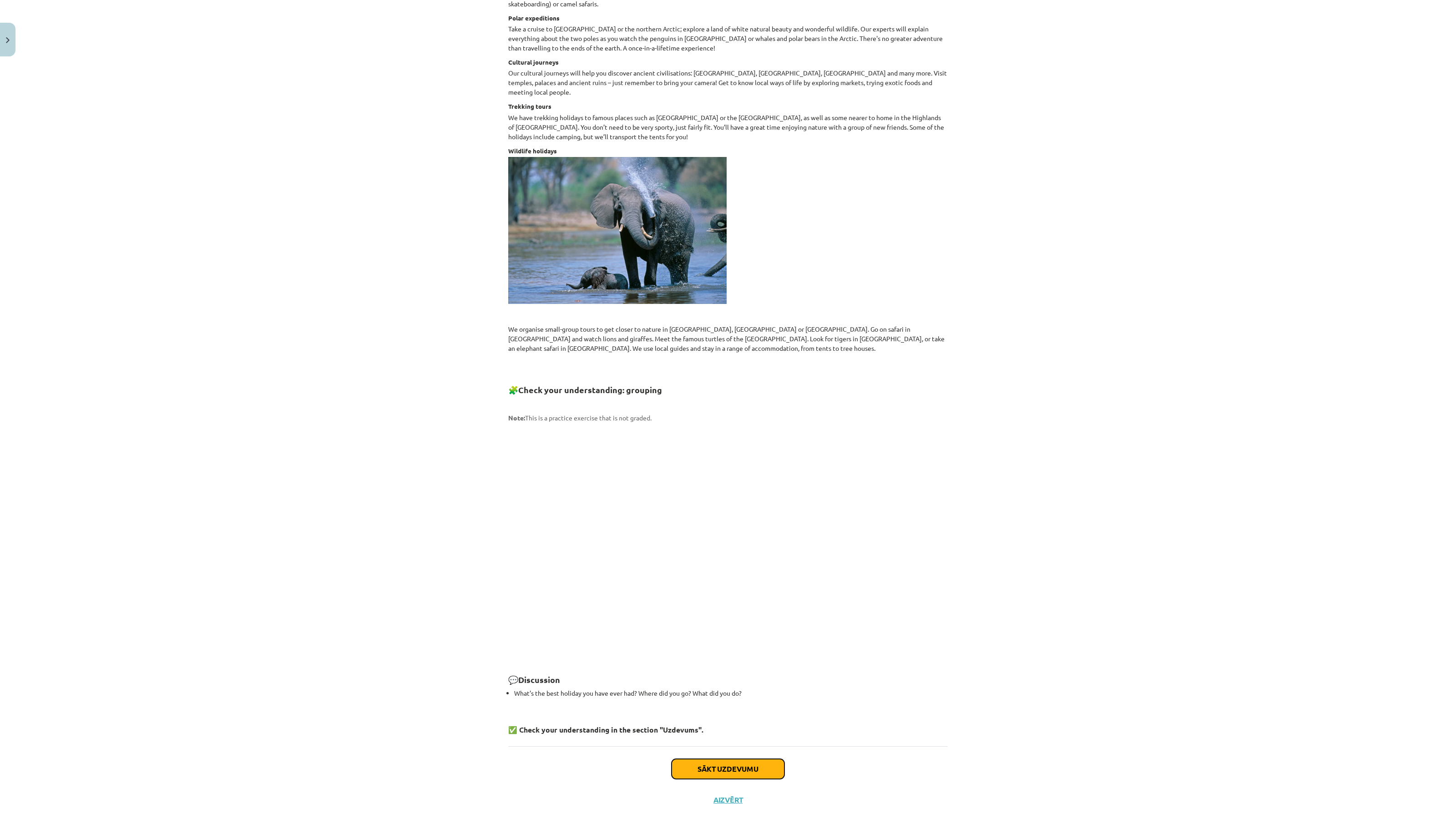
click at [727, 760] on button "Sākt uzdevumu" at bounding box center [728, 769] width 113 height 20
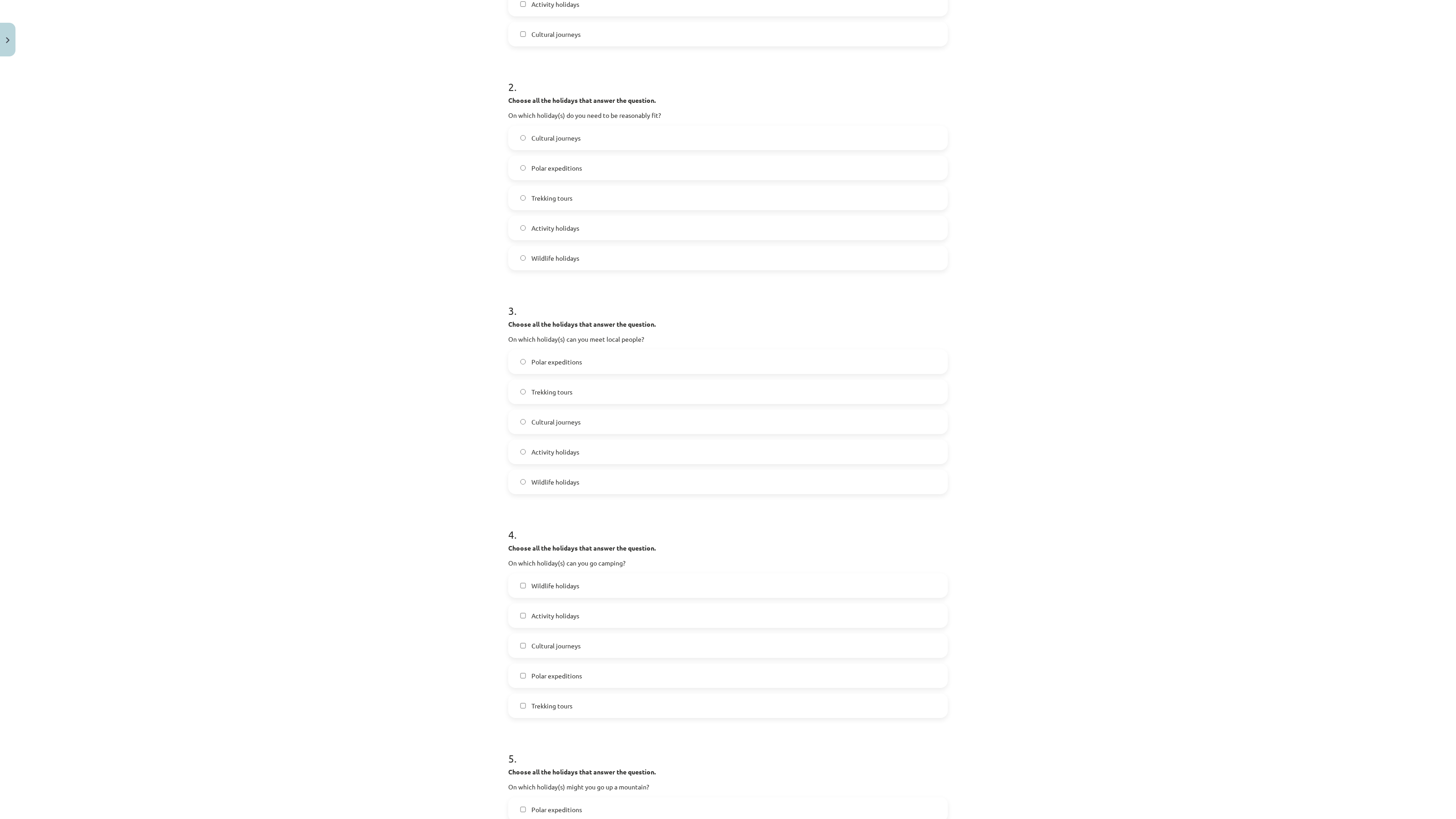
scroll to position [107, 0]
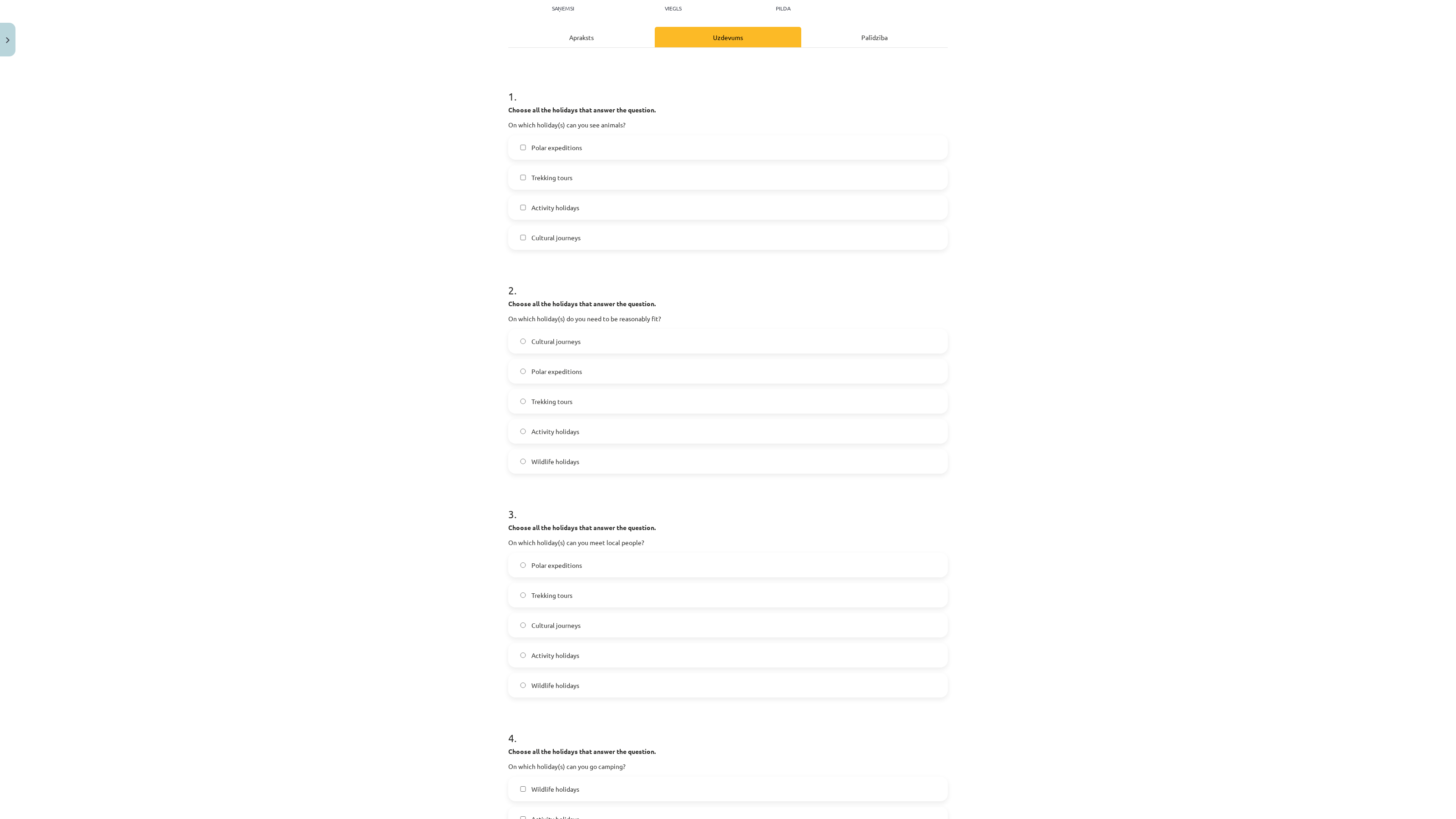
click at [620, 455] on label "Wildlife holidays" at bounding box center [728, 462] width 438 height 23
click at [600, 362] on label "Polar expeditions" at bounding box center [728, 371] width 438 height 23
click at [654, 255] on form "1 . Choose all the holidays that answer the question. On which holiday(s) can y…" at bounding box center [728, 707] width 440 height 1266
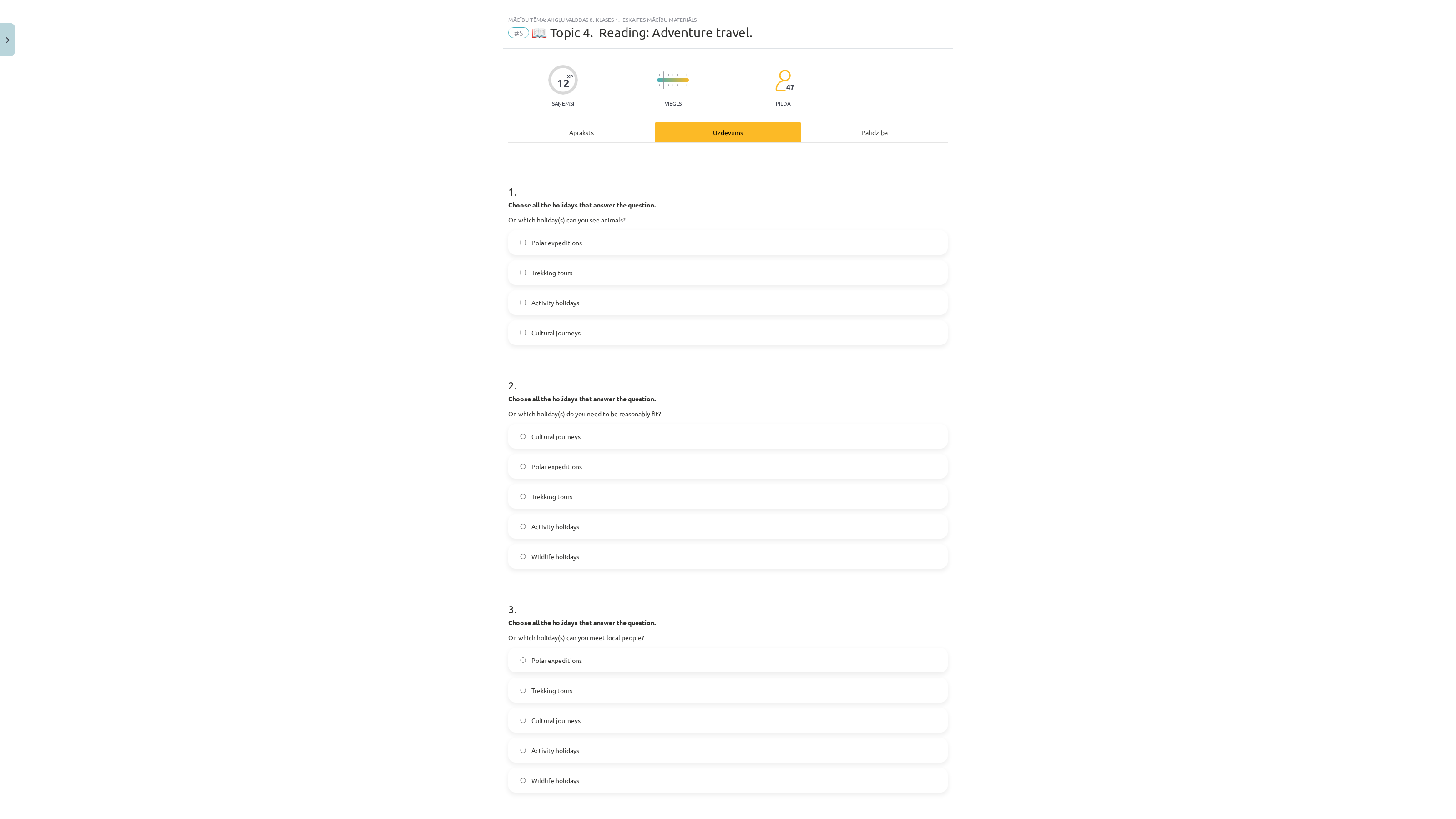
scroll to position [0, 0]
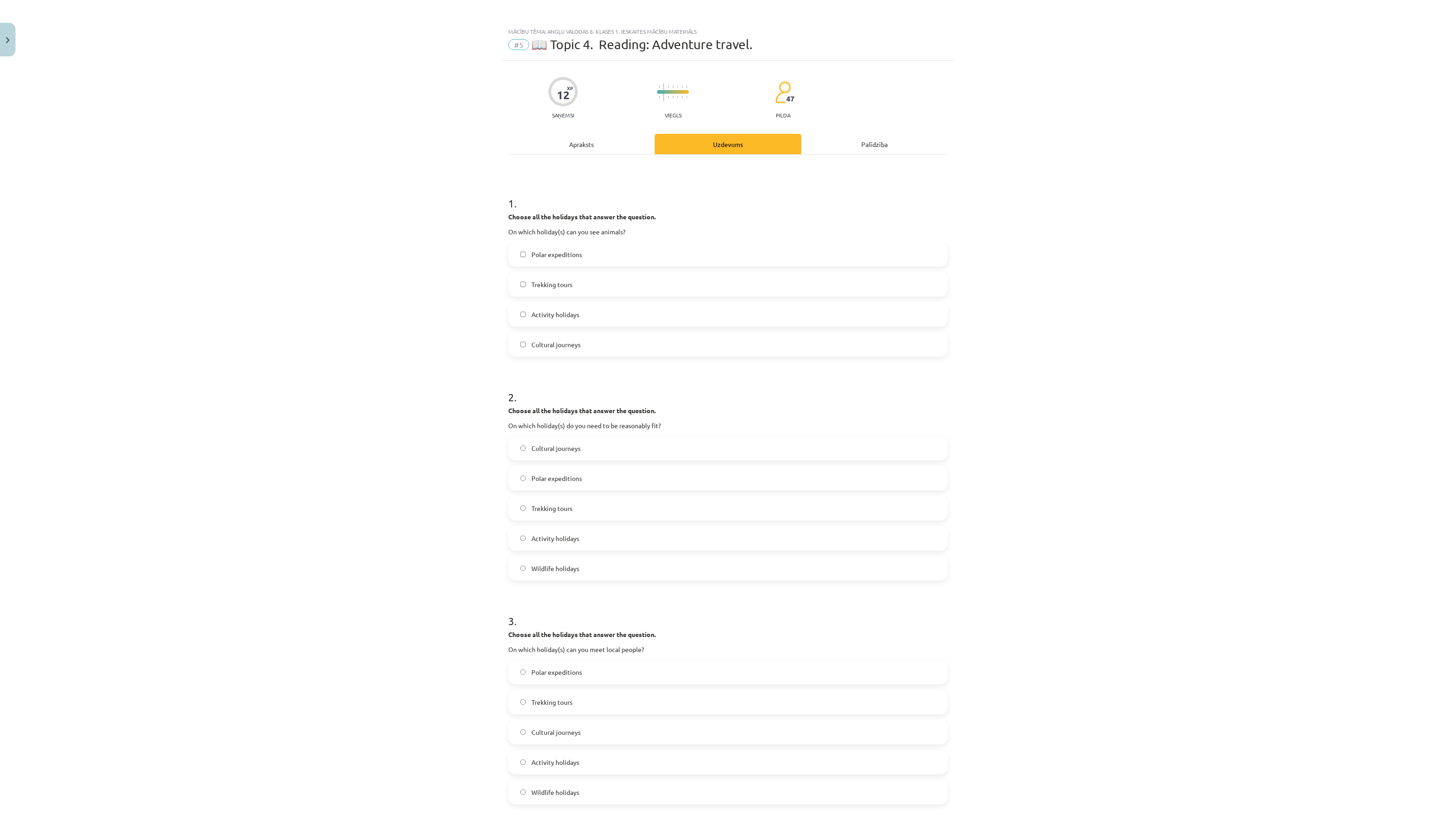
click at [595, 475] on label "Polar expeditions" at bounding box center [728, 478] width 438 height 23
click at [999, 448] on div "Mācību tēma: Angļu valodas 8. klases 1. ieskaites mācību materiāls #5 📖 Topic 4…" at bounding box center [728, 409] width 1456 height 819
click at [558, 257] on span "Polar expeditions" at bounding box center [557, 254] width 51 height 10
click at [576, 282] on label "Trekking tours" at bounding box center [728, 284] width 438 height 23
click at [587, 506] on label "Trekking tours" at bounding box center [728, 509] width 438 height 23
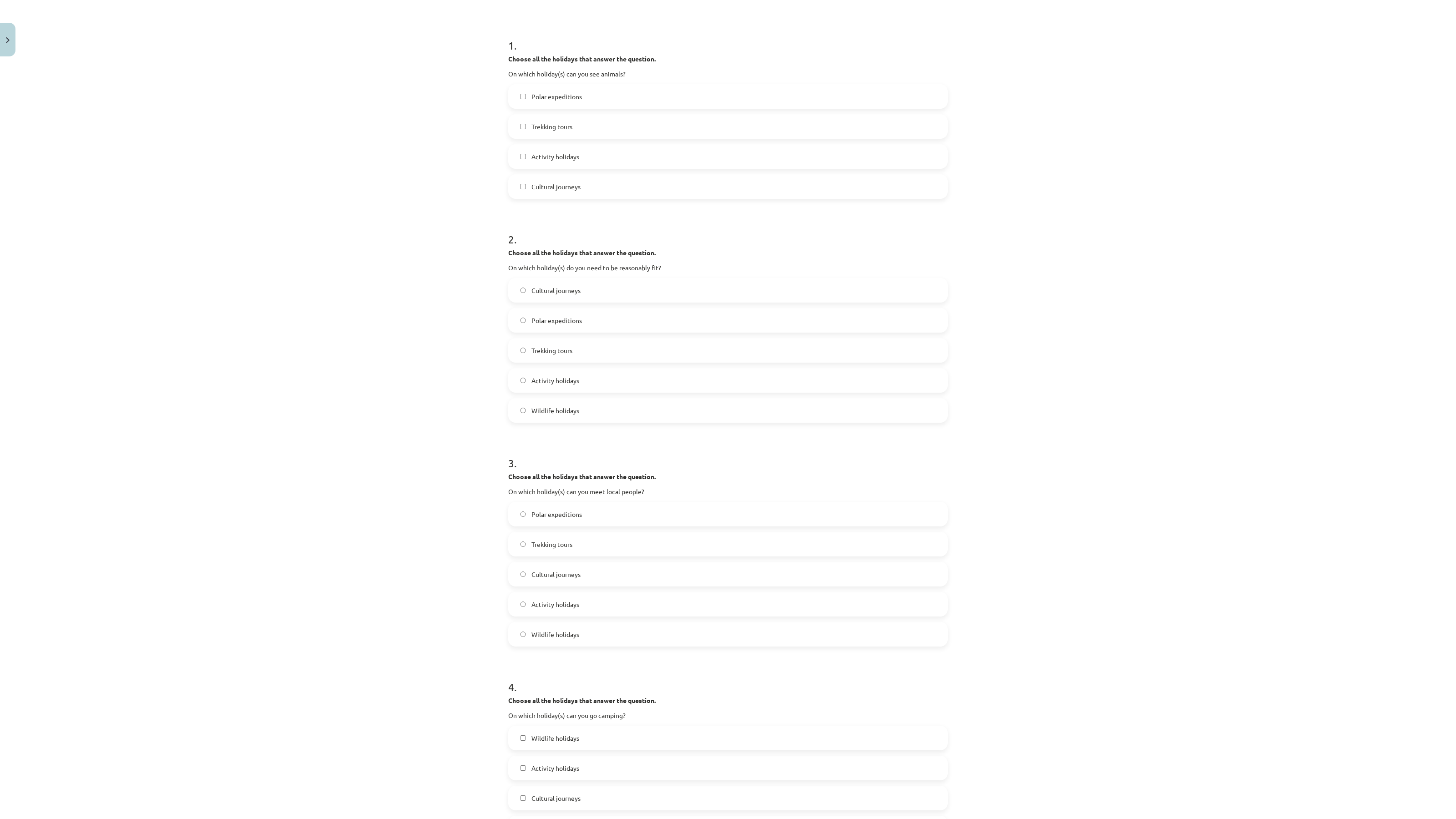
scroll to position [227, 0]
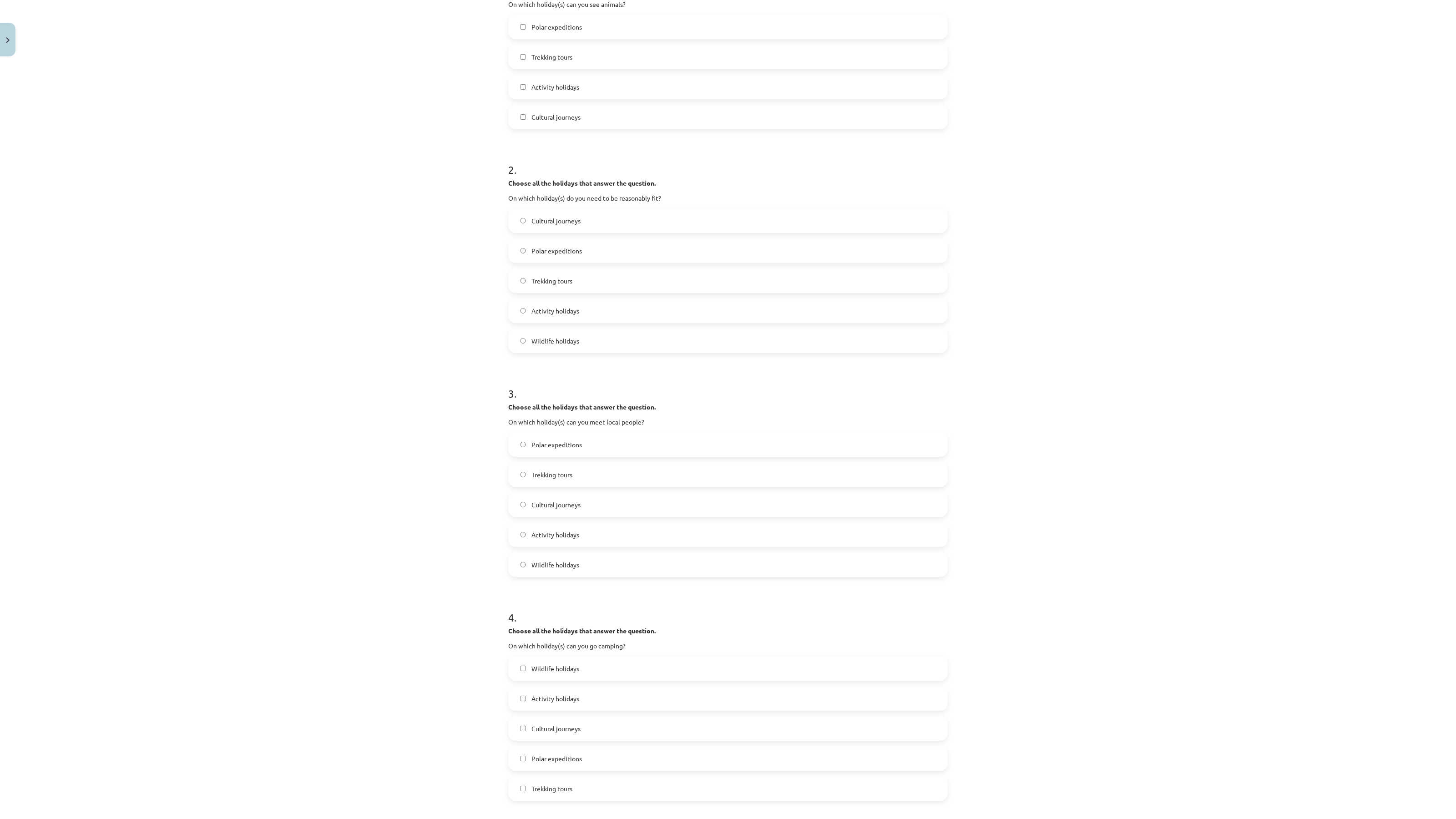
click at [587, 499] on label "Cultural journeys" at bounding box center [728, 505] width 438 height 23
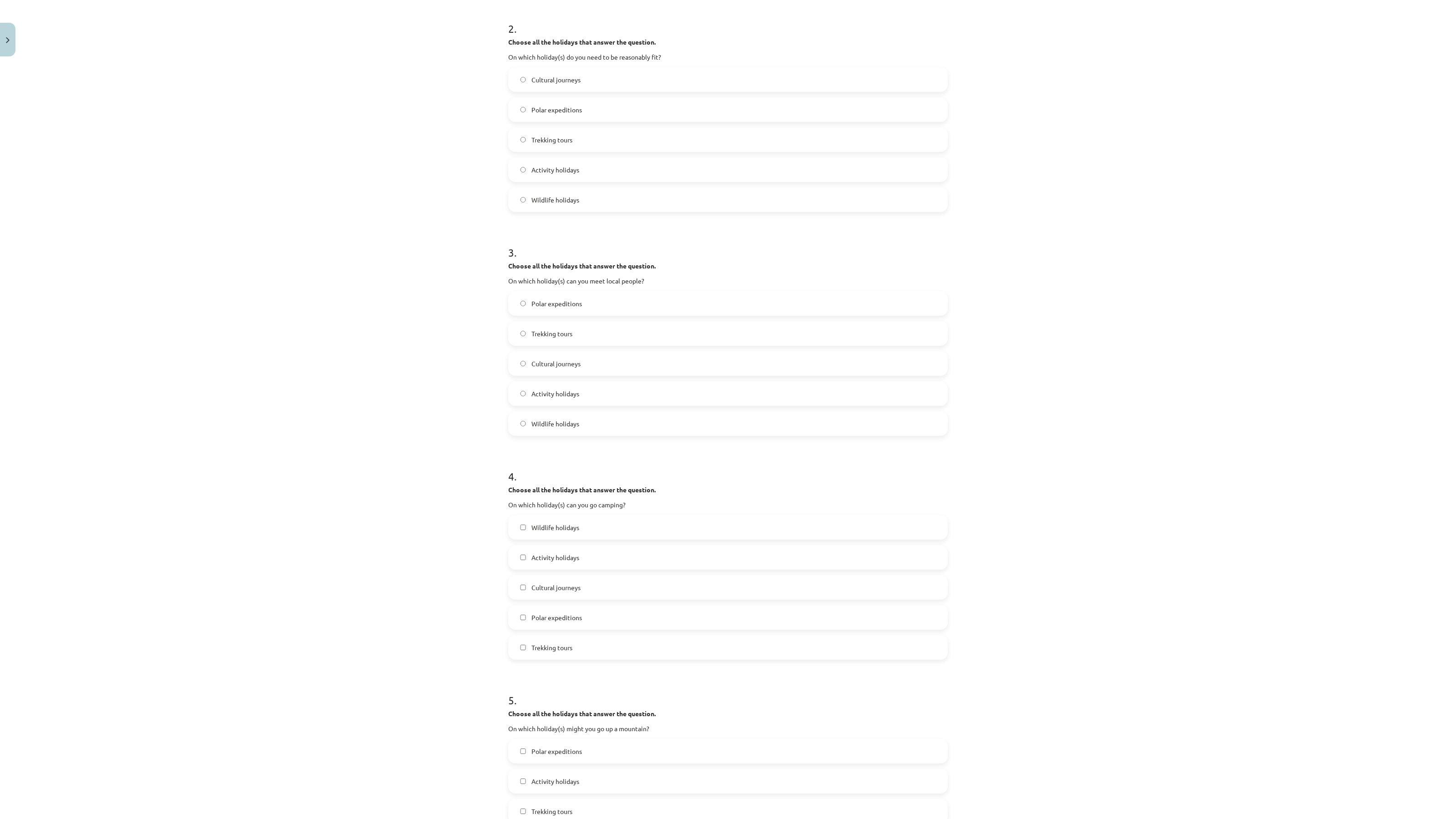
scroll to position [399, 0]
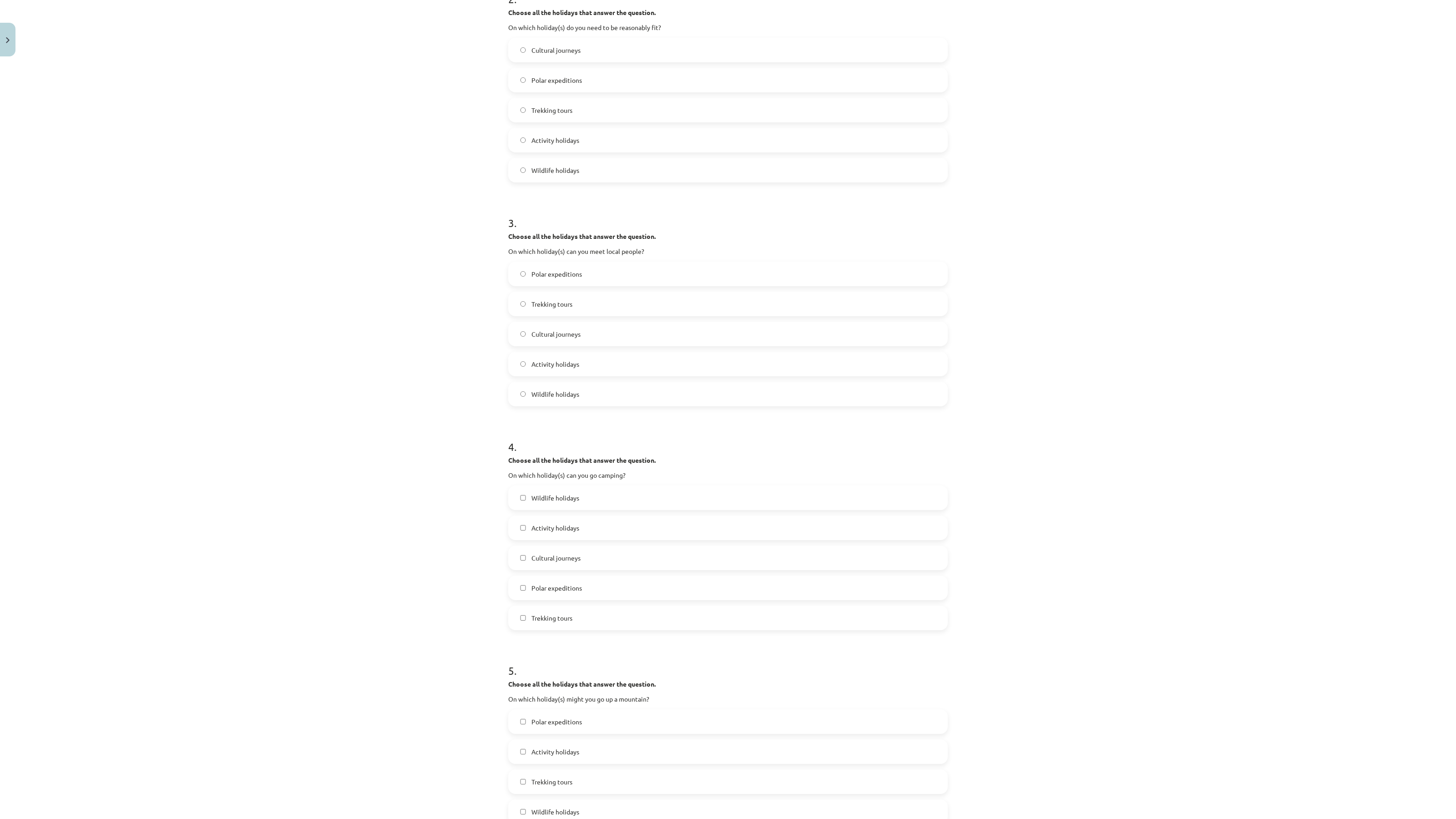
click at [586, 496] on label "Wildlife holidays" at bounding box center [728, 498] width 438 height 23
click at [562, 612] on label "Trekking tours" at bounding box center [728, 618] width 438 height 23
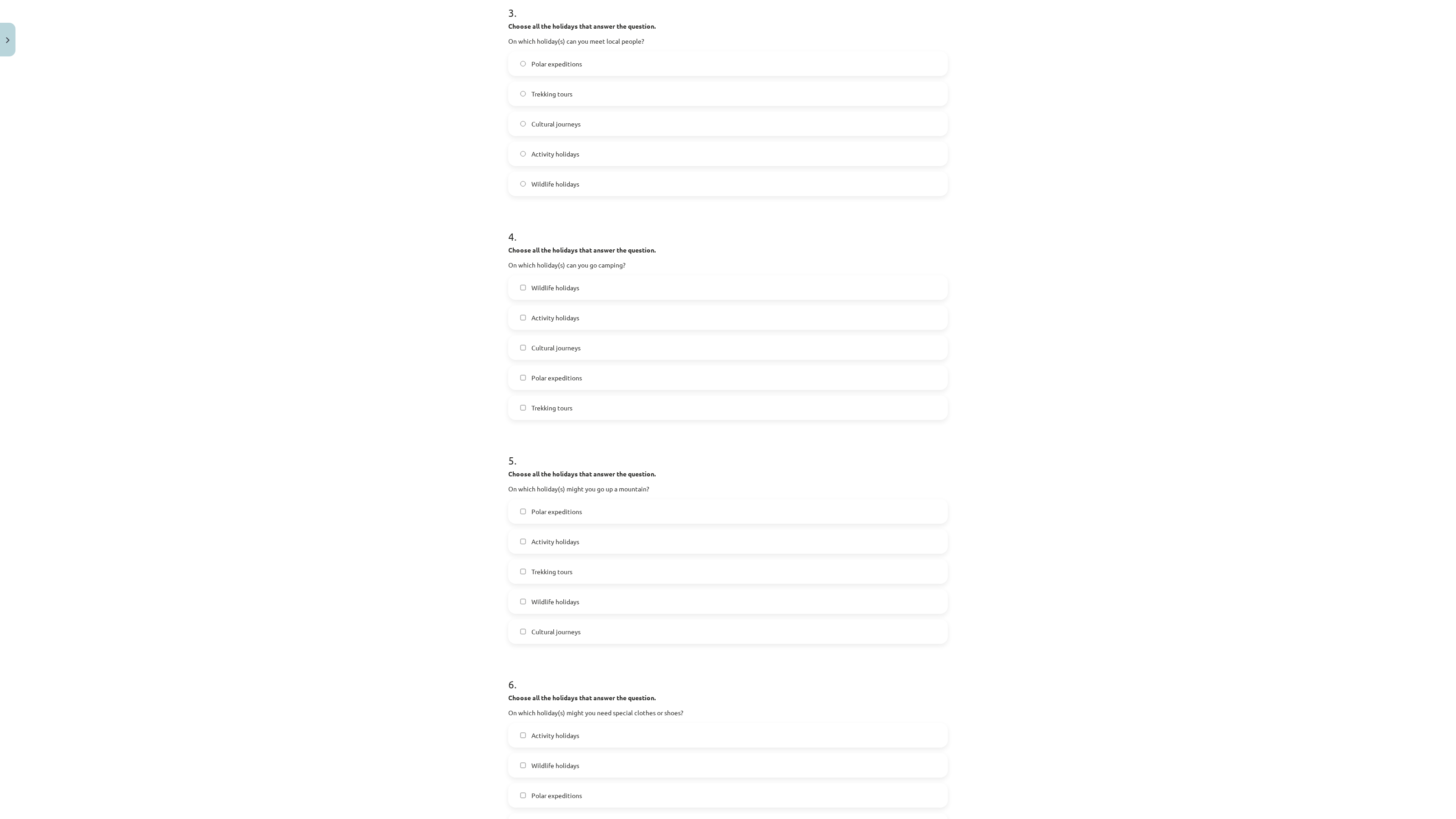
scroll to position [626, 0]
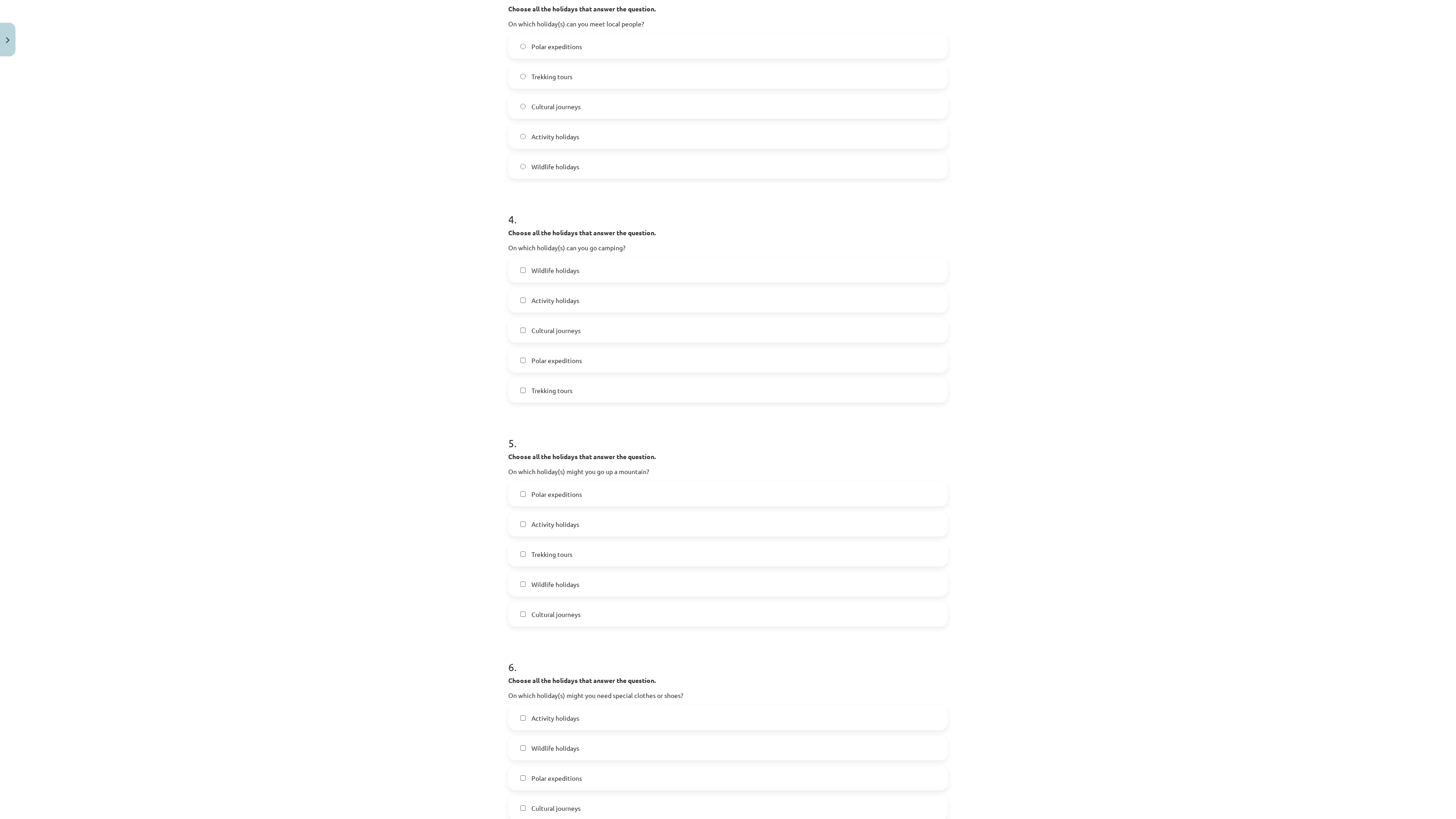
click at [581, 521] on label "Activity holidays" at bounding box center [728, 524] width 438 height 23
click at [572, 552] on label "Trekking tours" at bounding box center [728, 554] width 438 height 23
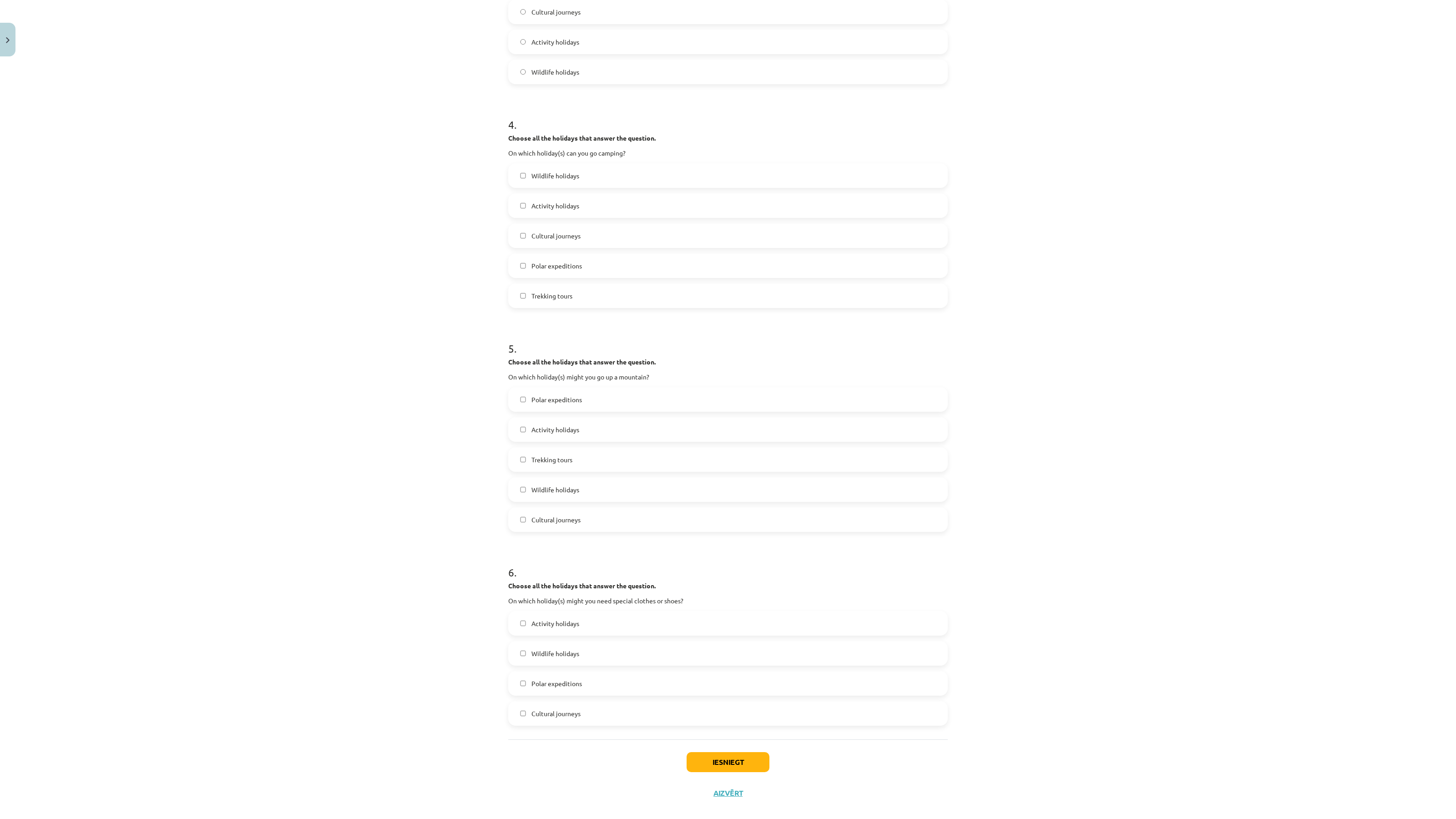
scroll to position [732, 0]
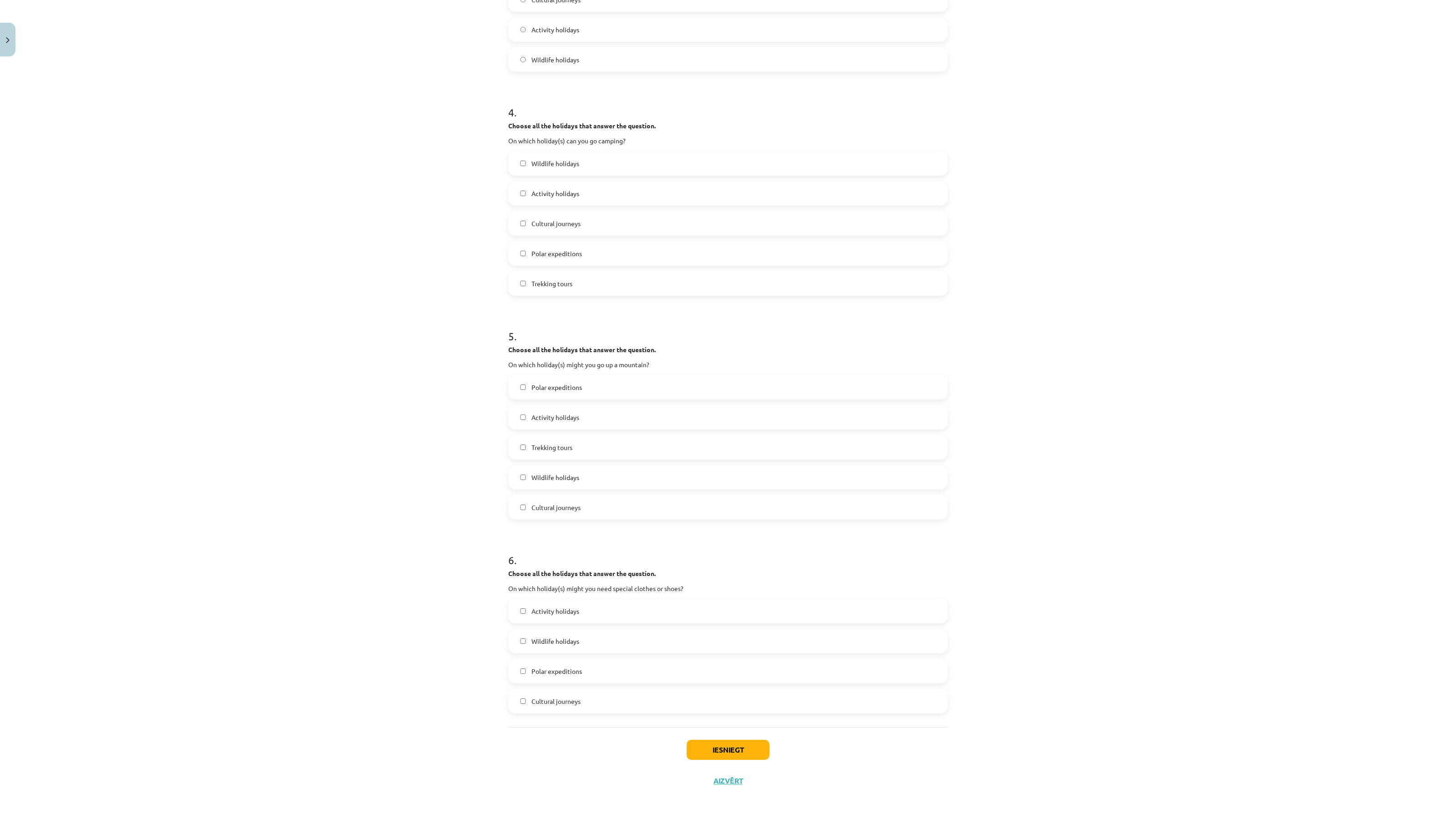
click at [577, 666] on label "Polar expeditions" at bounding box center [728, 671] width 438 height 23
click at [594, 606] on label "Activity holidays" at bounding box center [728, 611] width 438 height 23
click at [711, 747] on button "Iesniegt" at bounding box center [728, 750] width 83 height 20
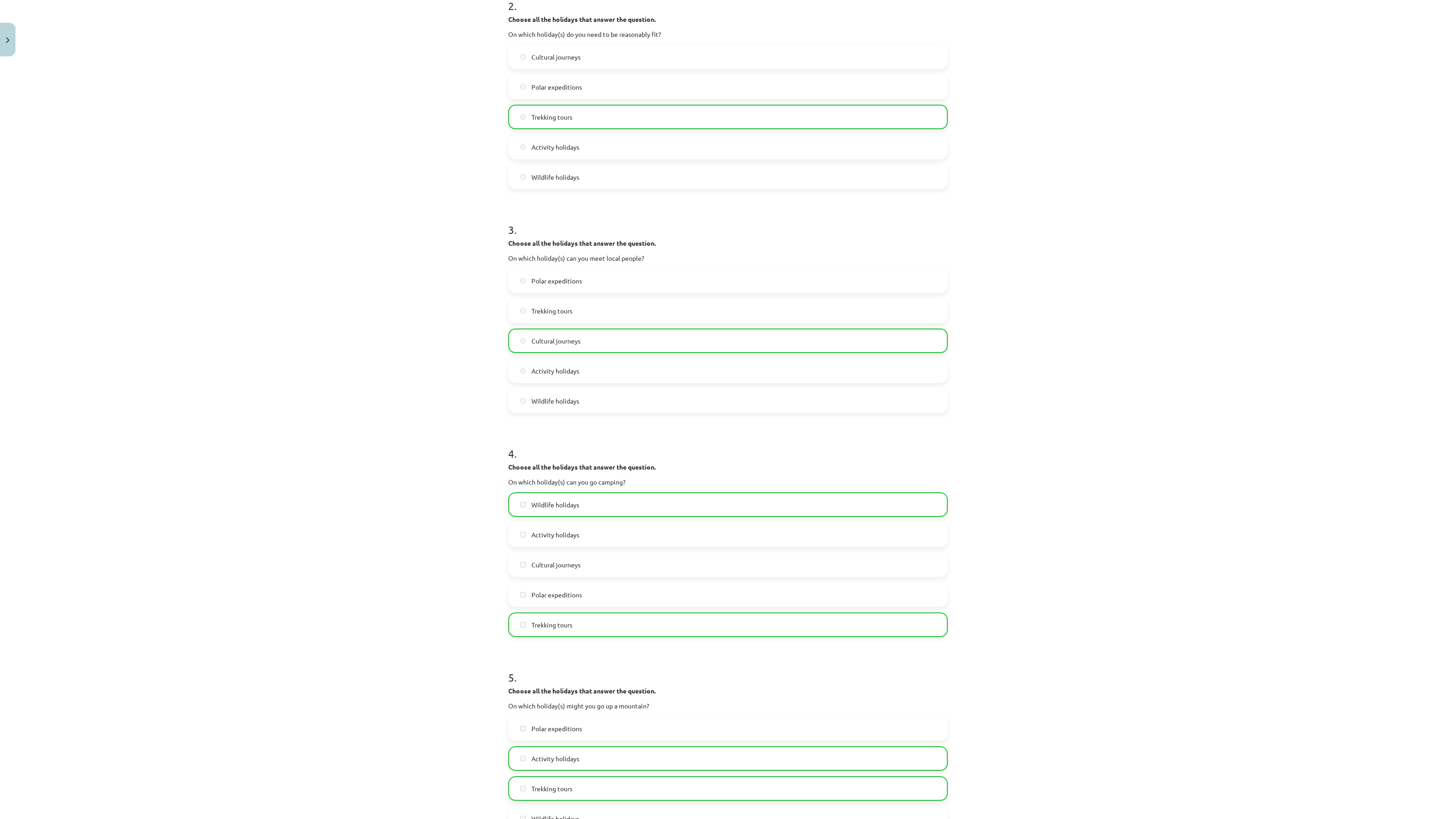
scroll to position [50, 0]
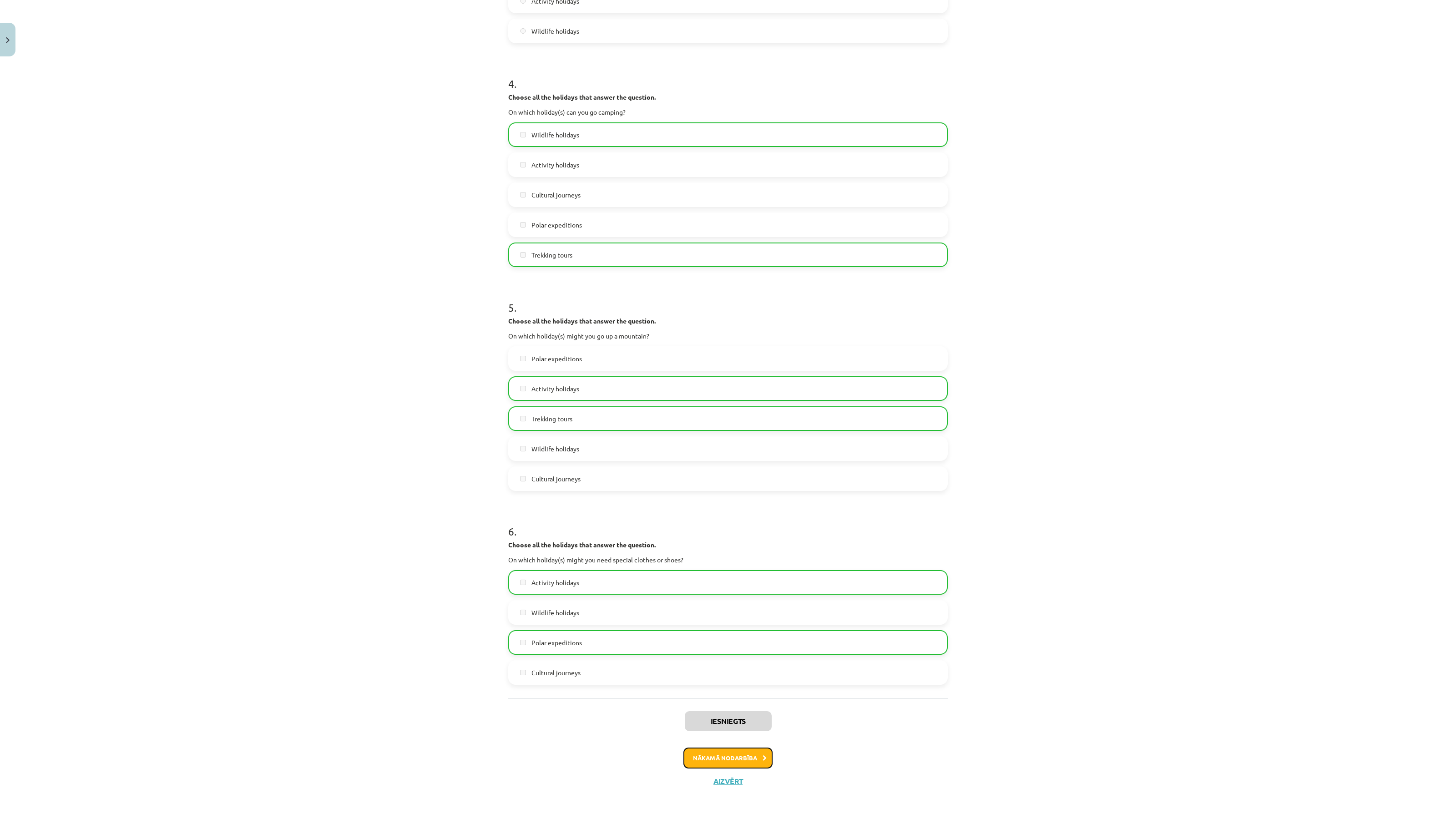
click at [695, 759] on button "Nākamā nodarbība" at bounding box center [728, 759] width 89 height 21
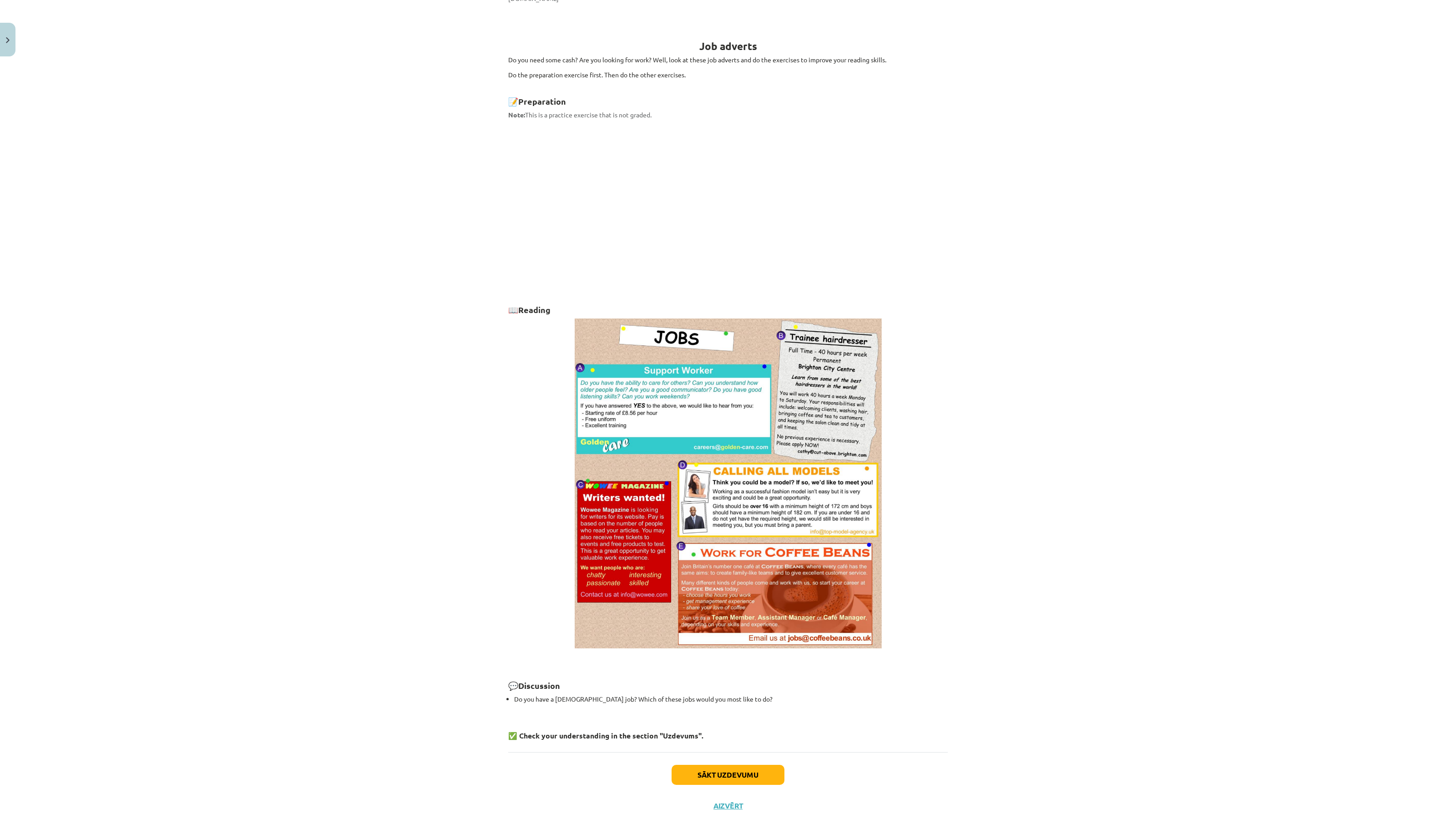
scroll to position [204, 0]
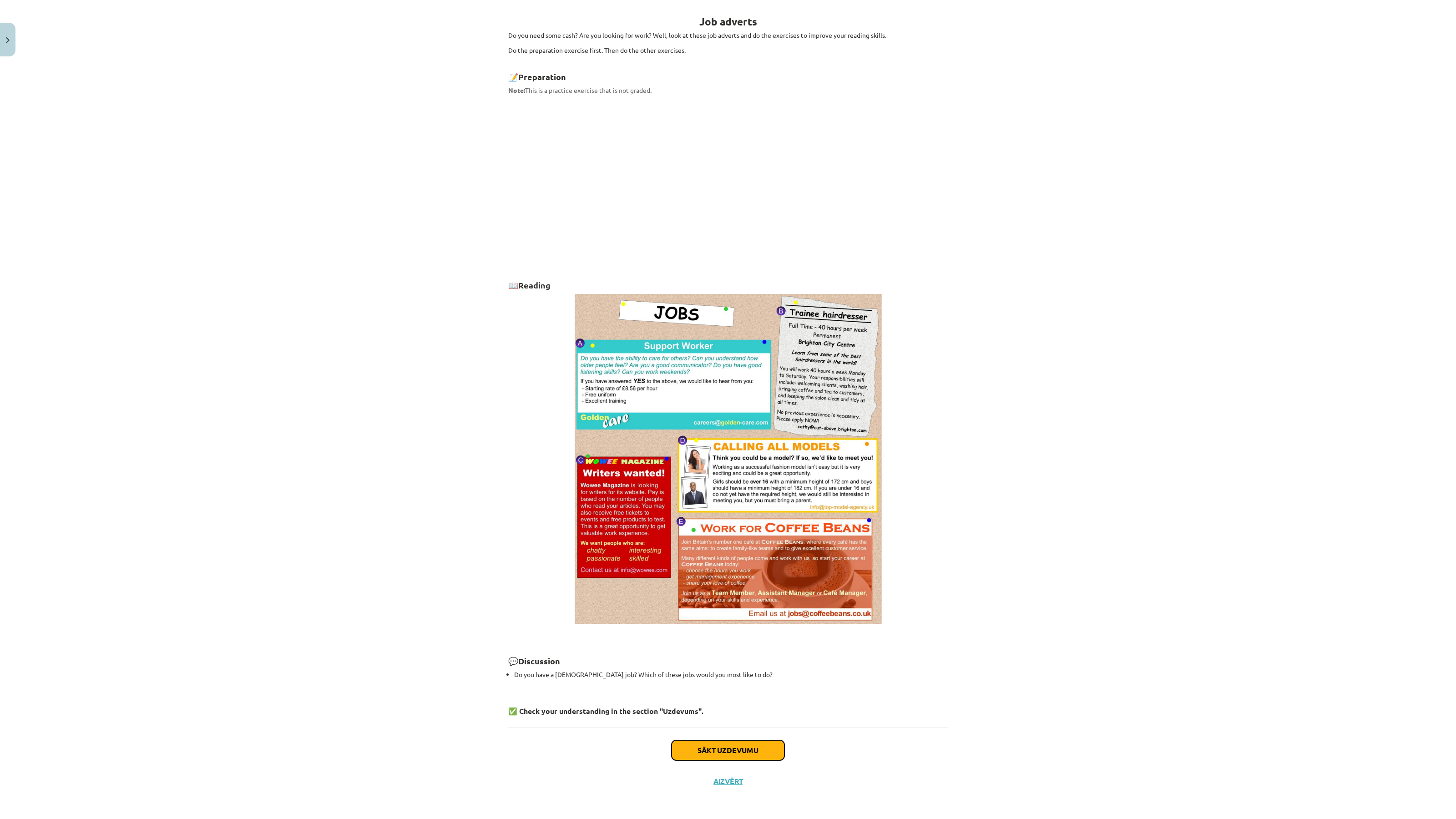
click at [704, 755] on button "Sākt uzdevumu" at bounding box center [728, 750] width 113 height 20
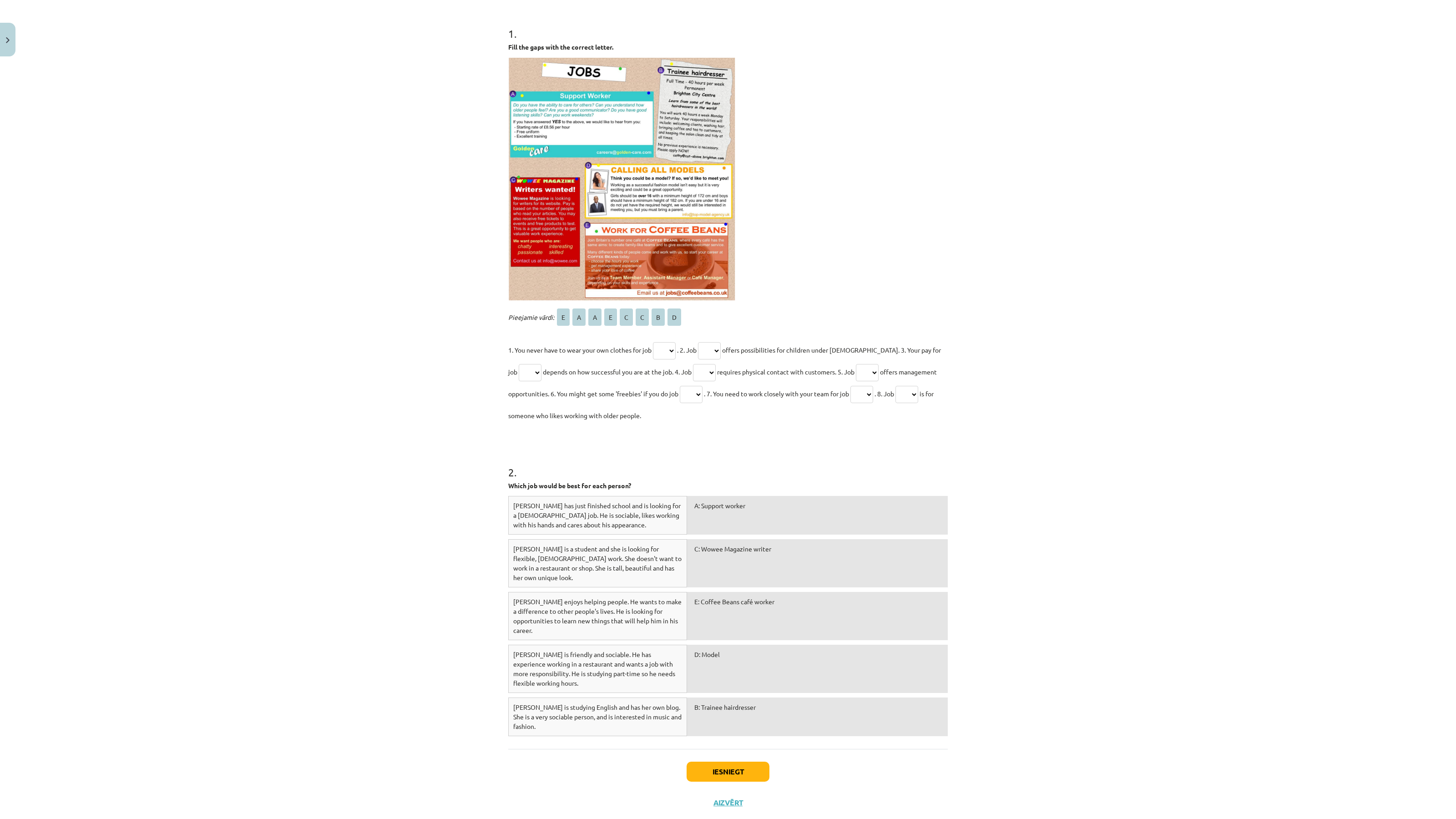
scroll to position [173, 0]
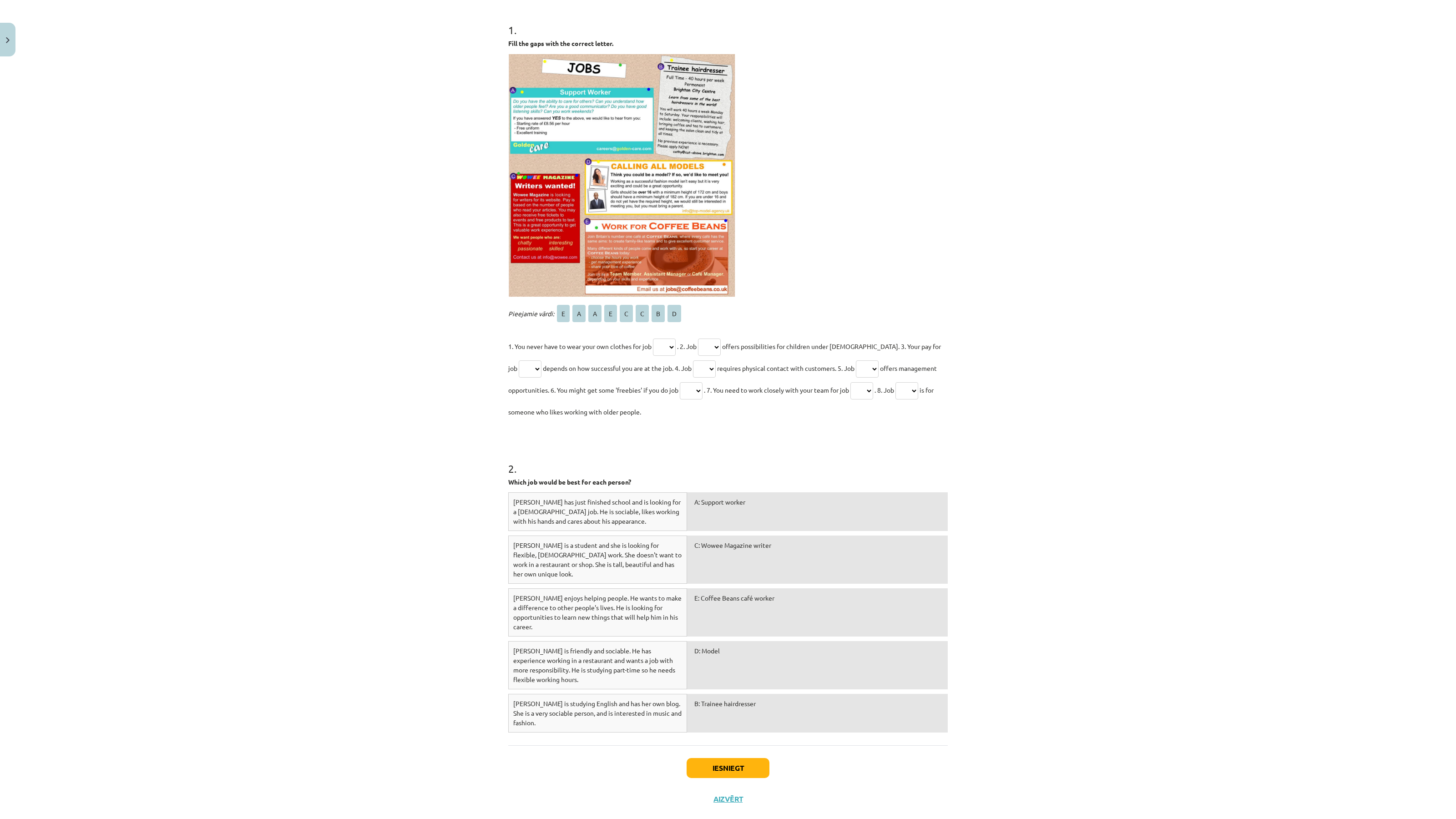
click at [663, 342] on select "* * * * * * * *" at bounding box center [664, 347] width 23 height 17
select select "*"
click at [653, 338] on select "* * * * * * * *" at bounding box center [664, 347] width 23 height 17
click at [721, 348] on select "* * * * * * * *" at bounding box center [710, 347] width 23 height 17
select select "*"
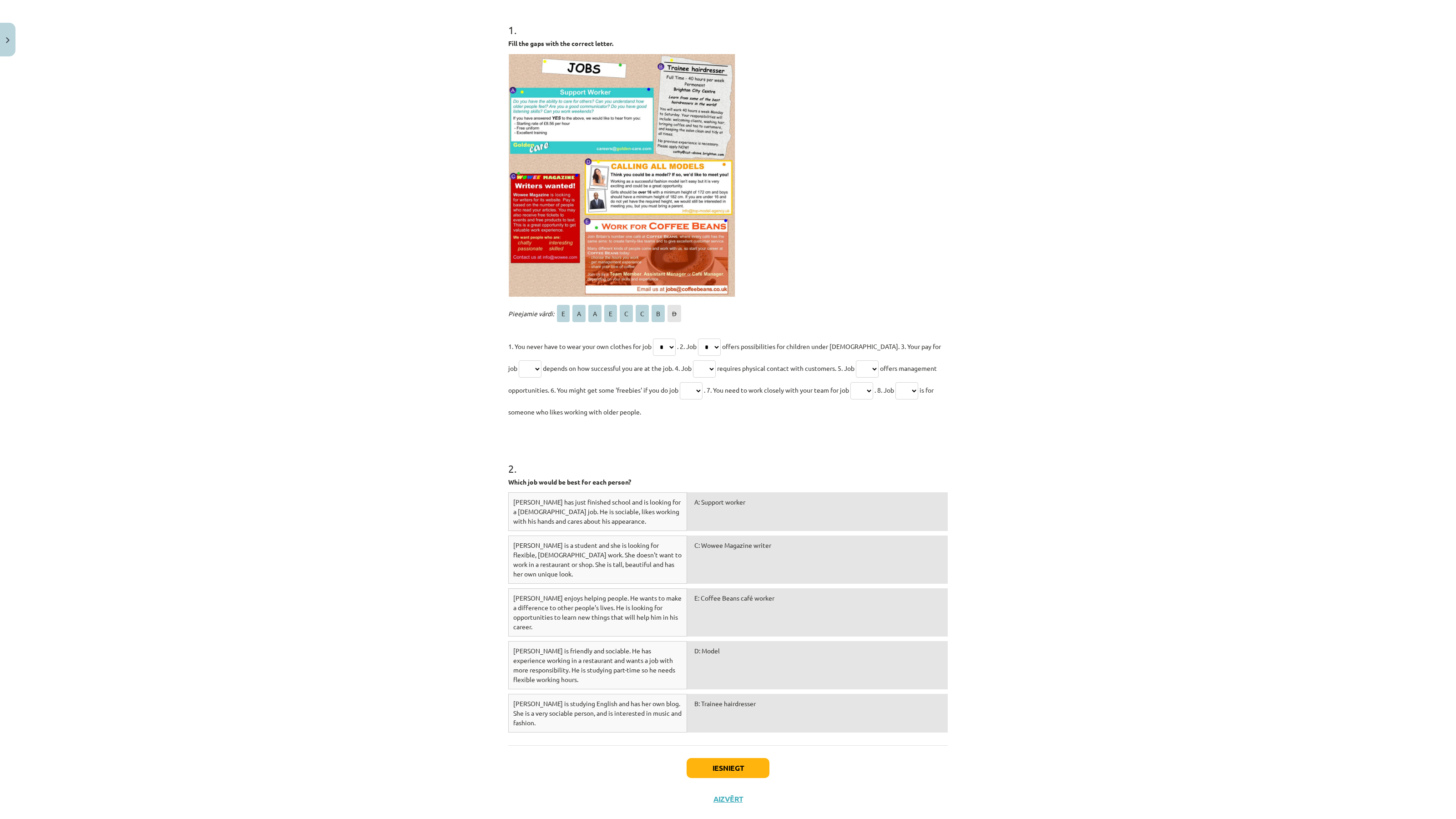
click at [702, 338] on select "* * * * * * * *" at bounding box center [710, 347] width 23 height 17
click at [526, 370] on select "* * * * * * * *" at bounding box center [530, 369] width 23 height 17
select select "*"
click at [519, 360] on select "* * * * * * * *" at bounding box center [530, 369] width 23 height 17
click at [693, 369] on select "* * * * * * * *" at bounding box center [704, 369] width 23 height 17
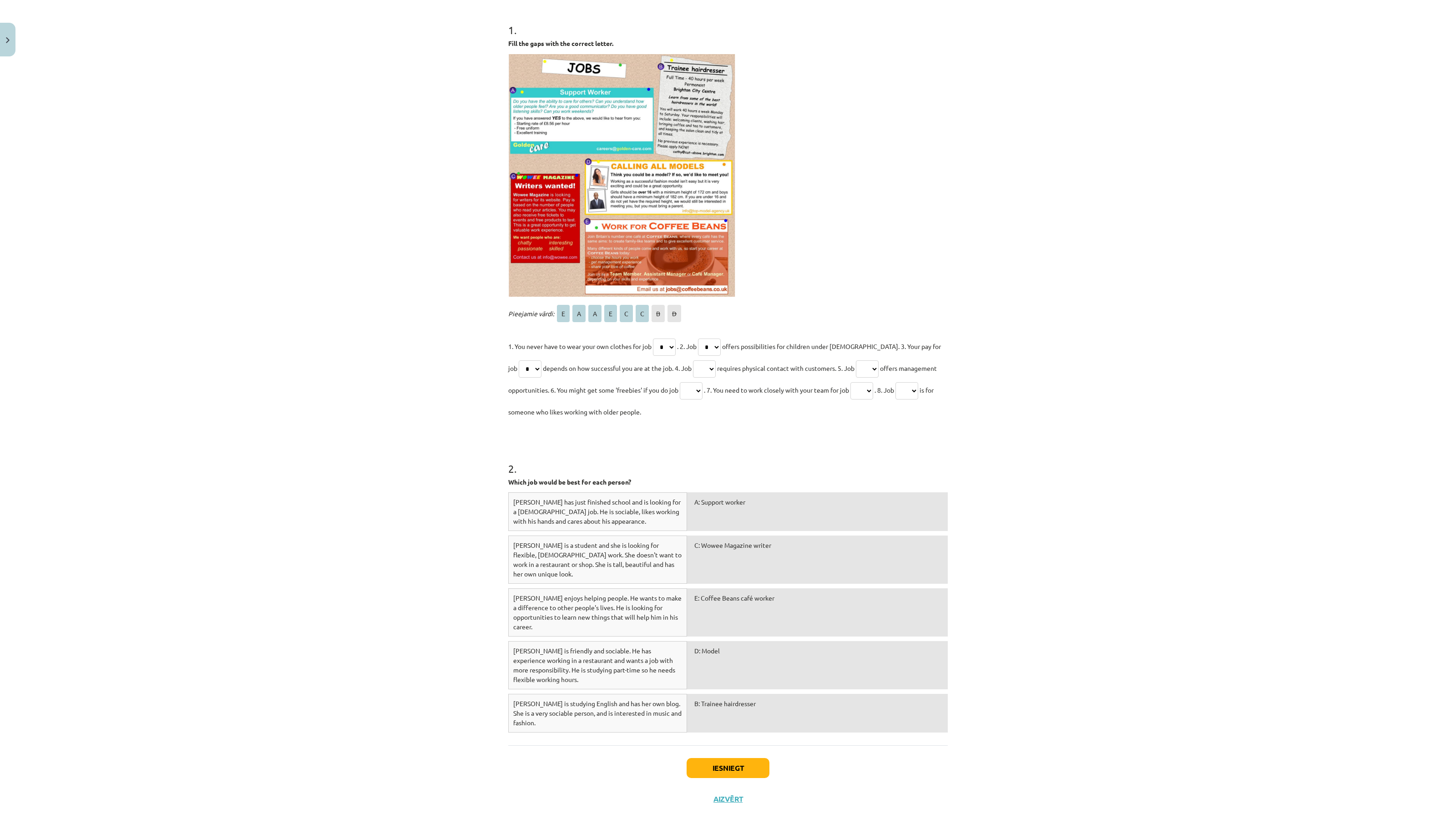
select select "*"
click at [693, 360] on select "* * * * * * * *" at bounding box center [704, 369] width 23 height 17
click at [864, 365] on select "* * * * * * * *" at bounding box center [868, 369] width 23 height 17
select select "*"
click at [856, 360] on select "* * * * * * * *" at bounding box center [868, 369] width 23 height 17
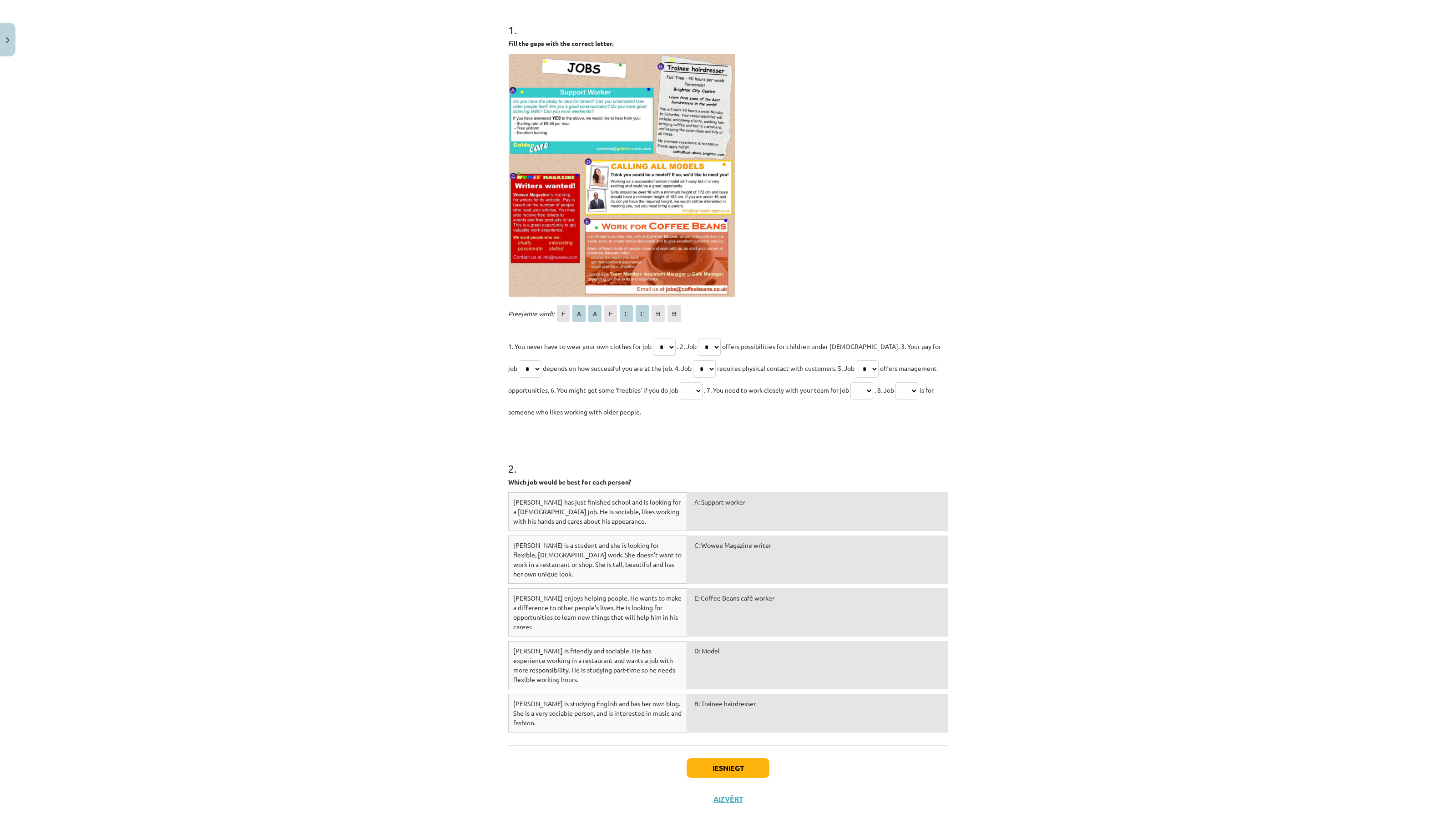
click at [692, 388] on select "* * * * * * * *" at bounding box center [691, 391] width 23 height 17
select select "*"
click at [680, 382] on select "* * * * * * * *" at bounding box center [691, 391] width 23 height 17
click at [863, 390] on select "* * * * * * * *" at bounding box center [862, 391] width 23 height 17
select select "*"
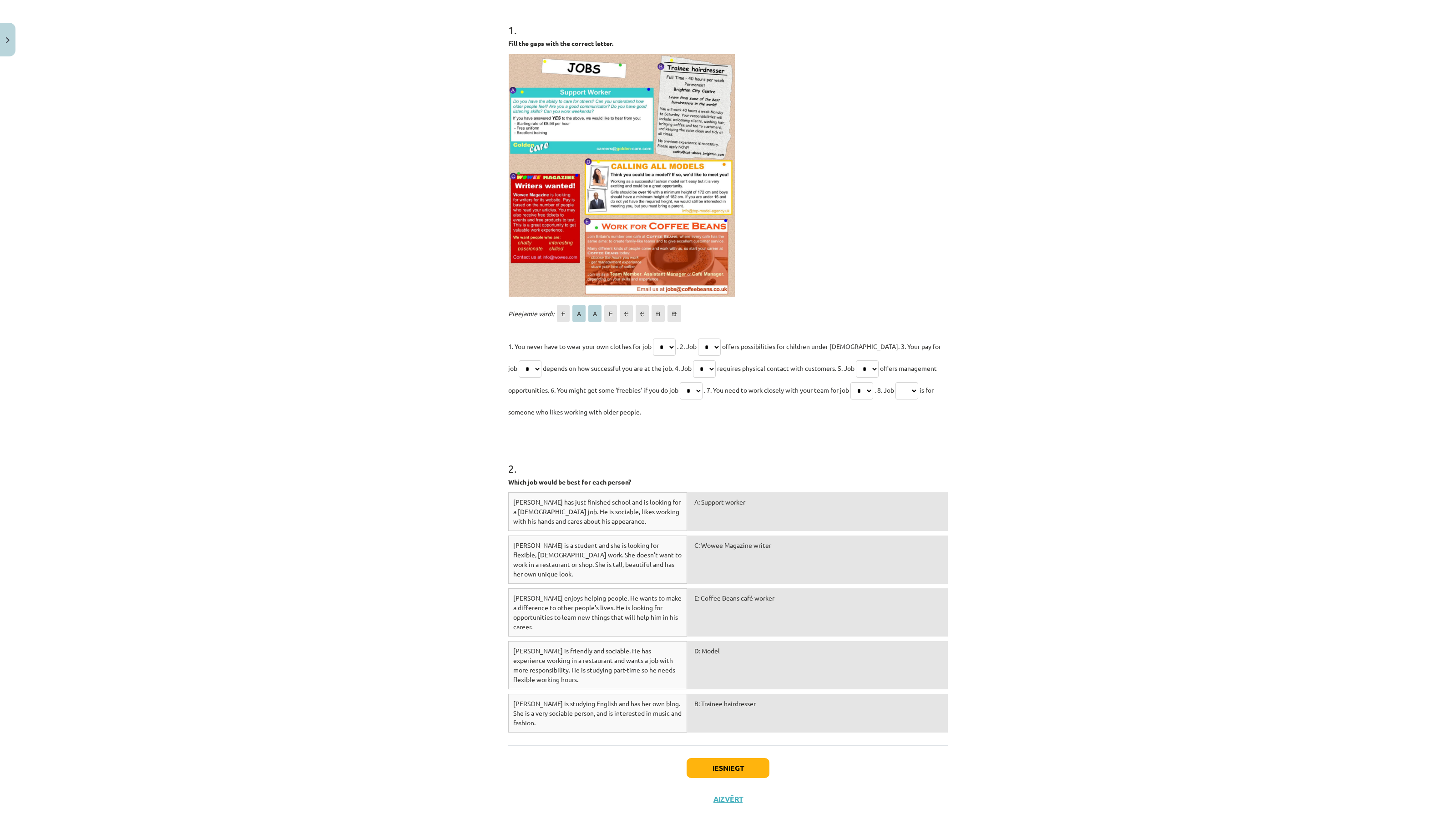
click at [856, 382] on select "* * * * * * * *" at bounding box center [862, 391] width 23 height 17
click at [918, 389] on select "* * * * * * * *" at bounding box center [907, 391] width 23 height 17
select select "*"
click at [905, 382] on select "* * * * * * * *" at bounding box center [907, 391] width 23 height 17
click at [726, 759] on button "Iesniegt" at bounding box center [728, 768] width 83 height 20
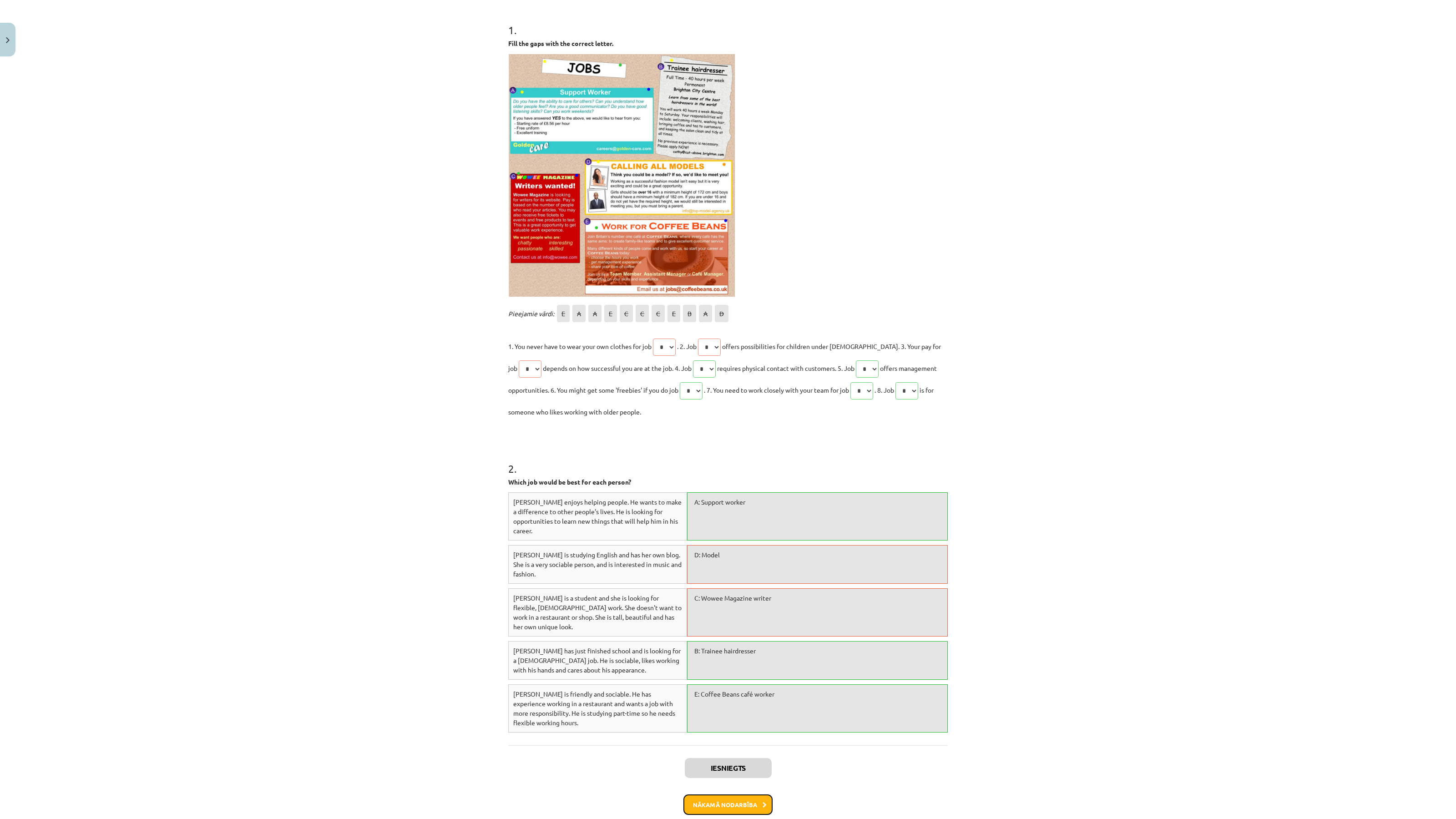
click at [745, 795] on button "Nākamā nodarbība" at bounding box center [728, 805] width 89 height 21
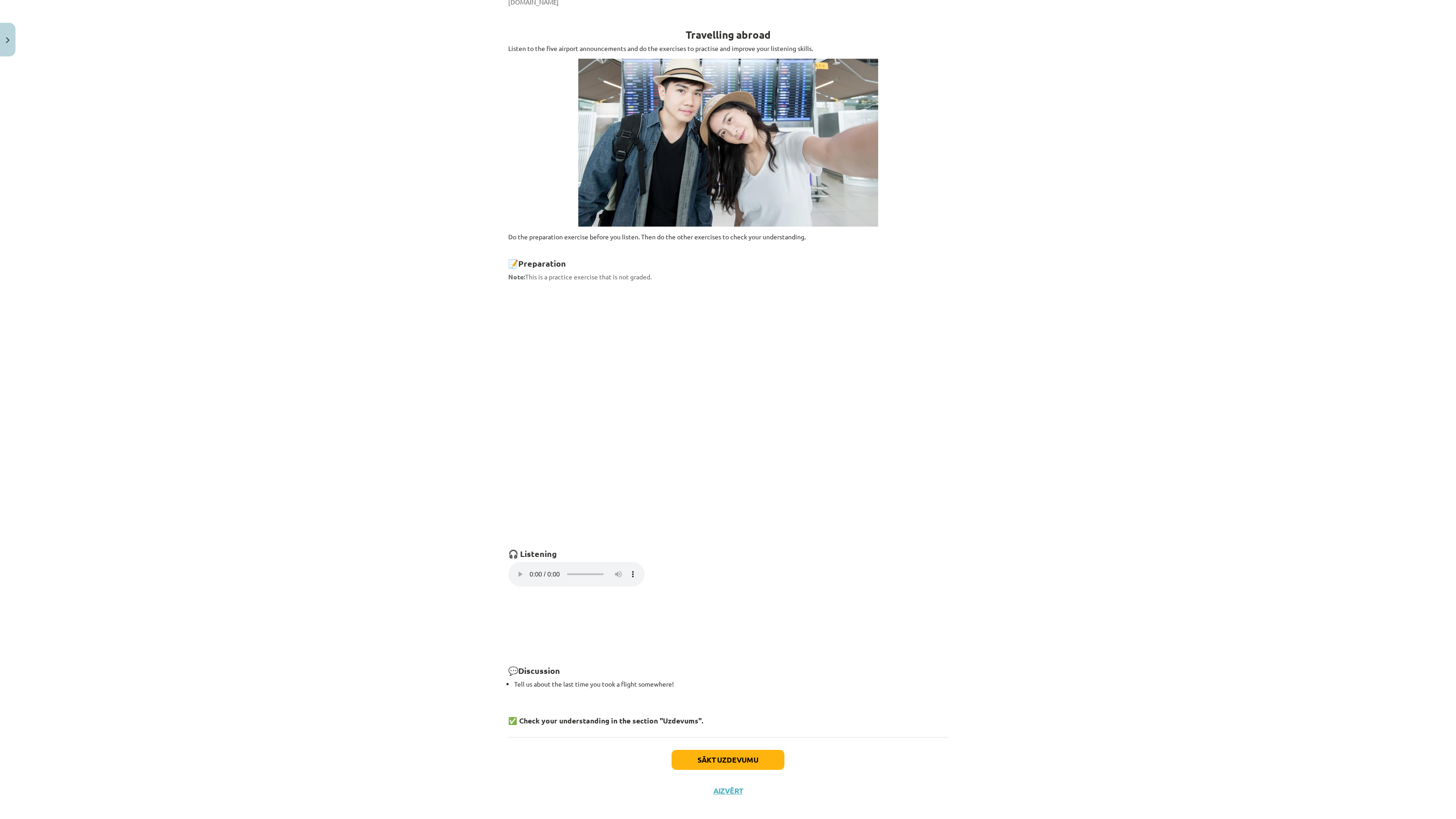
scroll to position [185, 0]
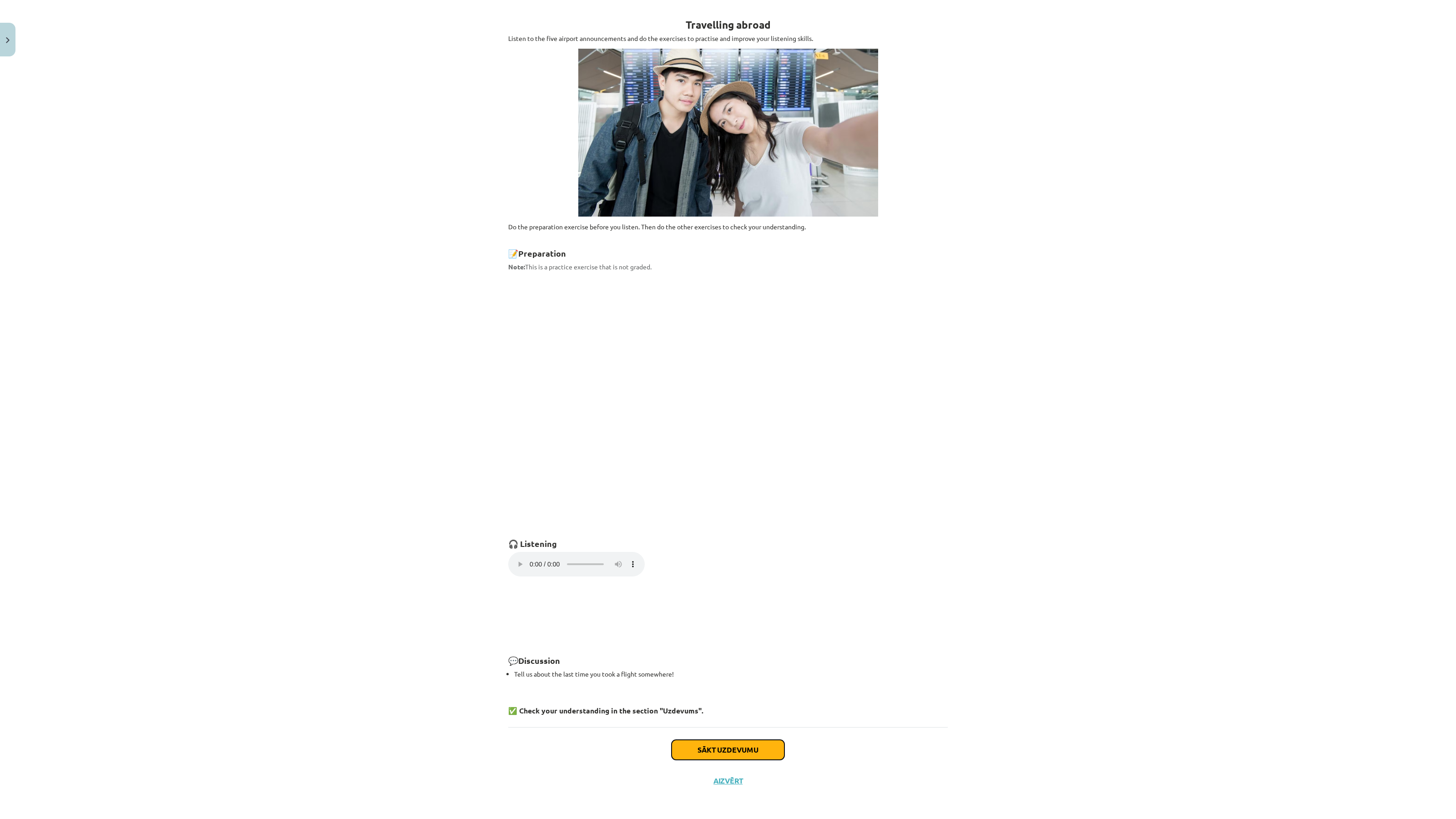
click at [720, 746] on button "Sākt uzdevumu" at bounding box center [728, 750] width 113 height 20
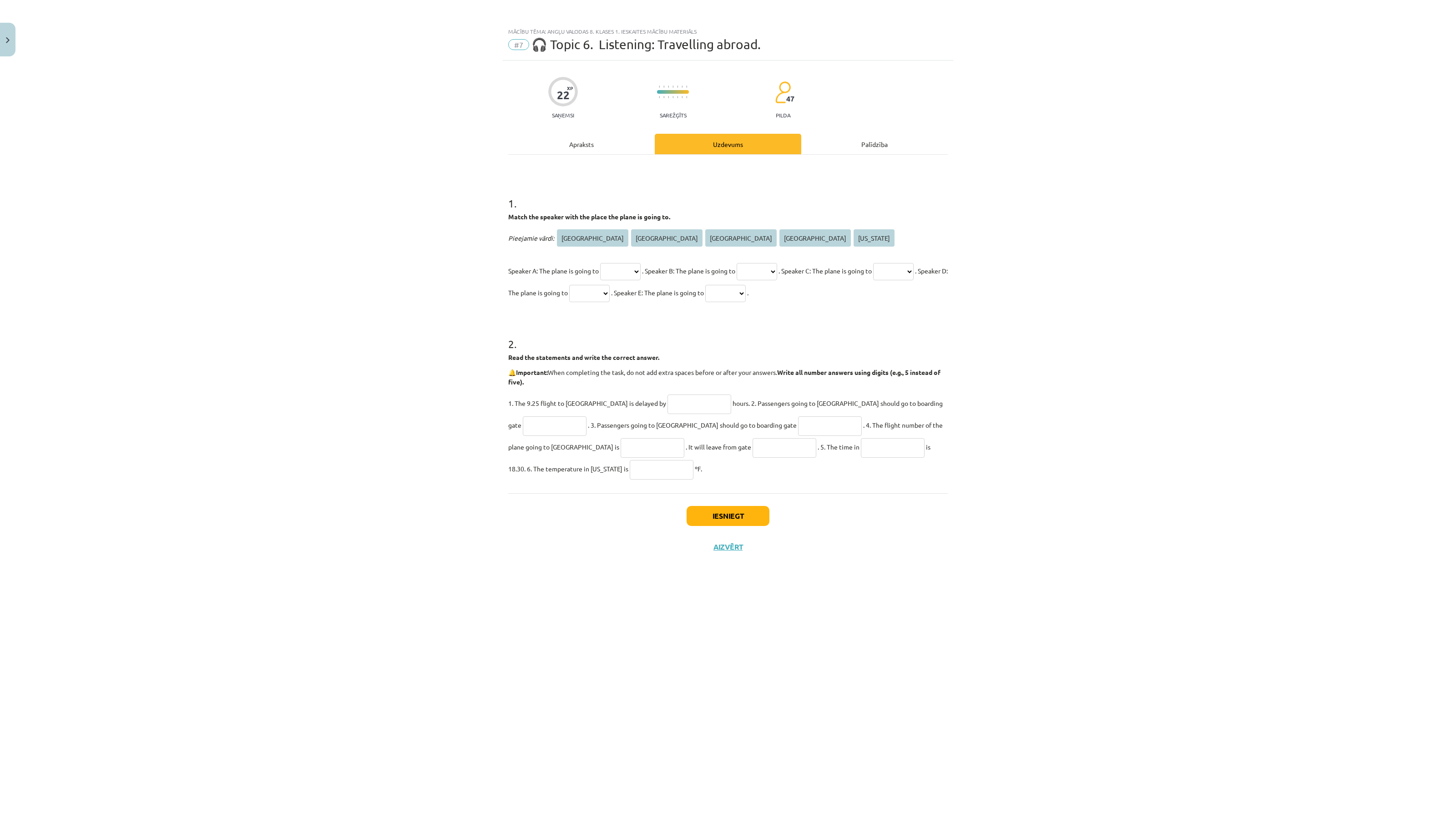
click at [586, 137] on div "Apraksts" at bounding box center [582, 143] width 147 height 20
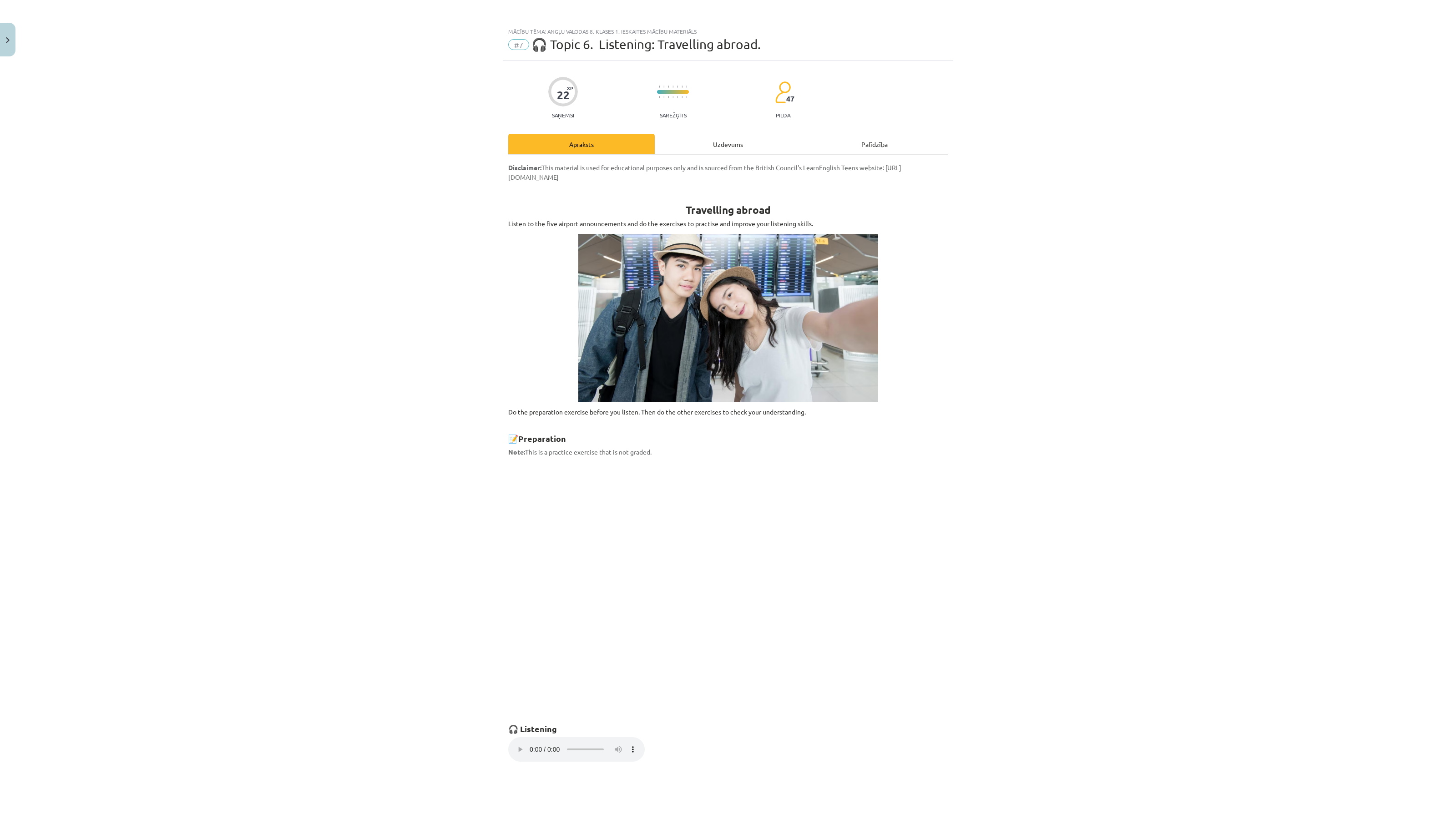
click at [721, 139] on div "Uzdevums" at bounding box center [728, 143] width 147 height 20
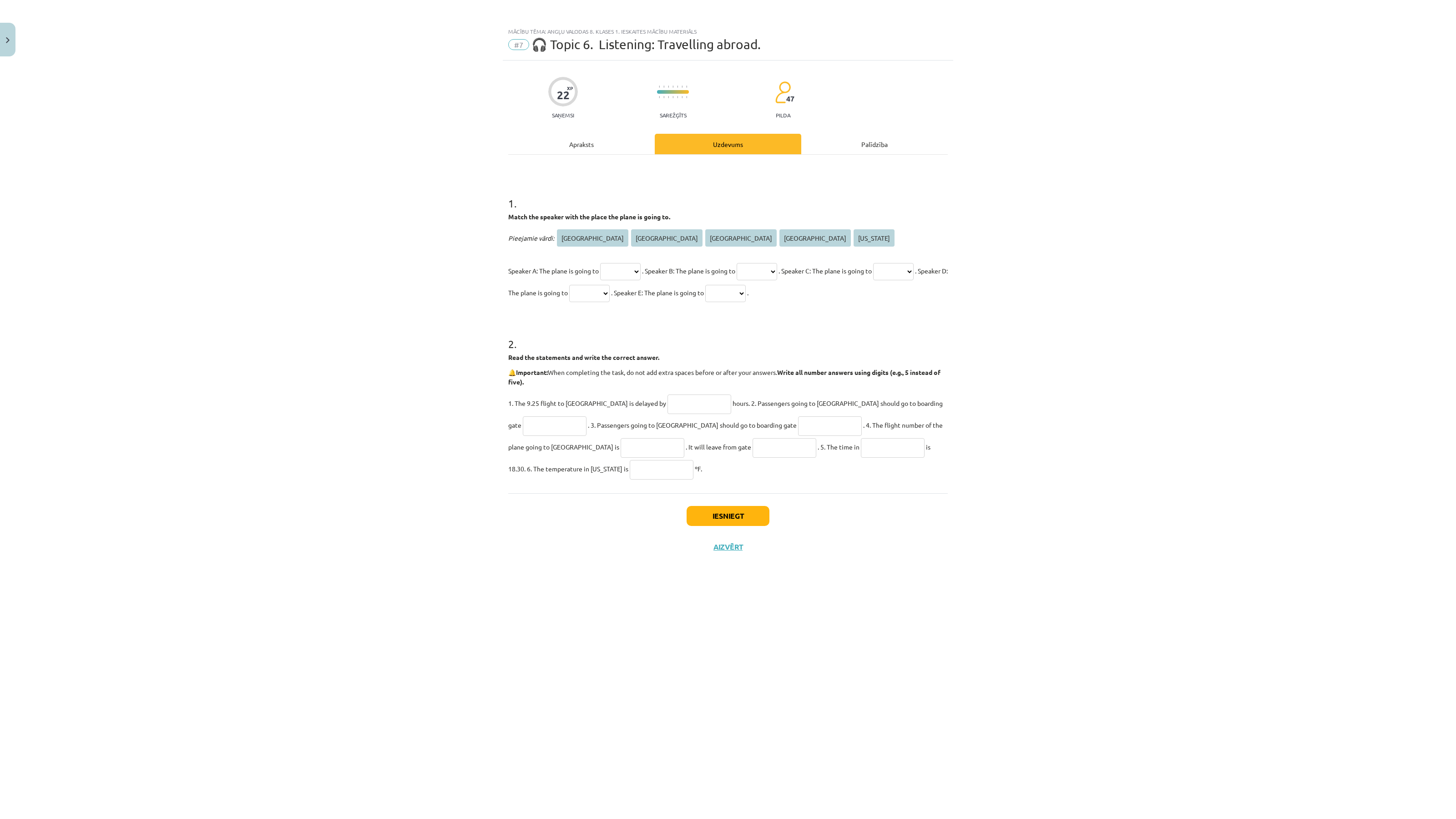
click at [584, 126] on div "22 XP Saņemsi Sarežģīts 47 pilda Apraksts Uzdevums Palīdzība 1 . Match the spea…" at bounding box center [728, 428] width 451 height 736
click at [583, 142] on div "Apraksts" at bounding box center [582, 143] width 147 height 20
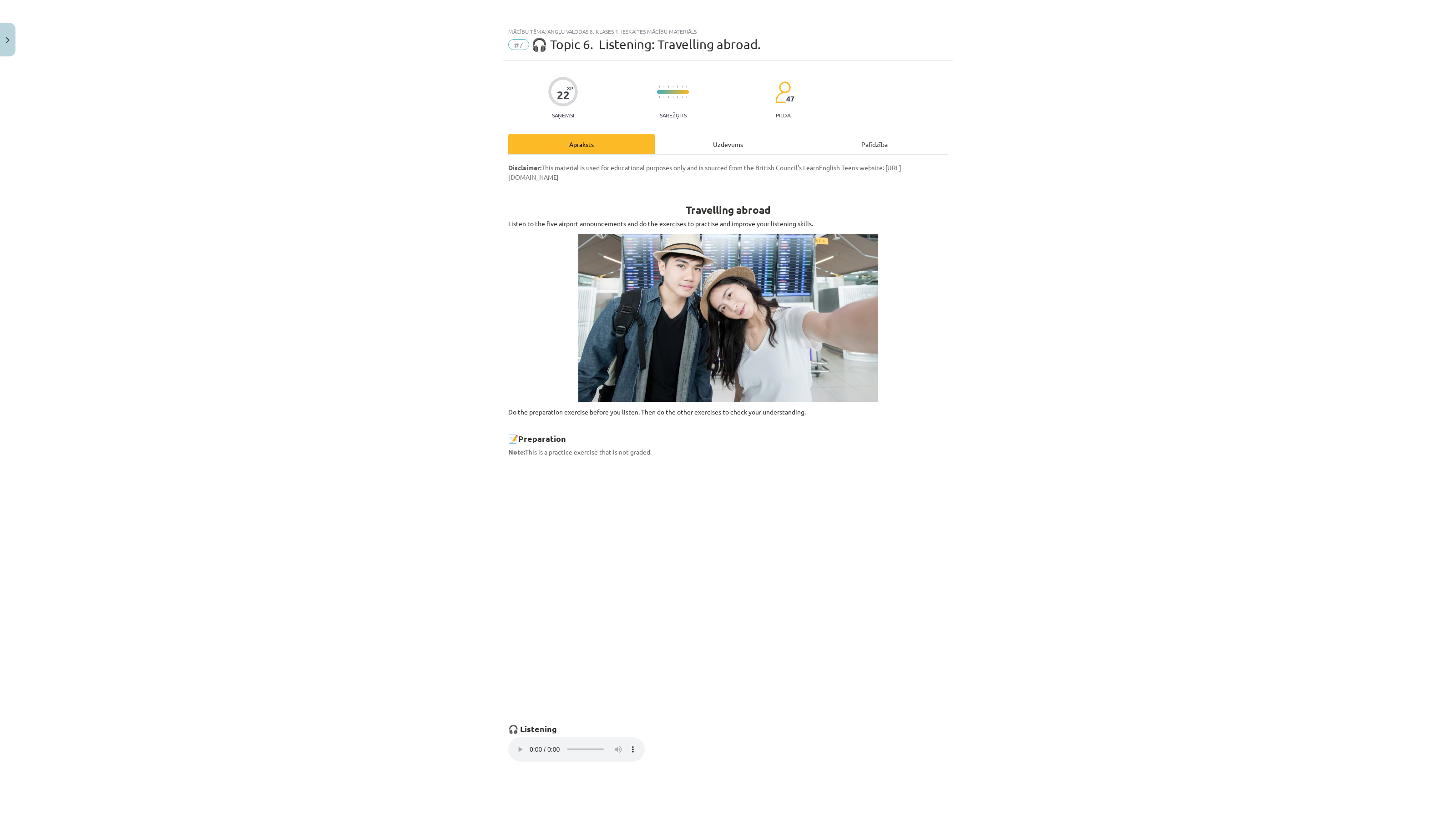
click at [715, 150] on div "Uzdevums" at bounding box center [728, 143] width 147 height 20
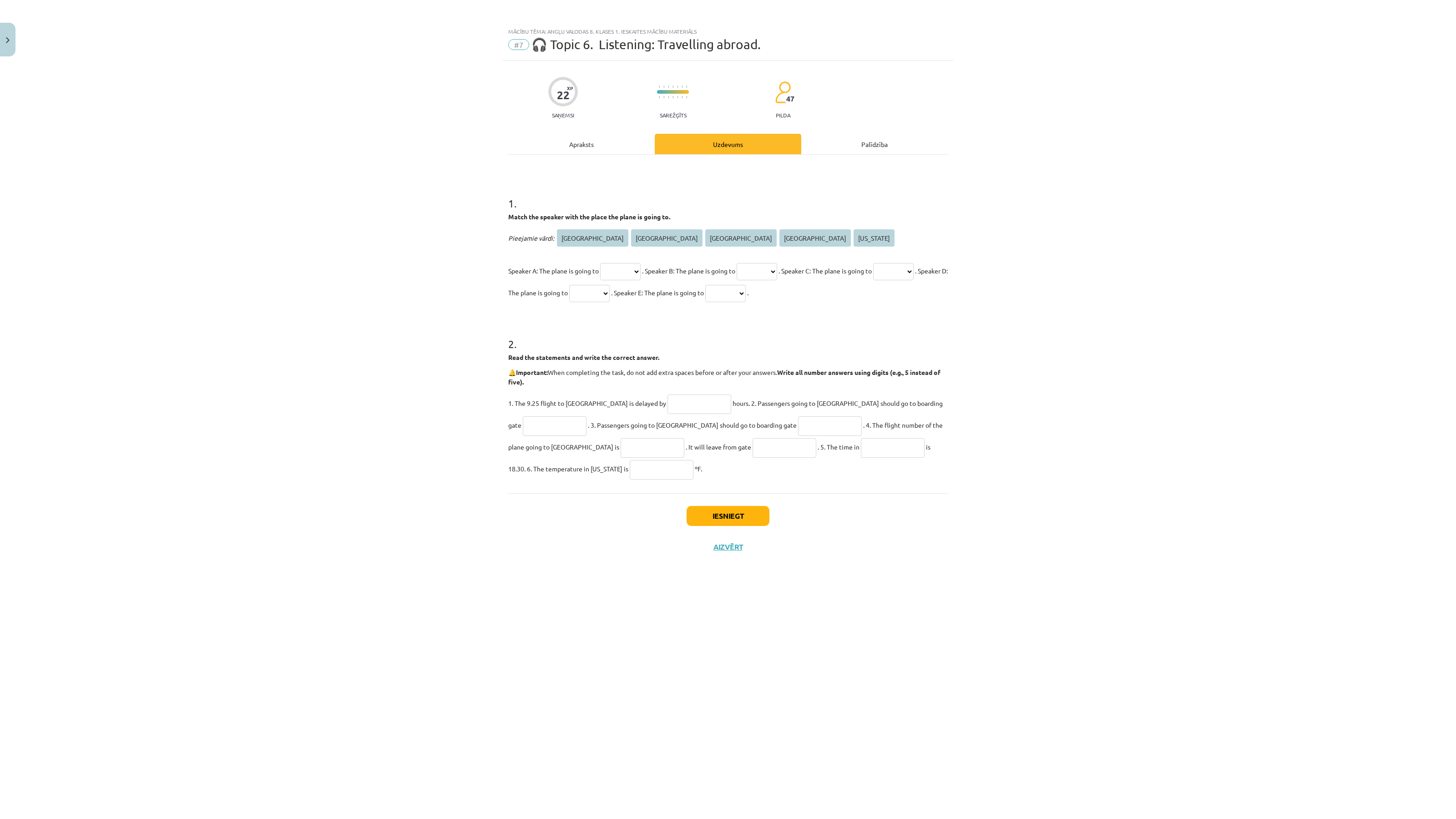
click at [574, 147] on div "Apraksts" at bounding box center [582, 143] width 147 height 20
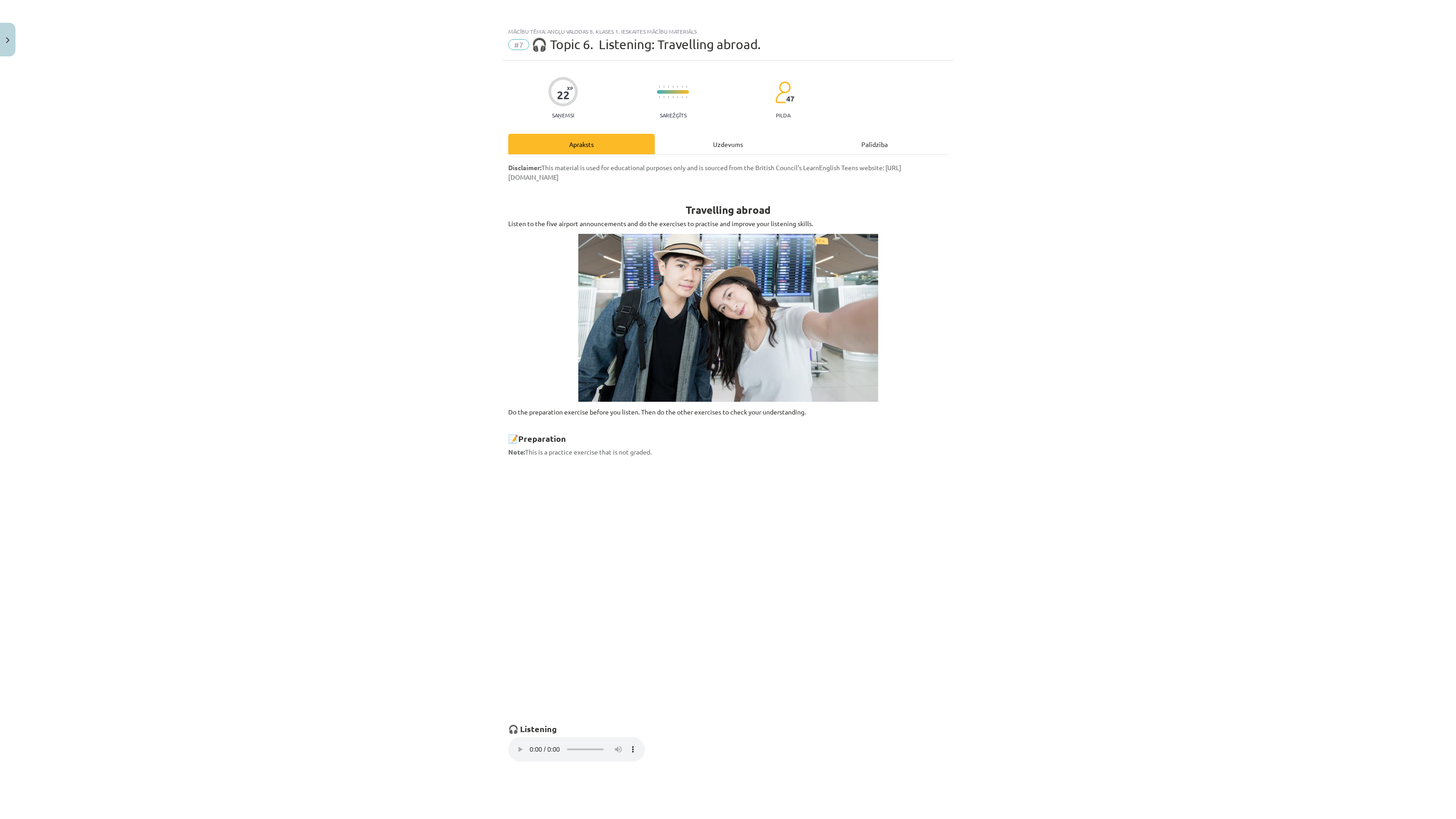
click at [717, 132] on div "22 XP Saņemsi Sarežģīts 47 pilda Apraksts Uzdevums Palīdzība Disclaimer: This m…" at bounding box center [728, 521] width 451 height 921
click at [703, 144] on div "Uzdevums" at bounding box center [728, 143] width 147 height 20
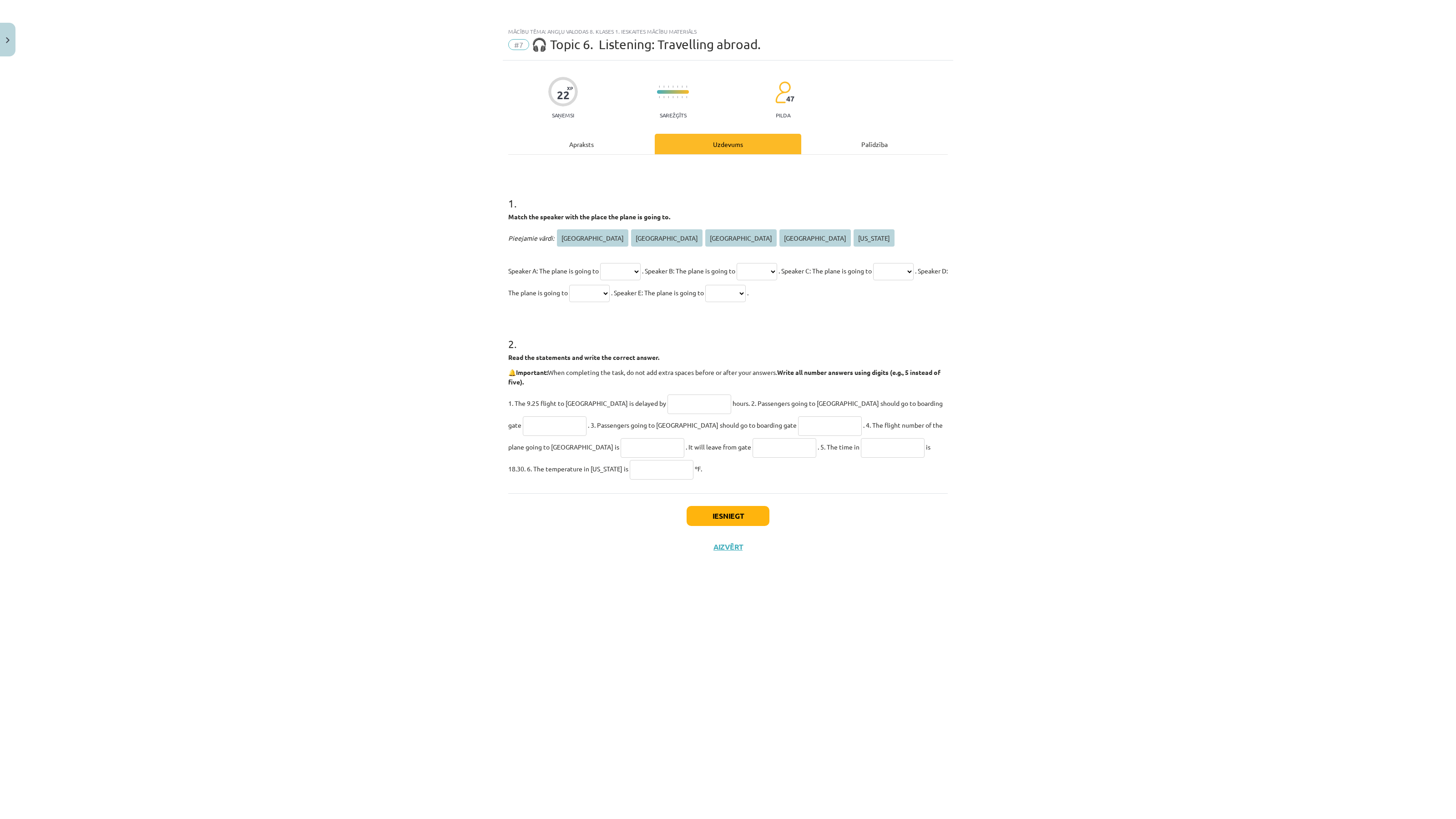
click at [632, 270] on select "****** ********* ***** **** ********" at bounding box center [621, 272] width 40 height 17
select select "****"
click at [603, 263] on select "****** ********* ***** **** ********" at bounding box center [621, 272] width 40 height 17
click at [599, 148] on div "Apraksts" at bounding box center [582, 143] width 147 height 20
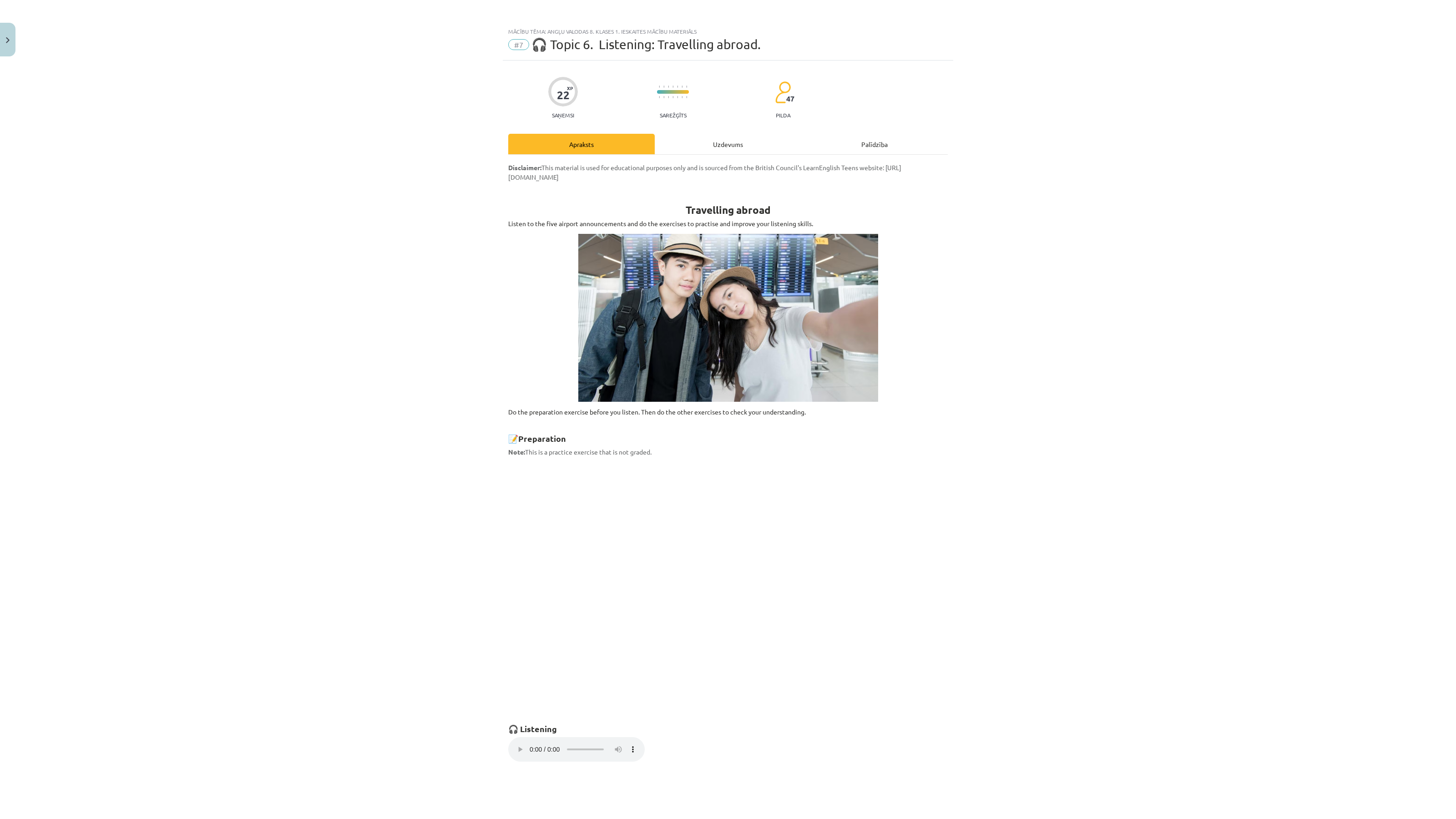
click at [704, 145] on div "Uzdevums" at bounding box center [728, 143] width 147 height 20
select select "****"
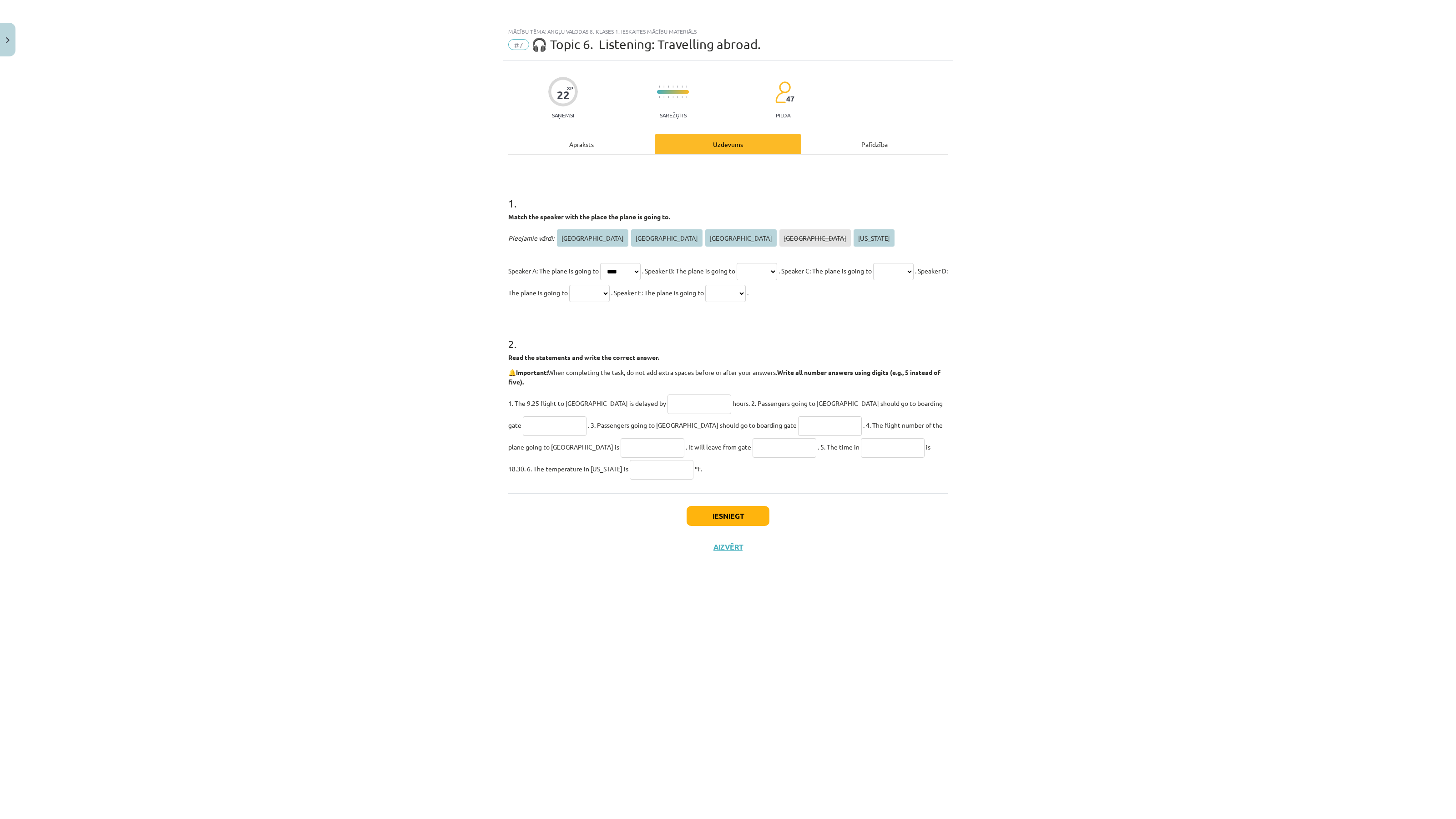
click at [765, 272] on select "****** ********* ***** **** ********" at bounding box center [757, 272] width 40 height 17
select select "*****"
click at [756, 263] on select "****** ********* ***** **** ********" at bounding box center [757, 272] width 40 height 17
click at [585, 135] on div "Apraksts" at bounding box center [582, 143] width 147 height 20
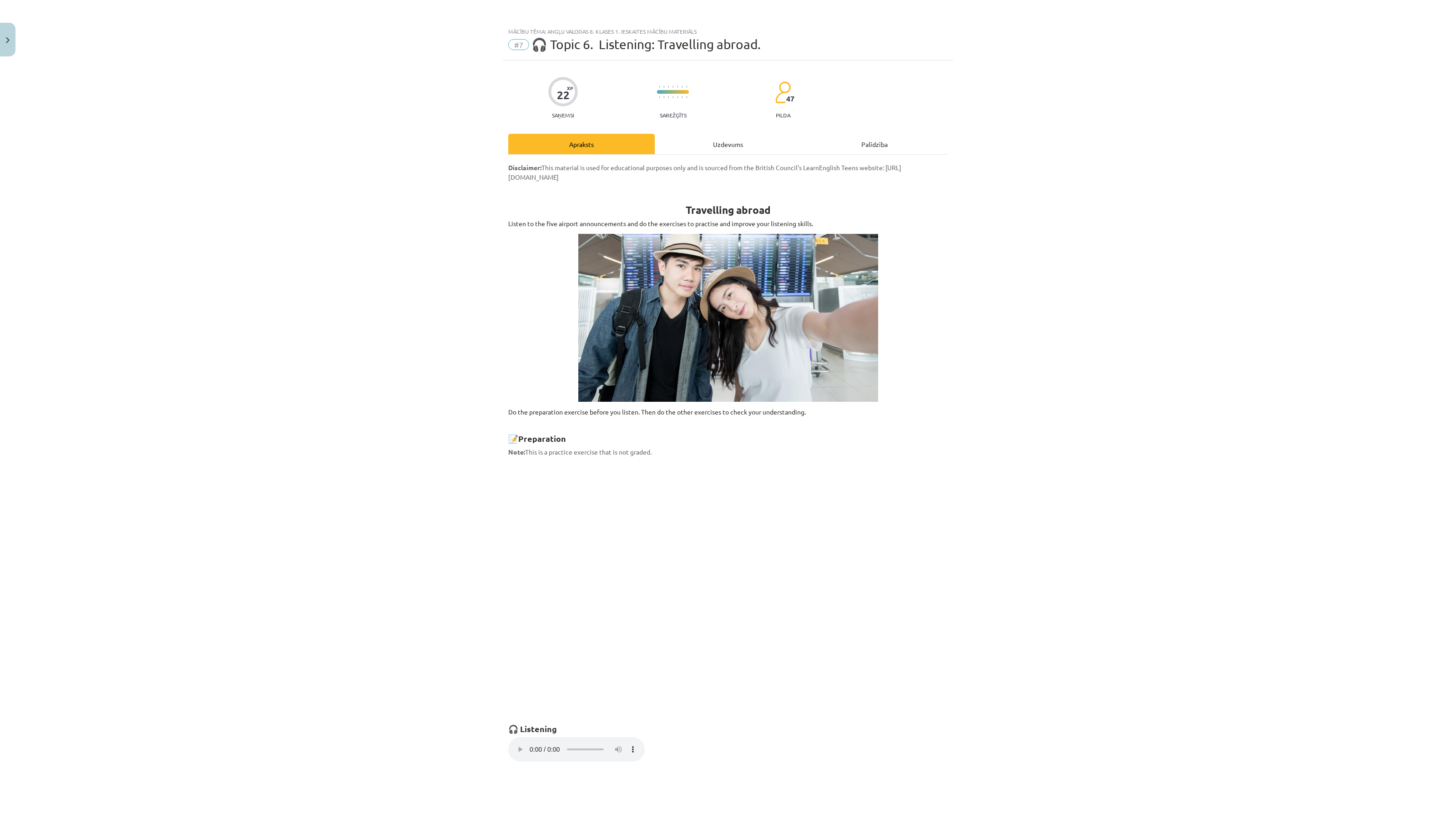
click at [731, 145] on div "Uzdevums" at bounding box center [728, 143] width 147 height 20
select select "****"
select select "*****"
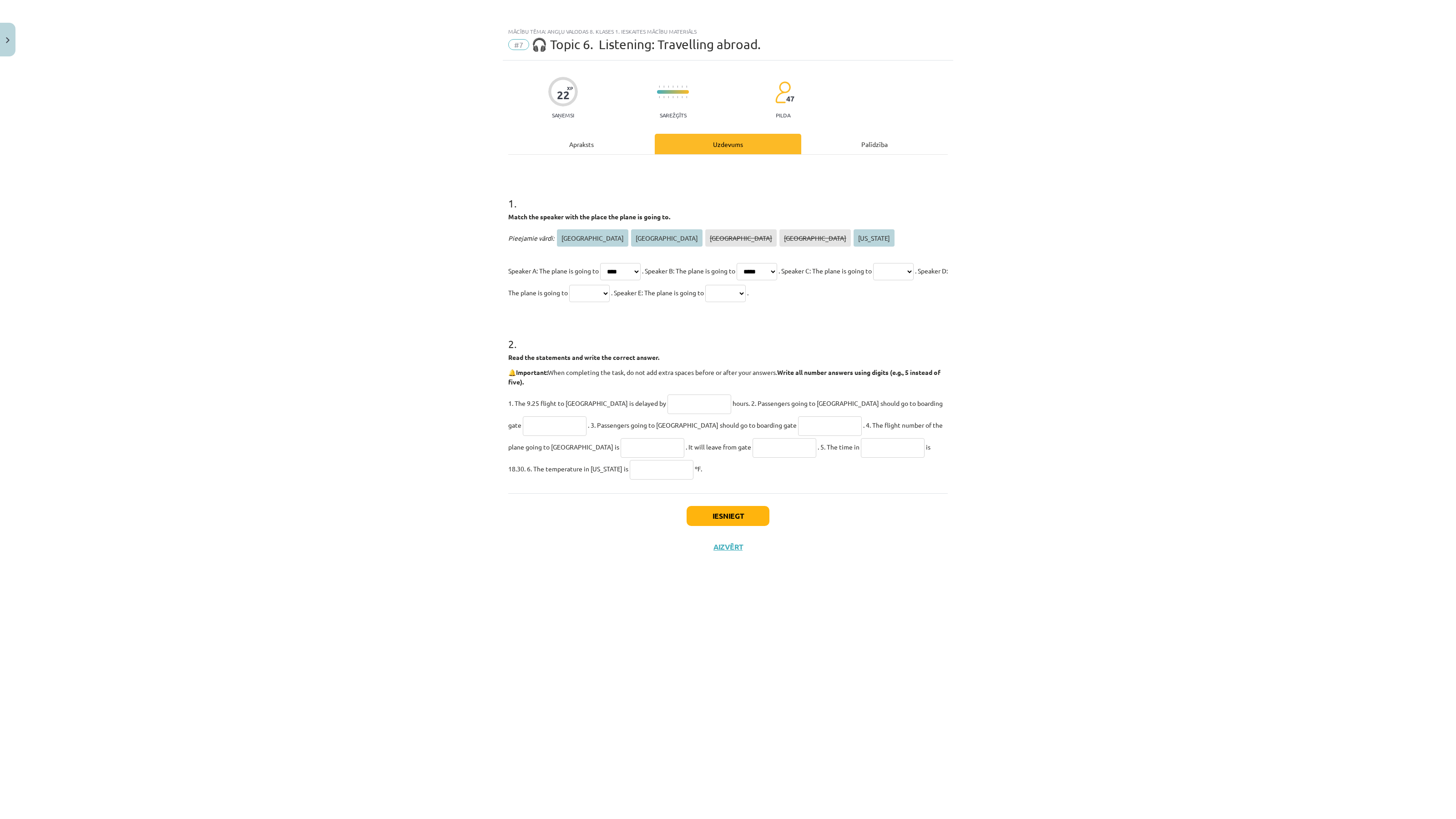
click at [873, 281] on select "****** ********* ***** **** ********" at bounding box center [893, 272] width 40 height 17
select select "******"
click at [873, 281] on select "****** ********* ***** **** ********" at bounding box center [893, 272] width 40 height 17
click at [613, 142] on div "Apraksts" at bounding box center [582, 143] width 147 height 20
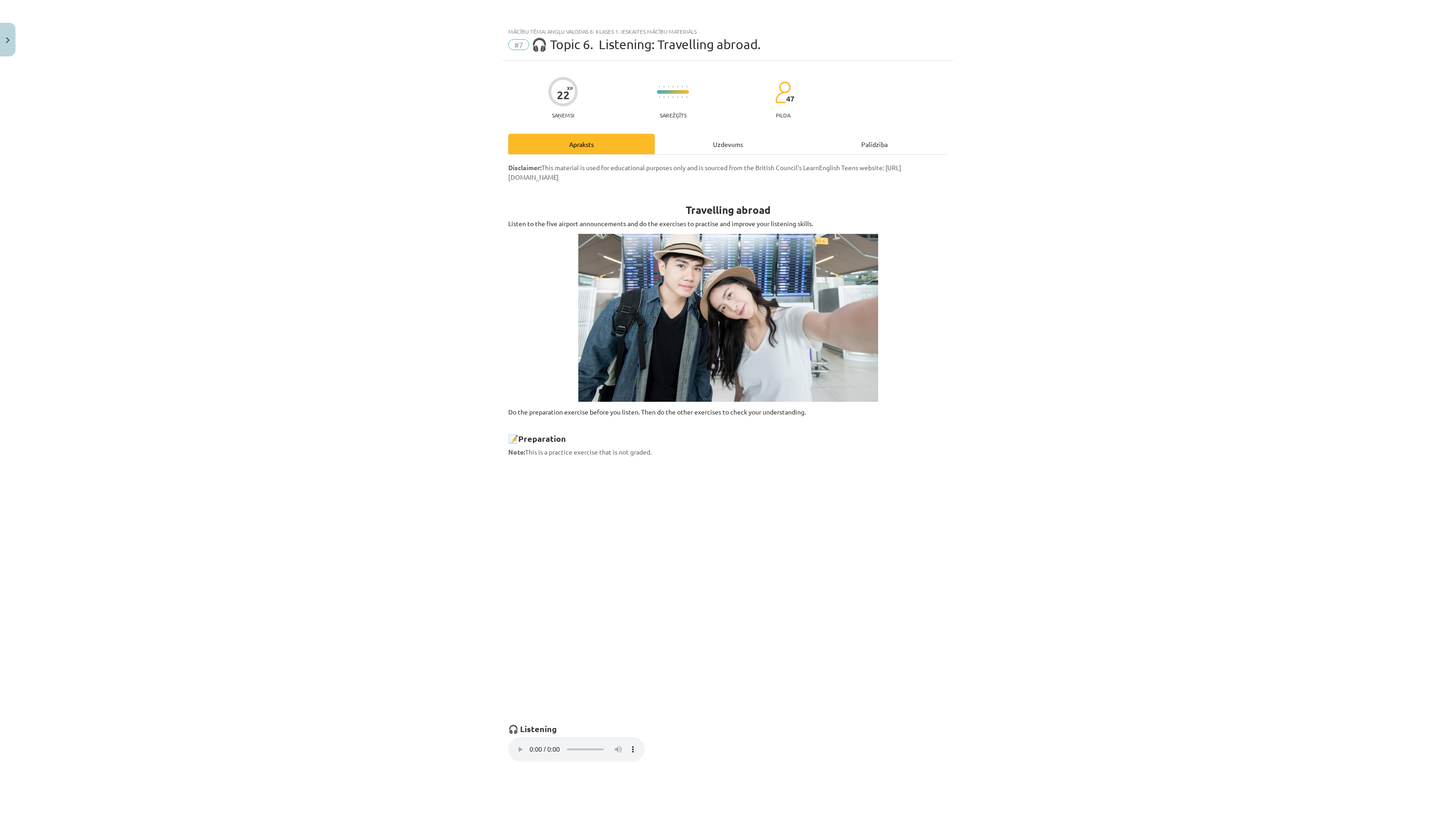
click at [716, 139] on div "Uzdevums" at bounding box center [728, 143] width 147 height 20
select select "****"
select select "*****"
select select "******"
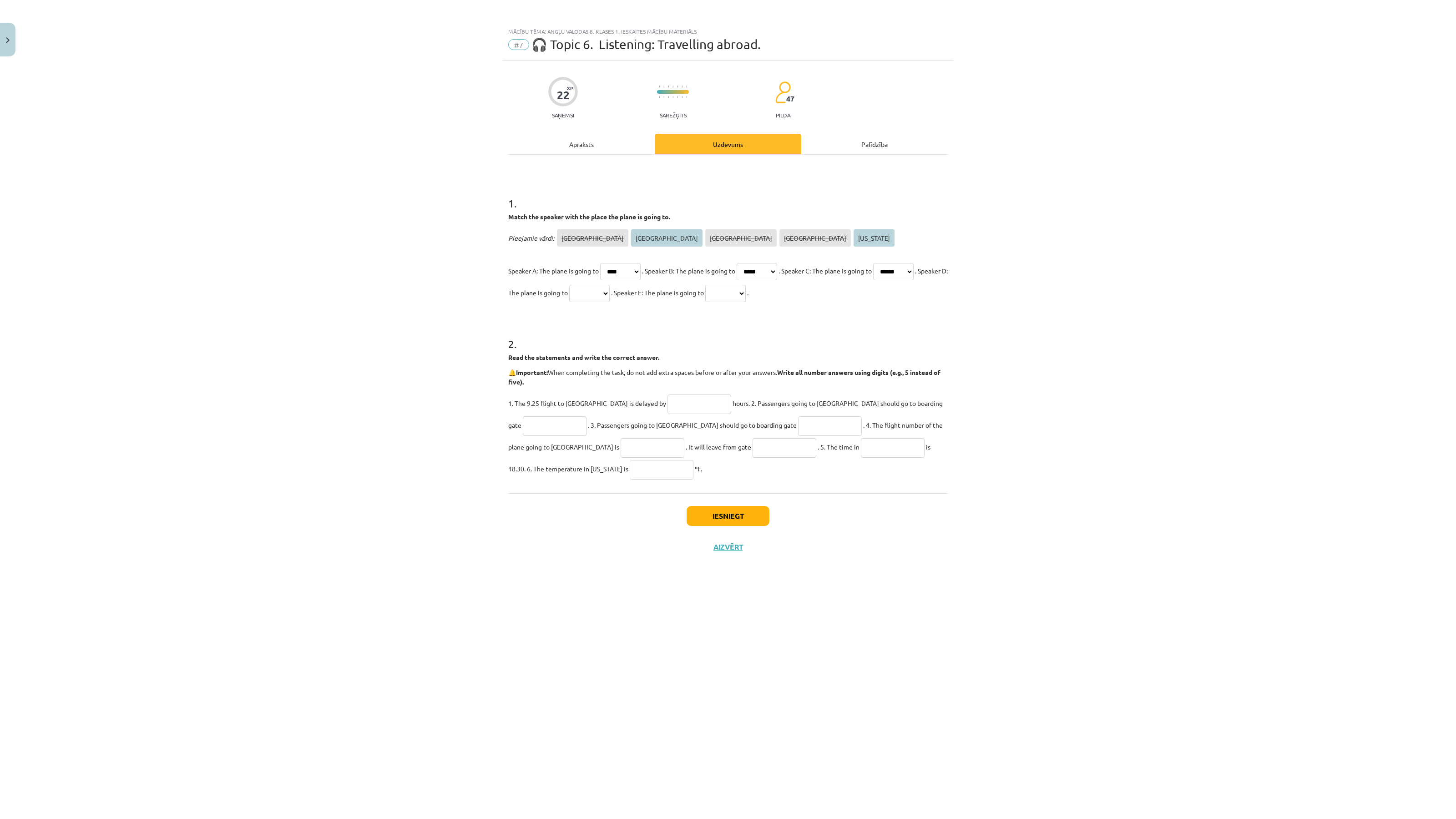
click at [610, 290] on select "****** ********* ***** **** ********" at bounding box center [589, 294] width 40 height 17
select select "*********"
click at [610, 285] on select "****** ********* ***** **** ********" at bounding box center [589, 294] width 40 height 17
click at [746, 293] on select "****** ********* ***** **** ********" at bounding box center [725, 294] width 40 height 17
select select "********"
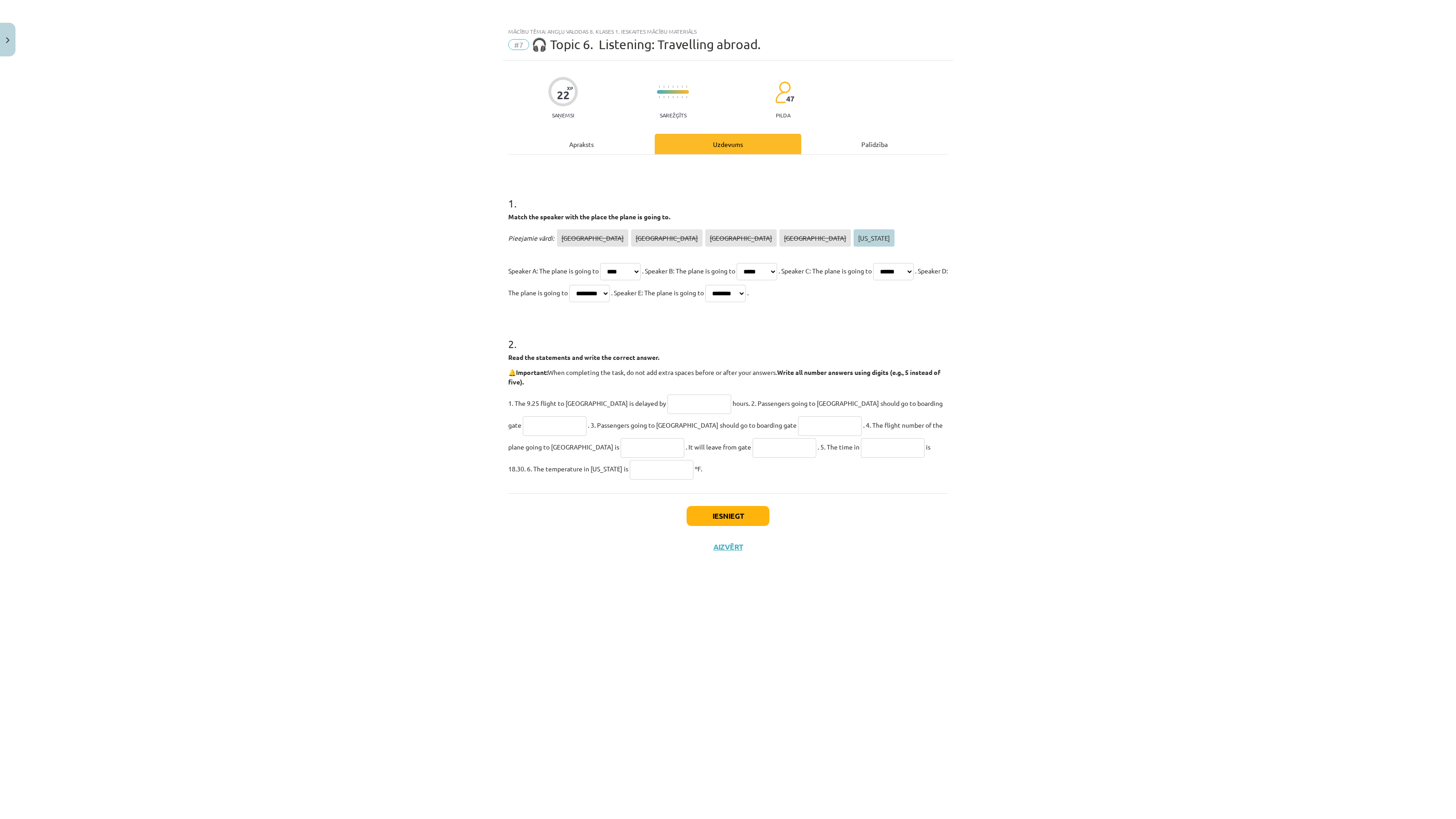
click at [746, 285] on select "****** ********* ***** **** ********" at bounding box center [725, 294] width 40 height 17
drag, startPoint x: 581, startPoint y: 119, endPoint x: 581, endPoint y: 149, distance: 30.0
click at [581, 119] on div "22 XP Saņemsi Sarežģīts 47 pilda Apraksts Uzdevums Palīdzība 1 . Match the spea…" at bounding box center [728, 428] width 451 height 736
click at [581, 149] on div "Apraksts" at bounding box center [582, 143] width 147 height 20
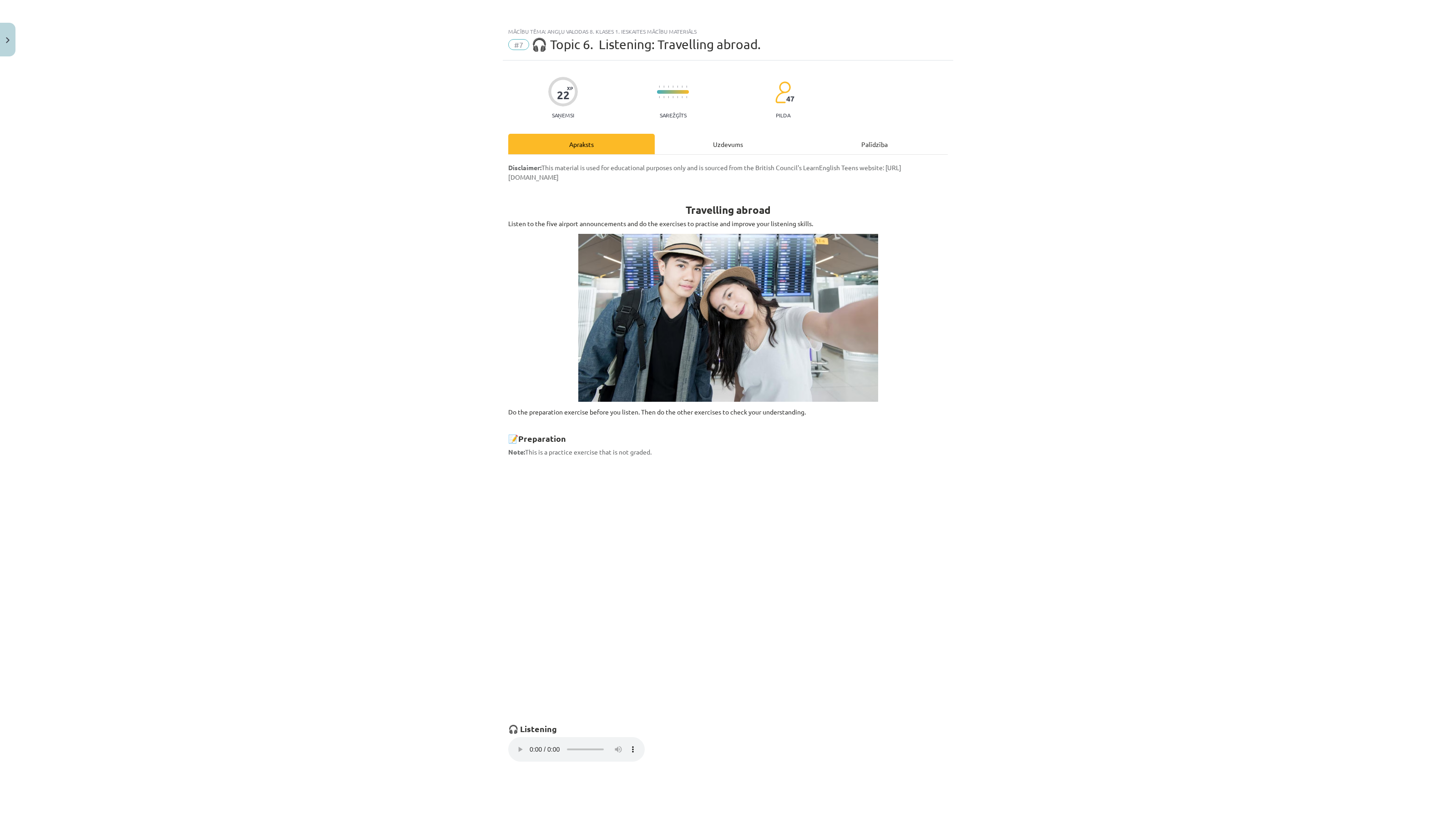
click at [704, 142] on div "Uzdevums" at bounding box center [728, 143] width 147 height 20
select select "****"
select select "*****"
select select "******"
select select "*********"
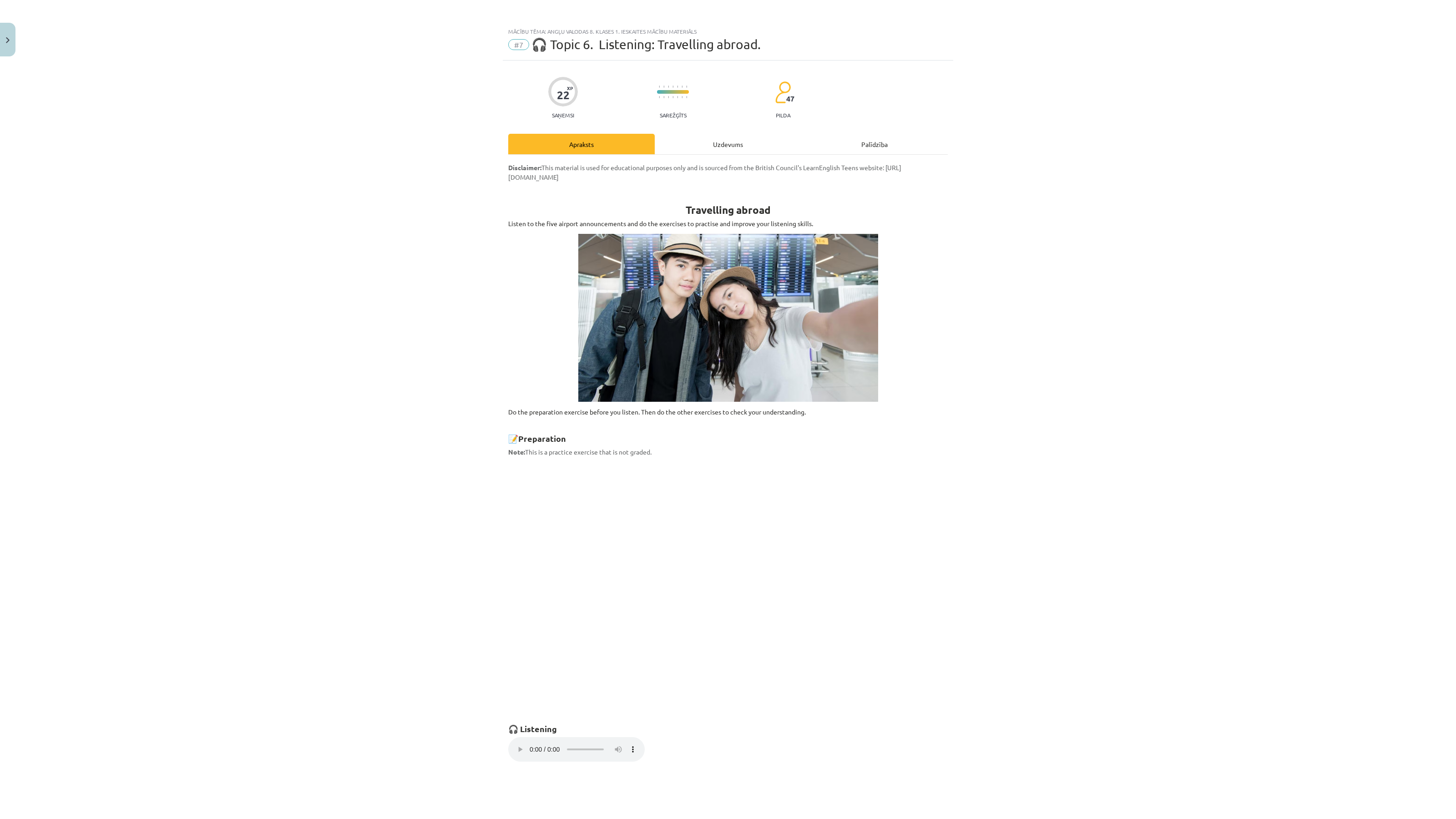
select select "********"
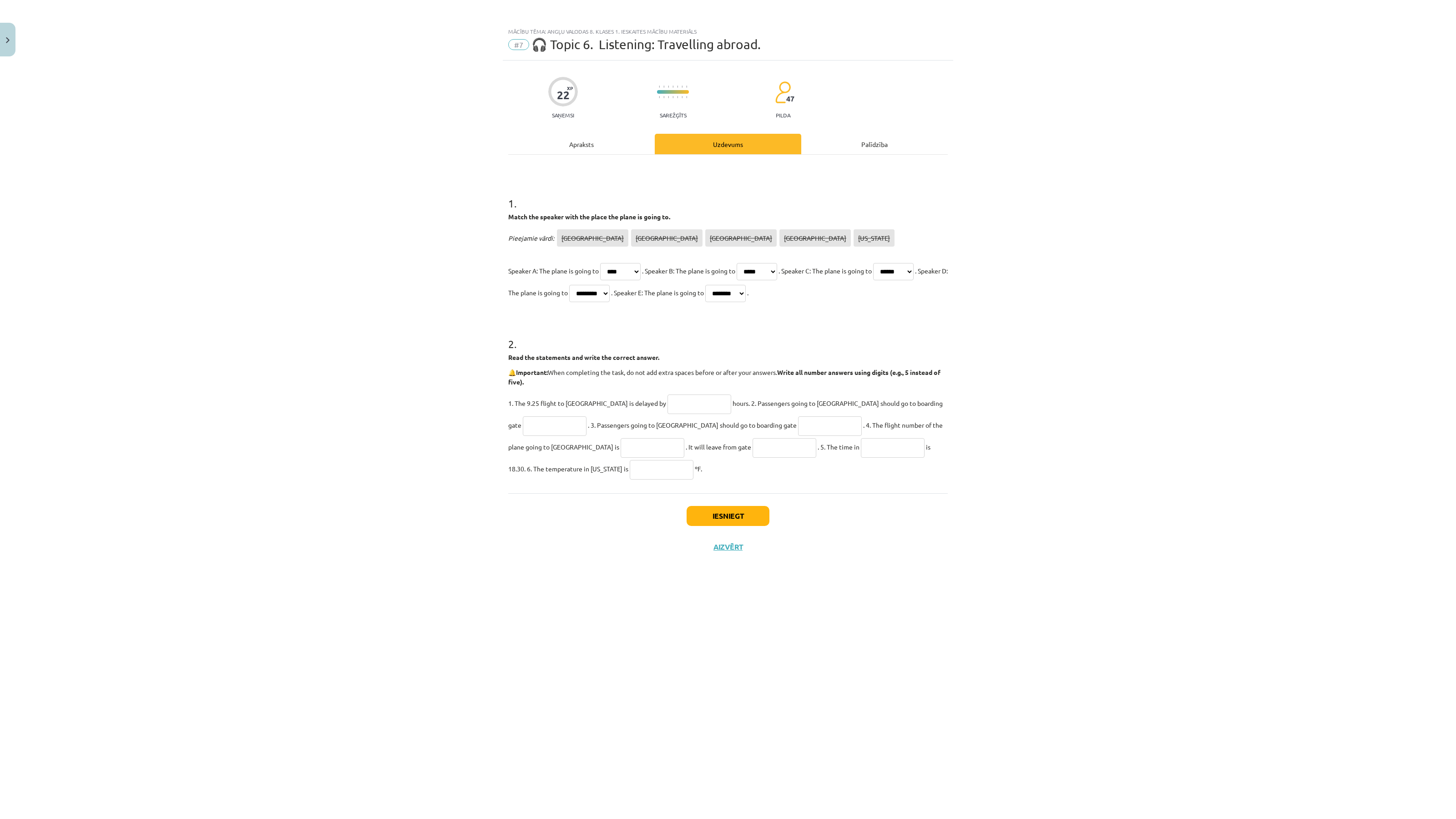
click at [581, 142] on div "Apraksts" at bounding box center [582, 143] width 147 height 20
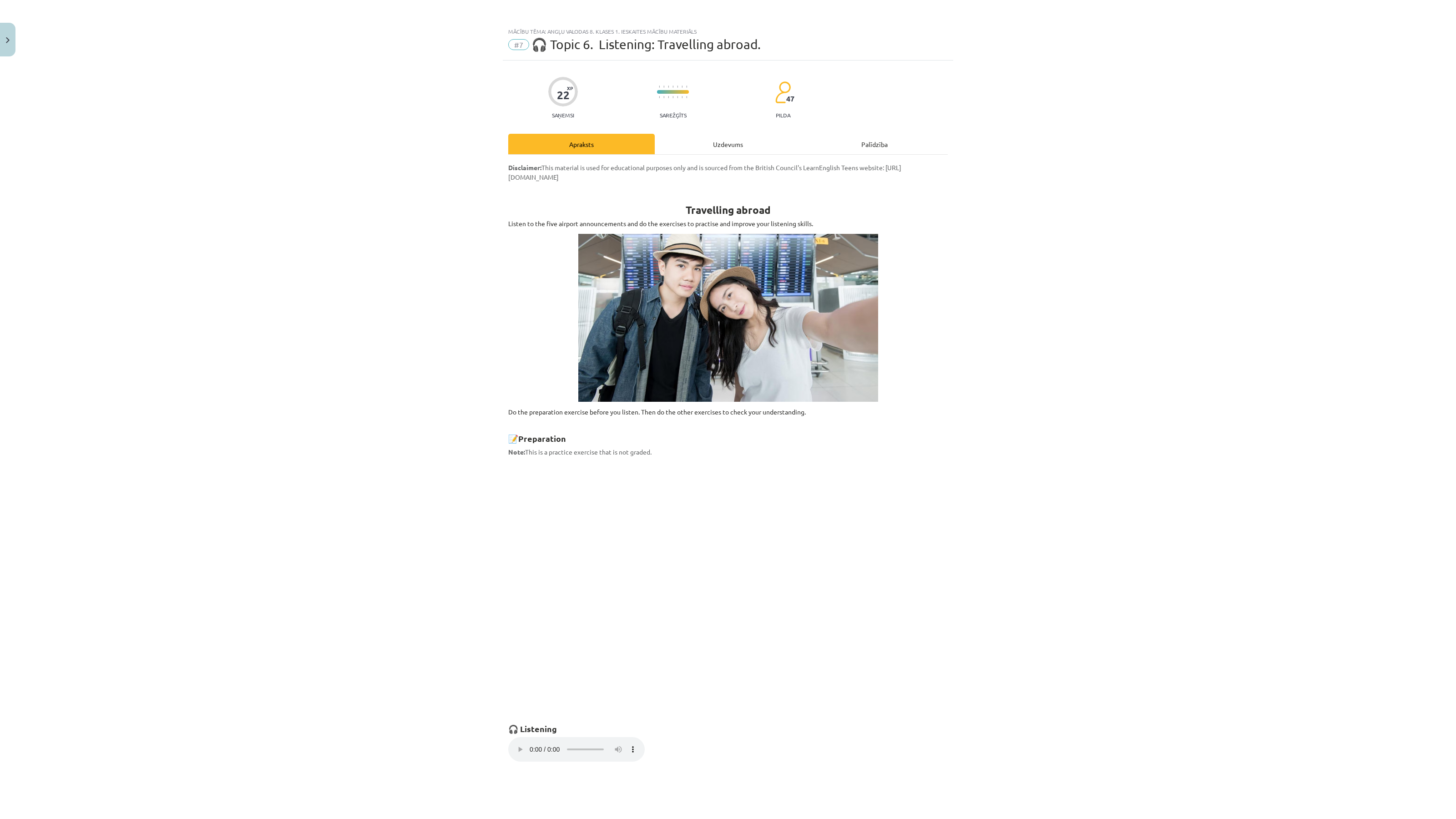
click at [724, 142] on div "Uzdevums" at bounding box center [728, 143] width 147 height 20
select select "****"
select select "*****"
select select "******"
select select "*********"
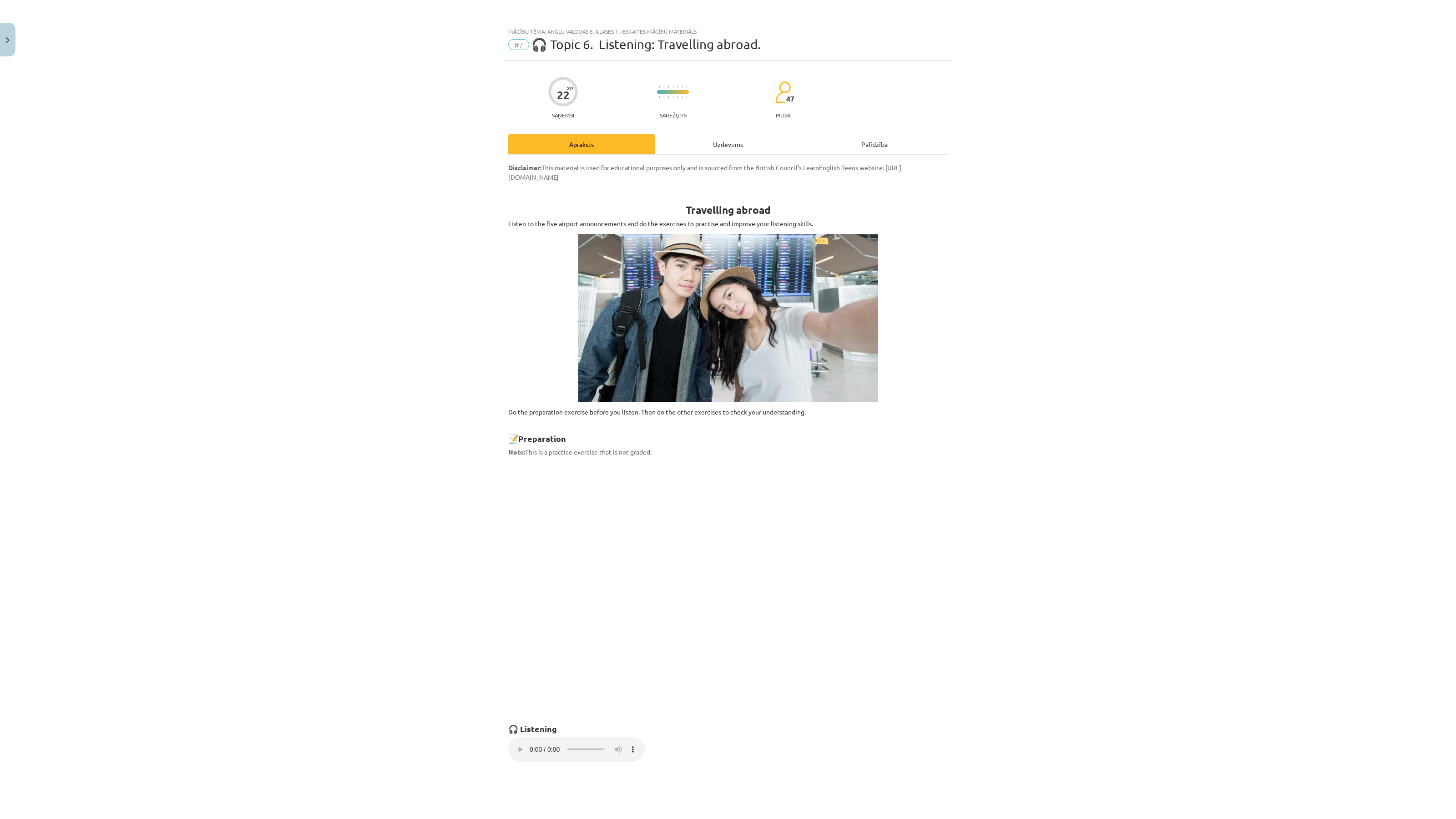
select select "********"
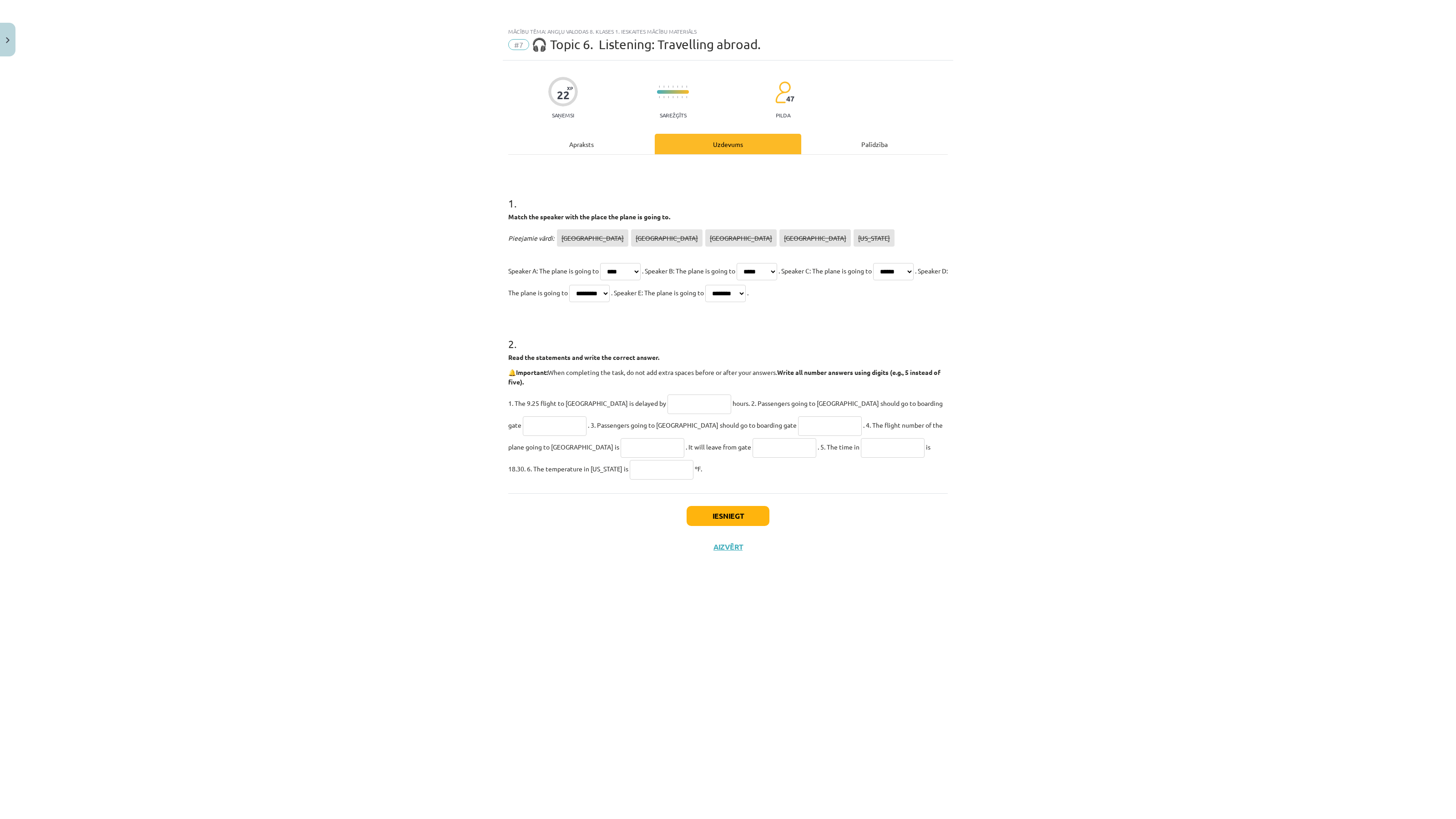
click at [668, 399] on input "text" at bounding box center [699, 405] width 64 height 19
type input "*"
click at [727, 388] on div "2 . Read the statements and write the correct answer. 🔔 Important: When complet…" at bounding box center [728, 400] width 440 height 158
click at [601, 140] on div "Apraksts" at bounding box center [582, 143] width 147 height 20
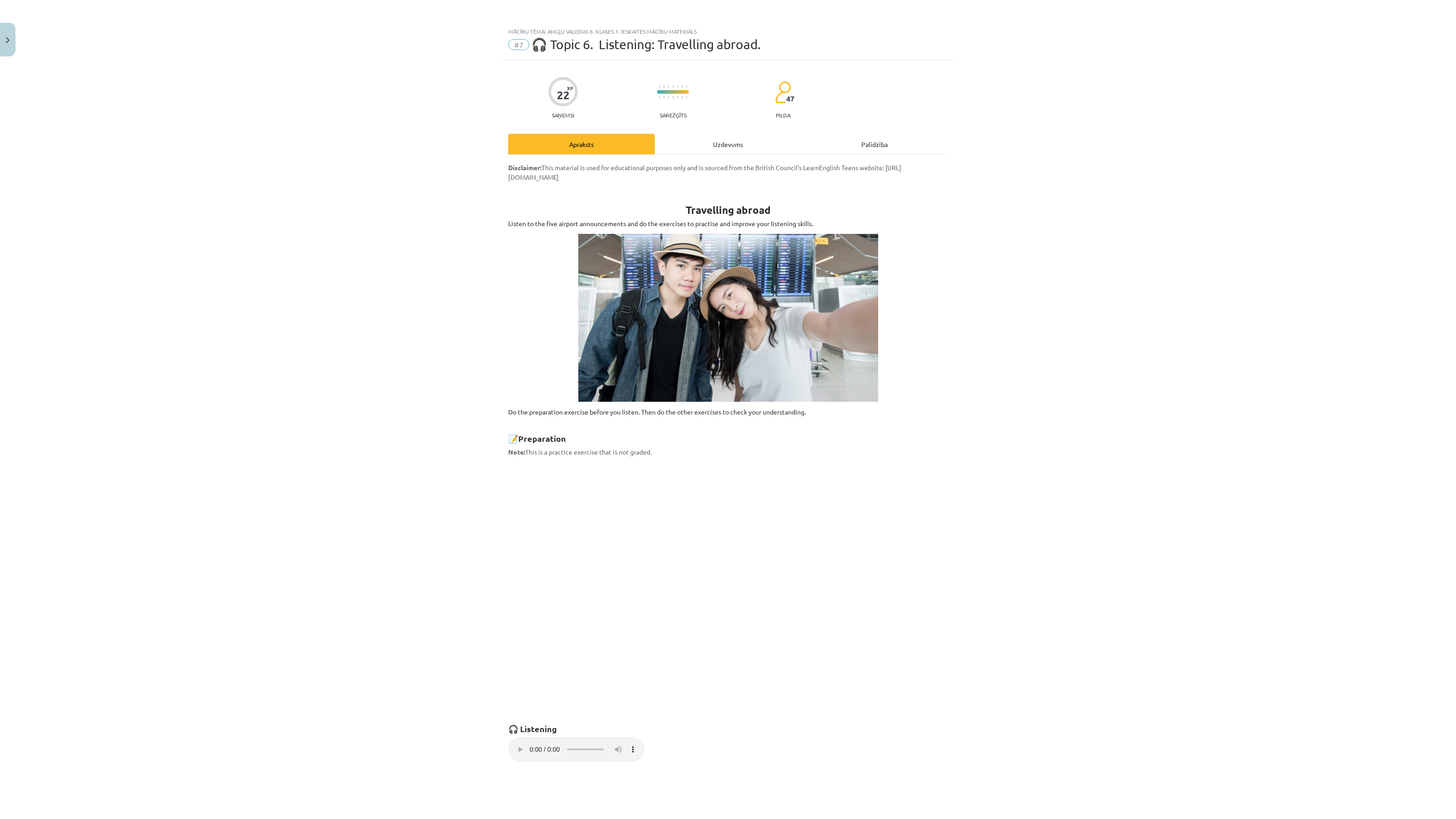
click at [719, 150] on div "Uzdevums" at bounding box center [728, 143] width 147 height 20
select select "****"
select select "*****"
select select "******"
select select "*********"
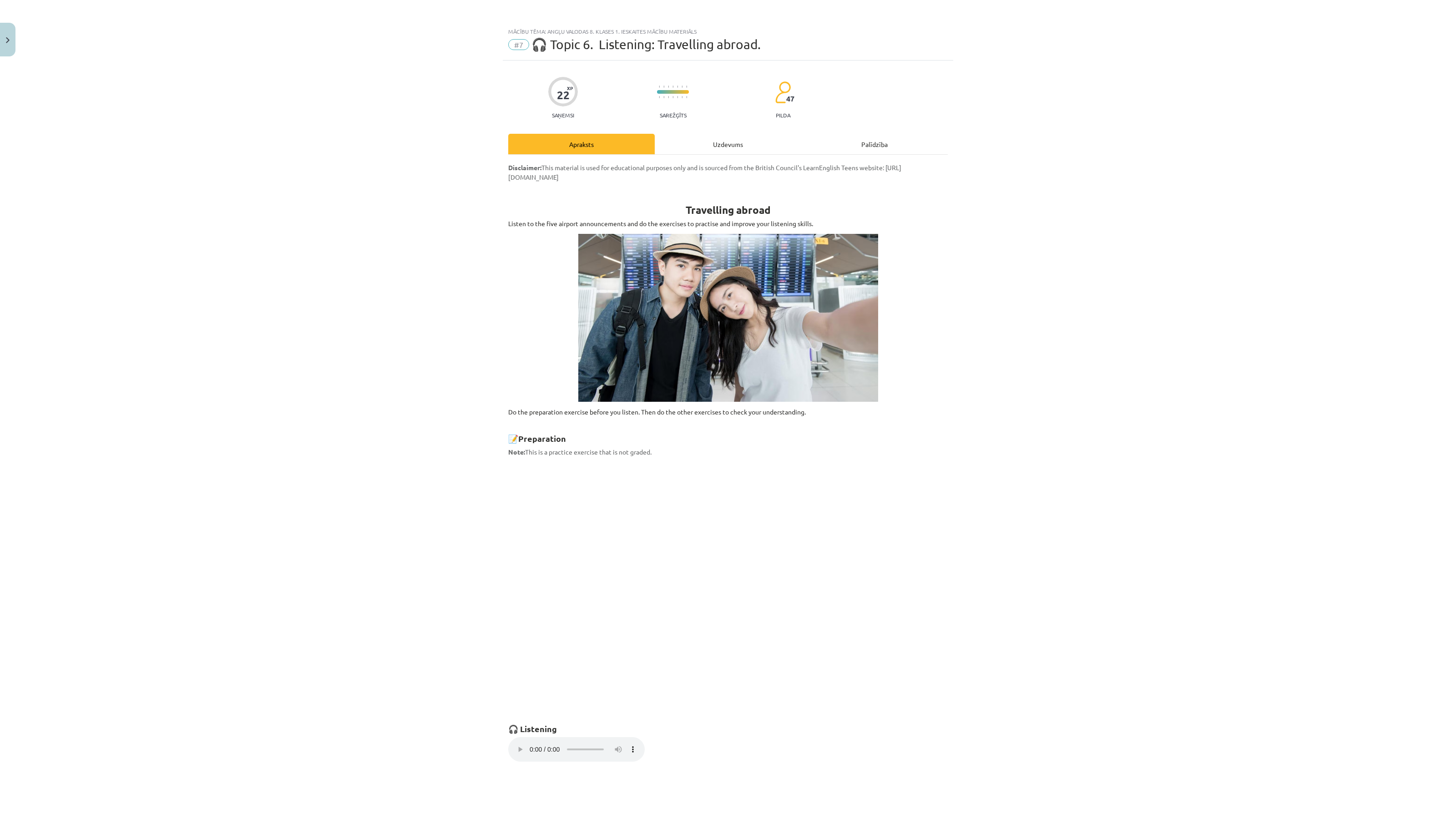
select select "********"
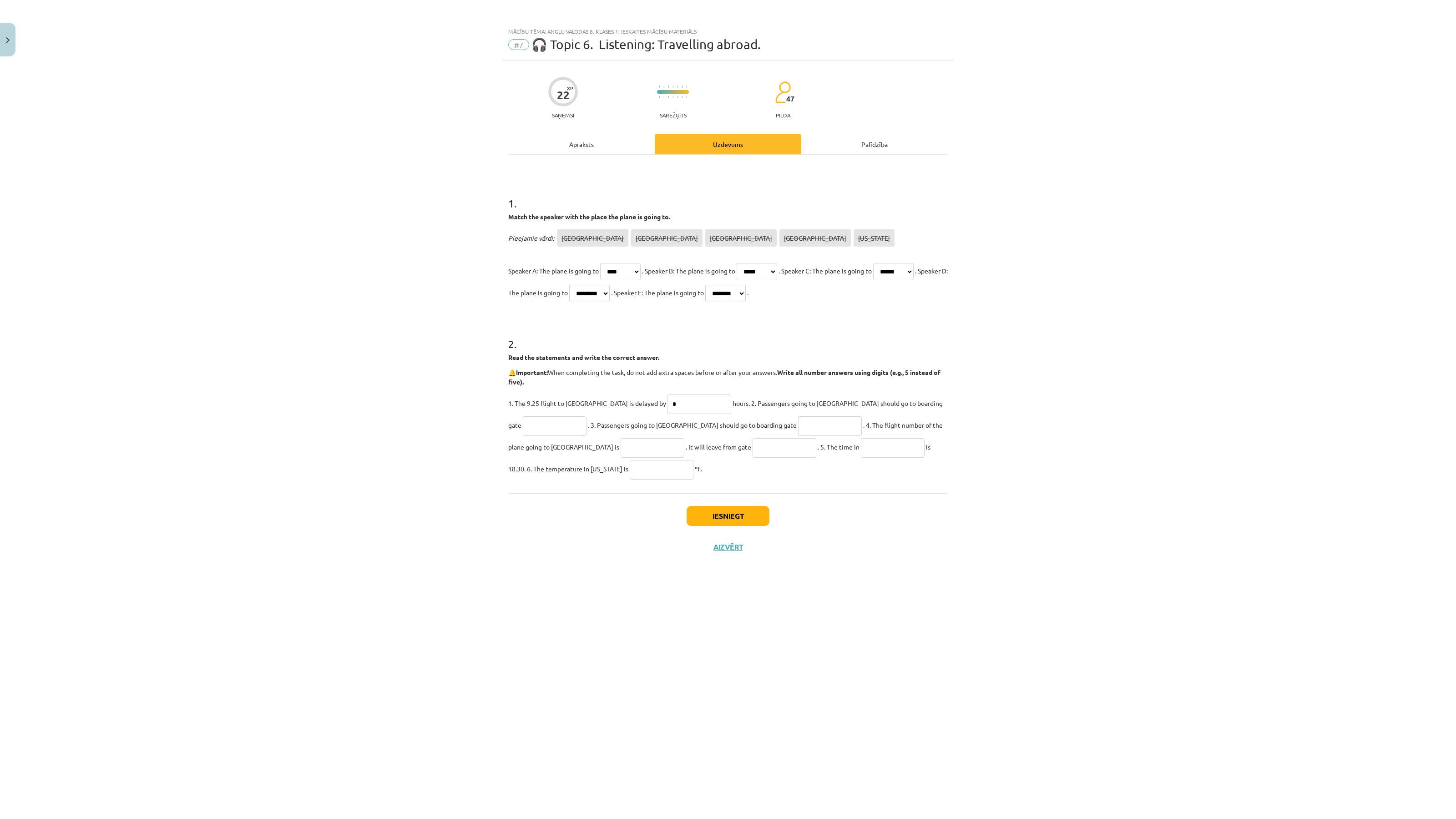
click at [586, 417] on input "text" at bounding box center [554, 427] width 64 height 19
type input "**"
click at [798, 423] on input "text" at bounding box center [829, 427] width 64 height 19
click at [577, 147] on div "Apraksts" at bounding box center [582, 143] width 147 height 20
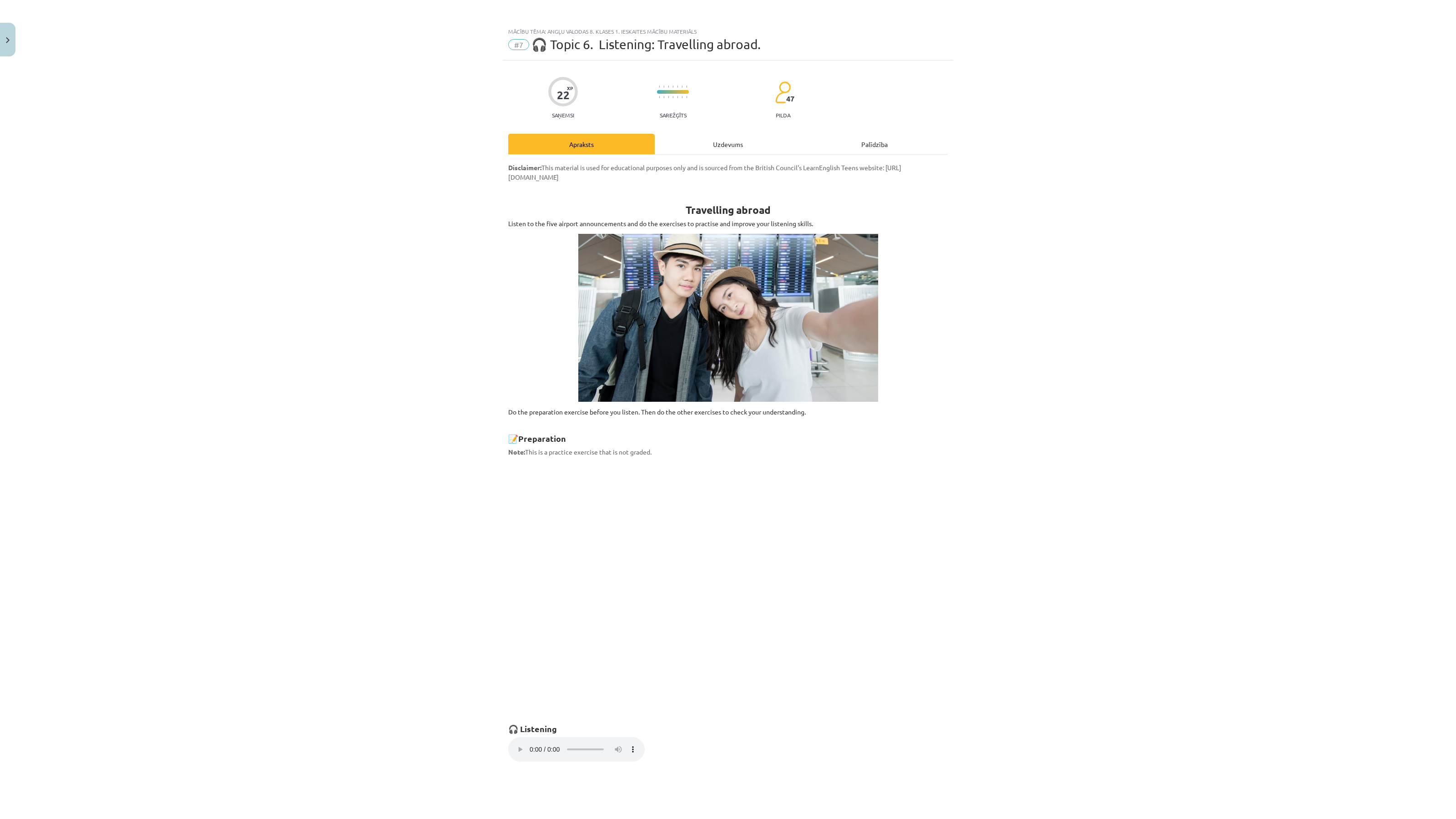
click at [709, 138] on div "Uzdevums" at bounding box center [728, 143] width 147 height 20
select select "****"
select select "*****"
select select "******"
select select "*********"
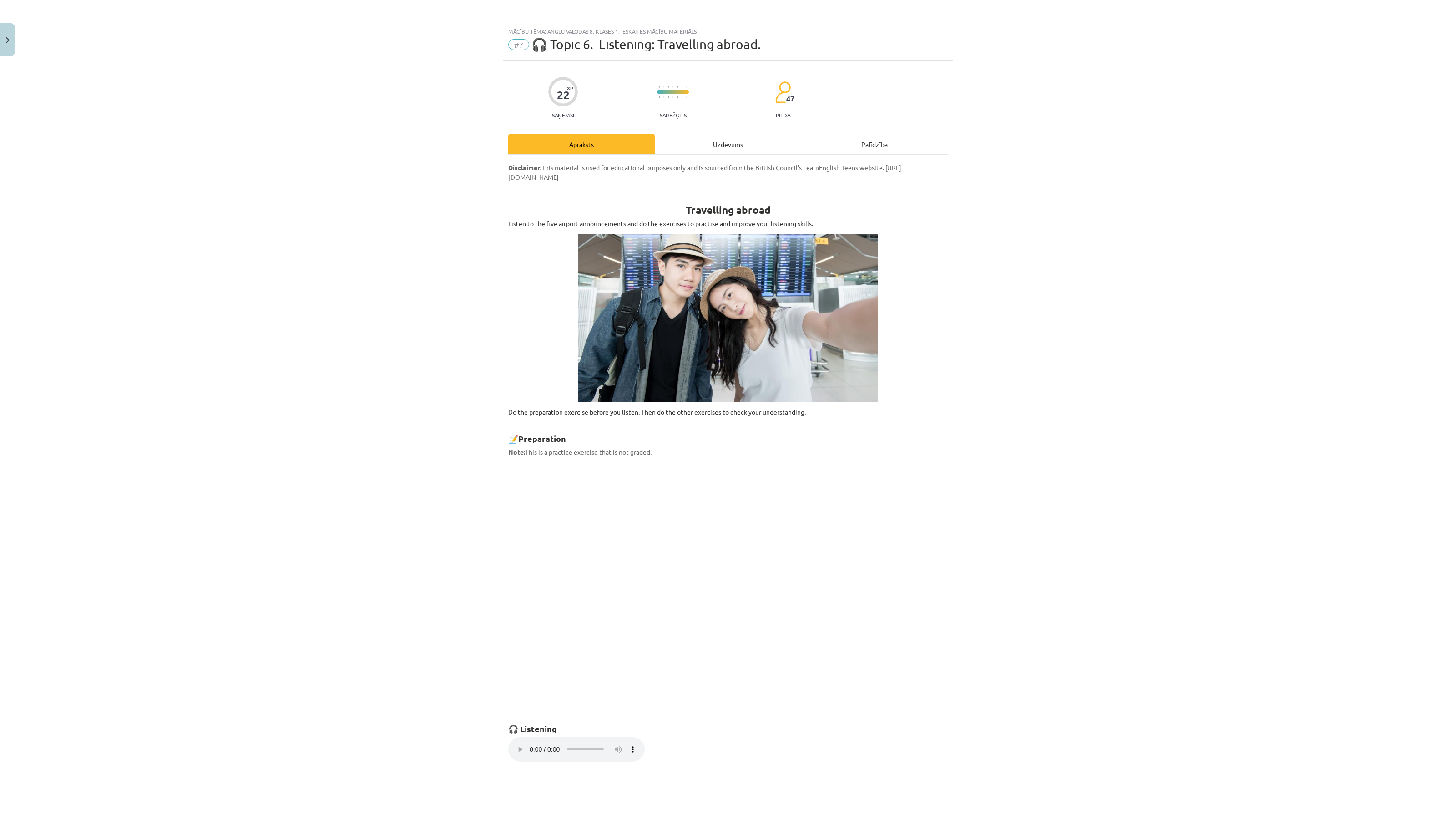
select select "********"
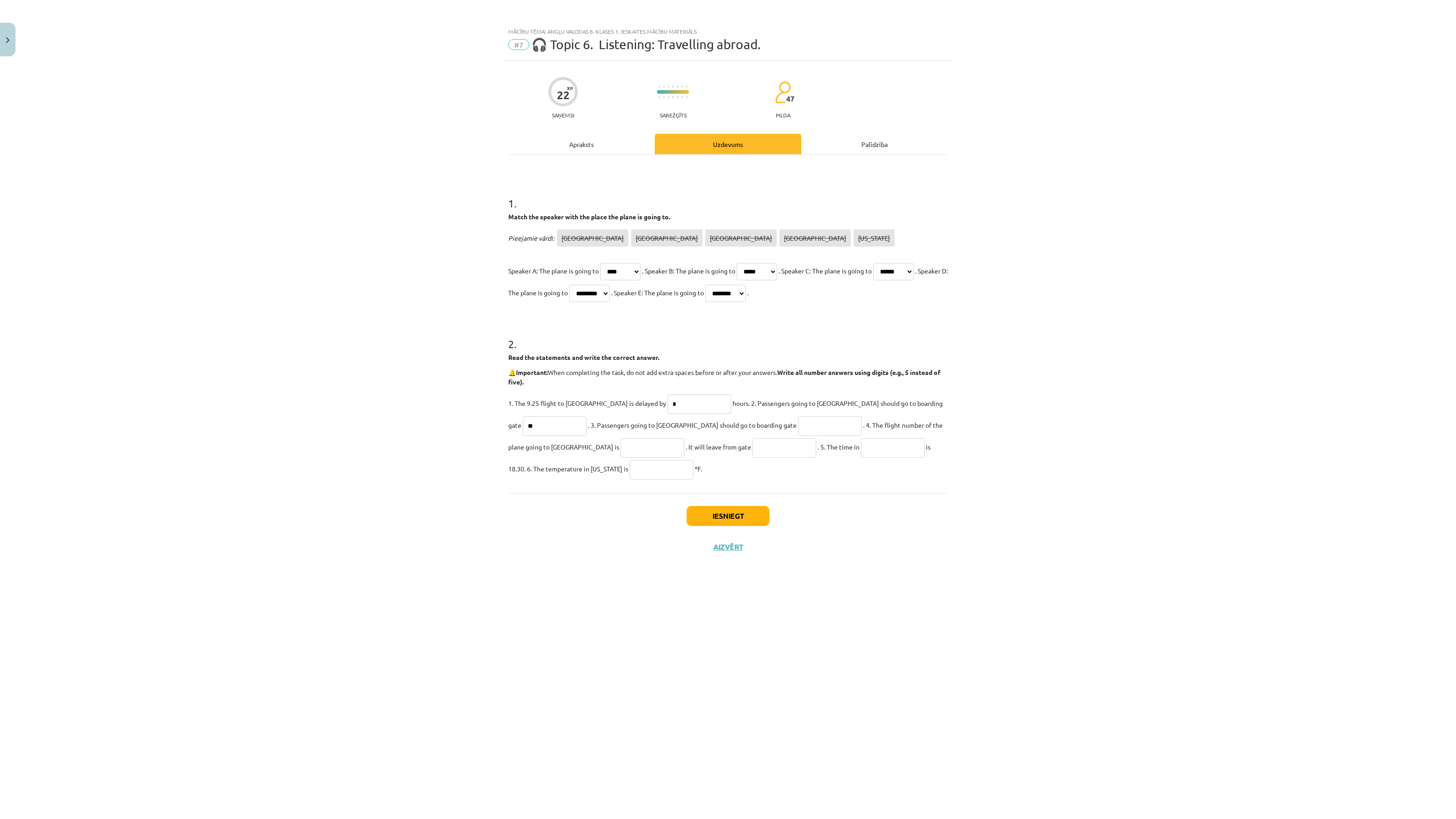
click at [798, 422] on input "text" at bounding box center [829, 427] width 64 height 19
type input "**"
click at [594, 132] on div "22 XP Saņemsi Sarežģīts 47 pilda Apraksts Uzdevums Palīdzība 1 . Match the spea…" at bounding box center [728, 428] width 451 height 736
click at [588, 143] on div "Apraksts" at bounding box center [582, 143] width 147 height 20
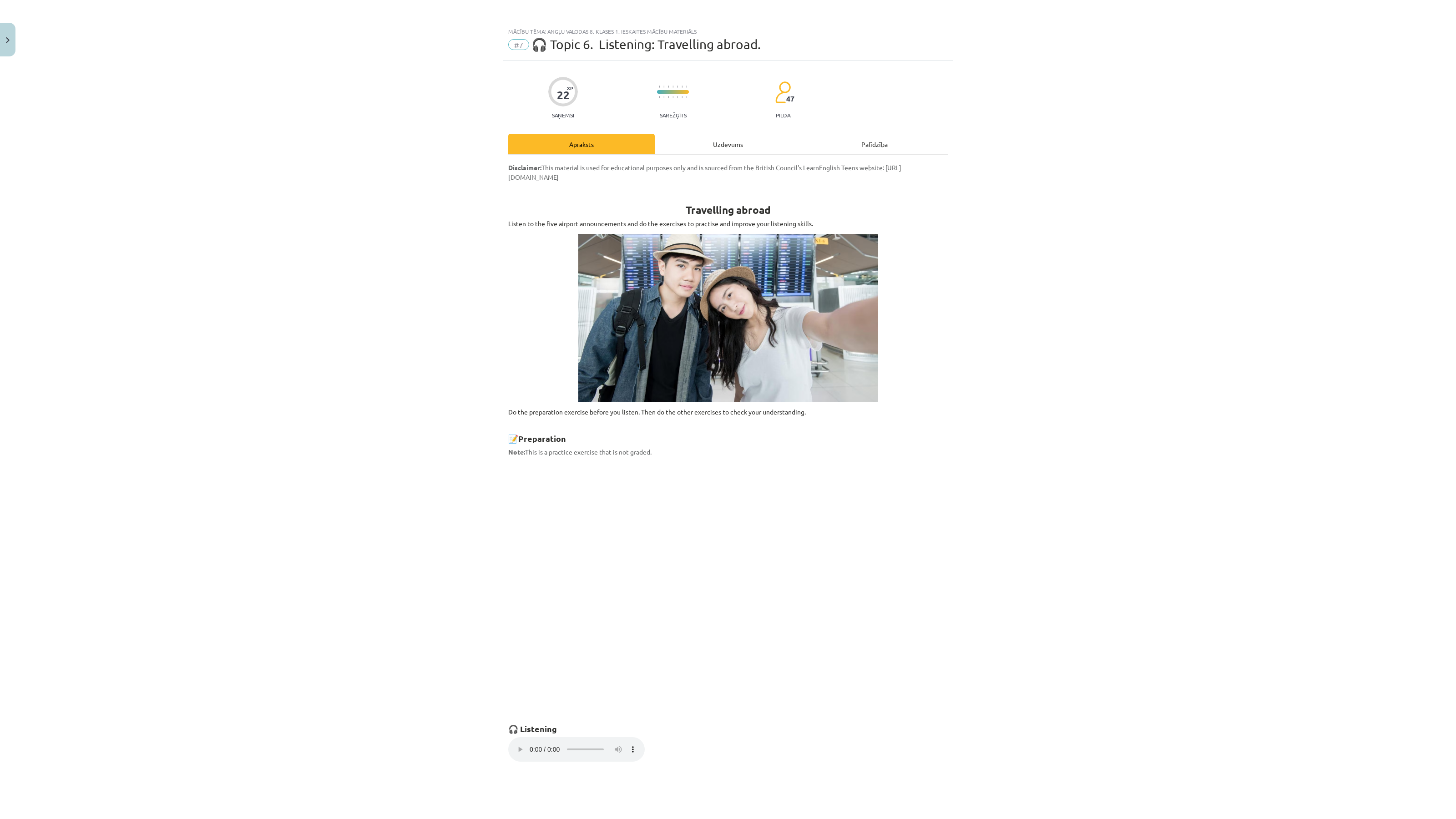
click at [727, 142] on div "Uzdevums" at bounding box center [728, 143] width 147 height 20
select select "****"
select select "*****"
select select "******"
select select "*********"
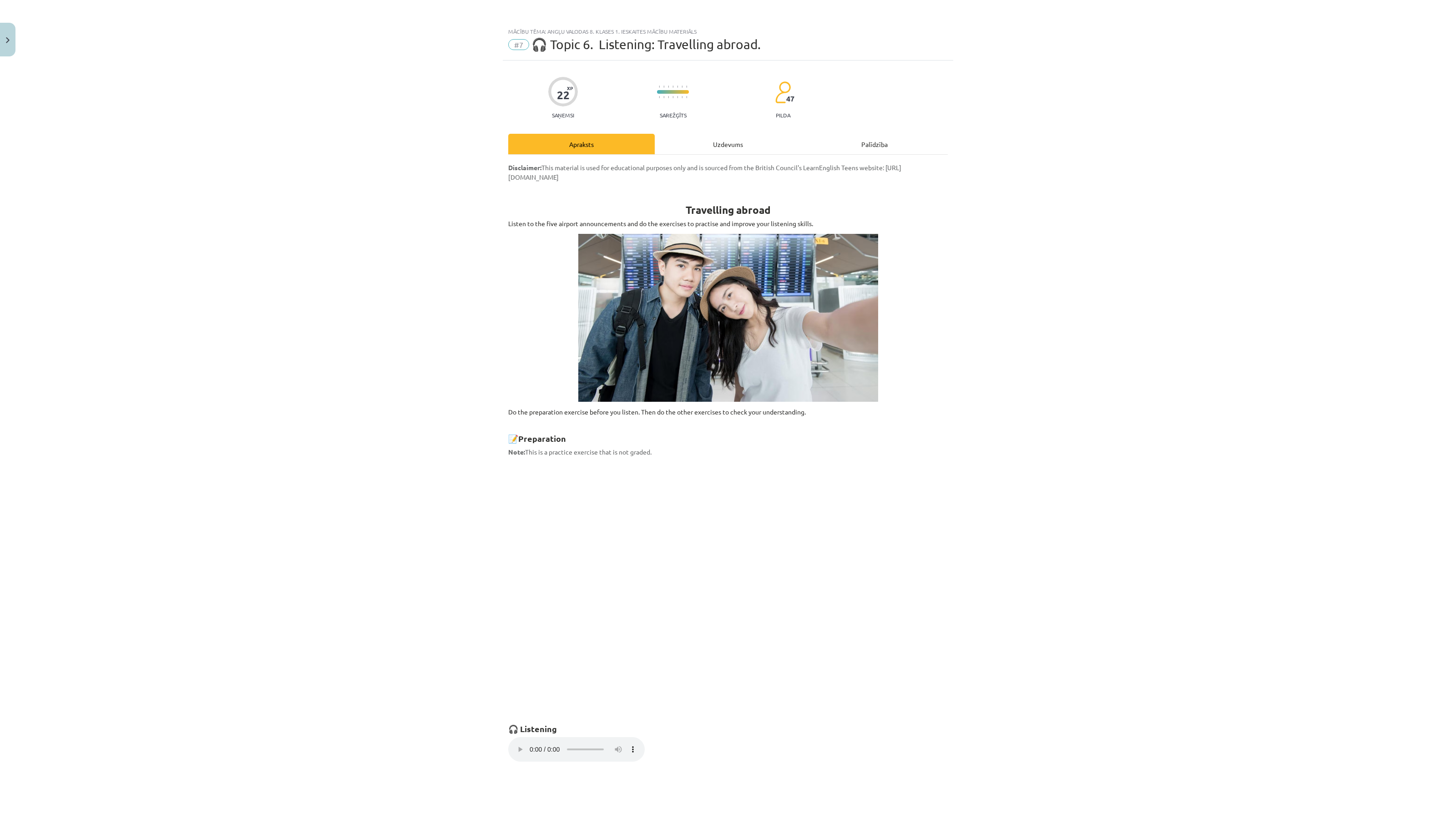
select select "********"
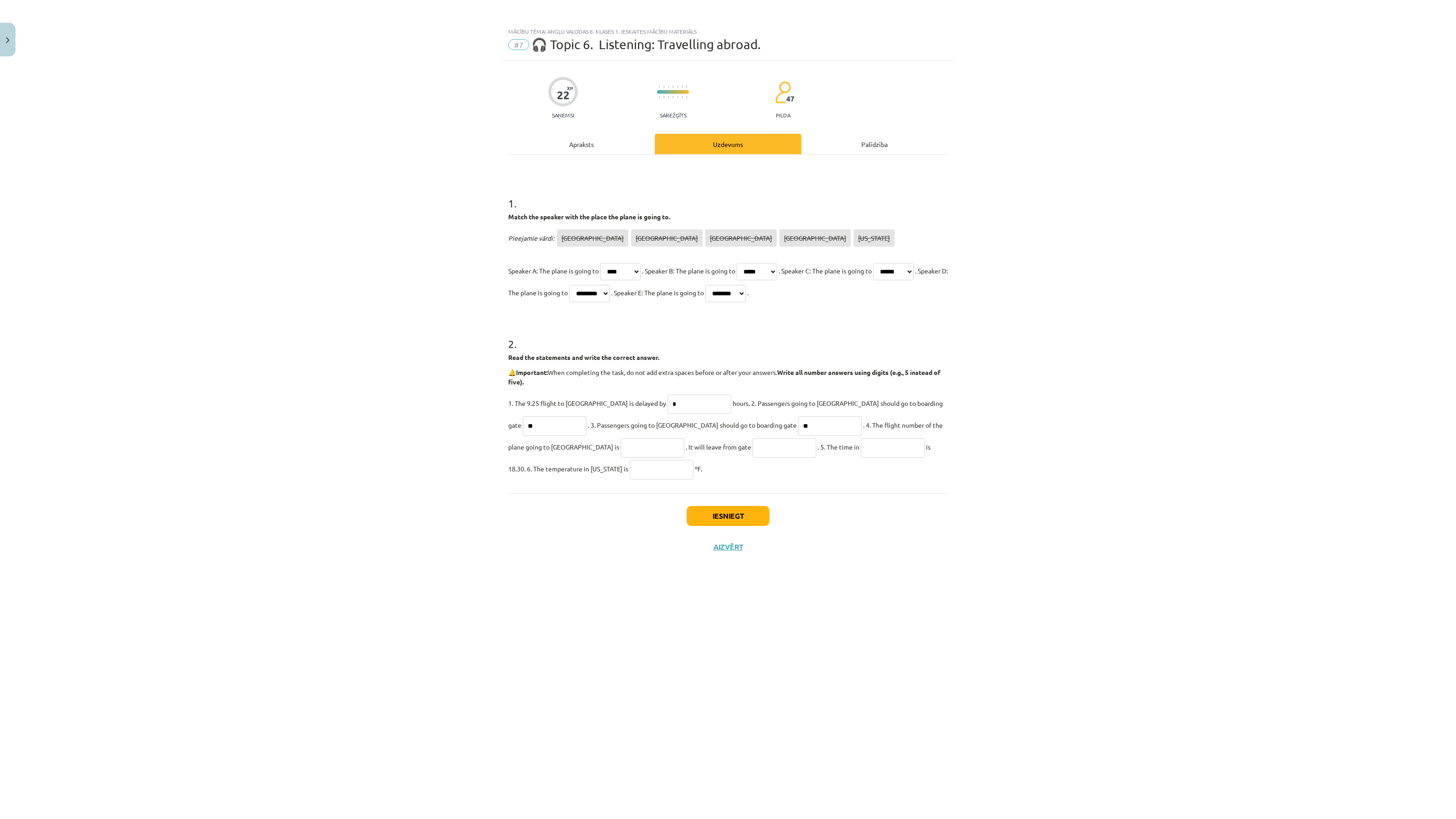
click at [621, 448] on input "text" at bounding box center [652, 448] width 64 height 19
type input "******"
click at [752, 445] on input "text" at bounding box center [784, 448] width 64 height 19
click at [554, 150] on div "Apraksts" at bounding box center [582, 143] width 147 height 20
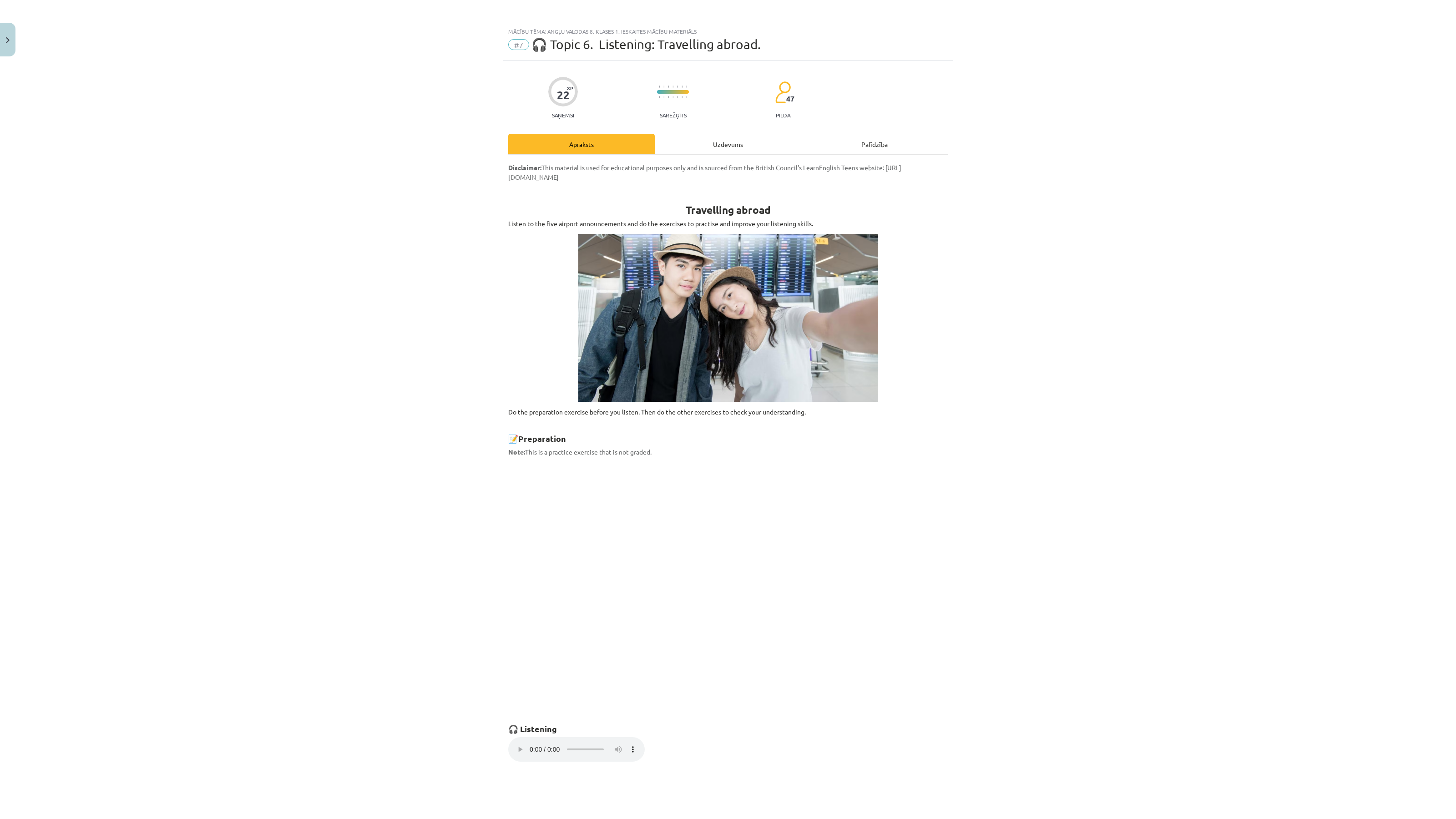
click at [725, 140] on div "Uzdevums" at bounding box center [728, 143] width 147 height 20
select select "****"
select select "*****"
select select "******"
select select "*********"
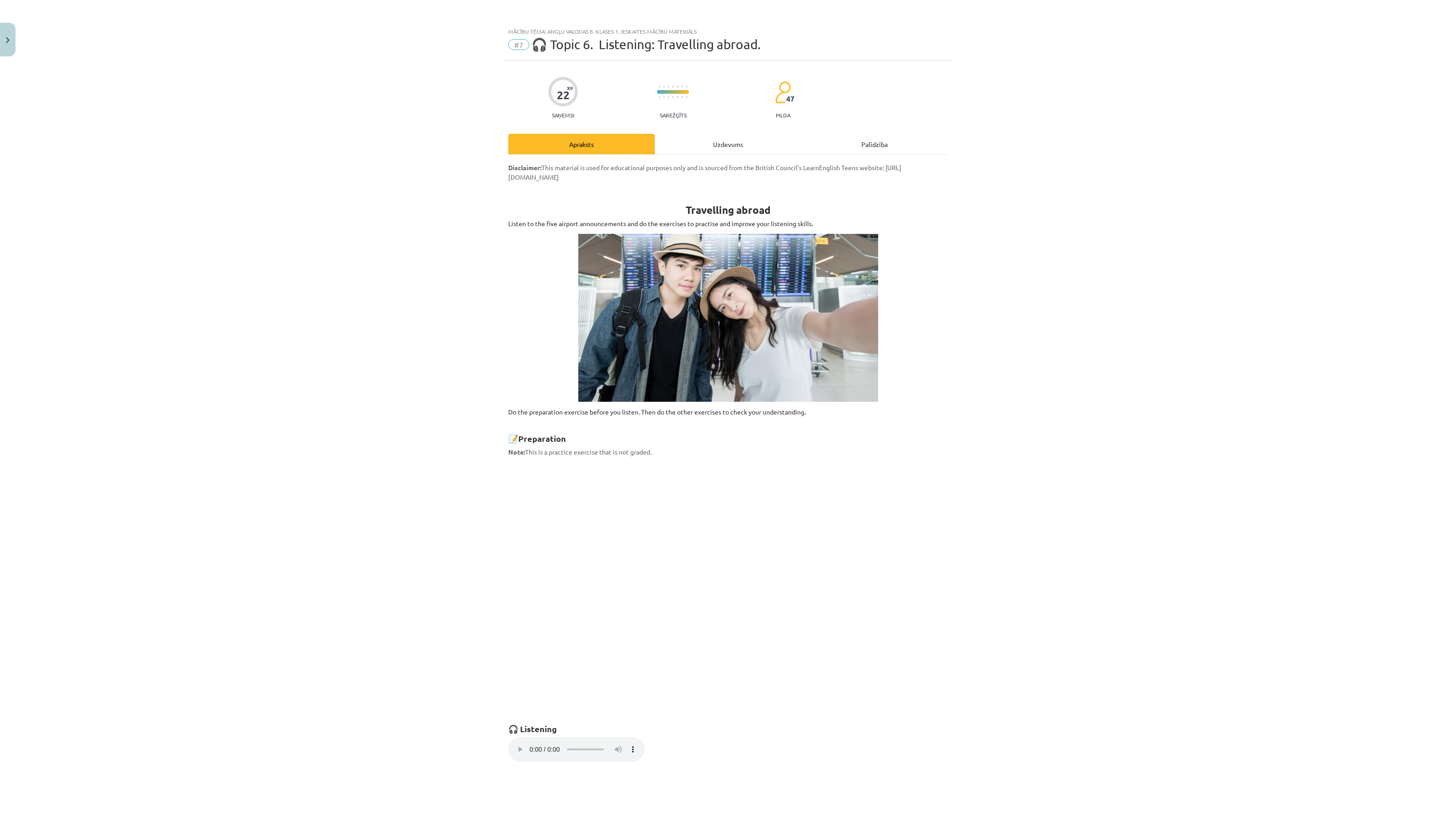
select select "********"
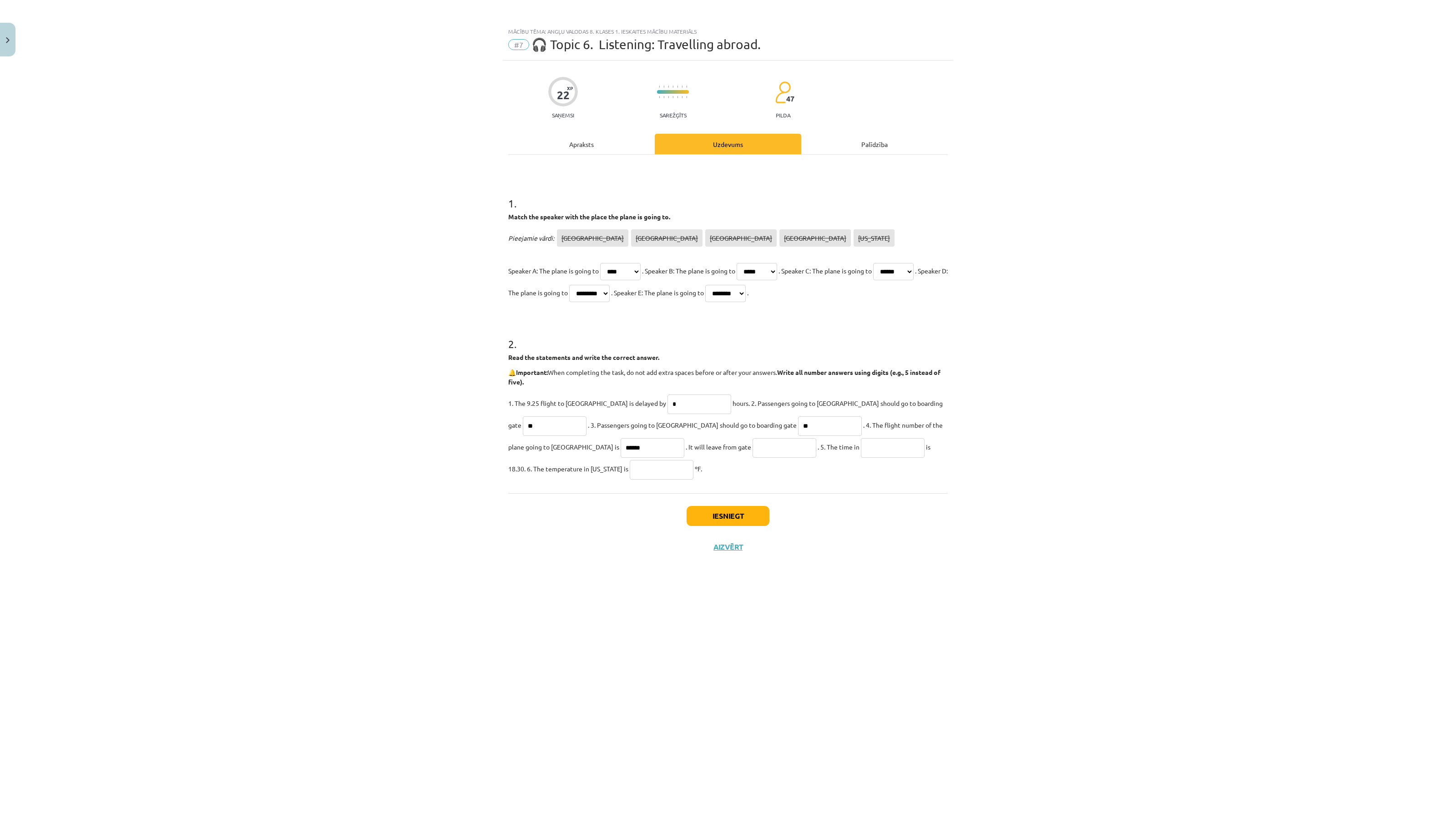
click at [576, 140] on div "Apraksts" at bounding box center [582, 143] width 147 height 20
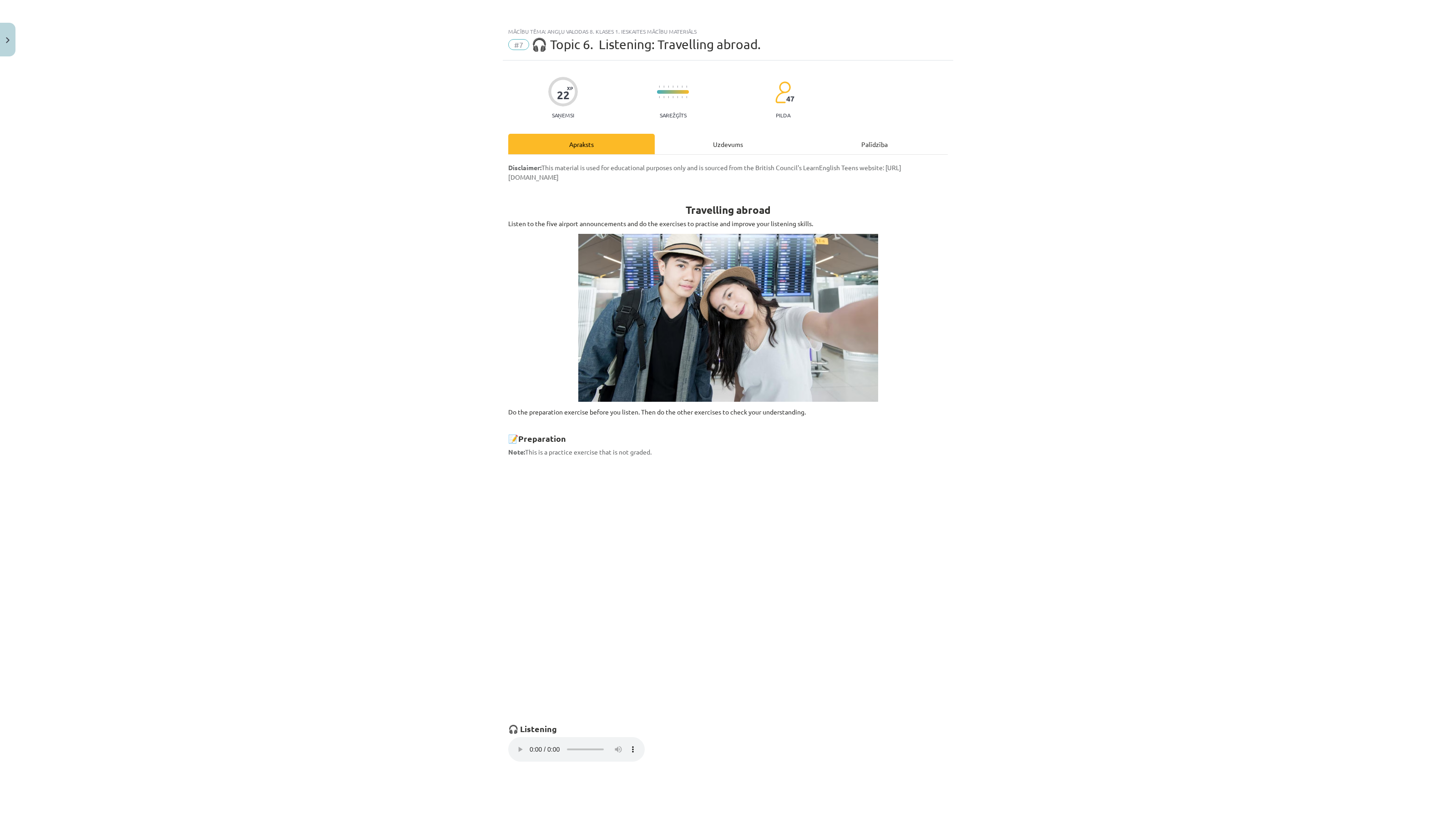
click at [726, 129] on div "22 XP Saņemsi Sarežģīts 47 pilda Apraksts Uzdevums Palīdzība Disclaimer: This m…" at bounding box center [728, 521] width 451 height 921
click at [718, 136] on div "22 XP Saņemsi Sarežģīts 47 pilda Apraksts Uzdevums Palīdzība Disclaimer: This m…" at bounding box center [728, 521] width 451 height 921
click at [717, 137] on div "Uzdevums" at bounding box center [728, 143] width 147 height 20
select select "****"
select select "*****"
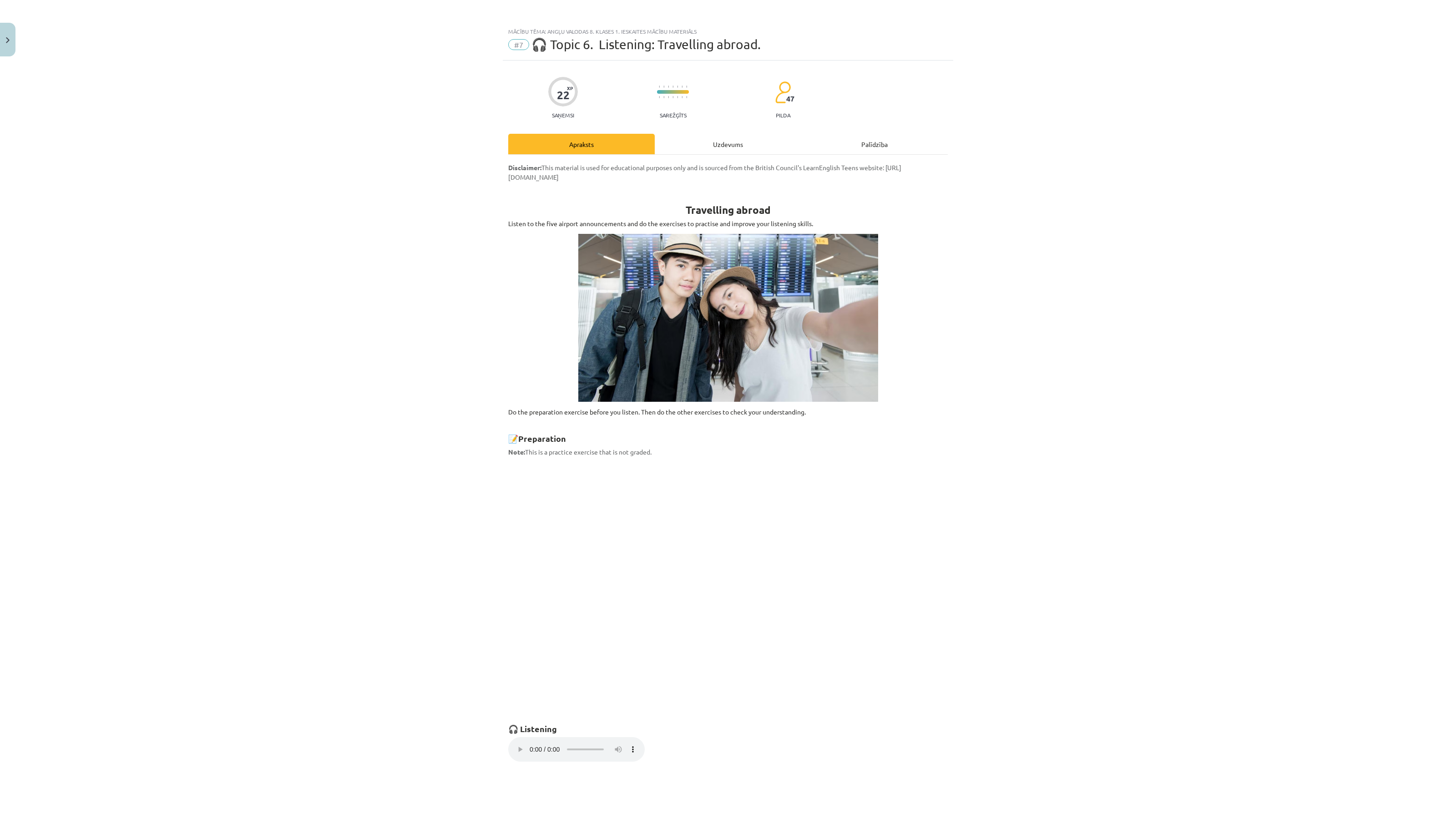
select select "******"
select select "*********"
select select "********"
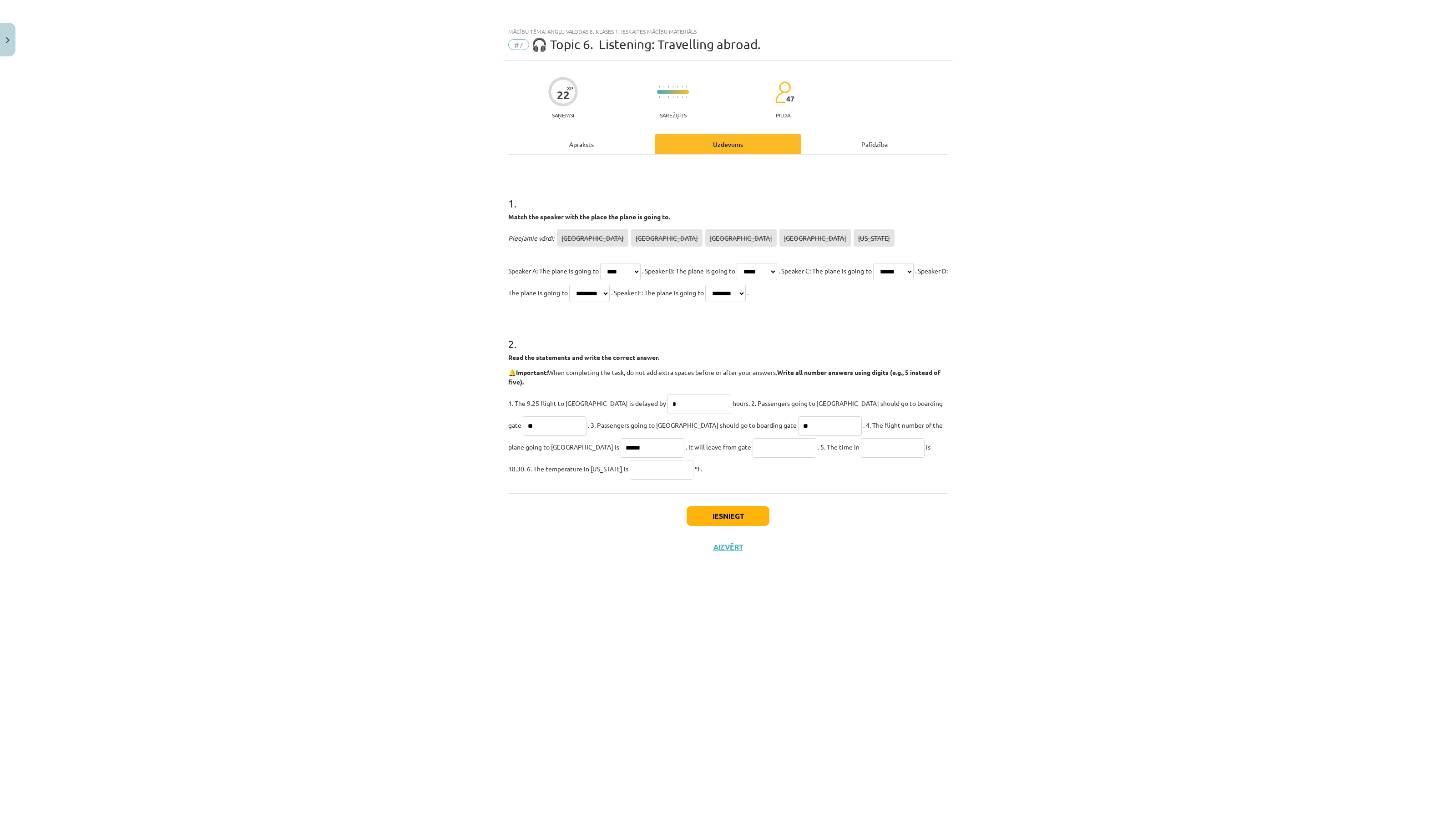
click at [600, 147] on div "Apraksts" at bounding box center [582, 143] width 147 height 20
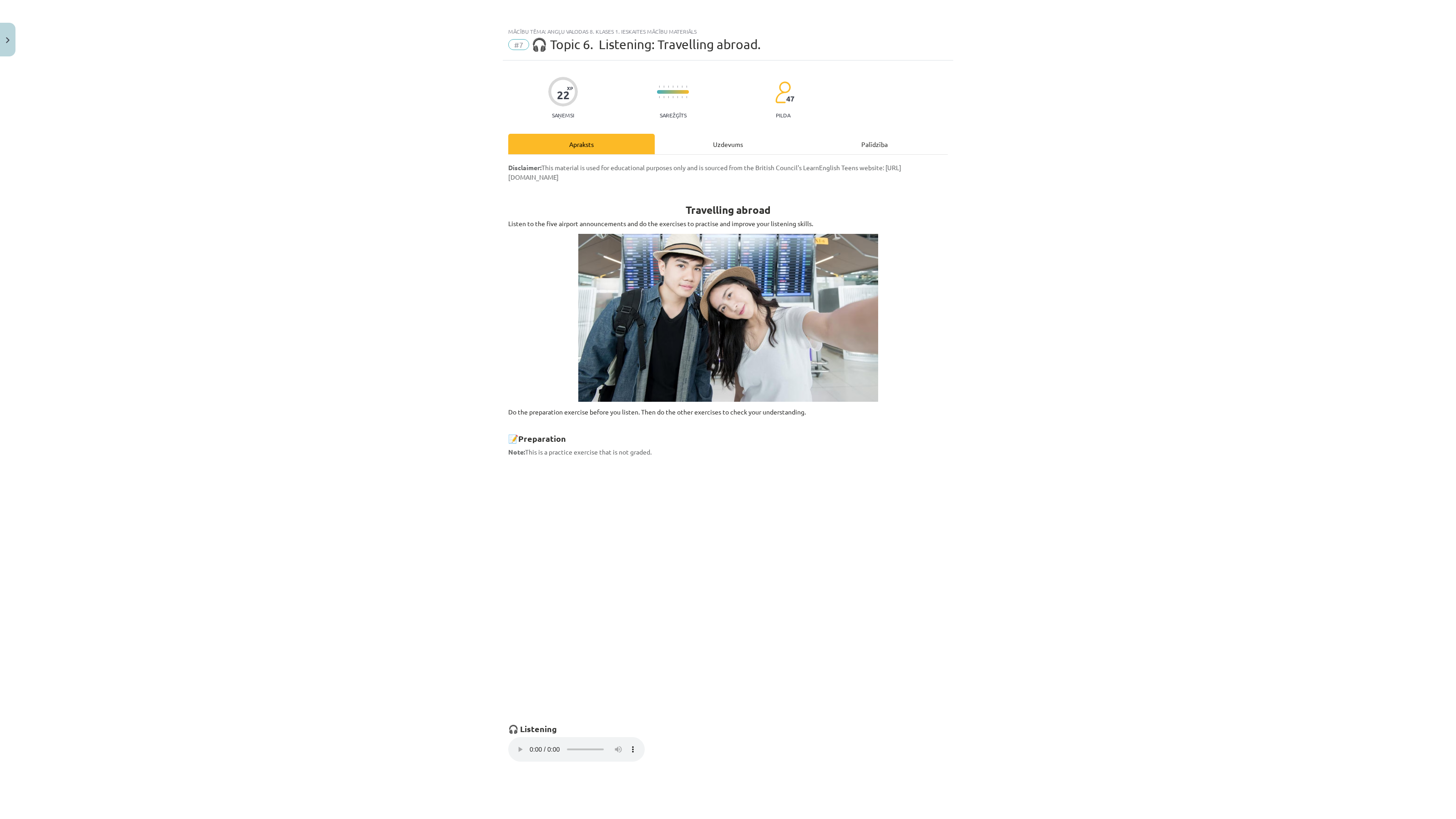
click at [725, 146] on div "Uzdevums" at bounding box center [728, 143] width 147 height 20
select select "****"
select select "*****"
select select "******"
select select "*********"
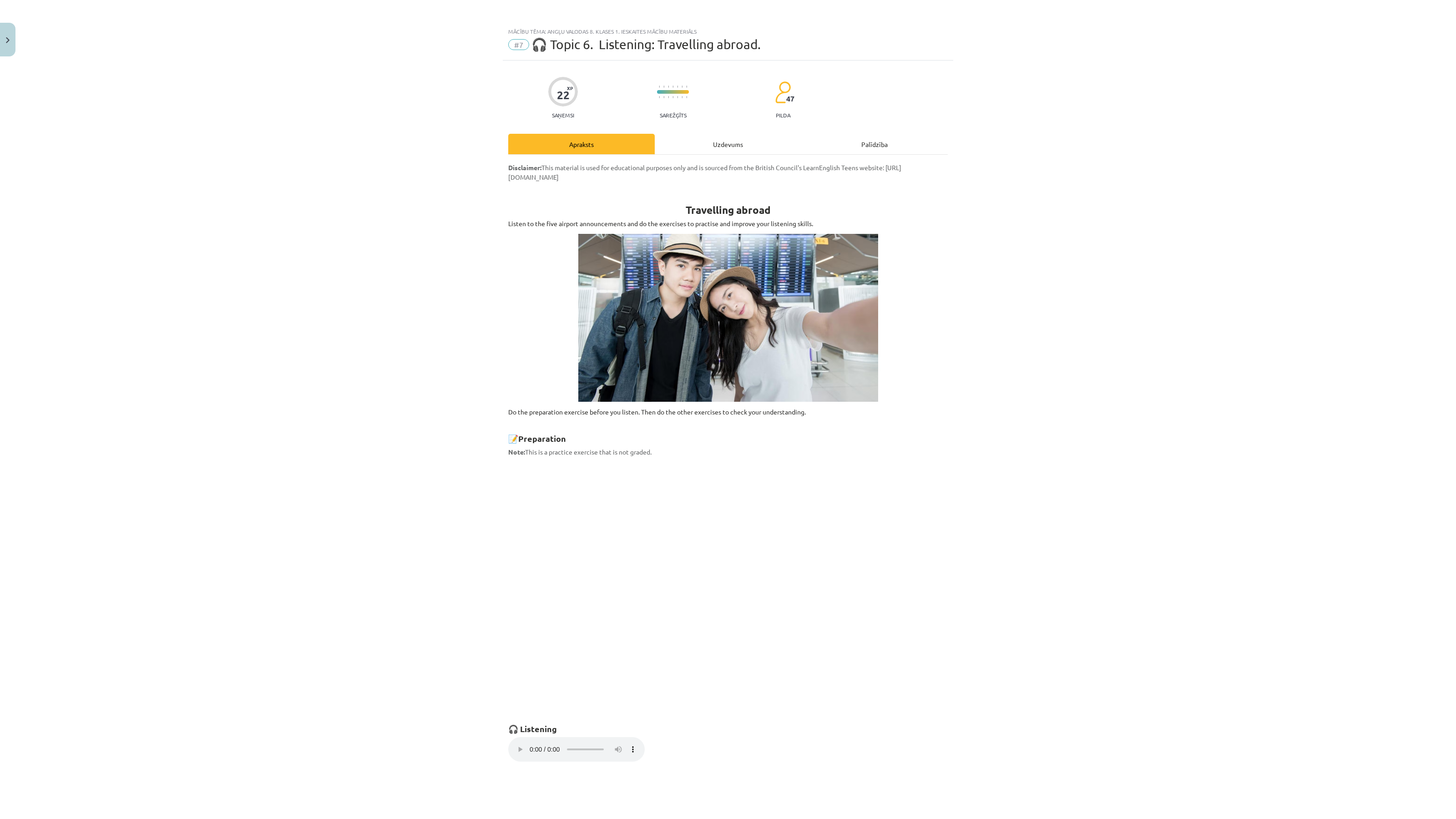
select select "********"
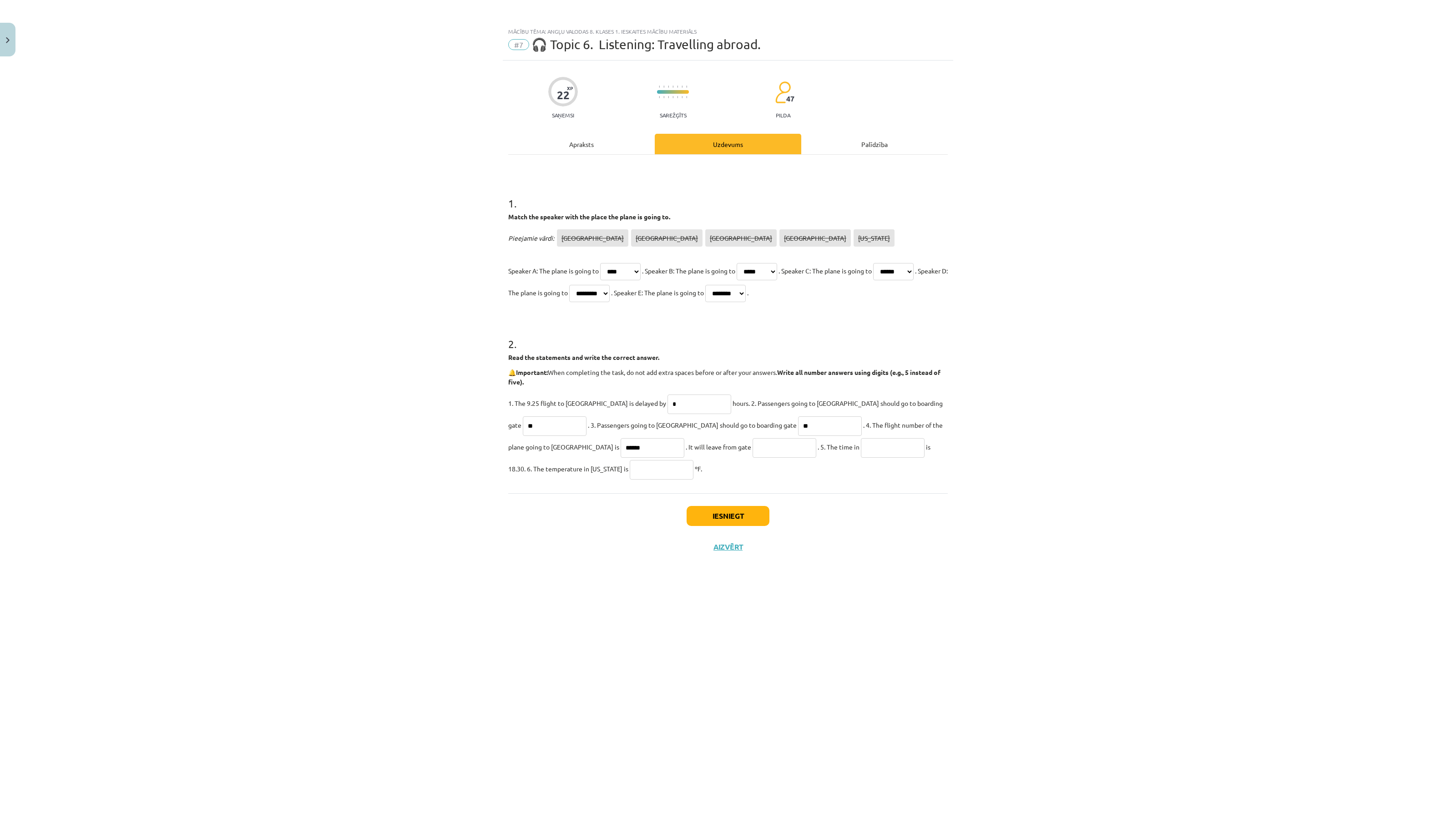
click at [752, 451] on input "text" at bounding box center [784, 448] width 64 height 19
type input "*"
click at [583, 142] on div "Apraksts" at bounding box center [582, 143] width 147 height 20
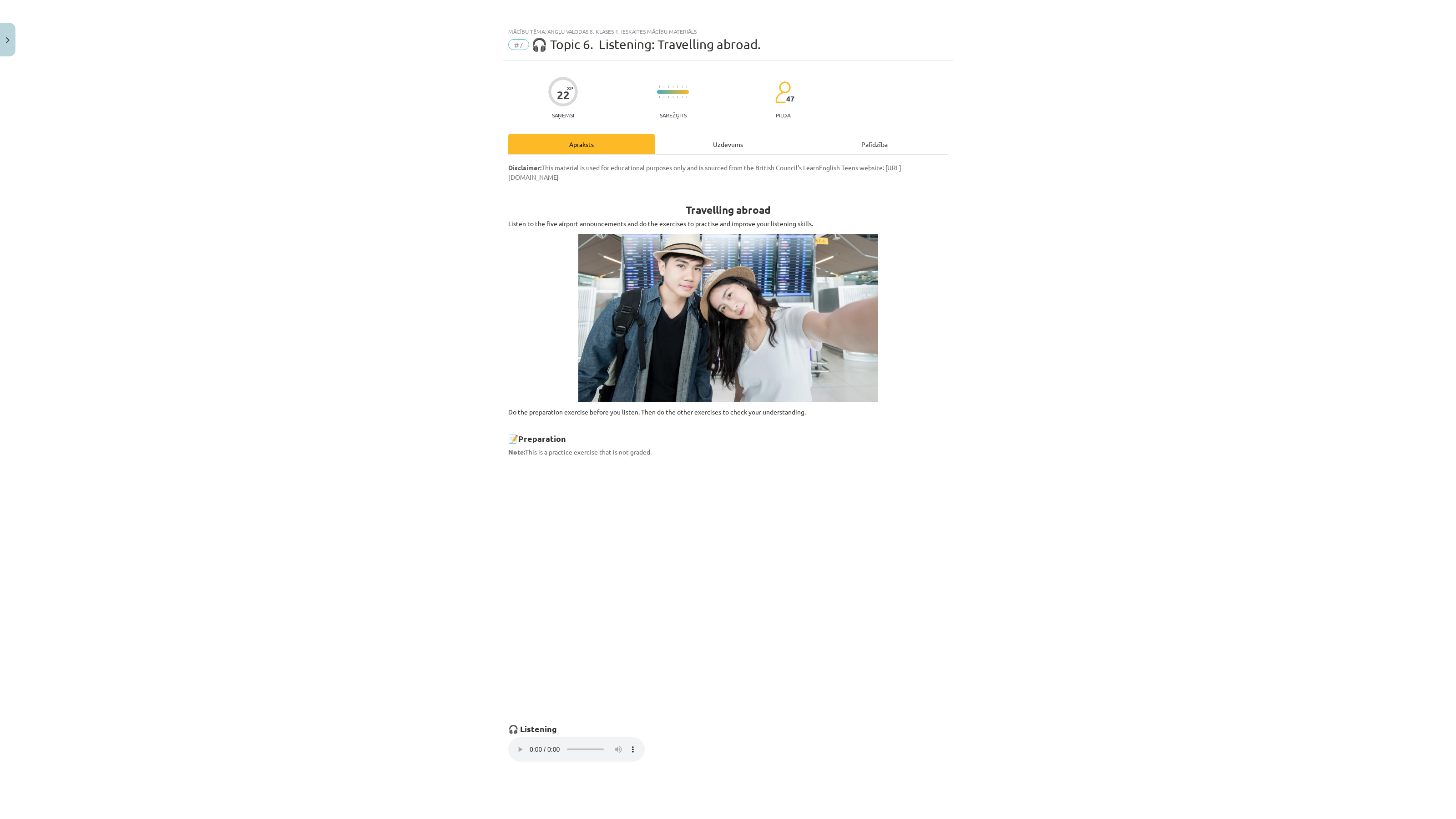
click at [745, 139] on div "Uzdevums" at bounding box center [728, 143] width 147 height 20
select select "****"
select select "*****"
select select "******"
select select "*********"
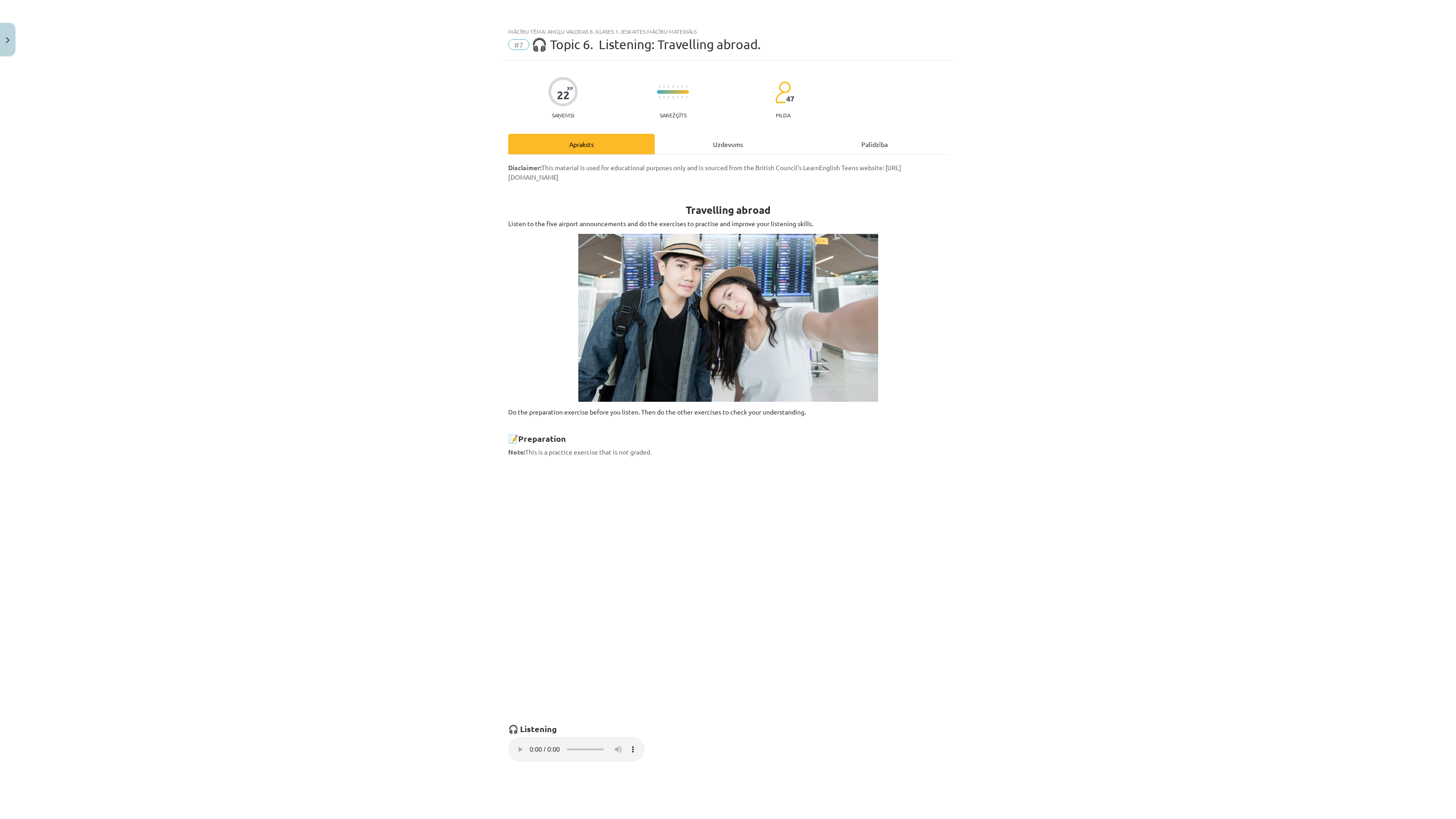
select select "********"
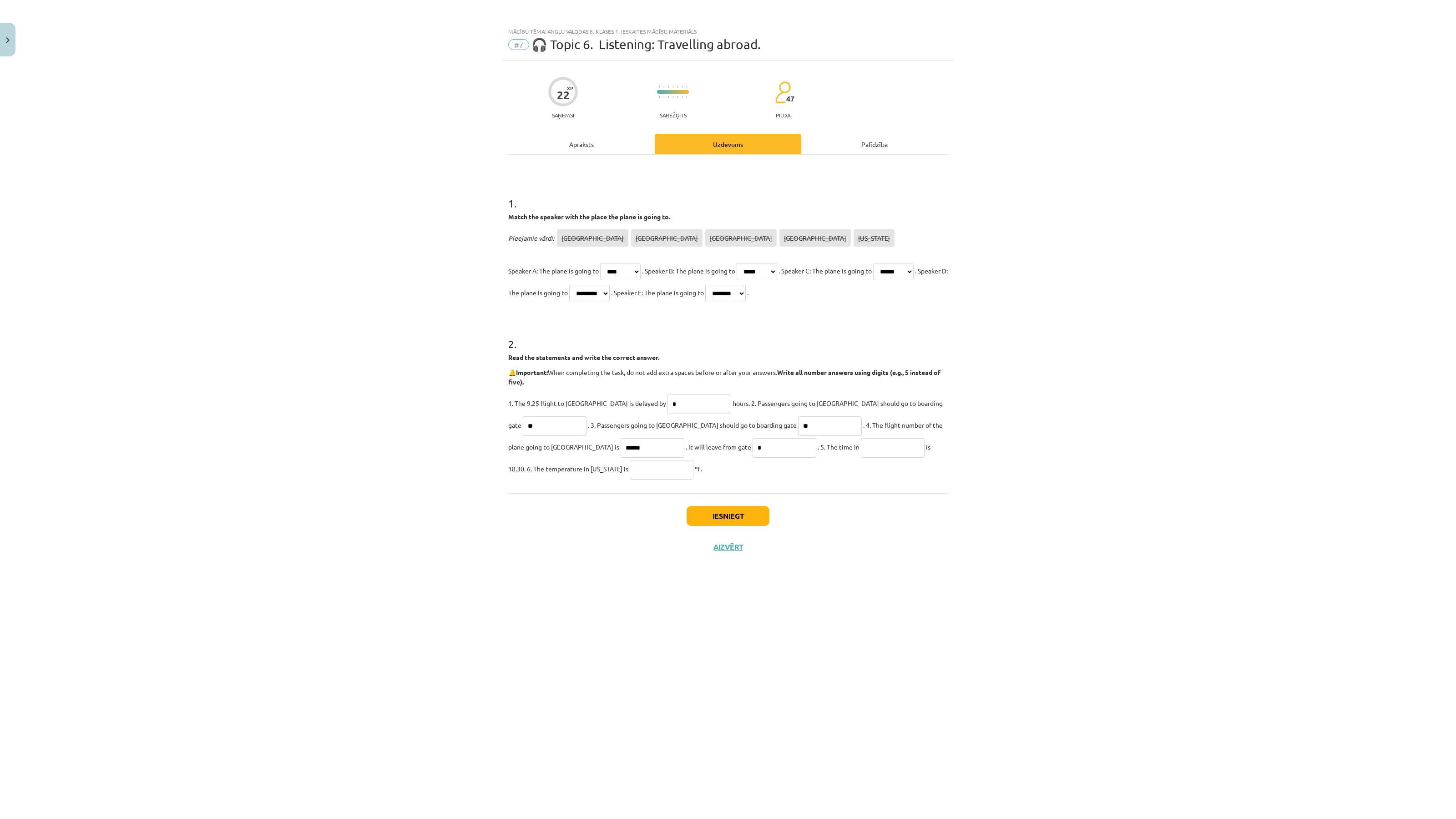
click at [861, 447] on input "text" at bounding box center [892, 448] width 64 height 19
click at [861, 448] on input "********" at bounding box center [892, 448] width 64 height 19
type input "********"
click at [569, 142] on div "Apraksts" at bounding box center [582, 143] width 147 height 20
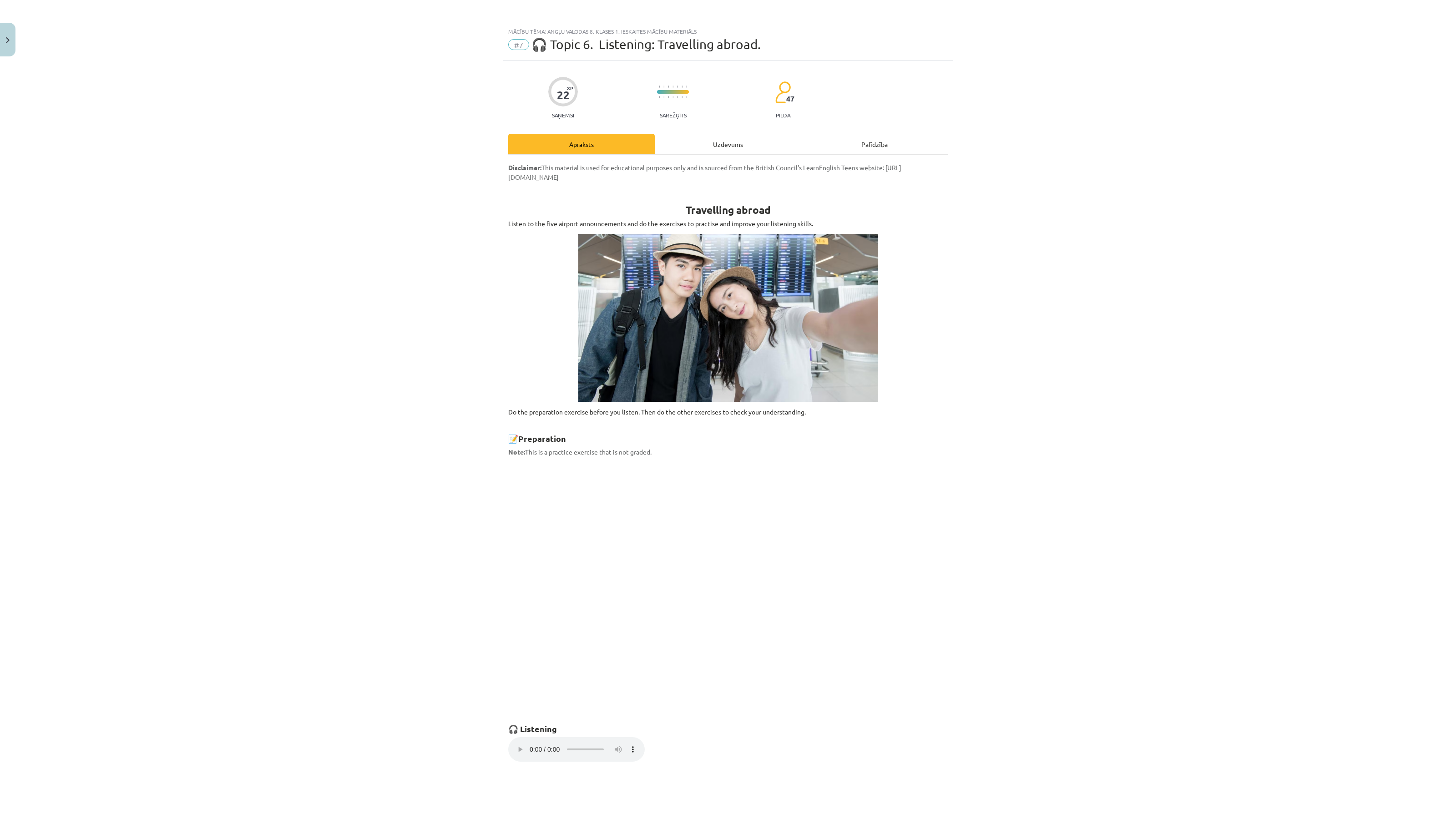
click at [731, 143] on div "Uzdevums" at bounding box center [728, 143] width 147 height 20
select select "****"
select select "*****"
select select "******"
select select "*********"
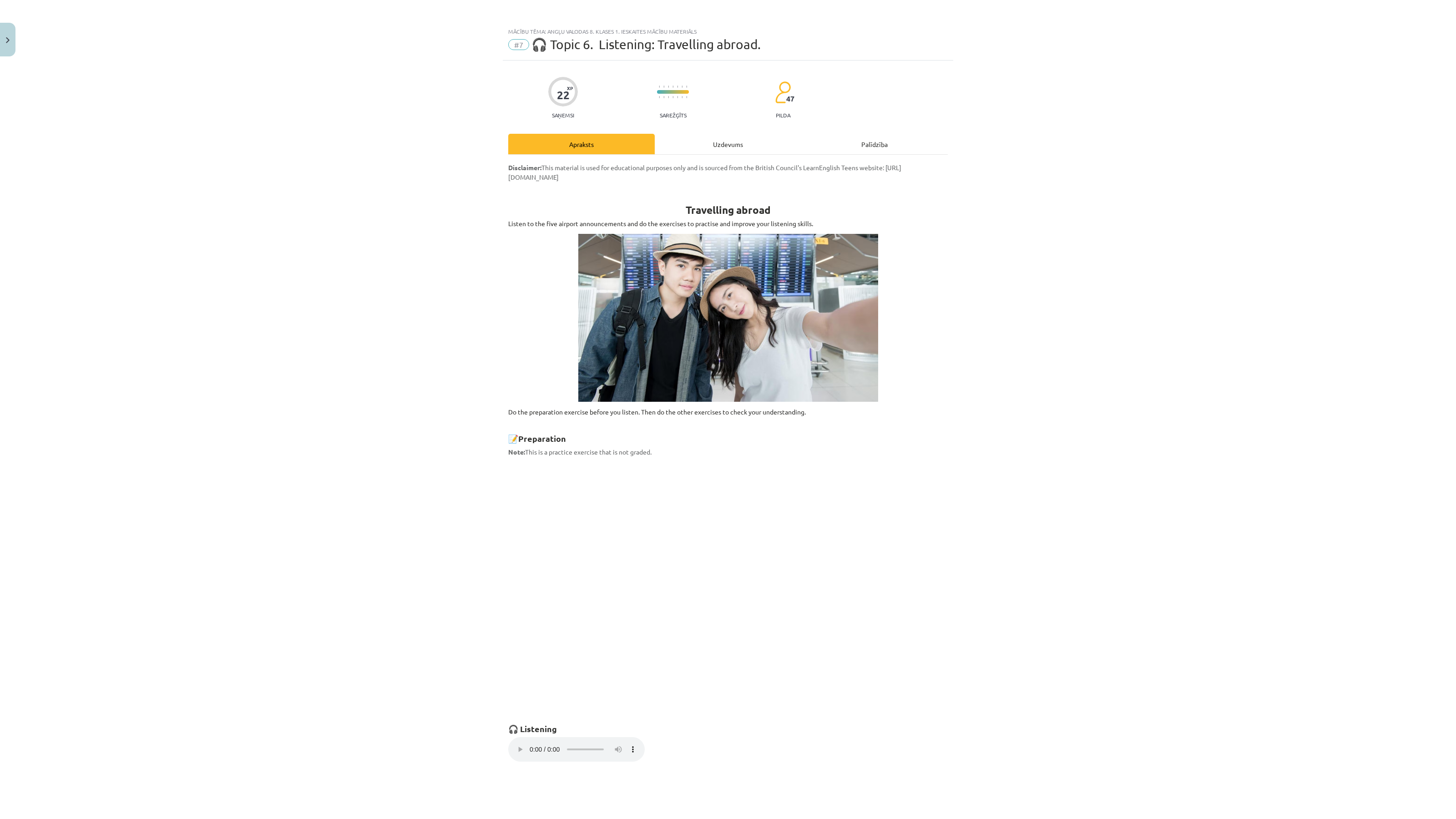
select select "********"
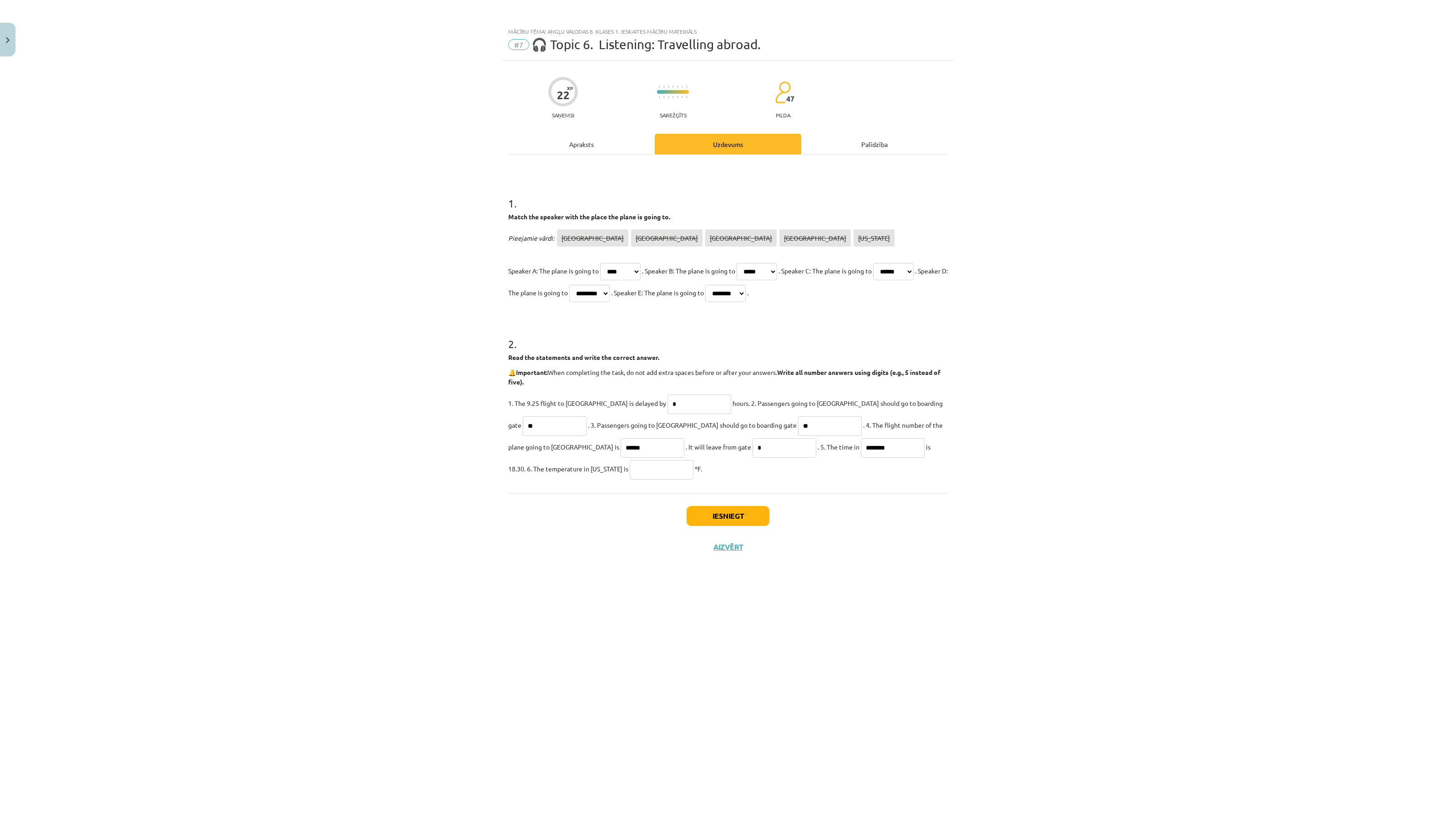
click at [630, 474] on input "text" at bounding box center [662, 470] width 64 height 19
type input "**"
click at [743, 520] on button "Iesniegt" at bounding box center [728, 516] width 83 height 20
click at [745, 685] on button "Nākamā nodarbība" at bounding box center [728, 685] width 89 height 21
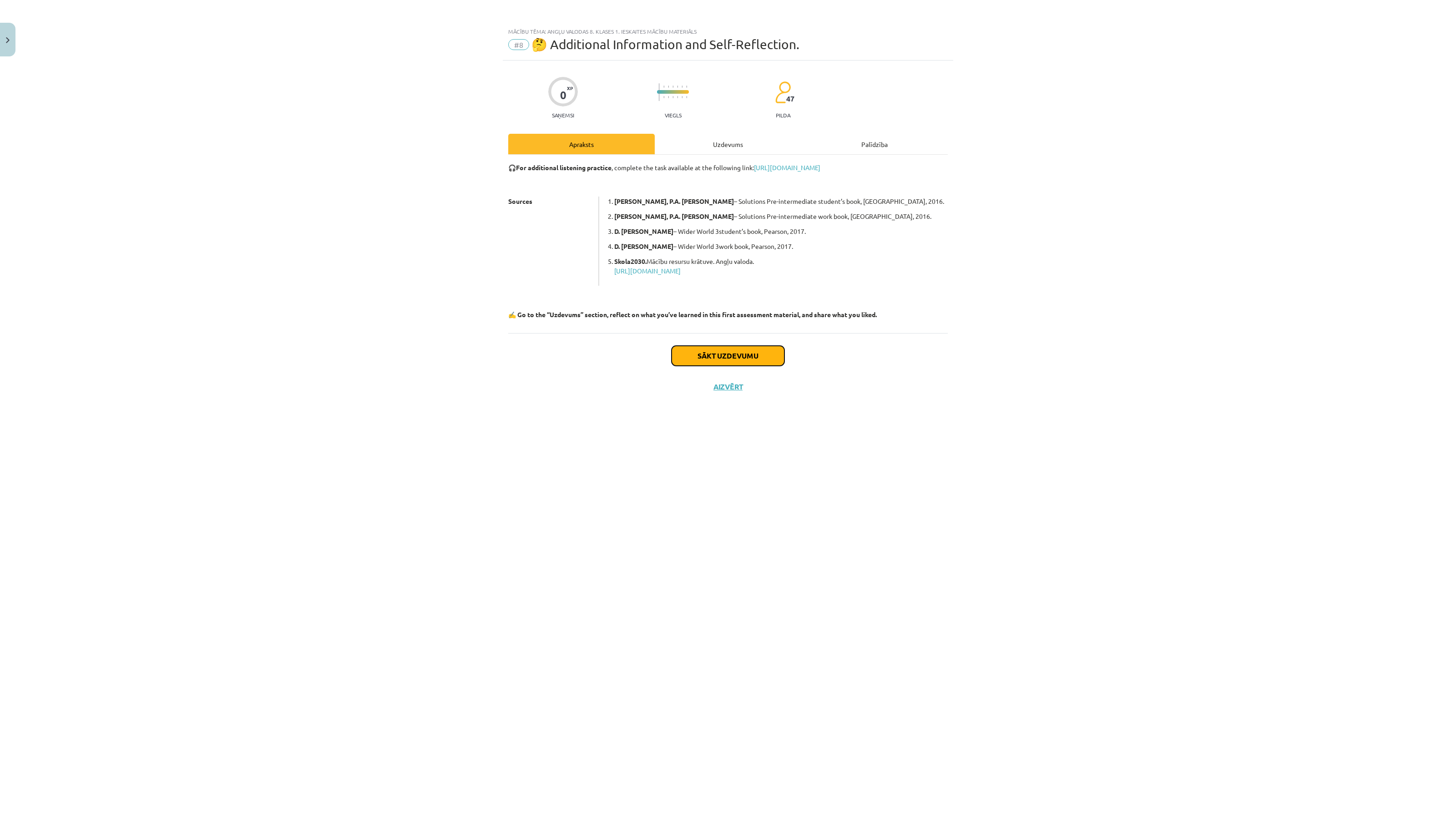
click at [716, 359] on button "Sākt uzdevumu" at bounding box center [728, 356] width 113 height 20
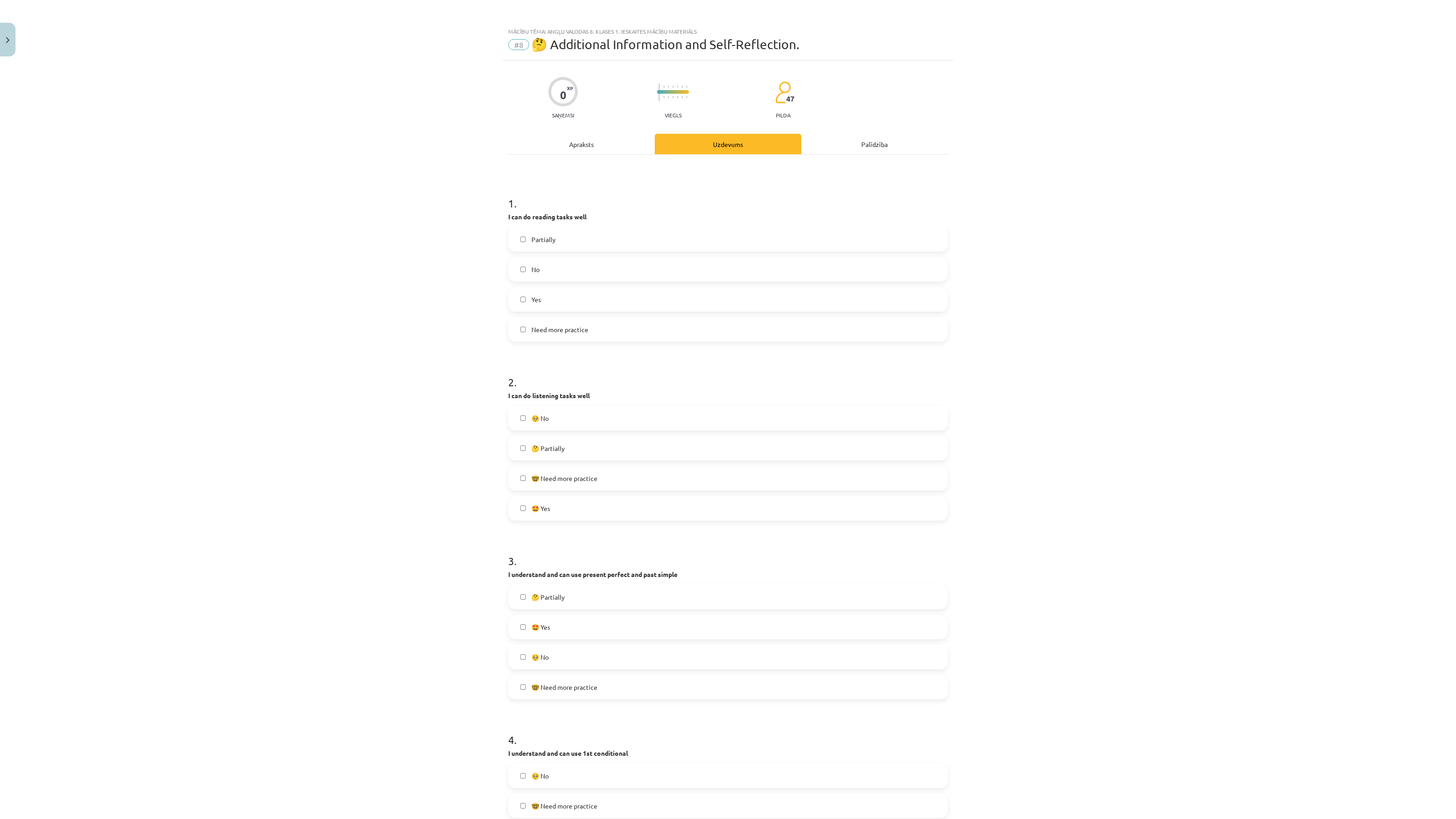
click at [561, 230] on label "Partially" at bounding box center [728, 239] width 438 height 23
click at [587, 445] on label "🤔 Partially" at bounding box center [728, 448] width 438 height 23
click at [555, 516] on label "🤩 Yes" at bounding box center [728, 509] width 438 height 23
click at [561, 446] on label "🤔 Partially" at bounding box center [728, 448] width 438 height 23
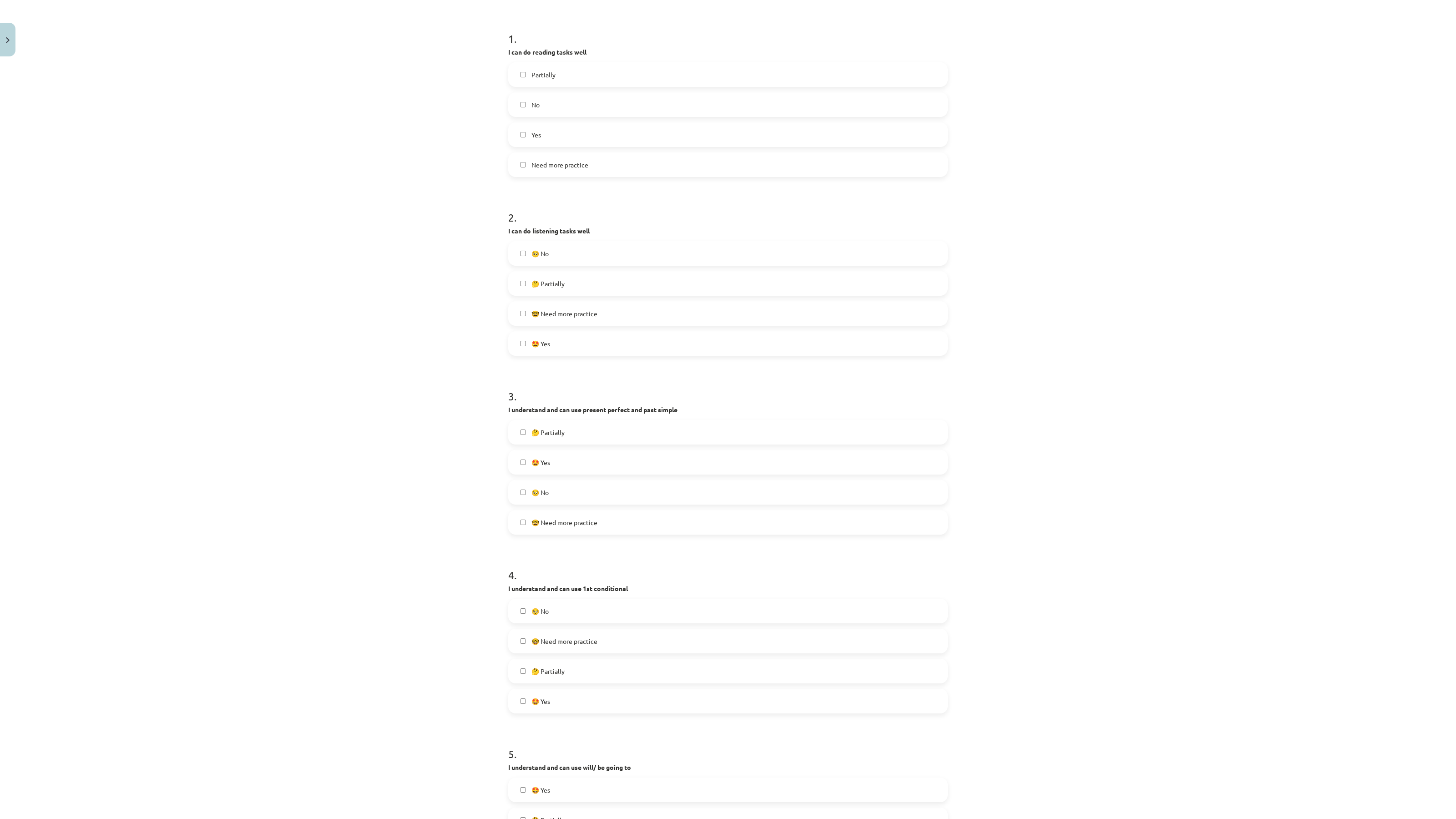
scroll to position [170, 0]
click at [579, 420] on label "🤔 Partially" at bounding box center [728, 427] width 438 height 23
click at [549, 663] on span "🤔 Partially" at bounding box center [548, 665] width 33 height 10
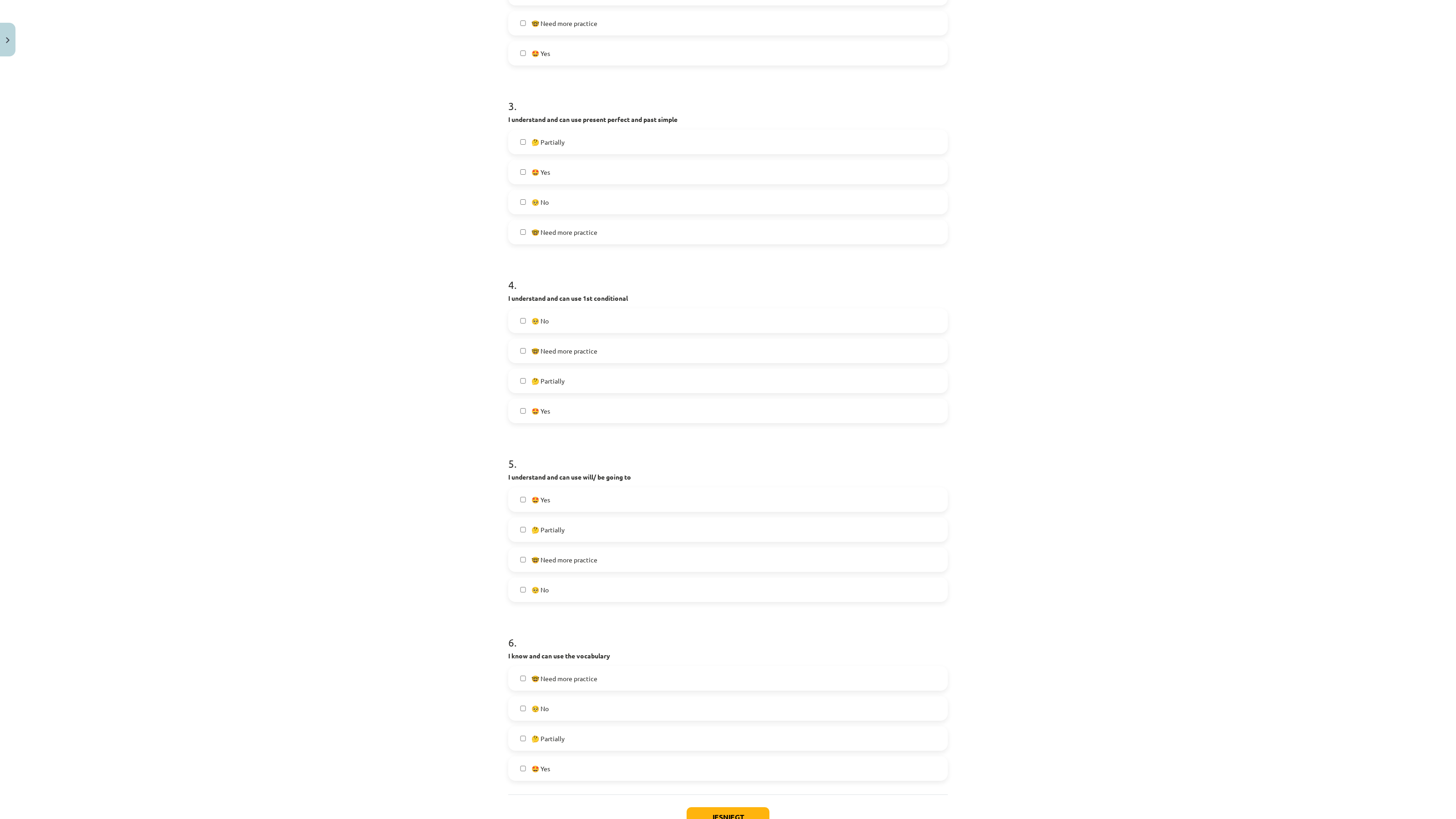
click at [566, 526] on label "🤔 Partially" at bounding box center [728, 530] width 438 height 23
click at [561, 744] on label "🤔 Partially" at bounding box center [728, 739] width 438 height 23
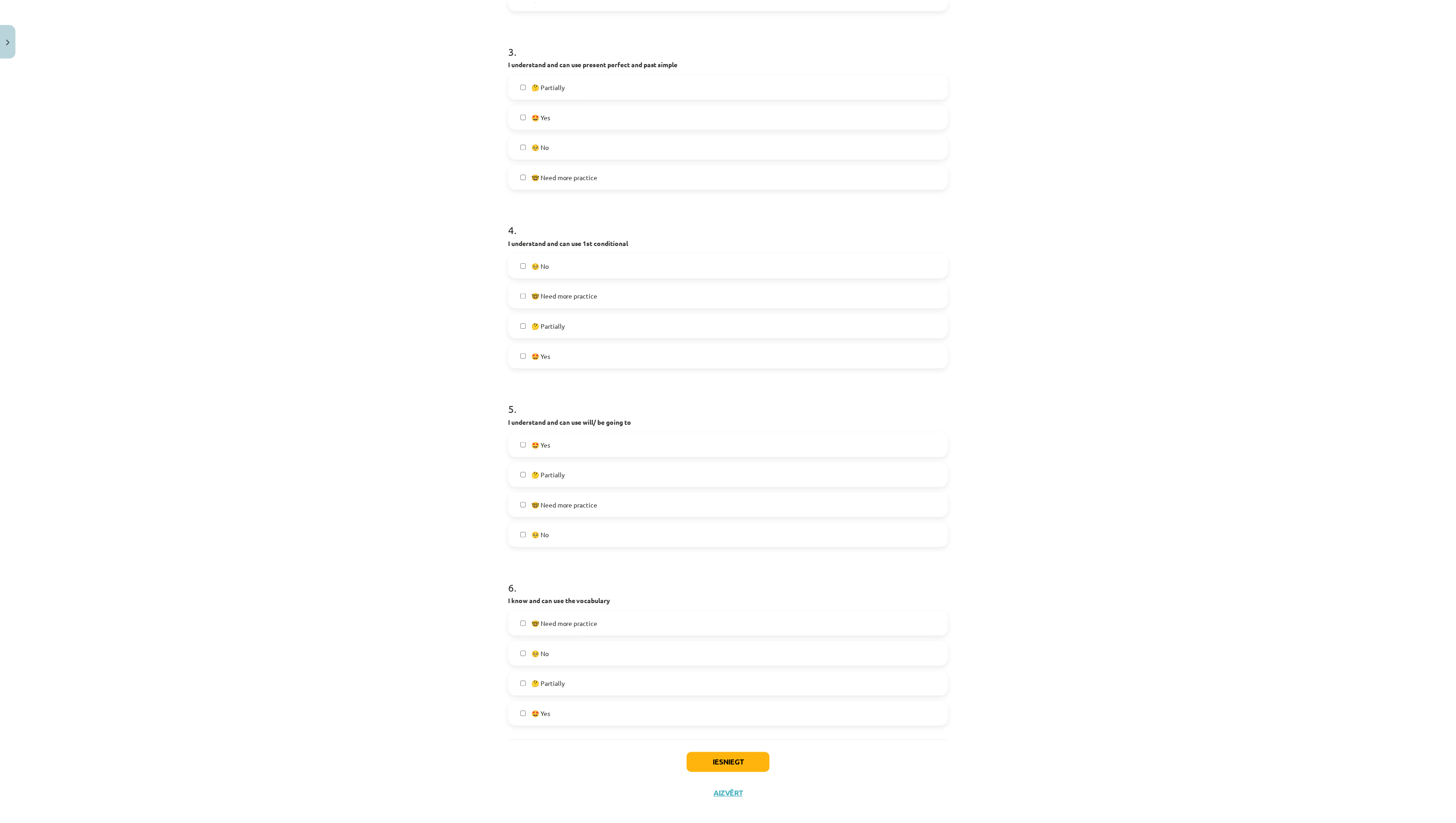
scroll to position [524, 0]
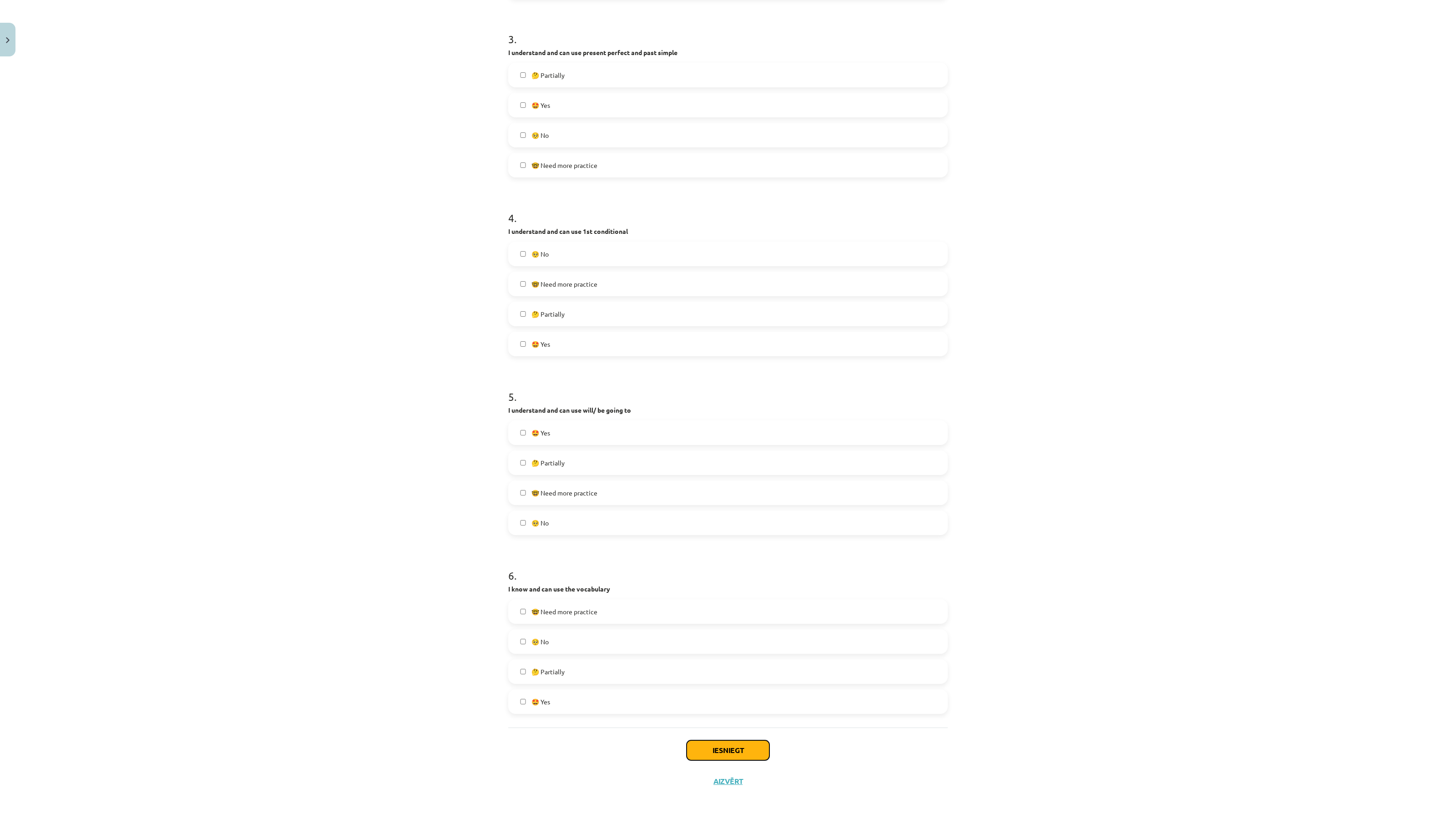
click at [688, 749] on button "Iesniegt" at bounding box center [728, 750] width 83 height 20
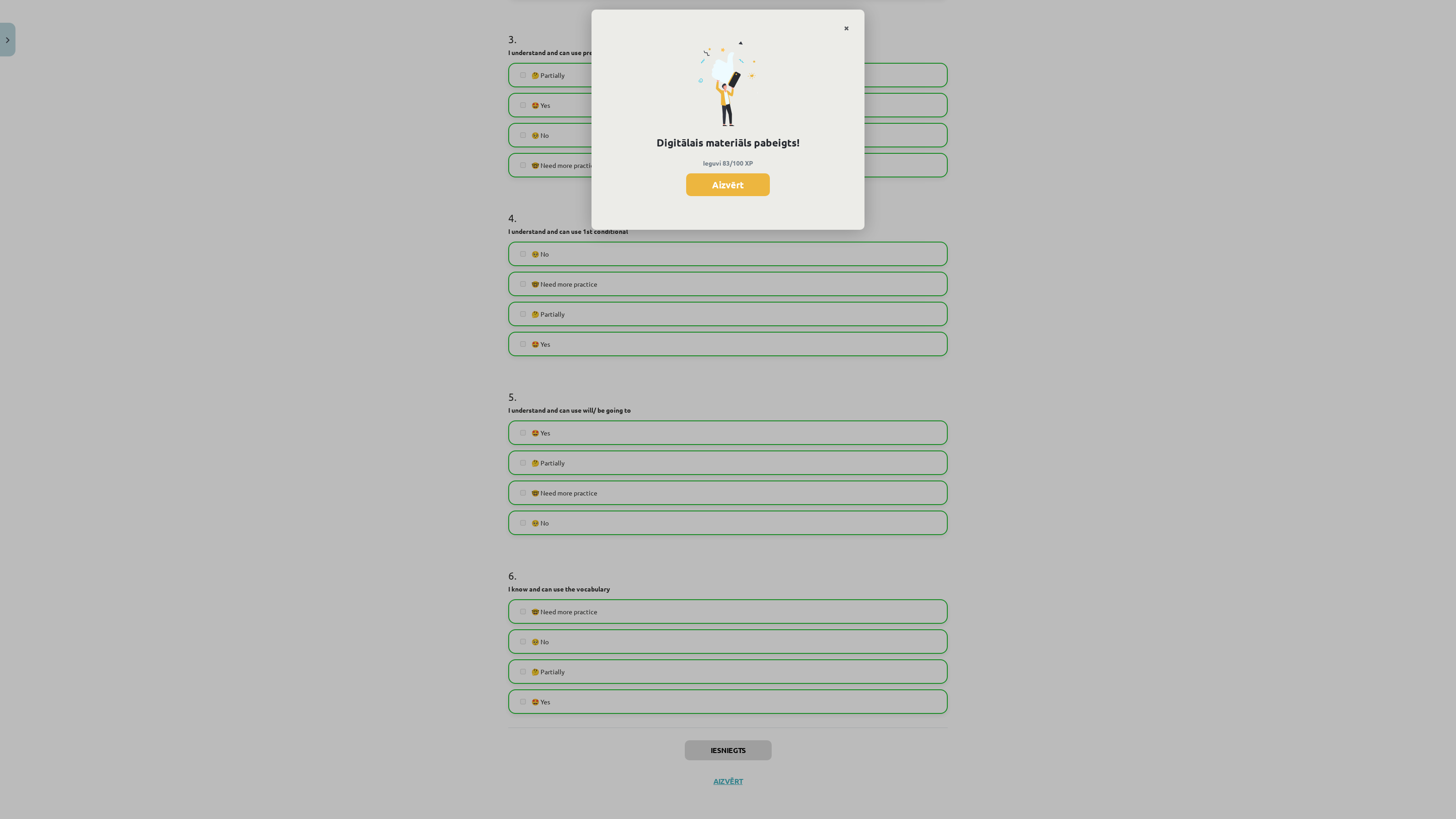
click at [845, 23] on link "Close" at bounding box center [847, 28] width 16 height 17
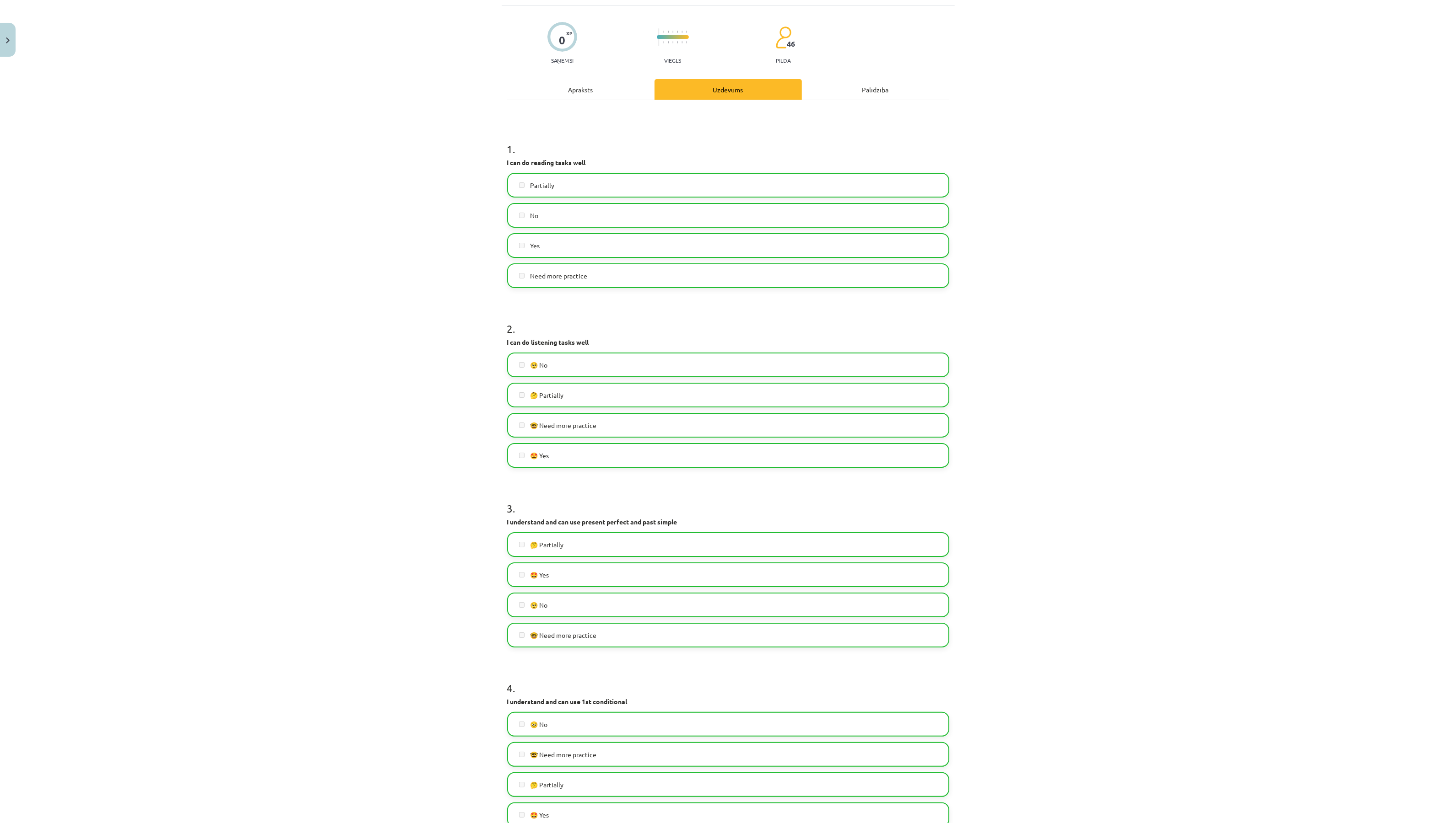
scroll to position [10, 0]
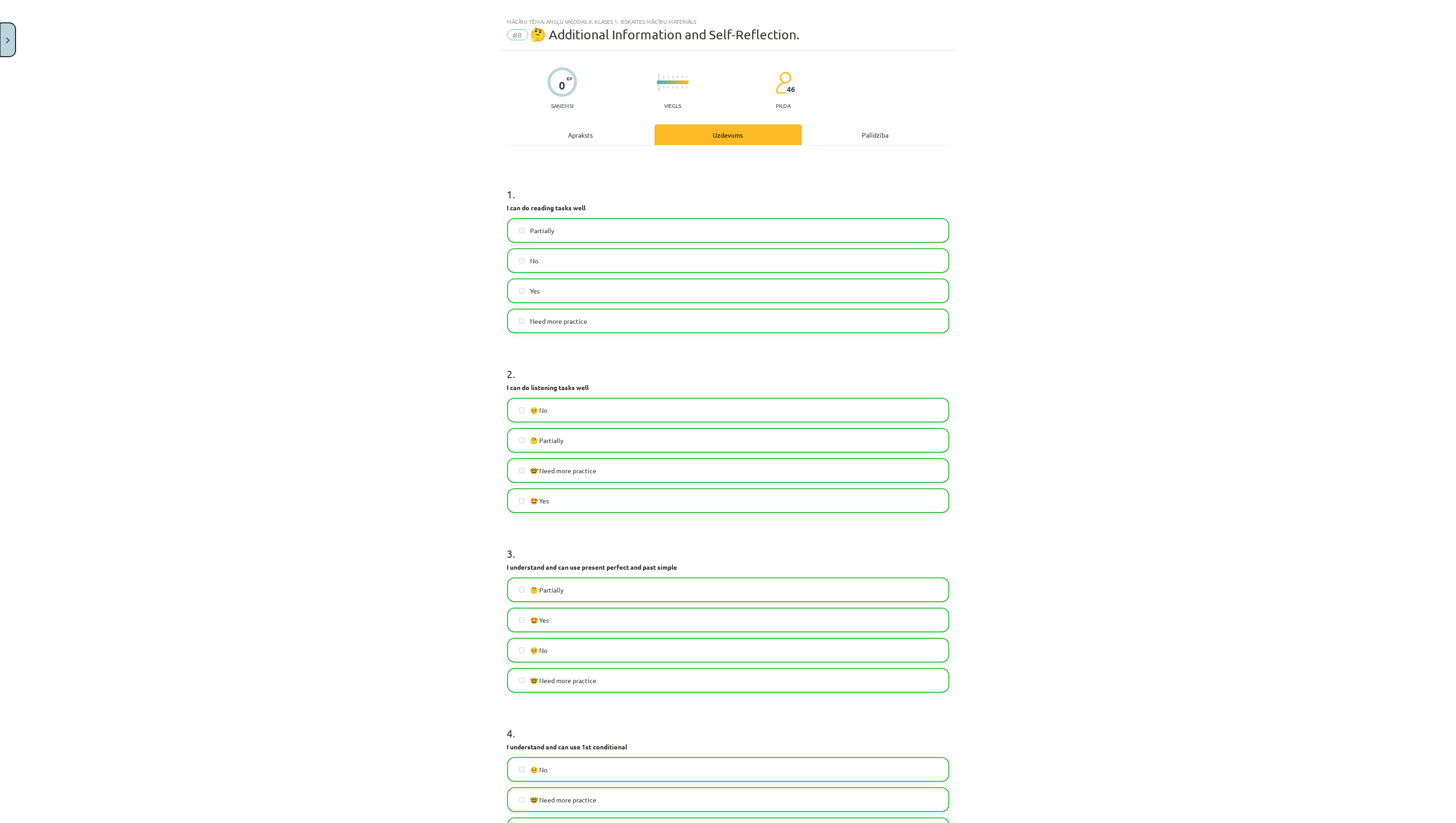
click at [7, 48] on button "Close" at bounding box center [8, 40] width 16 height 34
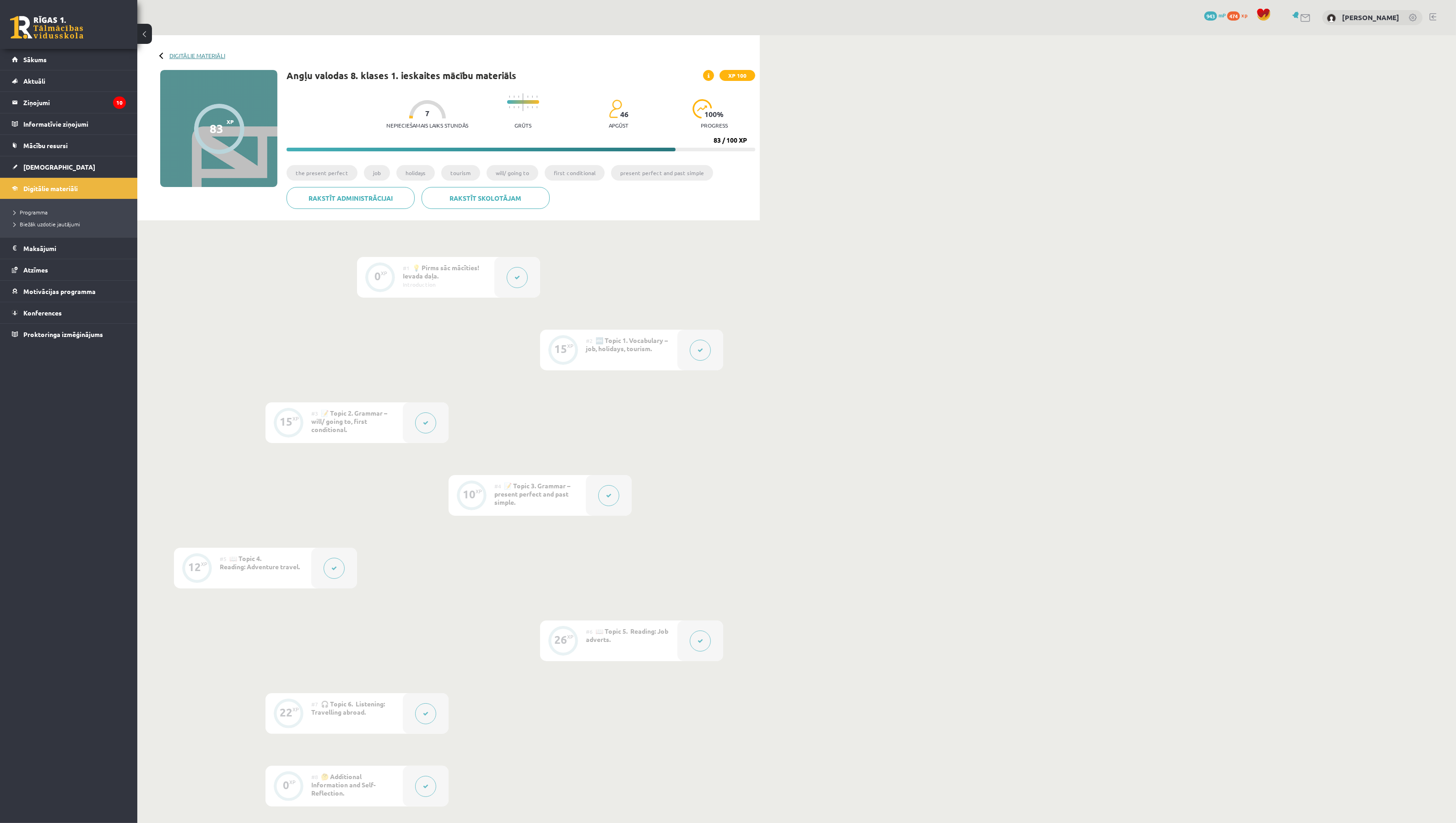
click at [177, 53] on link "Digitālie materiāli" at bounding box center [198, 55] width 56 height 7
